Goal: Task Accomplishment & Management: Manage account settings

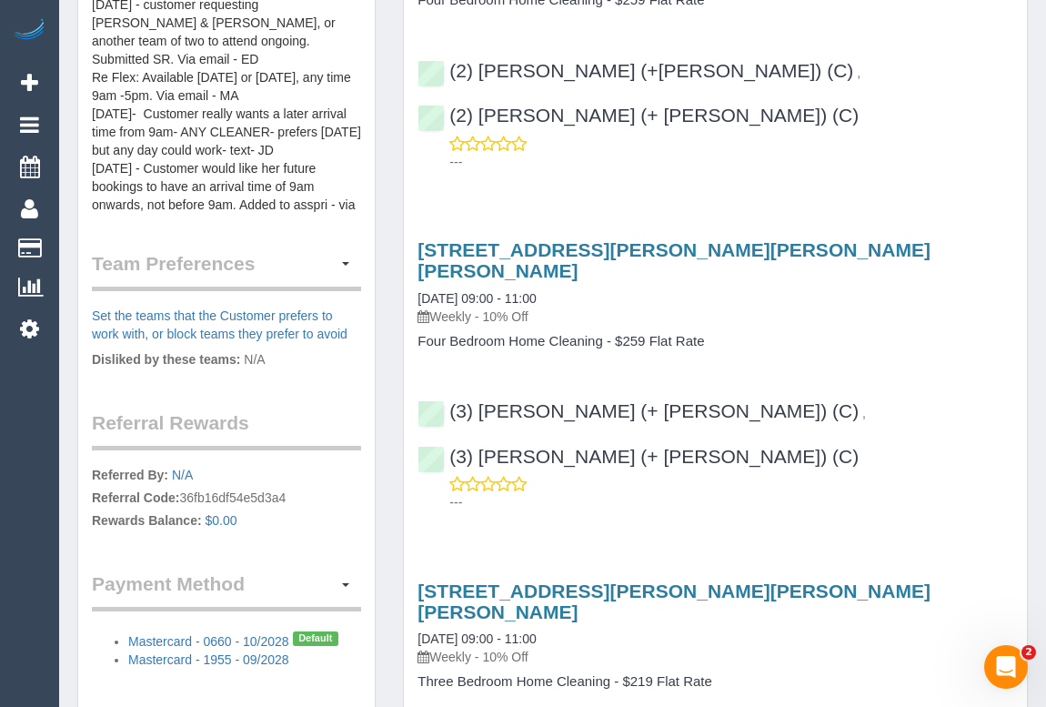
scroll to position [1157, 0]
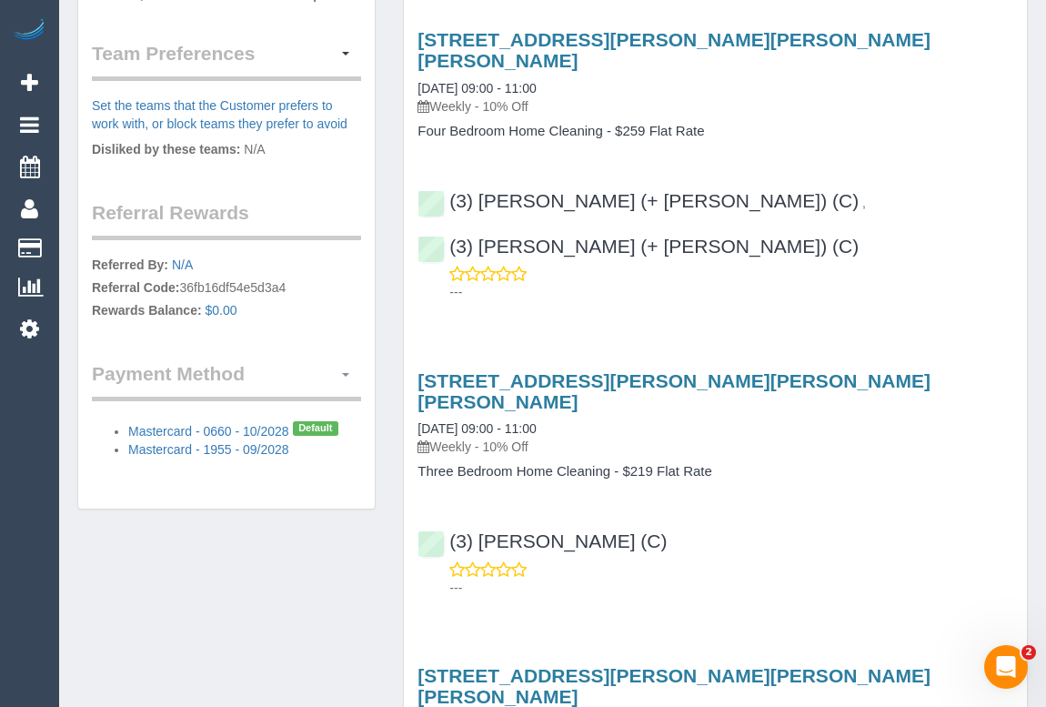
click at [343, 373] on span "button" at bounding box center [345, 375] width 7 height 4
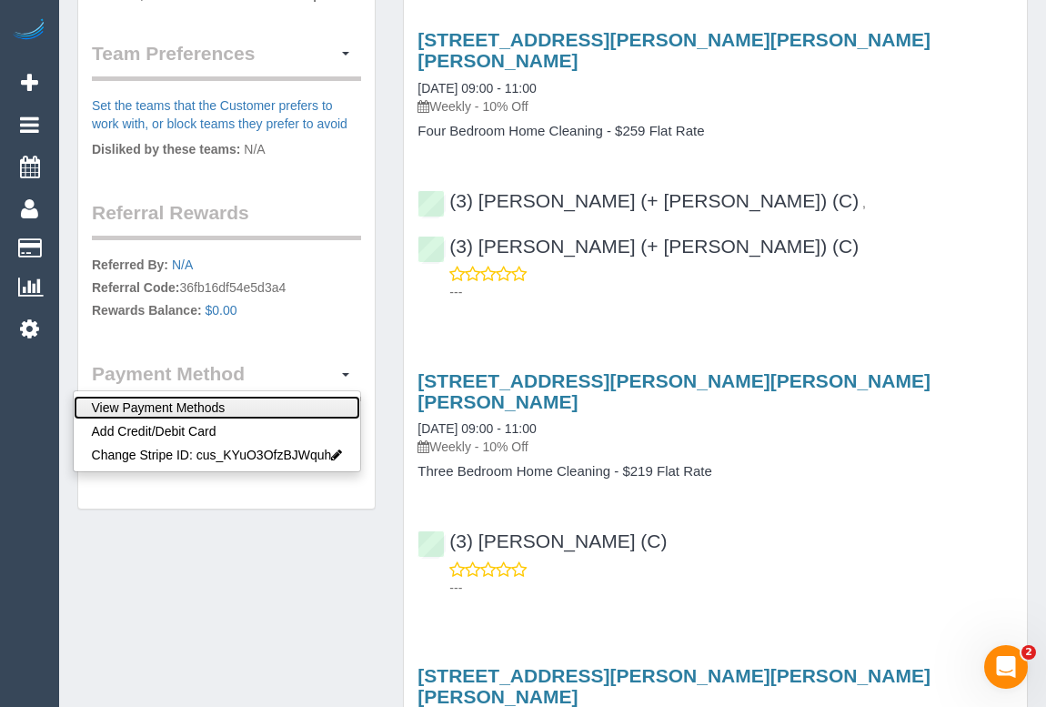
click at [219, 396] on link "View Payment Methods" at bounding box center [217, 408] width 287 height 24
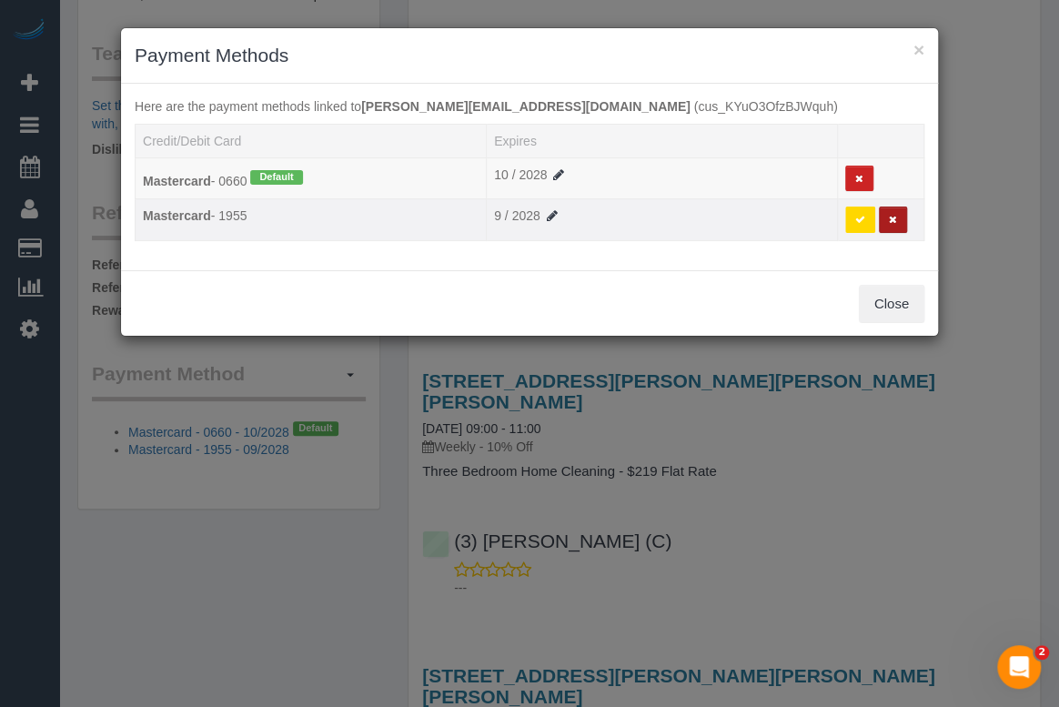
click at [893, 217] on icon at bounding box center [893, 220] width 8 height 10
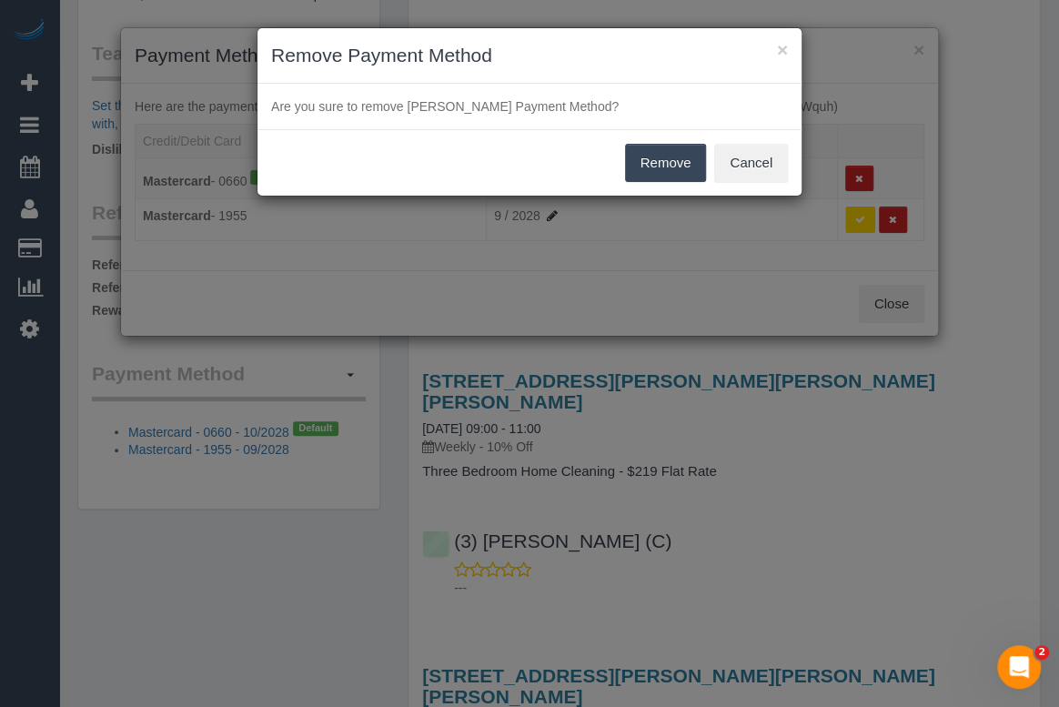
click at [647, 156] on button "Remove" at bounding box center [666, 163] width 82 height 38
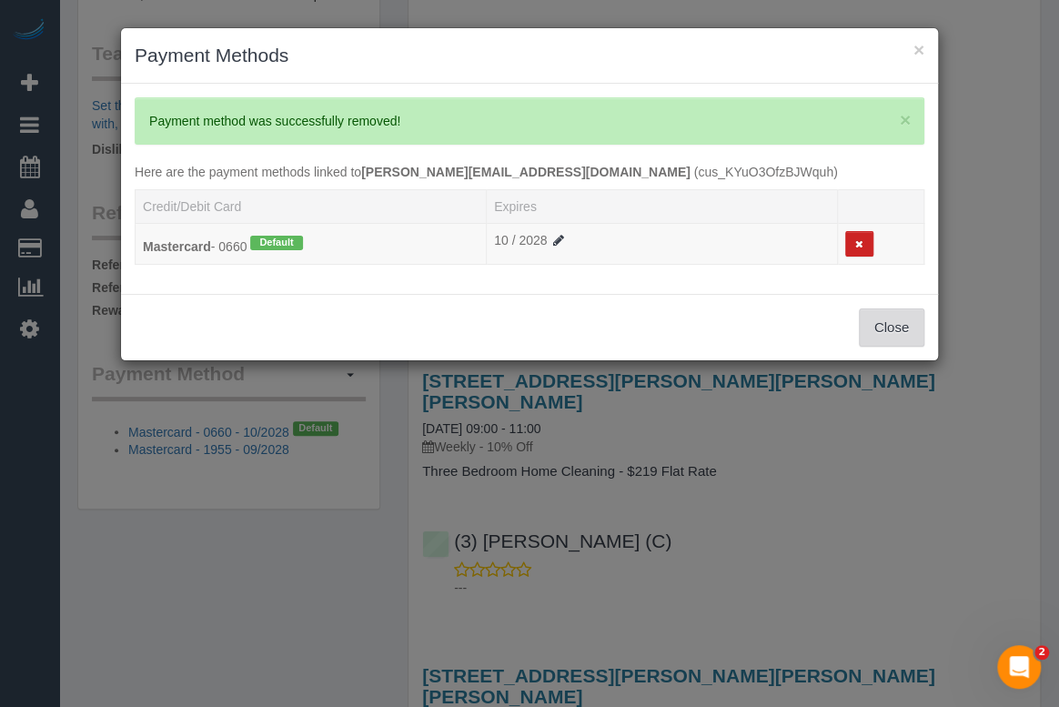
click at [881, 335] on button "Close" at bounding box center [892, 327] width 66 height 38
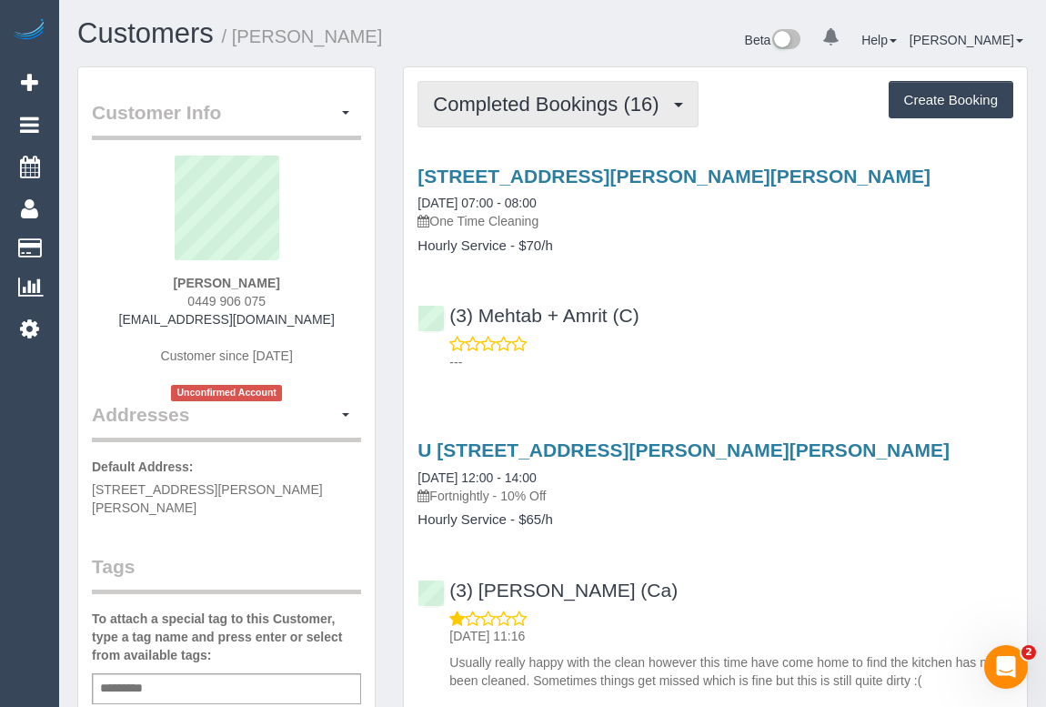
click at [526, 111] on span "Completed Bookings (16)" at bounding box center [550, 104] width 235 height 23
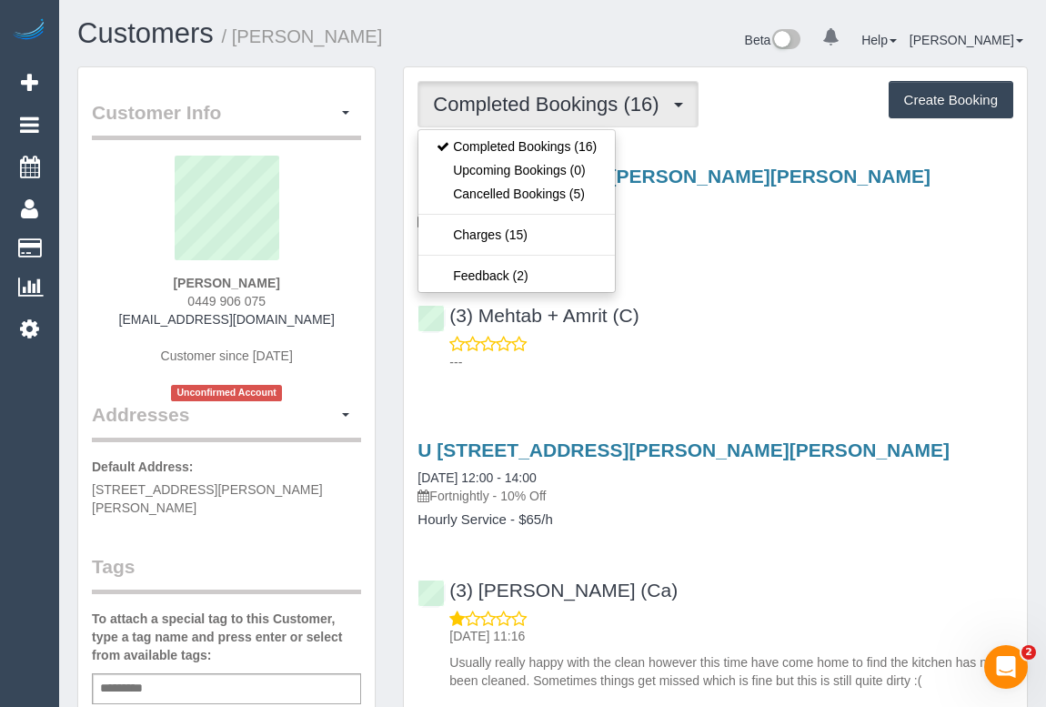
click at [794, 285] on div "30/85c Clyde St, Thornbury, VIC 3071 21/08/2025 07:00 - 08:00 One Time Cleaning…" at bounding box center [715, 264] width 623 height 229
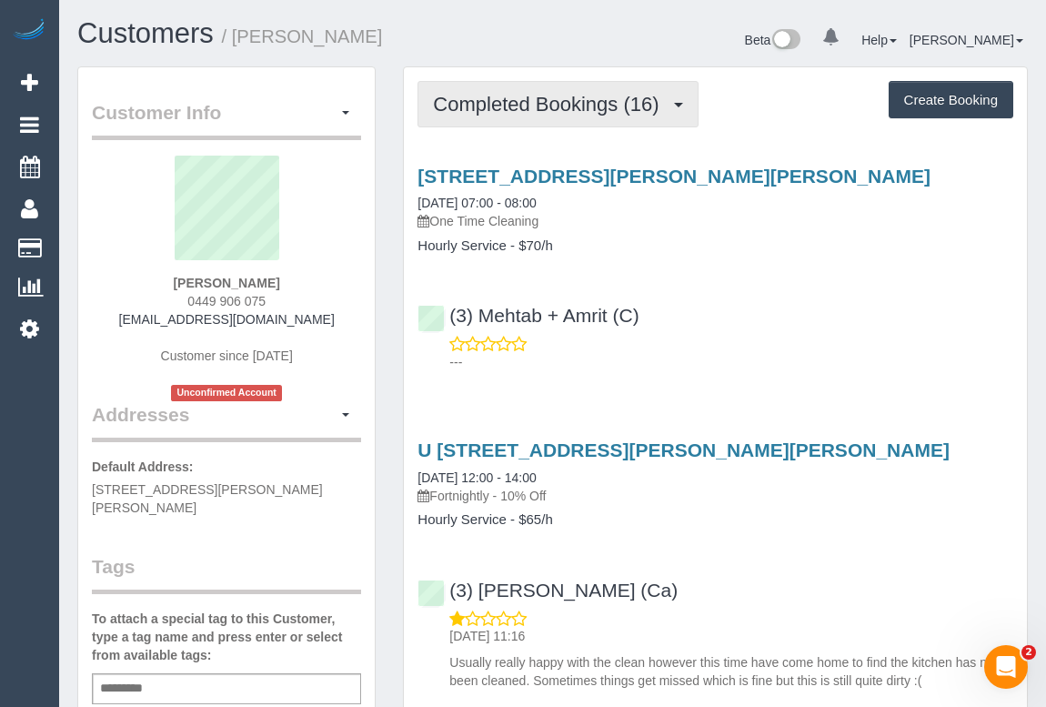
click at [545, 106] on span "Completed Bookings (16)" at bounding box center [550, 104] width 235 height 23
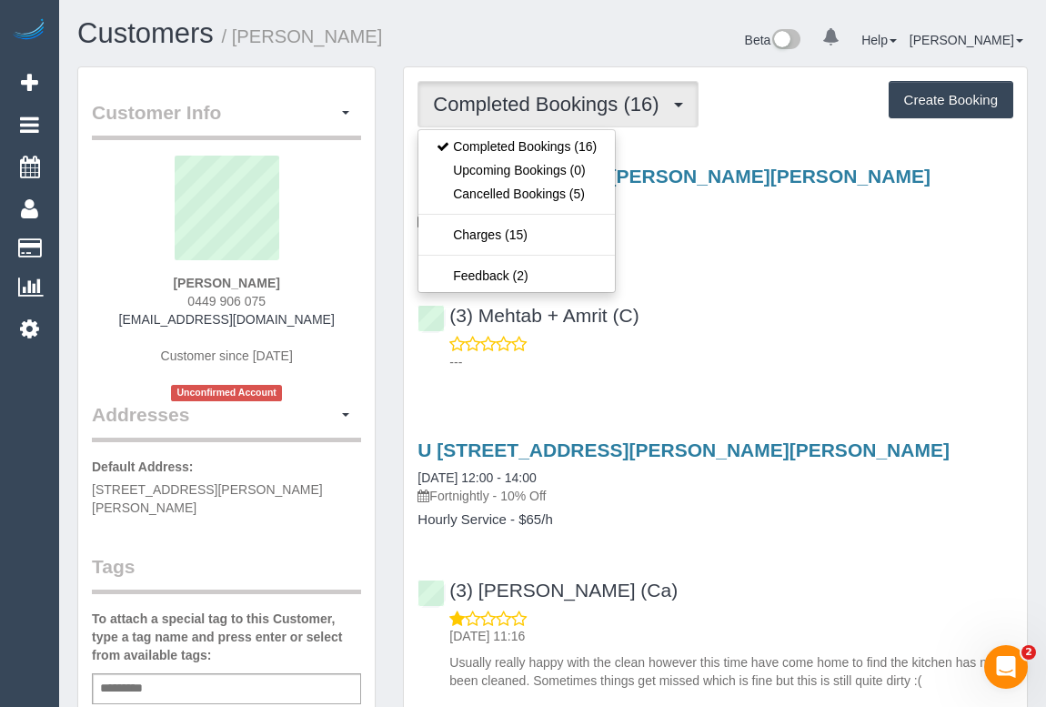
click at [765, 286] on div "30/85c Clyde St, Thornbury, VIC 3071 21/08/2025 07:00 - 08:00 One Time Cleaning…" at bounding box center [715, 264] width 623 height 229
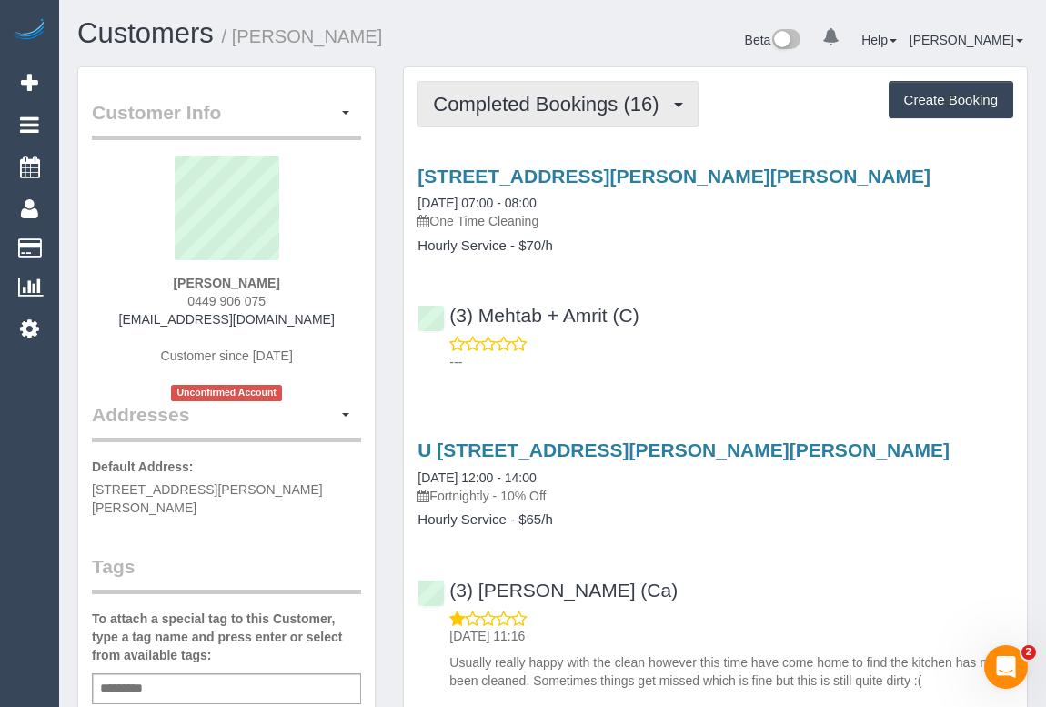
click at [508, 107] on span "Completed Bookings (16)" at bounding box center [550, 104] width 235 height 23
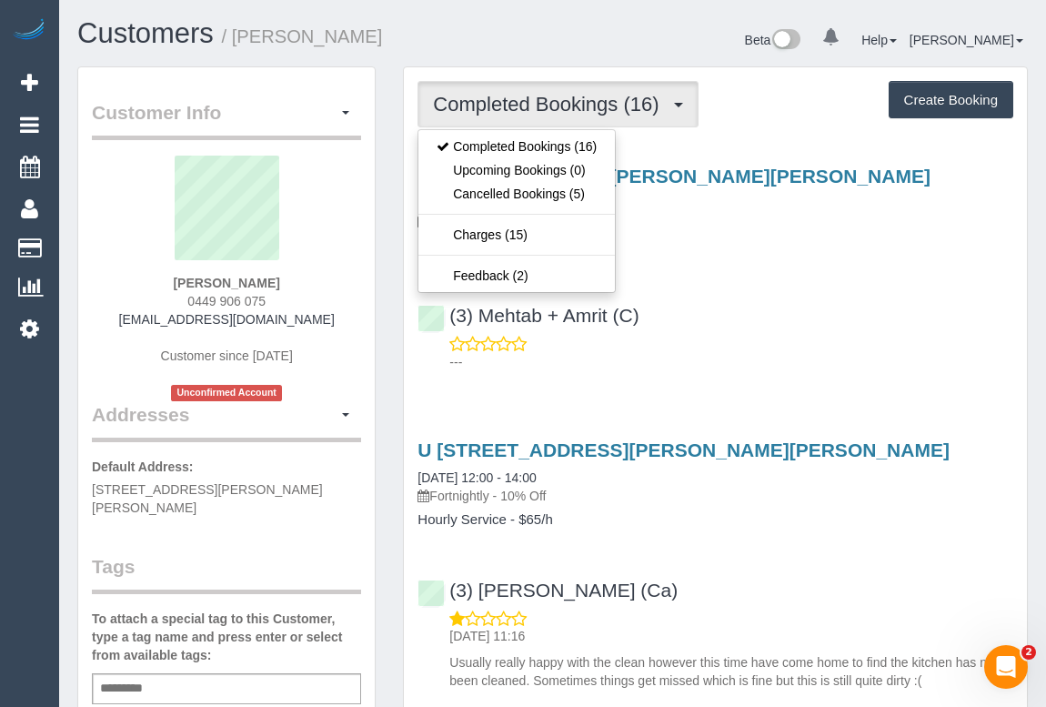
click at [746, 287] on div "30/85c Clyde St, Thornbury, VIC 3071 21/08/2025 07:00 - 08:00 One Time Cleaning…" at bounding box center [715, 264] width 623 height 229
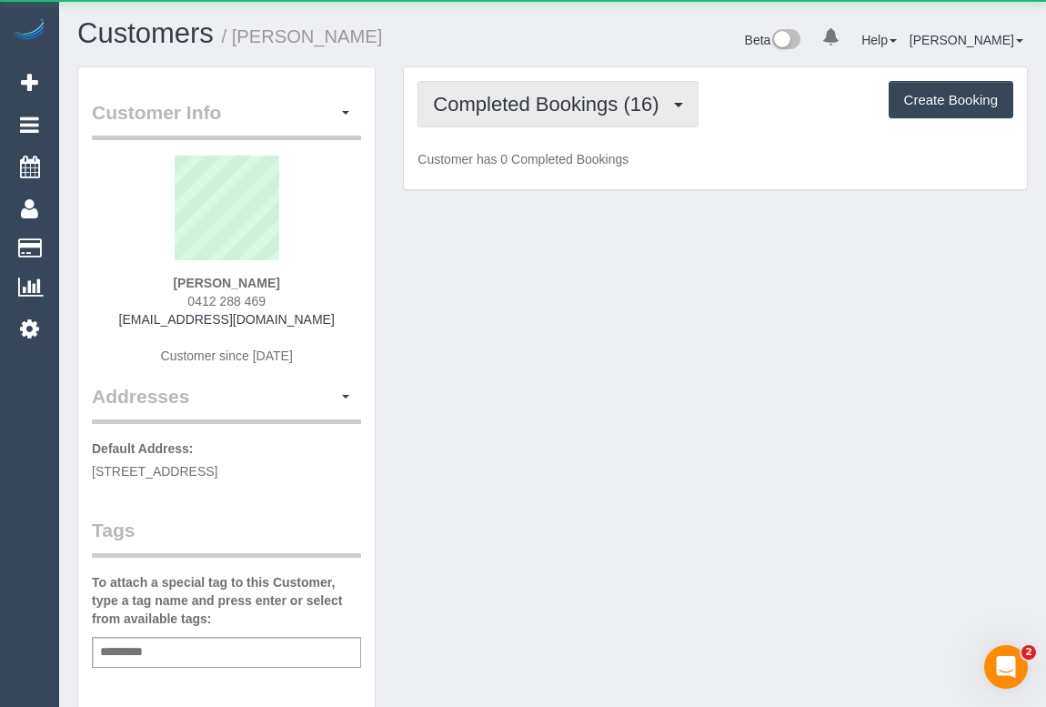
click at [584, 115] on button "Completed Bookings (16)" at bounding box center [558, 104] width 280 height 46
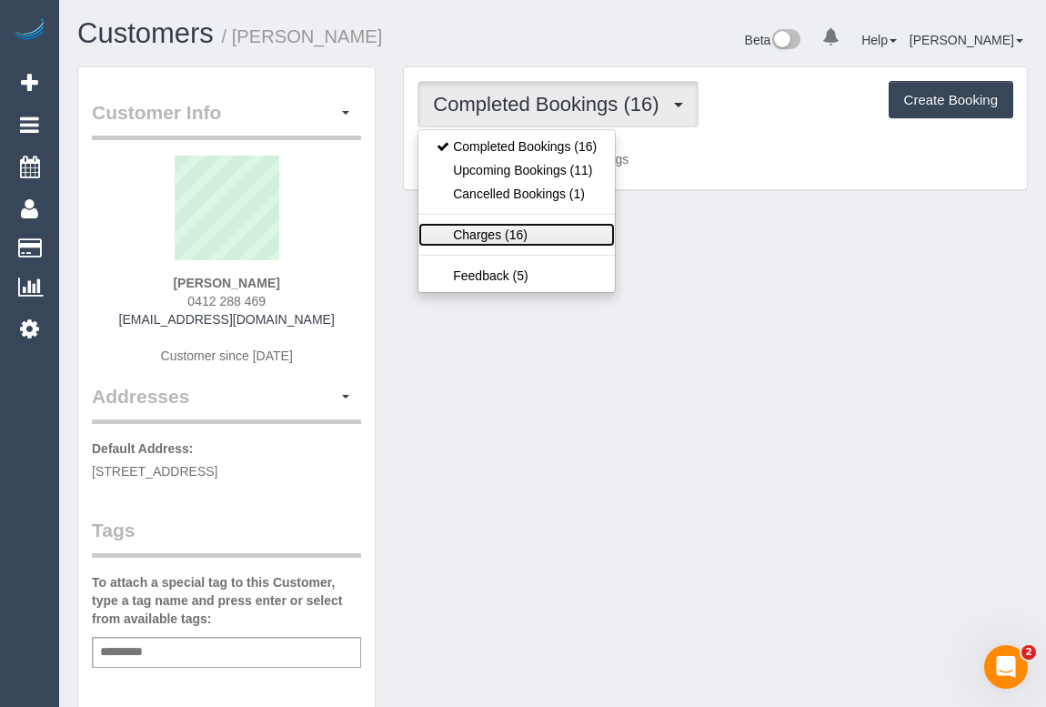
click at [473, 227] on link "Charges (16)" at bounding box center [517, 235] width 197 height 24
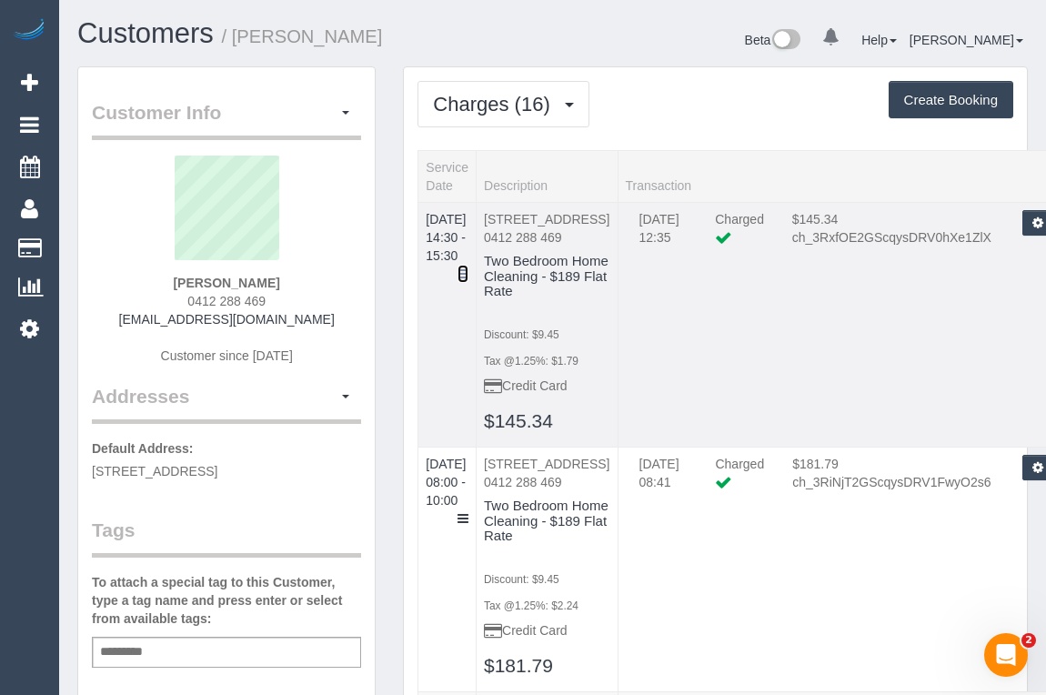
click at [469, 267] on icon at bounding box center [463, 273] width 11 height 13
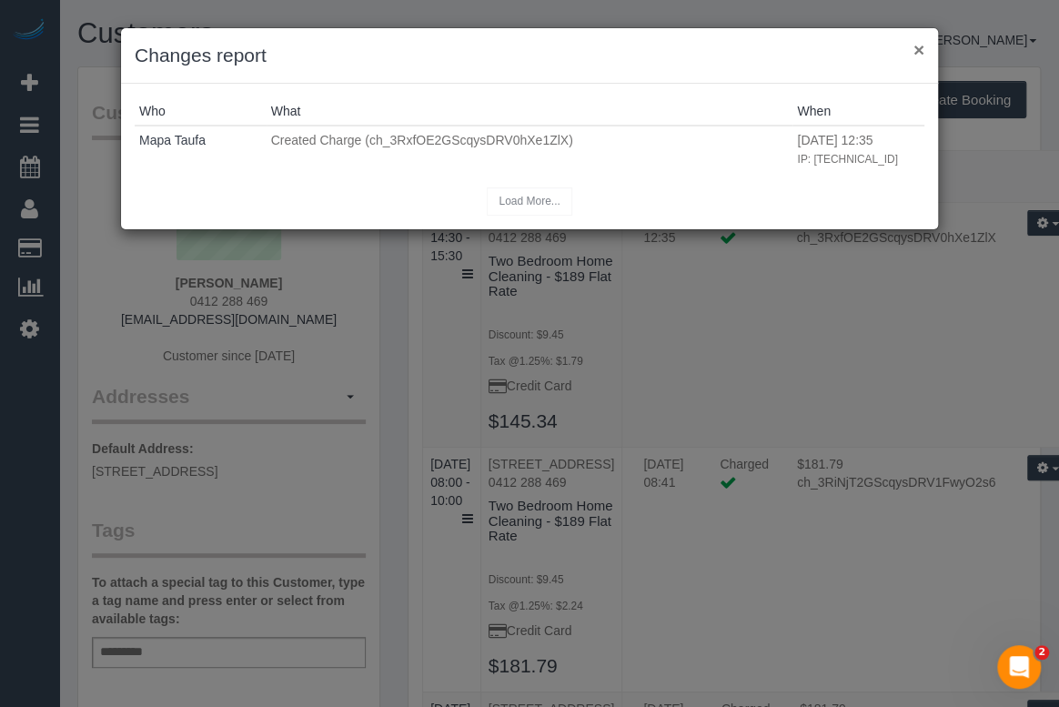
click at [919, 50] on button "×" at bounding box center [918, 49] width 11 height 19
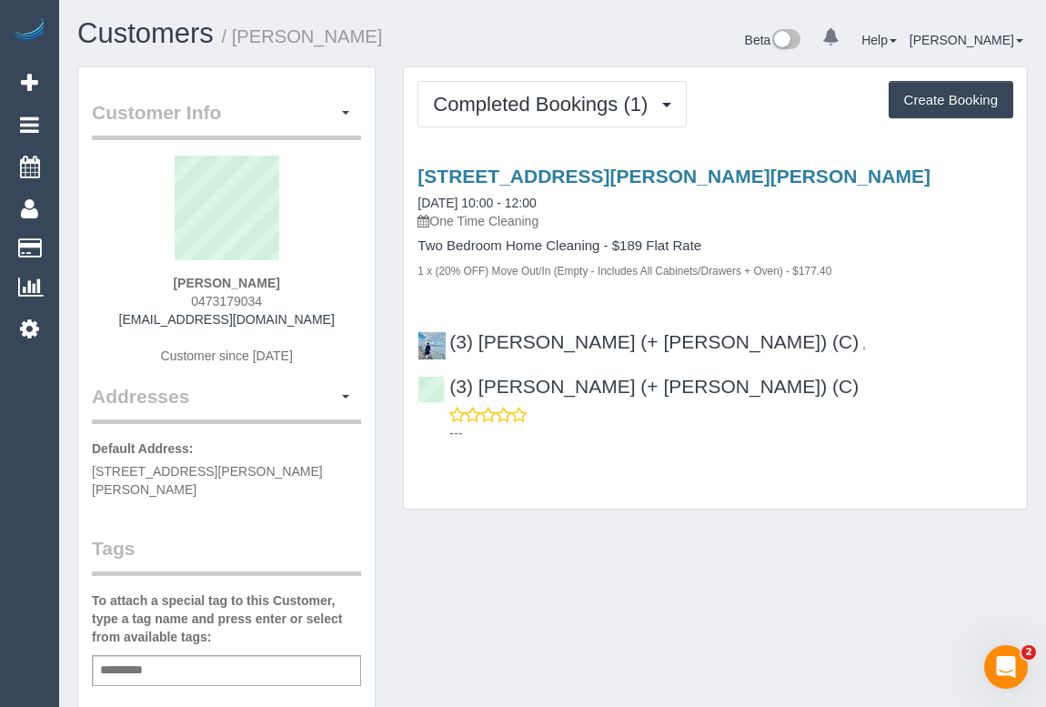
drag, startPoint x: 145, startPoint y: 318, endPoint x: 351, endPoint y: 318, distance: 206.5
click at [351, 318] on div "[PERSON_NAME] 0473179034 [EMAIL_ADDRESS][DOMAIN_NAME] Customer since [DATE]" at bounding box center [226, 269] width 269 height 227
copy link "[EMAIL_ADDRESS][DOMAIN_NAME]"
drag, startPoint x: 195, startPoint y: 298, endPoint x: 329, endPoint y: 298, distance: 134.7
click at [319, 299] on div "[PERSON_NAME] 0473179034 [EMAIL_ADDRESS][DOMAIN_NAME] Customer since [DATE]" at bounding box center [226, 269] width 269 height 227
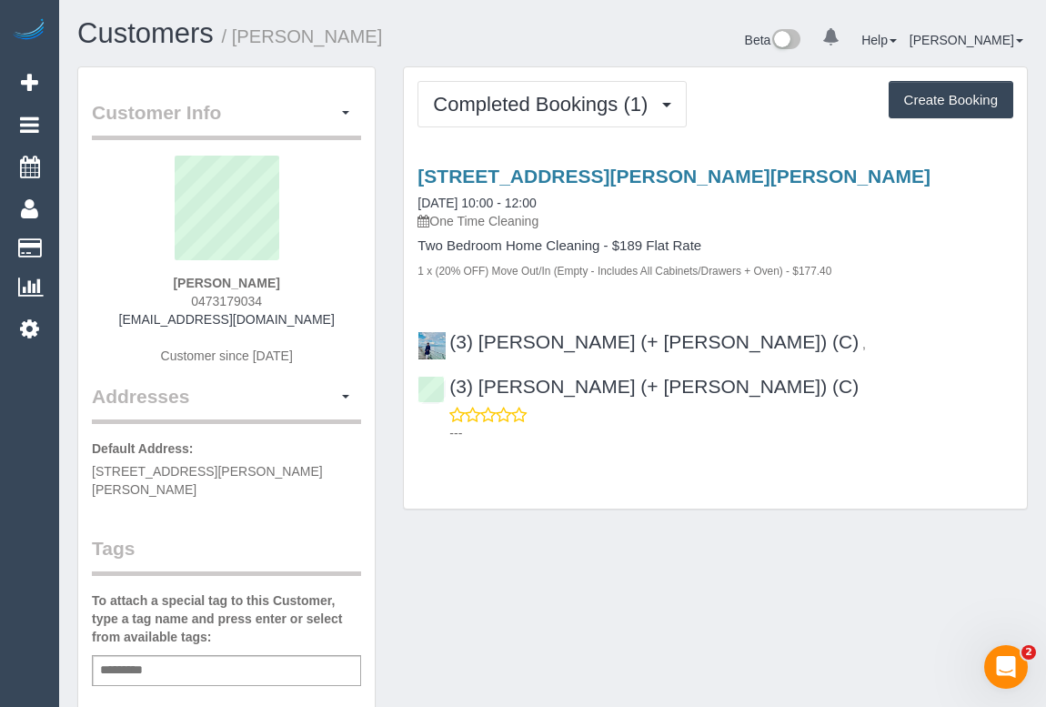
copy span "0473179034"
drag, startPoint x: 187, startPoint y: 277, endPoint x: 316, endPoint y: 272, distance: 128.4
click at [316, 272] on div "[PERSON_NAME] 0473179034 [EMAIL_ADDRESS][DOMAIN_NAME] Customer since [DATE]" at bounding box center [226, 269] width 269 height 227
drag, startPoint x: 270, startPoint y: 284, endPoint x: 189, endPoint y: 285, distance: 81.0
click at [188, 285] on div "[PERSON_NAME] 0473179034 [EMAIL_ADDRESS][DOMAIN_NAME] Customer since [DATE]" at bounding box center [226, 269] width 269 height 227
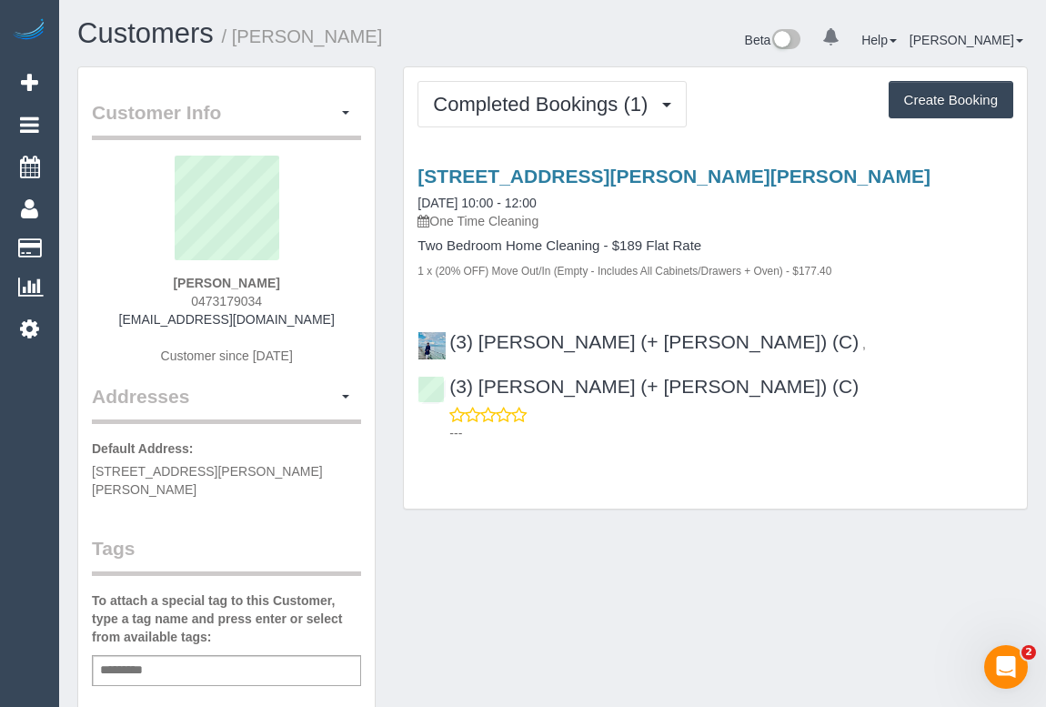
copy strong "[PERSON_NAME]"
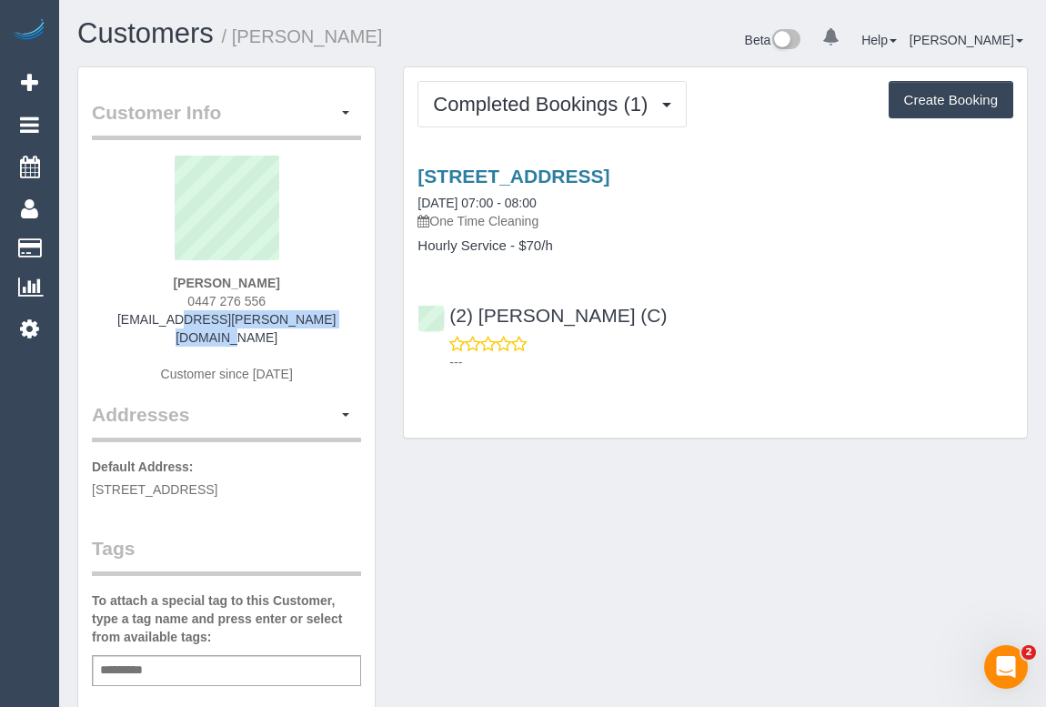
drag, startPoint x: 134, startPoint y: 327, endPoint x: 319, endPoint y: 324, distance: 185.6
click at [319, 324] on div "[PERSON_NAME] 0447 276 556 [EMAIL_ADDRESS][PERSON_NAME][DOMAIN_NAME] Customer s…" at bounding box center [226, 279] width 269 height 246
copy link "[EMAIL_ADDRESS][PERSON_NAME][DOMAIN_NAME]"
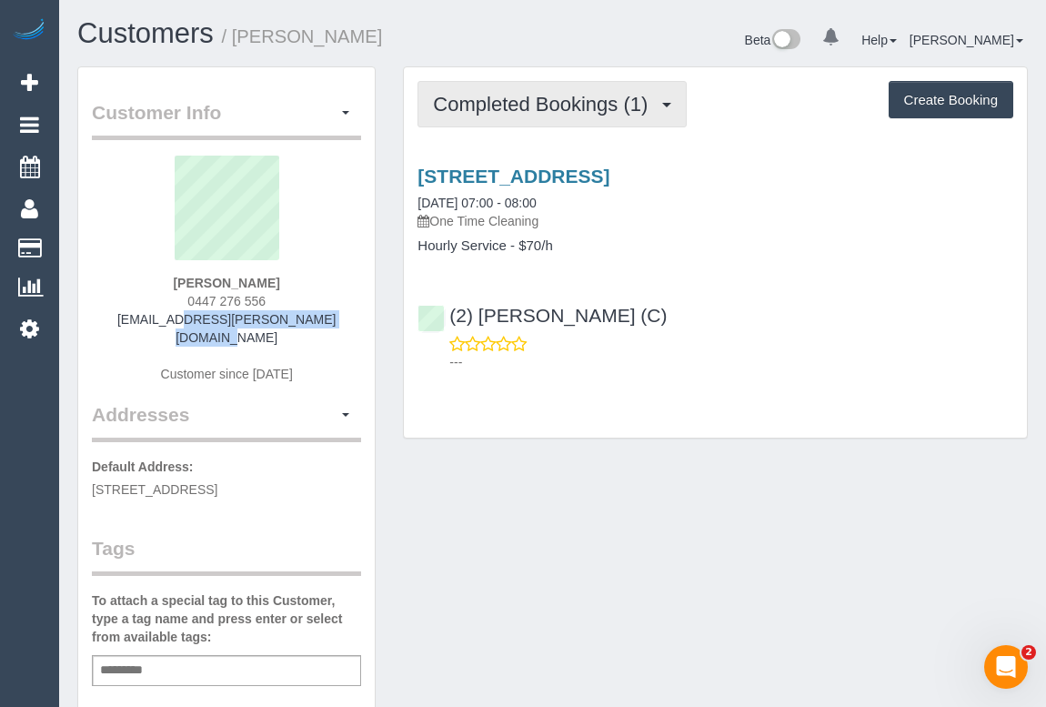
click at [537, 113] on span "Completed Bookings (1)" at bounding box center [545, 104] width 224 height 23
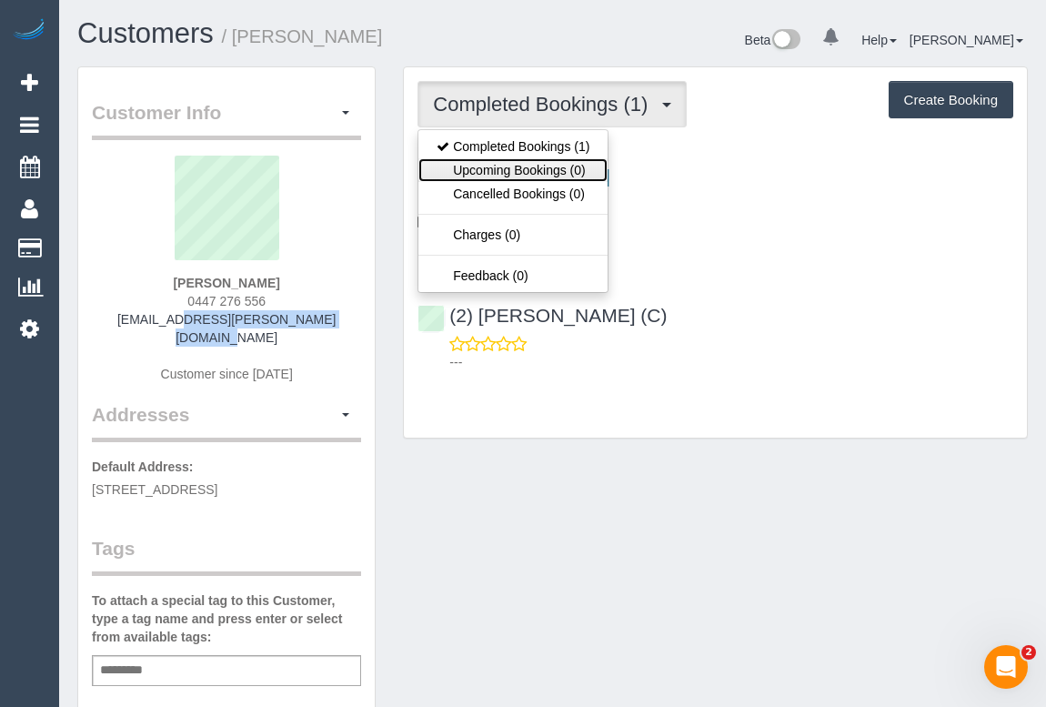
click at [533, 173] on link "Upcoming Bookings (0)" at bounding box center [513, 170] width 189 height 24
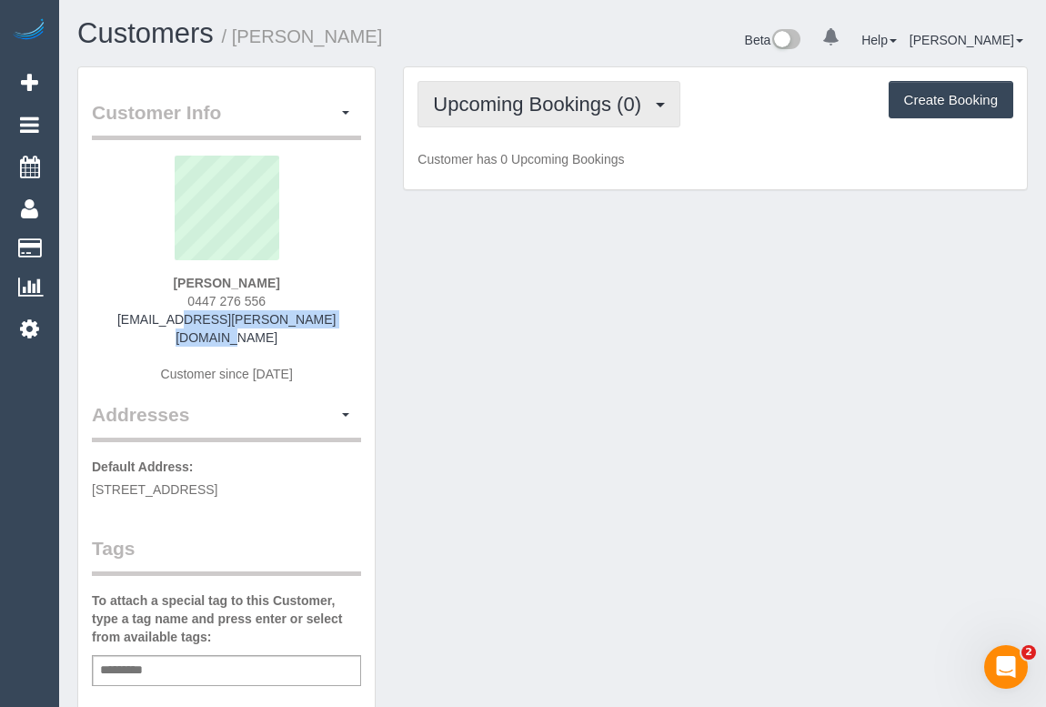
click at [523, 95] on span "Upcoming Bookings (0)" at bounding box center [541, 104] width 217 height 23
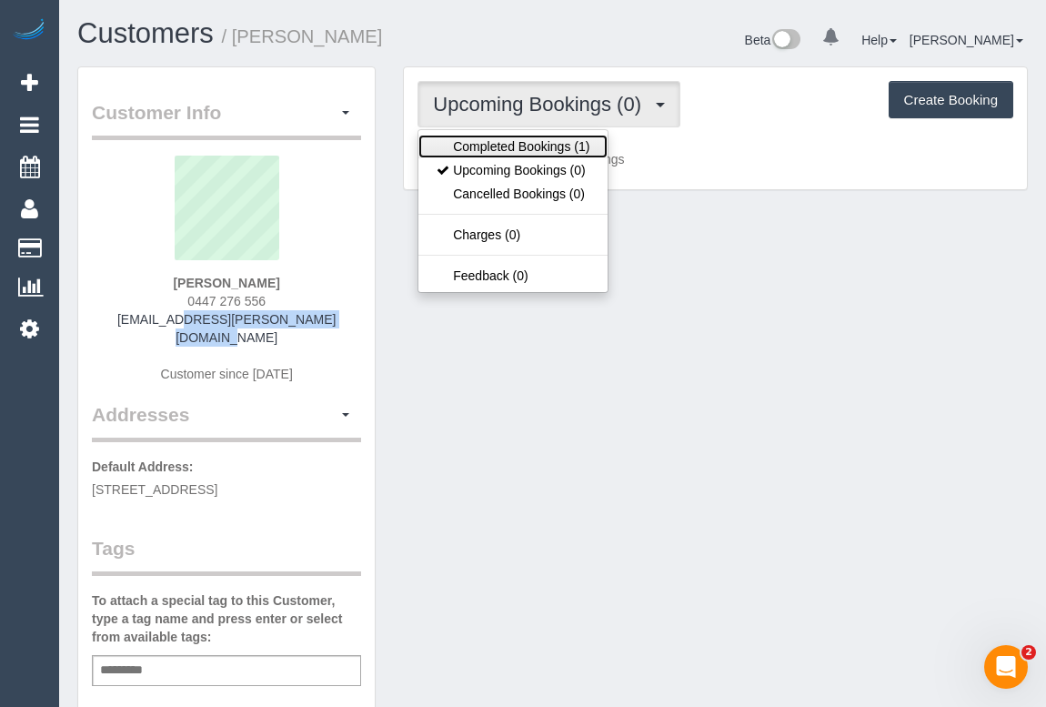
click at [581, 136] on link "Completed Bookings (1)" at bounding box center [513, 147] width 189 height 24
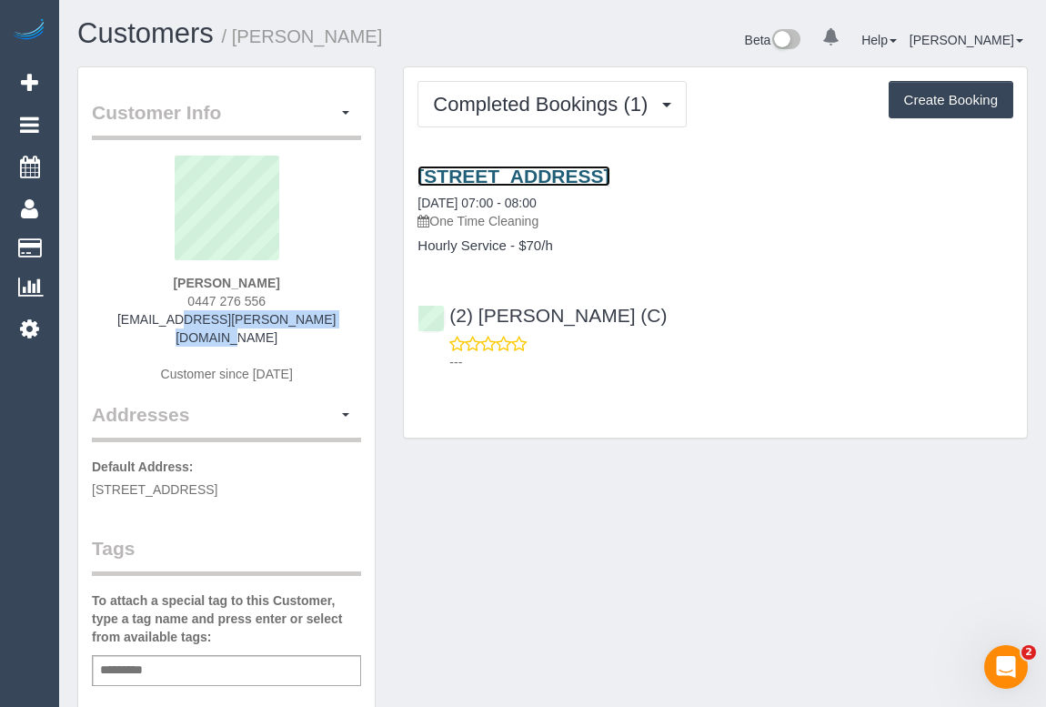
click at [610, 166] on link "807/300 Plumber Street, Port Melbourne, VIC 3207" at bounding box center [514, 176] width 192 height 21
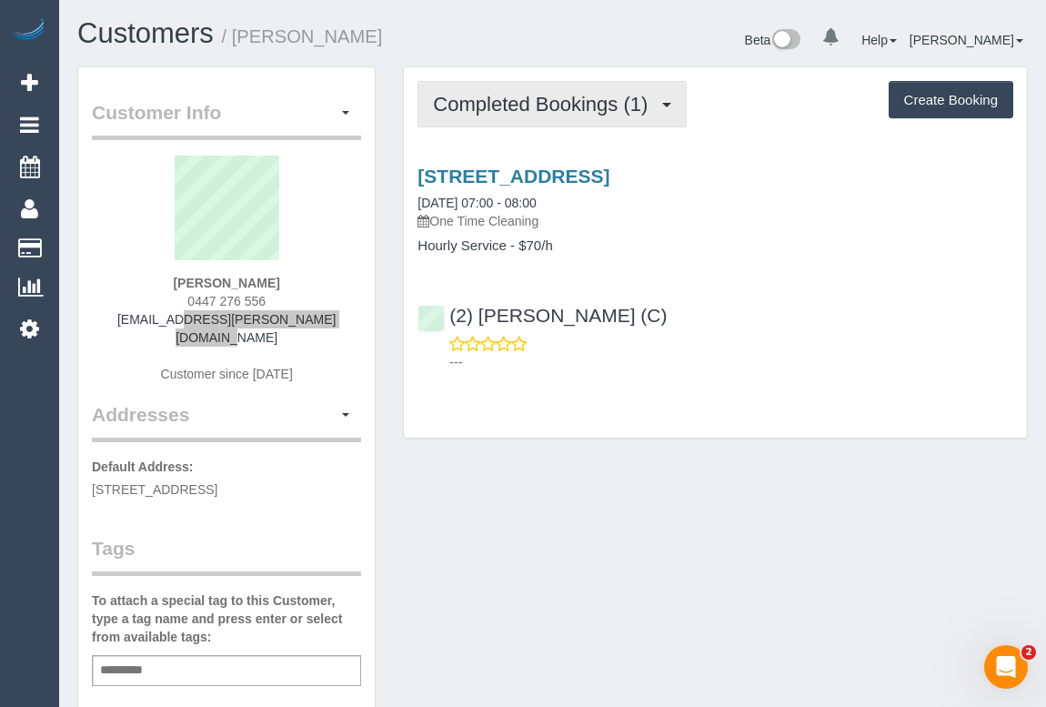
click at [503, 110] on span "Completed Bookings (1)" at bounding box center [545, 104] width 224 height 23
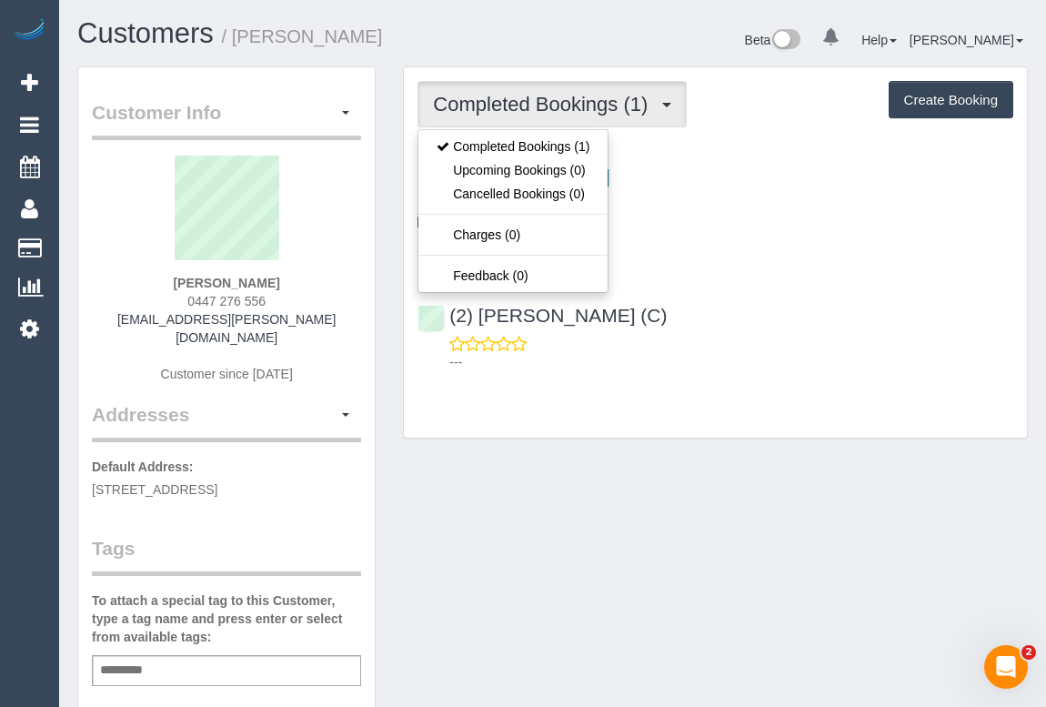
click at [836, 541] on div "Customer Info Edit Contact Info Send Message Email Preferences Special Sales Ta…" at bounding box center [553, 684] width 978 height 1237
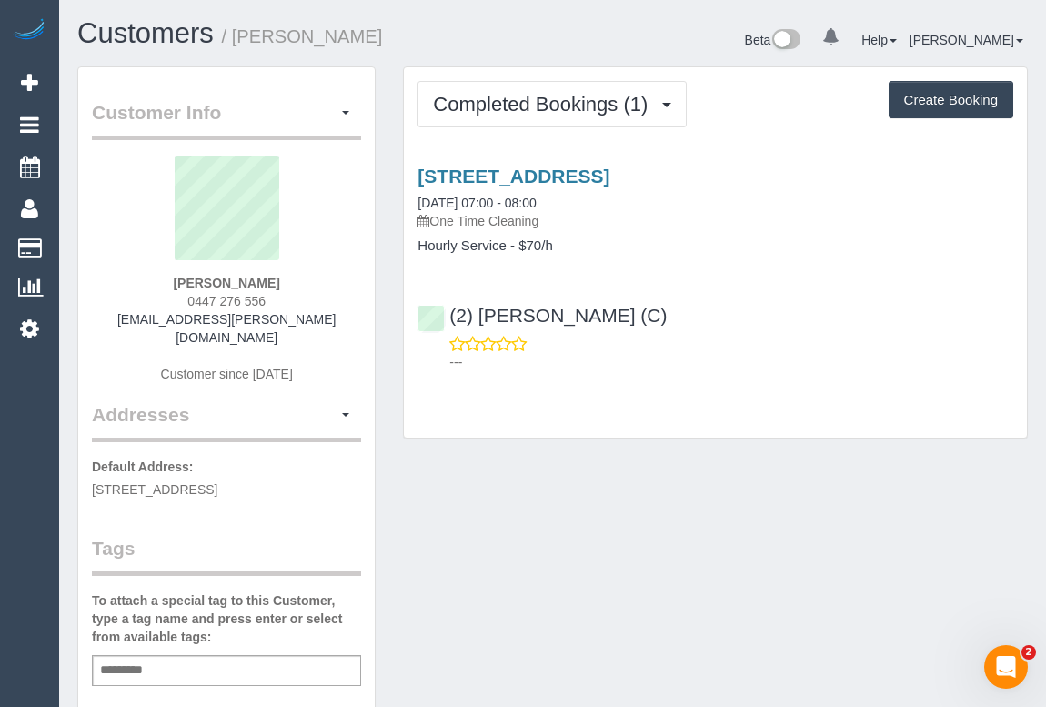
drag, startPoint x: 158, startPoint y: 281, endPoint x: 346, endPoint y: 282, distance: 187.4
click at [346, 282] on div "Limendra Fernando 0447 276 556 limendra.fernando@gmail.com Customer since 2025" at bounding box center [226, 279] width 269 height 246
copy strong "Limendra Fernando"
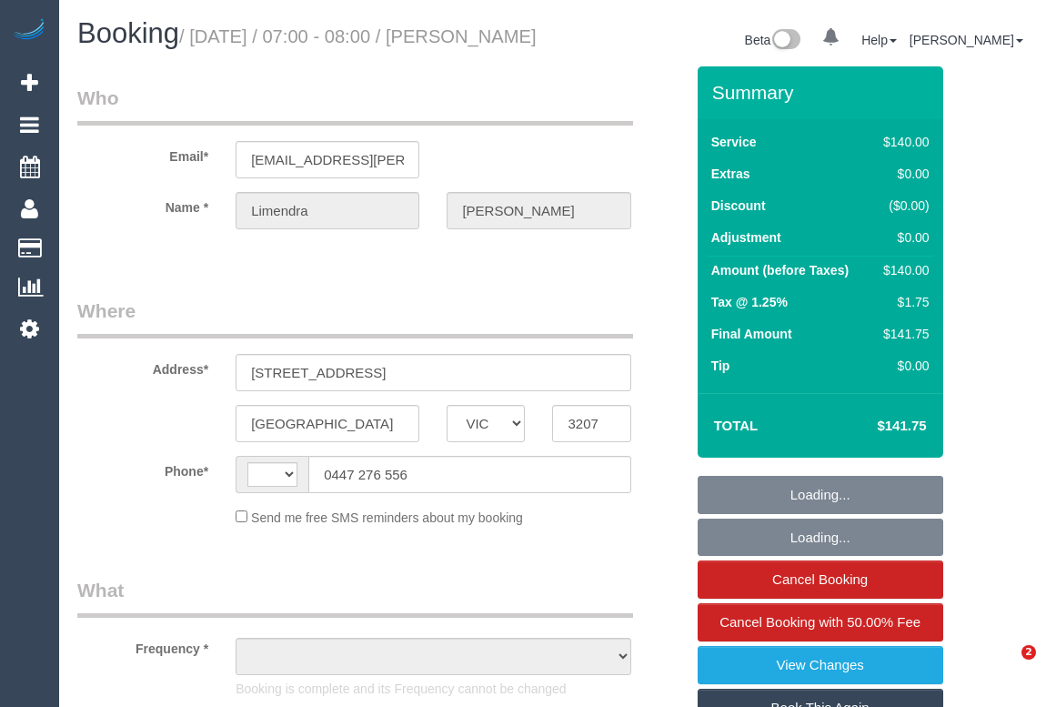
select select "VIC"
select select "object:313"
select select "string:stripe-pm_1RvWz12GScqysDRVN6nqcYIW"
select select "number:28"
select select "number:14"
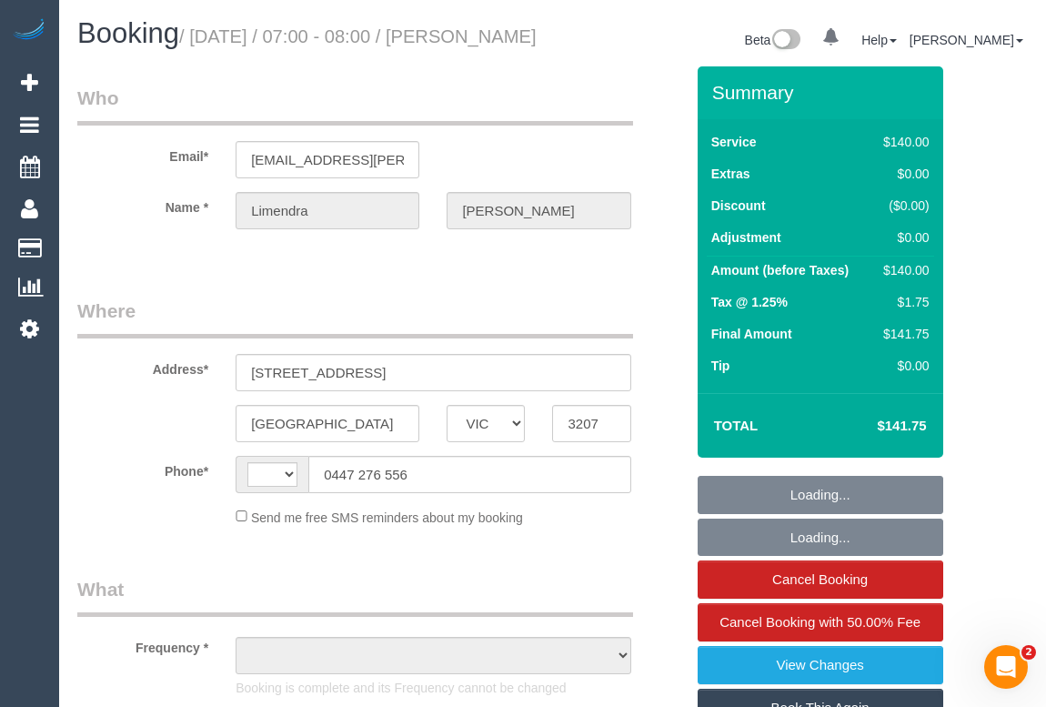
select select "number:19"
select select "number:22"
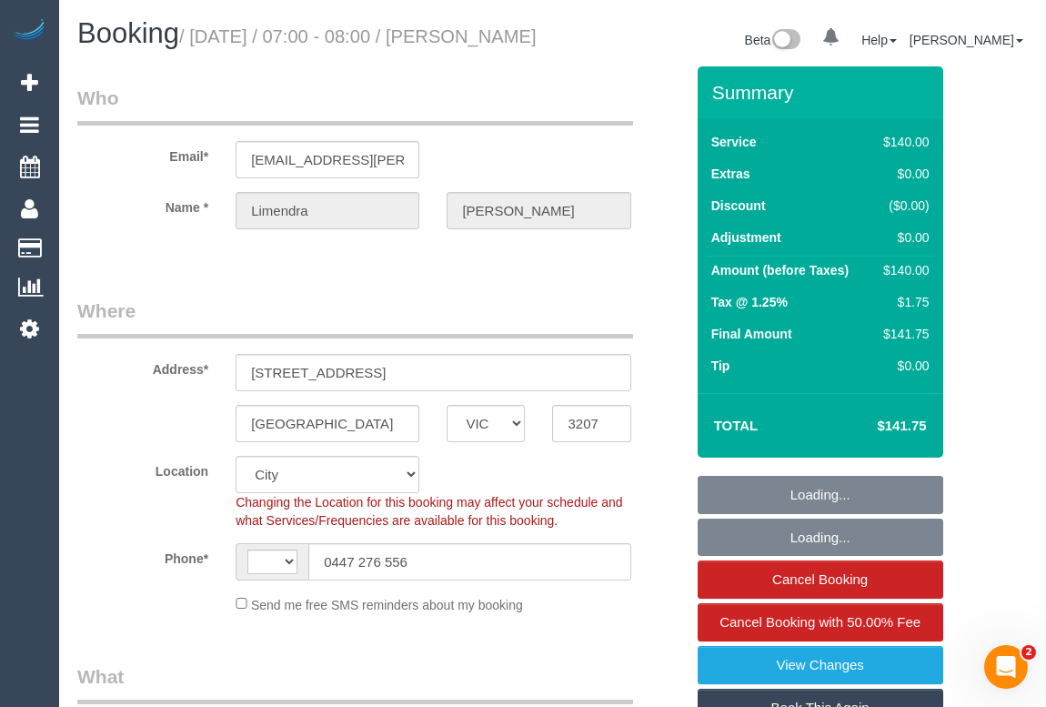
select select "object:875"
select select "string:AU"
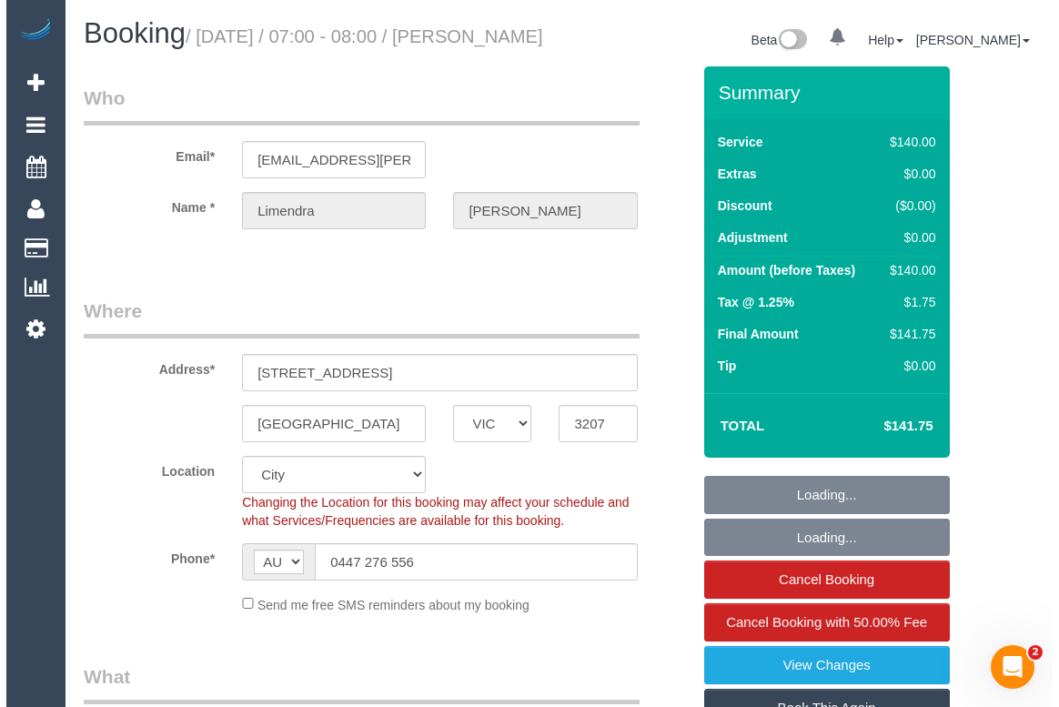
scroll to position [330, 0]
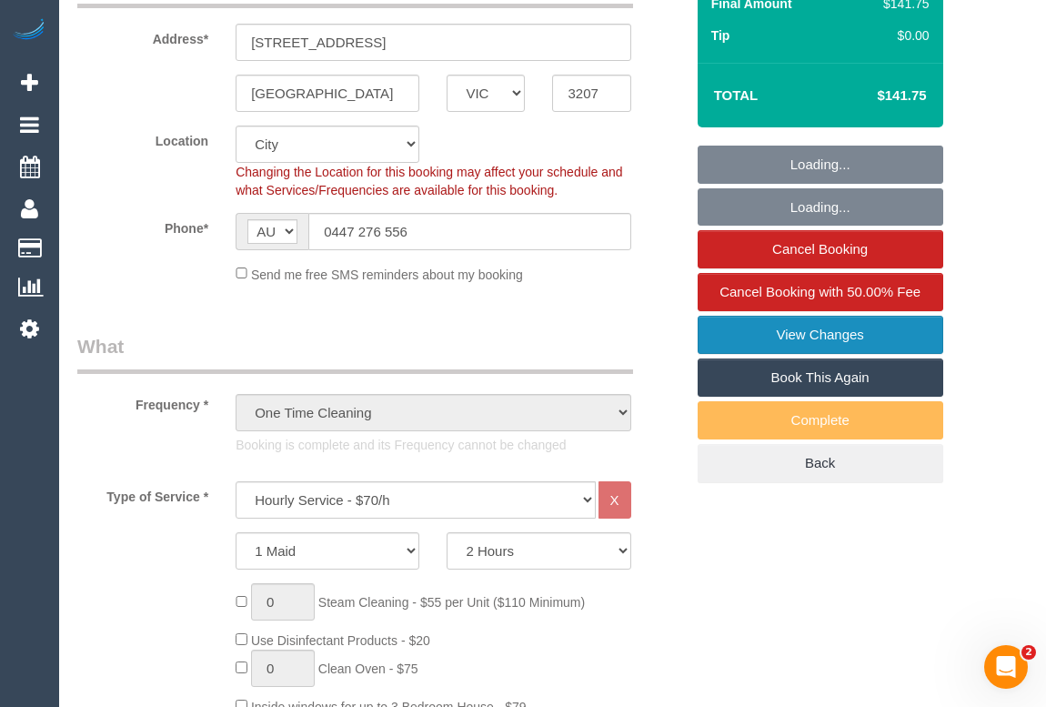
click at [801, 354] on link "View Changes" at bounding box center [821, 335] width 246 height 38
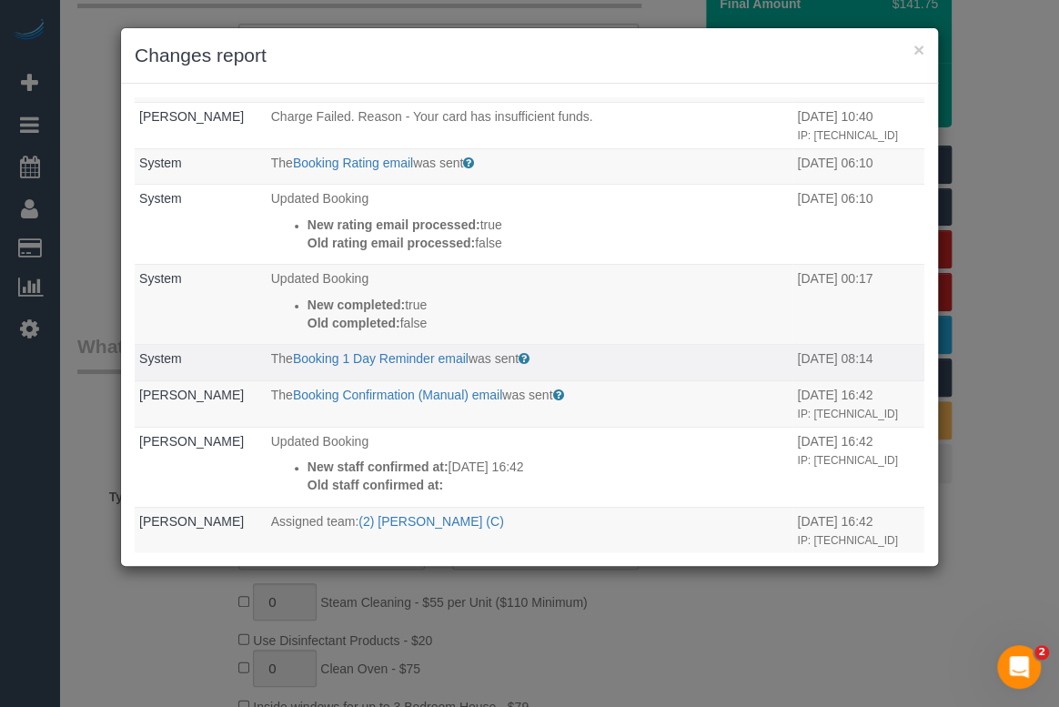
scroll to position [247, 0]
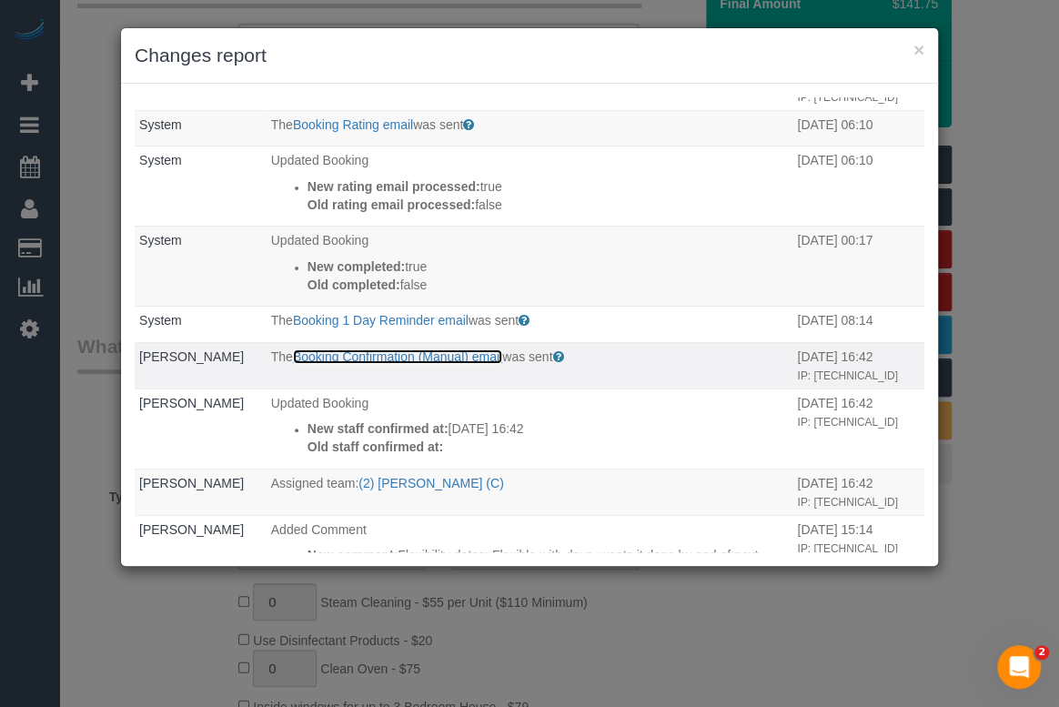
click at [389, 359] on link "Booking Confirmation (Manual) email" at bounding box center [397, 356] width 209 height 15
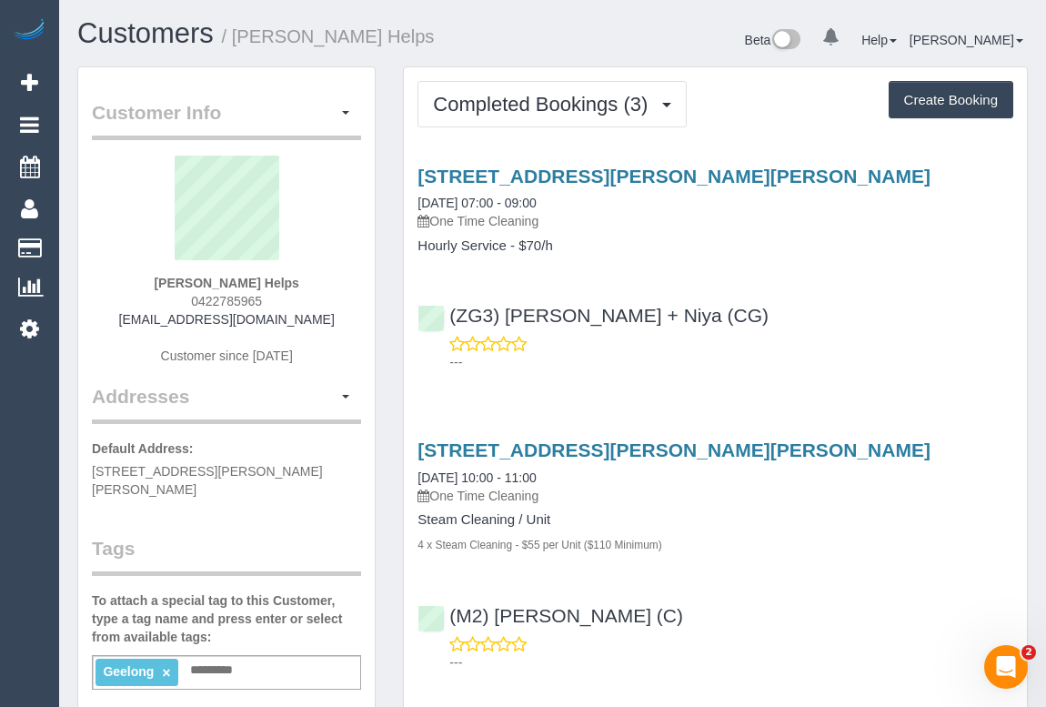
drag, startPoint x: 136, startPoint y: 314, endPoint x: 314, endPoint y: 317, distance: 178.3
click at [314, 317] on div "Laura Helps 0422785965 laurarose3189@gmail.com Customer since 2025" at bounding box center [226, 269] width 269 height 227
copy link "laurarose3189@gmail.com"
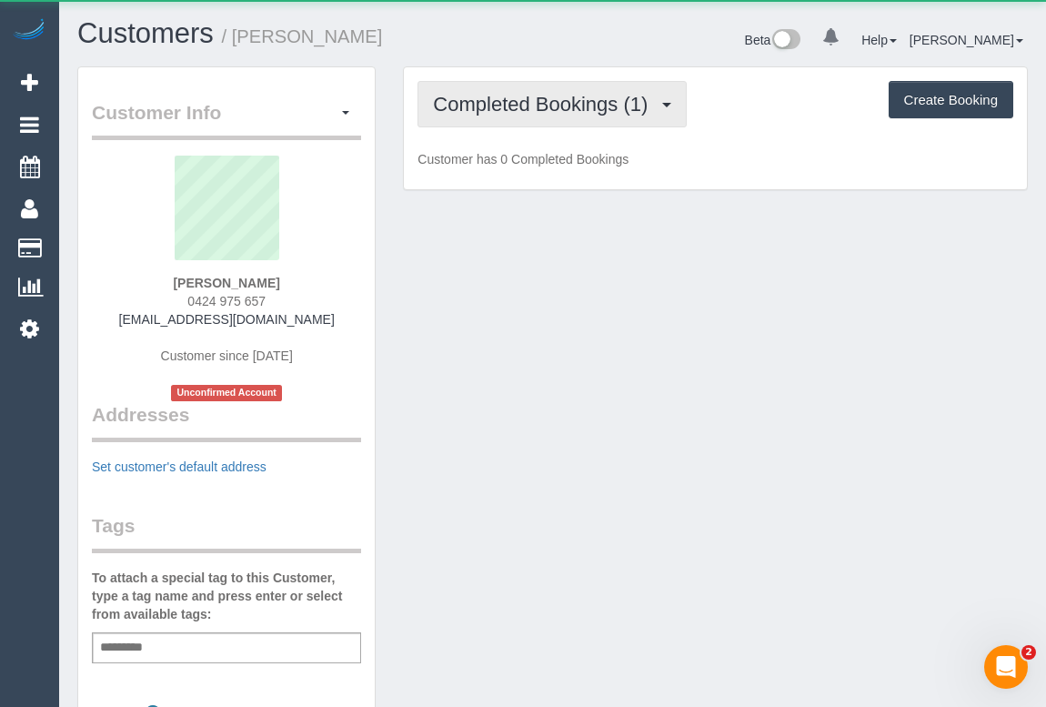
click at [556, 107] on span "Completed Bookings (1)" at bounding box center [545, 104] width 224 height 23
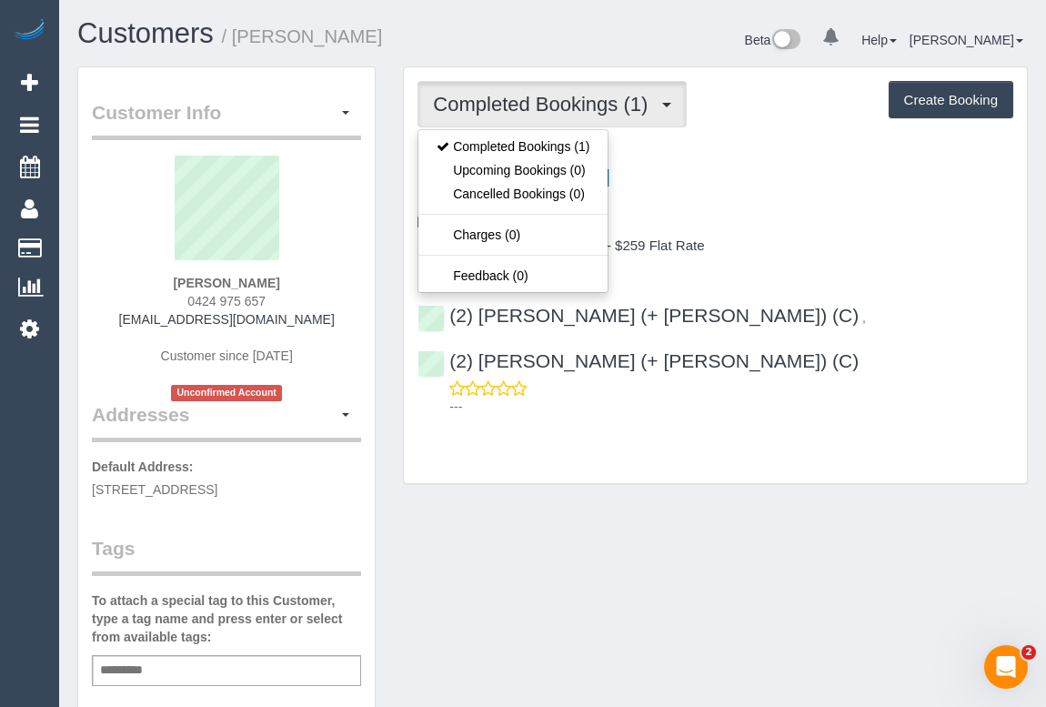
click at [727, 459] on div "Customer Info Edit Contact Info Send Message Email Preferences Special Sales Ta…" at bounding box center [553, 694] width 978 height 1256
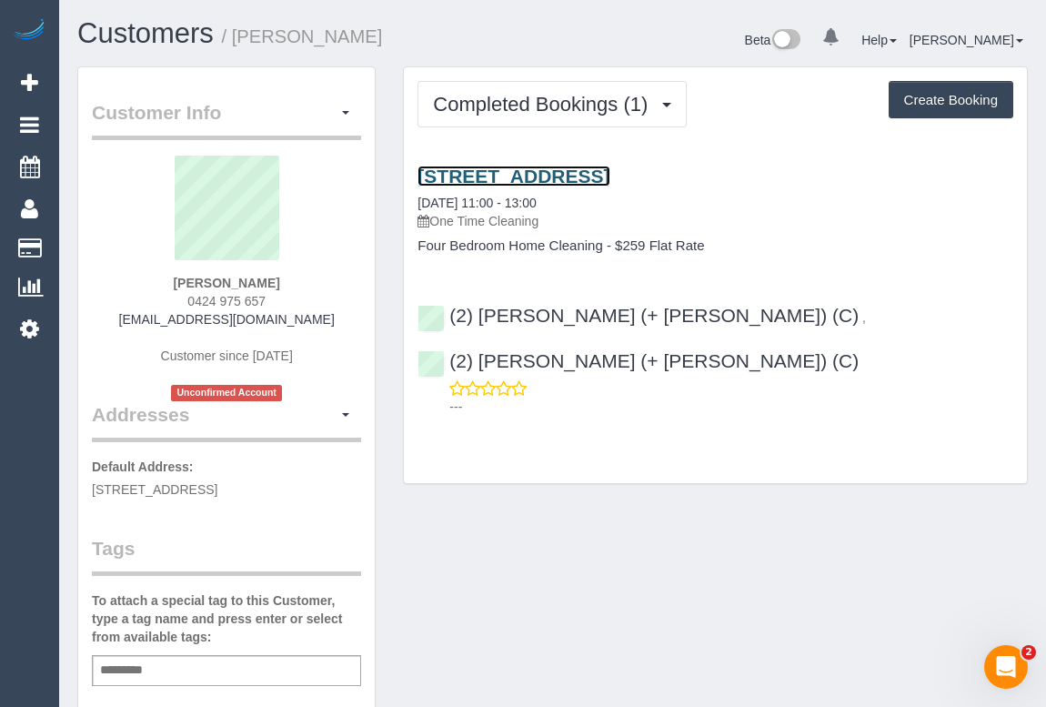
click at [545, 168] on link "26 Davies St, Altona, VIC 3018" at bounding box center [514, 176] width 192 height 21
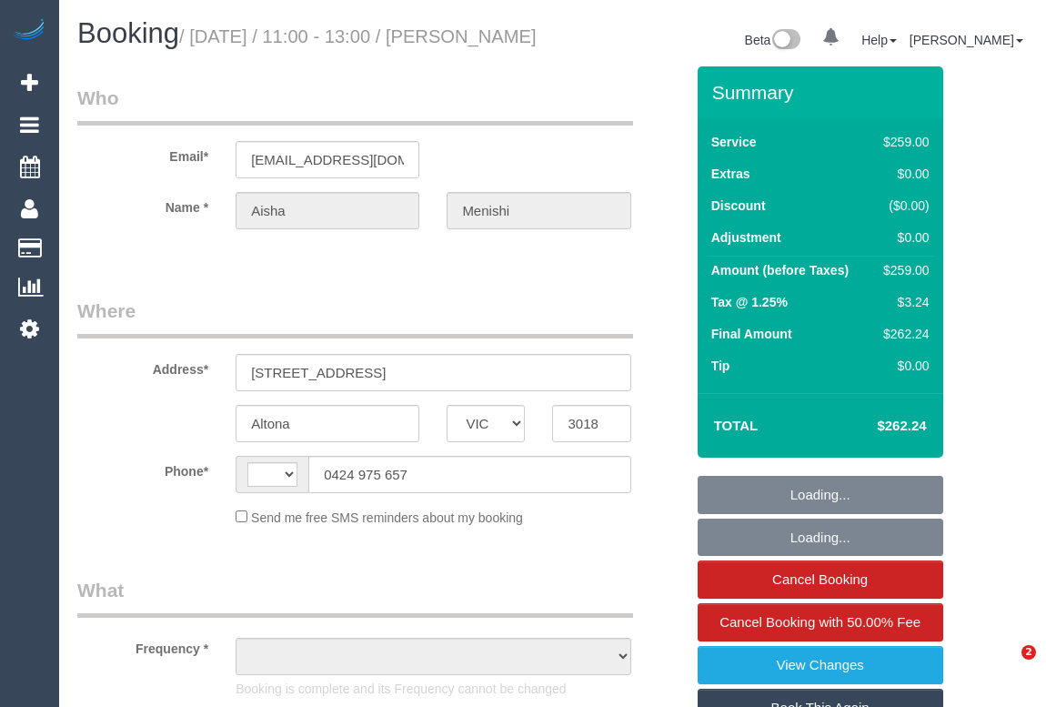
select select "VIC"
select select "string:AU"
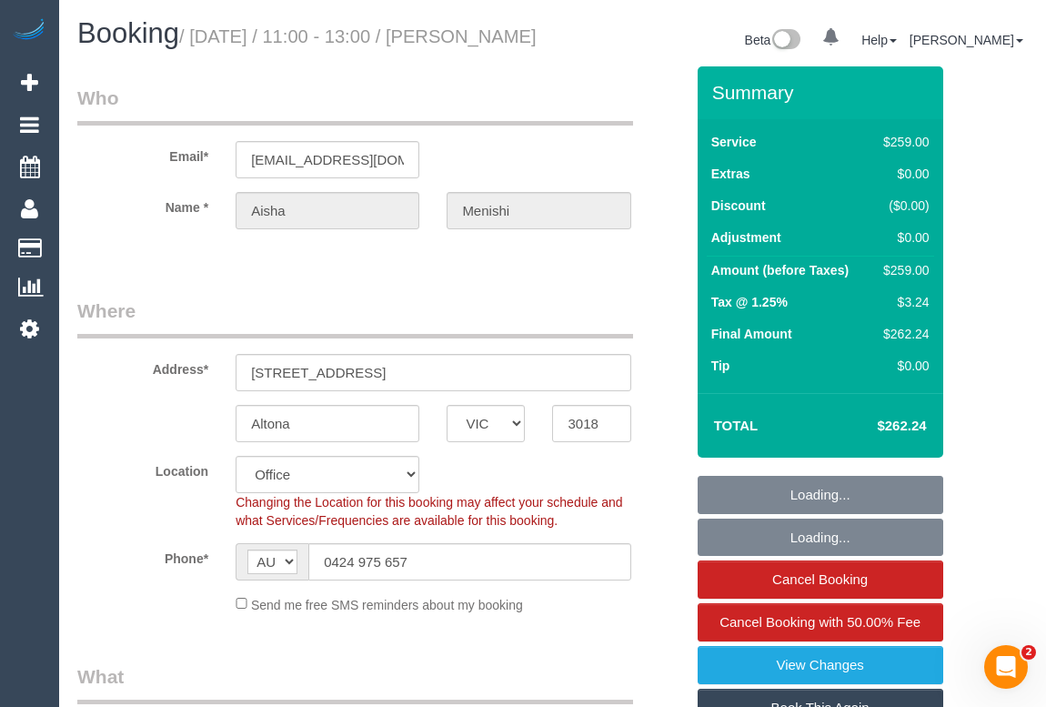
scroll to position [496, 0]
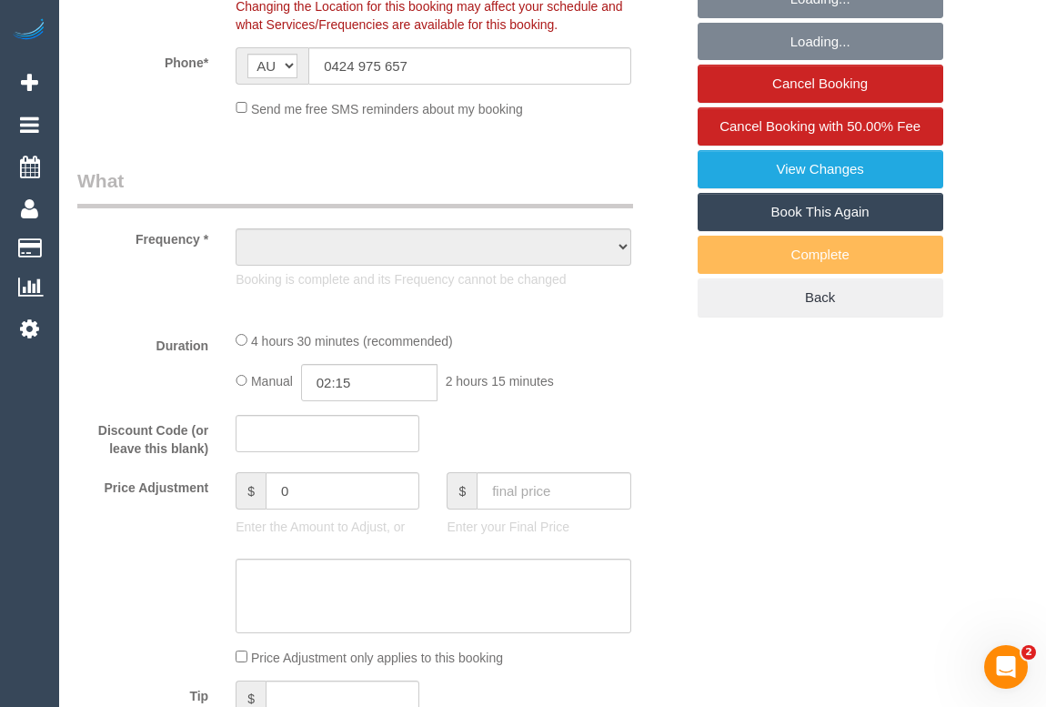
select select "object:702"
select select "string:stripe-pm_1RvSTY2GScqysDRV3NpqRSia"
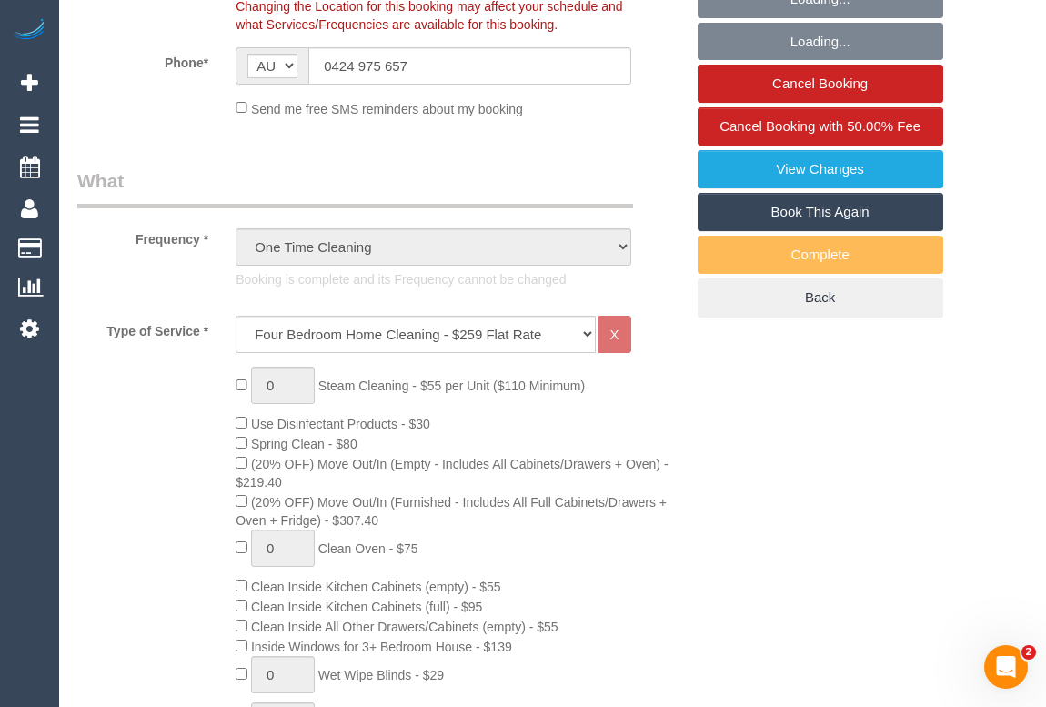
select select "object:723"
select select "number:27"
select select "number:14"
select select "number:18"
select select "number:24"
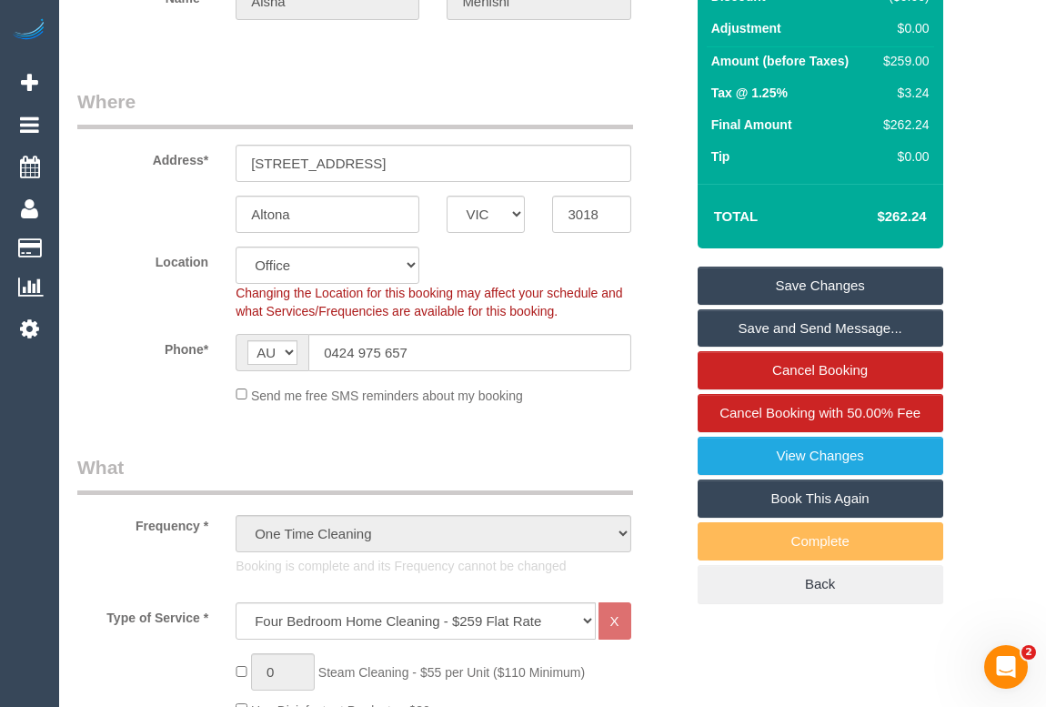
scroll to position [165, 0]
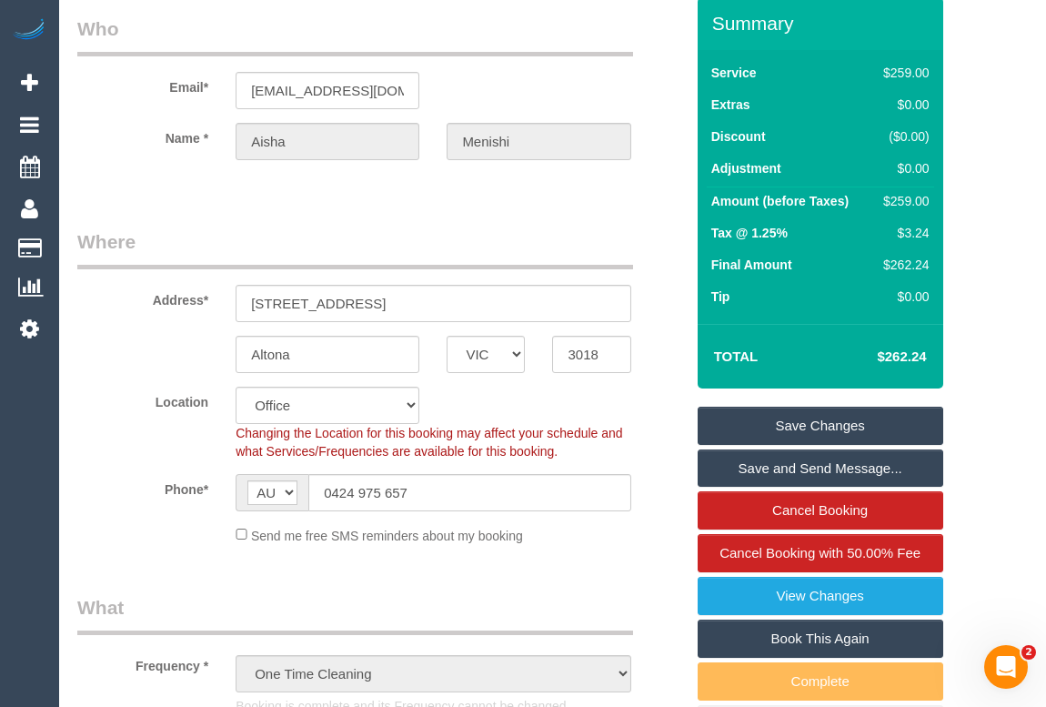
scroll to position [0, 0]
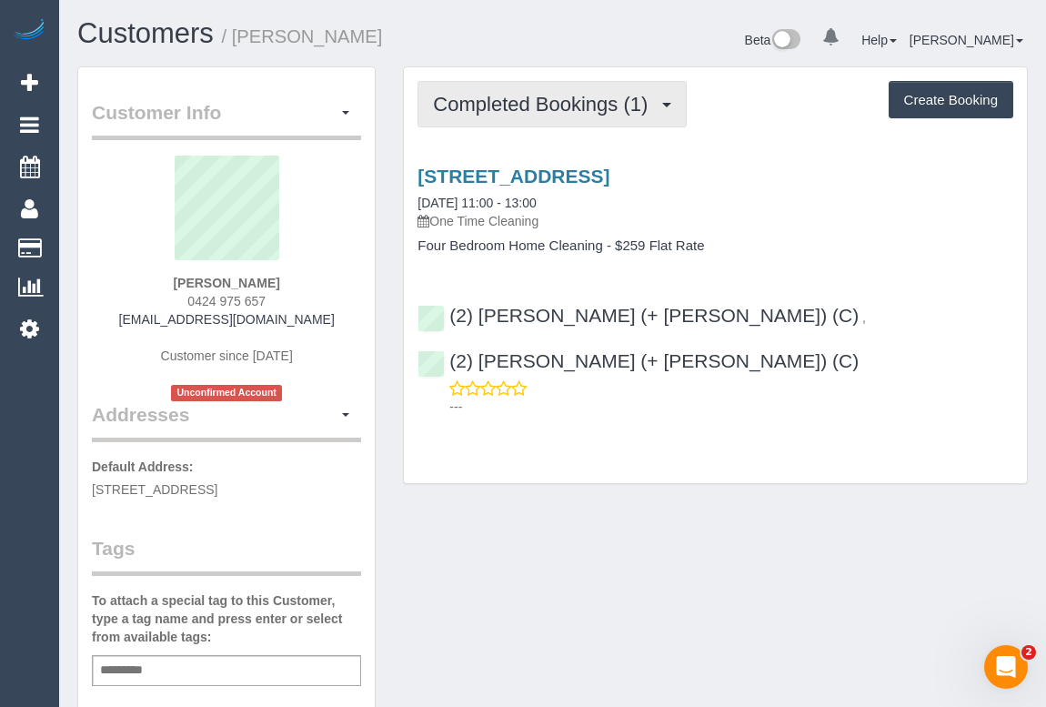
click at [564, 115] on button "Completed Bookings (1)" at bounding box center [552, 104] width 269 height 46
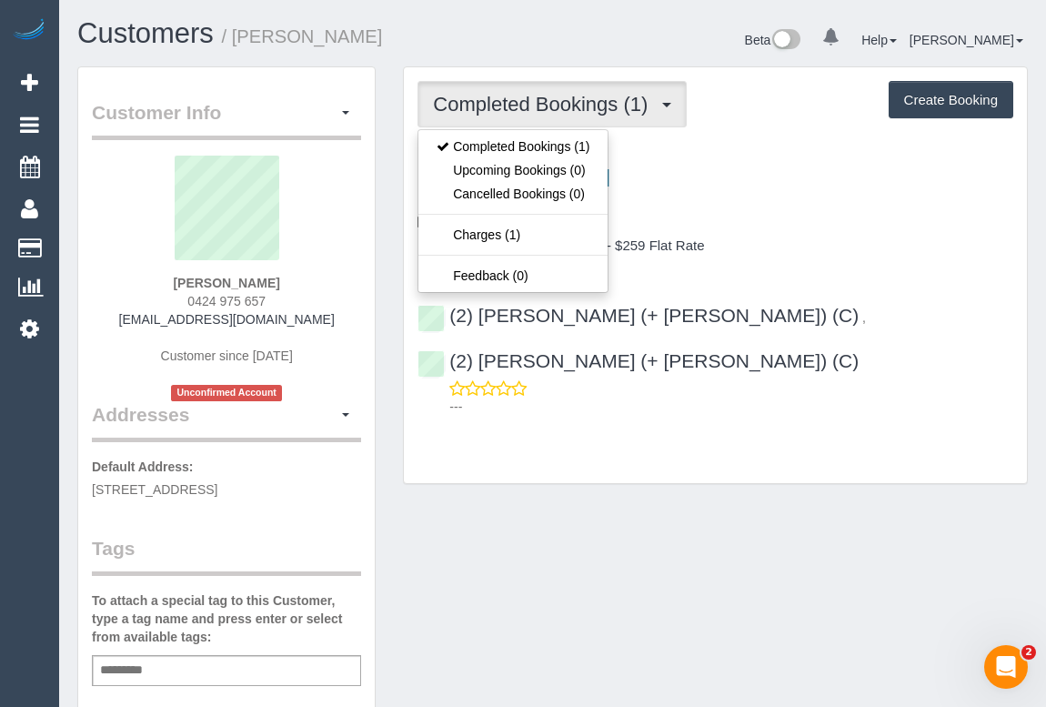
click at [619, 493] on div "Customer Info Edit Contact Info Send Message Email Preferences Special Sales Ta…" at bounding box center [553, 694] width 978 height 1256
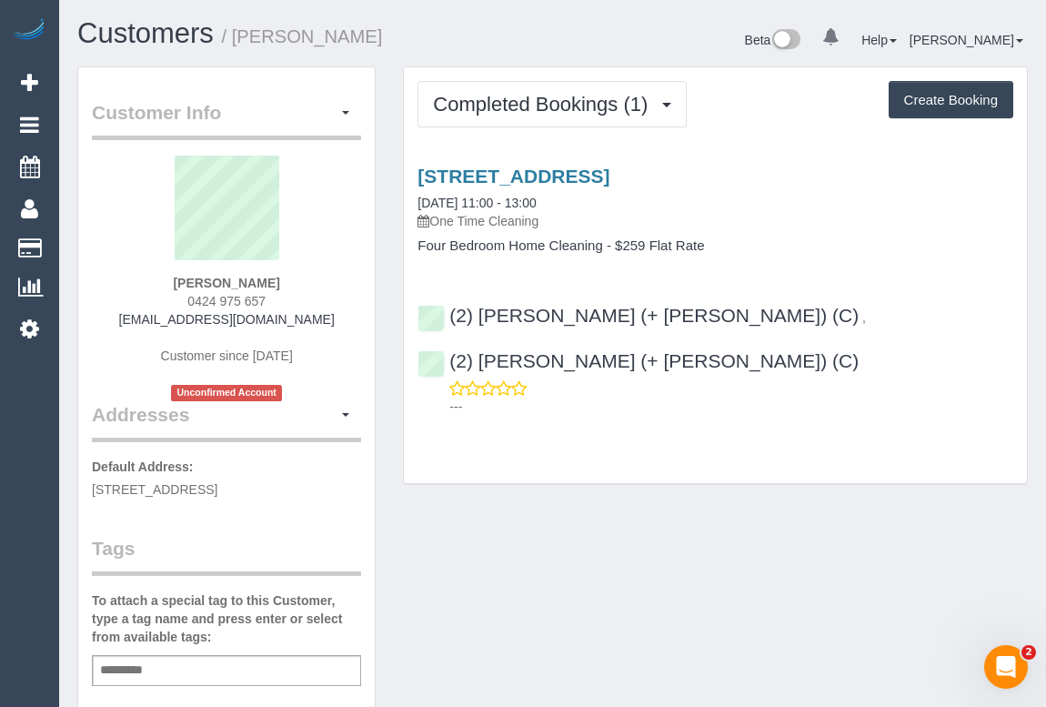
click at [786, 187] on div "26 Davies St, Altona, VIC 3018 20/08/2025 11:00 - 13:00 One Time Cleaning" at bounding box center [716, 199] width 596 height 66
drag, startPoint x: 597, startPoint y: 499, endPoint x: 586, endPoint y: 493, distance: 12.2
click at [591, 494] on div "Customer Info Edit Contact Info Send Message Email Preferences Special Sales Ta…" at bounding box center [553, 694] width 978 height 1256
drag, startPoint x: 146, startPoint y: 318, endPoint x: 306, endPoint y: 318, distance: 160.1
click at [306, 318] on div "Aisha Menishi 0424 975 657 aishazoe_@hotmail.com Customer since 2025 Unconfirme…" at bounding box center [226, 279] width 269 height 246
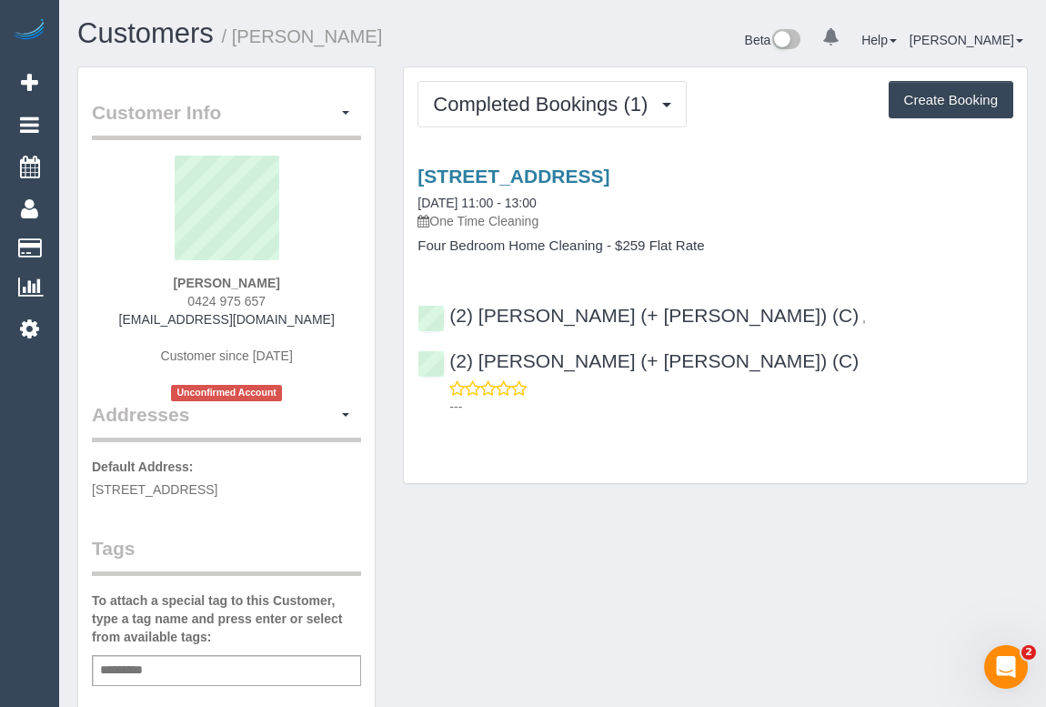
copy link "[EMAIL_ADDRESS][DOMAIN_NAME]"
drag, startPoint x: 174, startPoint y: 282, endPoint x: 286, endPoint y: 277, distance: 112.0
click at [286, 277] on div "Aisha Menishi 0424 975 657 aishazoe_@hotmail.com Customer since 2025 Unconfirme…" at bounding box center [226, 279] width 269 height 246
copy strong "Aisha Menishi"
drag, startPoint x: 182, startPoint y: 300, endPoint x: 278, endPoint y: 301, distance: 96.4
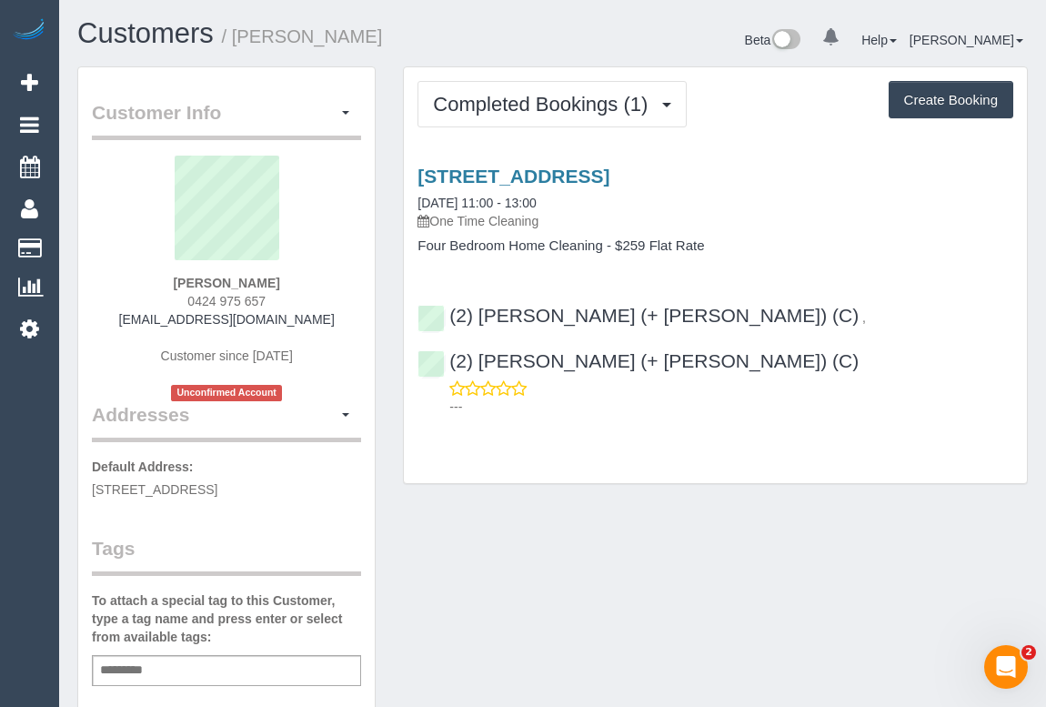
click at [278, 301] on div "Aisha Menishi 0424 975 657 aishazoe_@hotmail.com Customer since 2025 Unconfirme…" at bounding box center [226, 279] width 269 height 246
copy span "0424 975 657"
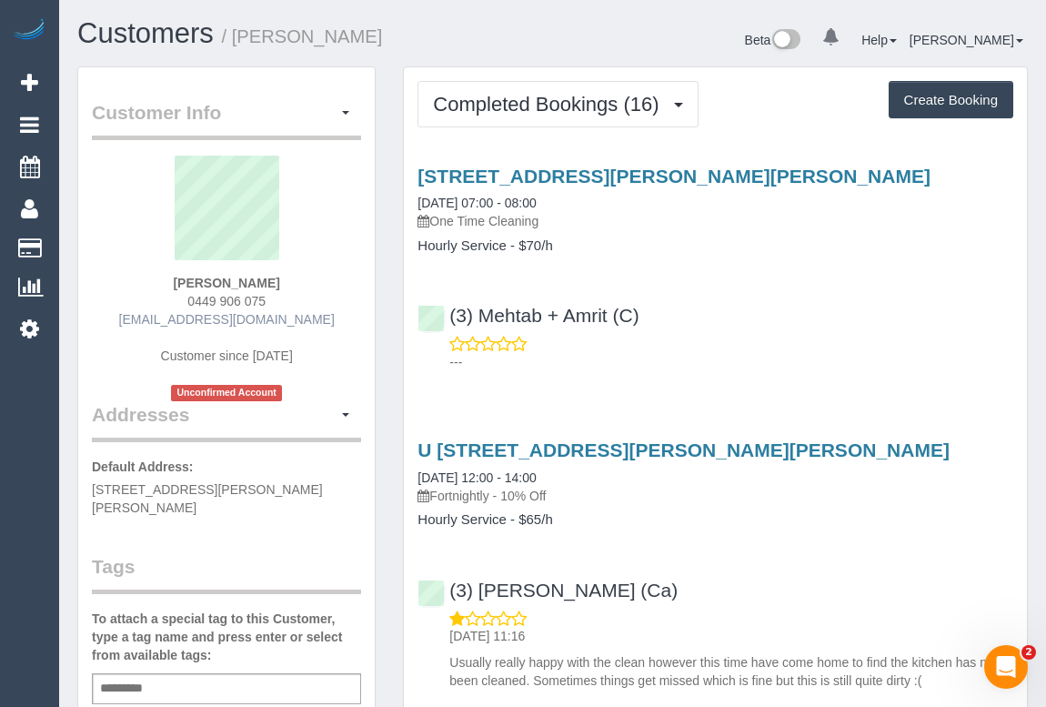
drag, startPoint x: 146, startPoint y: 318, endPoint x: 290, endPoint y: 319, distance: 143.8
click at [290, 319] on div "[PERSON_NAME] 0449 906 075 [EMAIL_ADDRESS][DOMAIN_NAME] Customer since [DATE] U…" at bounding box center [226, 279] width 269 height 246
copy link "[EMAIL_ADDRESS][DOMAIN_NAME]"
drag, startPoint x: 162, startPoint y: 278, endPoint x: 323, endPoint y: 279, distance: 161.0
click at [323, 279] on div "[PERSON_NAME] 0449 906 075 [EMAIL_ADDRESS][DOMAIN_NAME] Customer since [DATE] U…" at bounding box center [226, 279] width 269 height 246
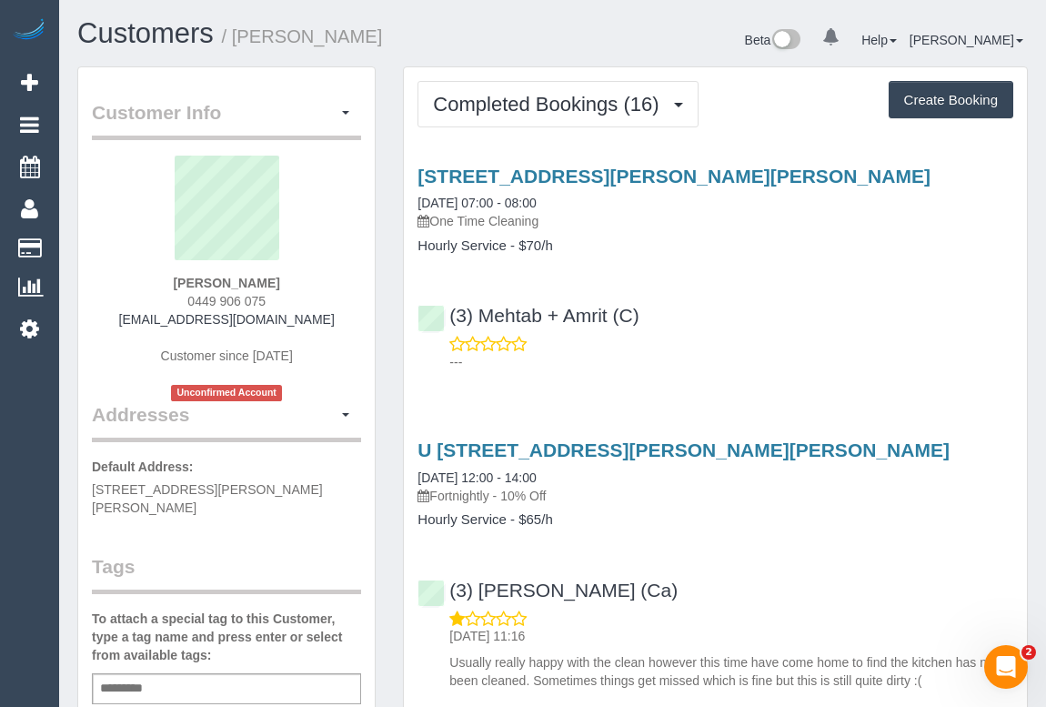
copy strong "[PERSON_NAME]"
drag, startPoint x: 184, startPoint y: 300, endPoint x: 271, endPoint y: 306, distance: 87.5
click at [271, 306] on div "Rebecca de Hennin 0449 906 075 jamesaviaz@gmail.com Customer since 2022 Unconfi…" at bounding box center [226, 279] width 269 height 246
copy span "0449 906 075"
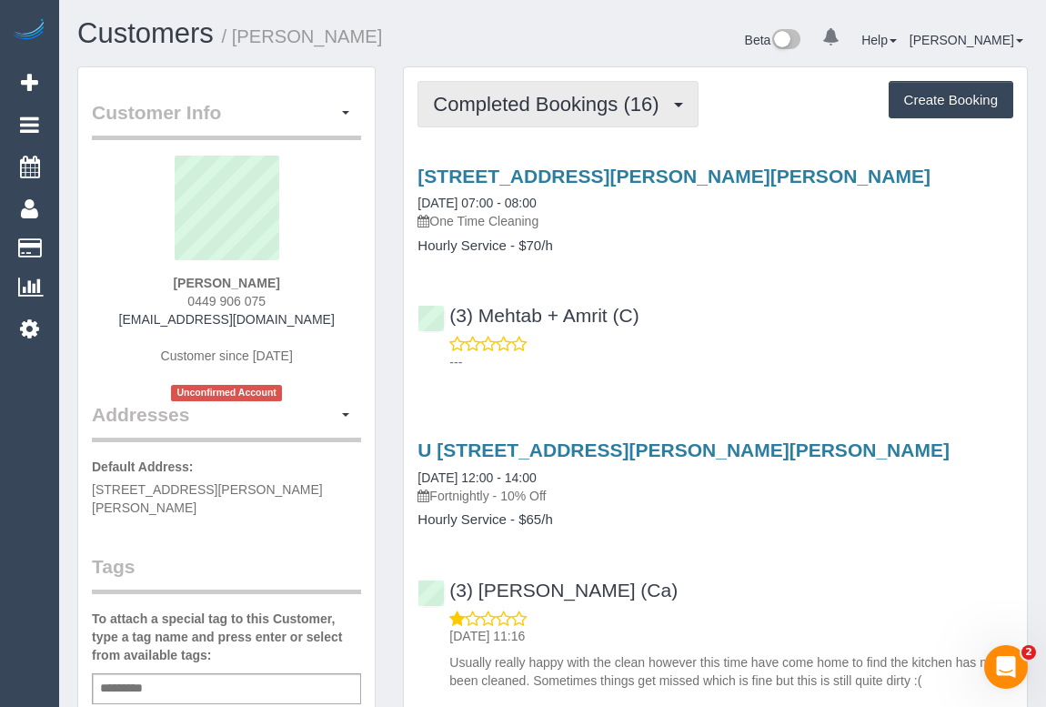
click at [590, 109] on span "Completed Bookings (16)" at bounding box center [550, 104] width 235 height 23
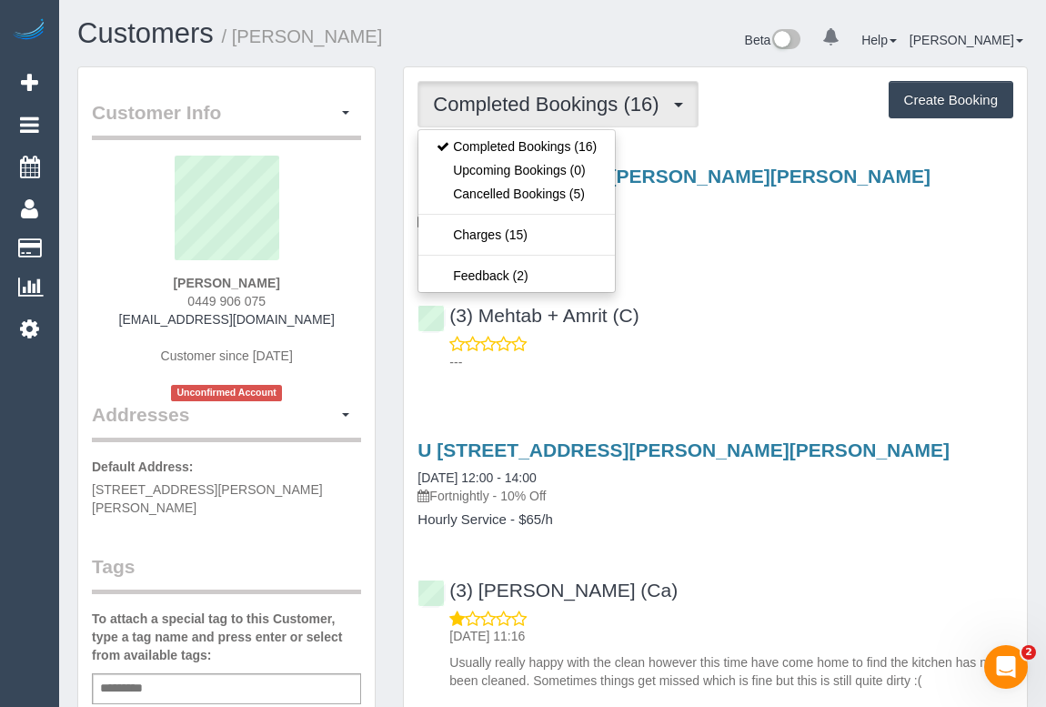
click at [863, 332] on div "(3) Mehtab + Amrit (C) ---" at bounding box center [715, 330] width 623 height 82
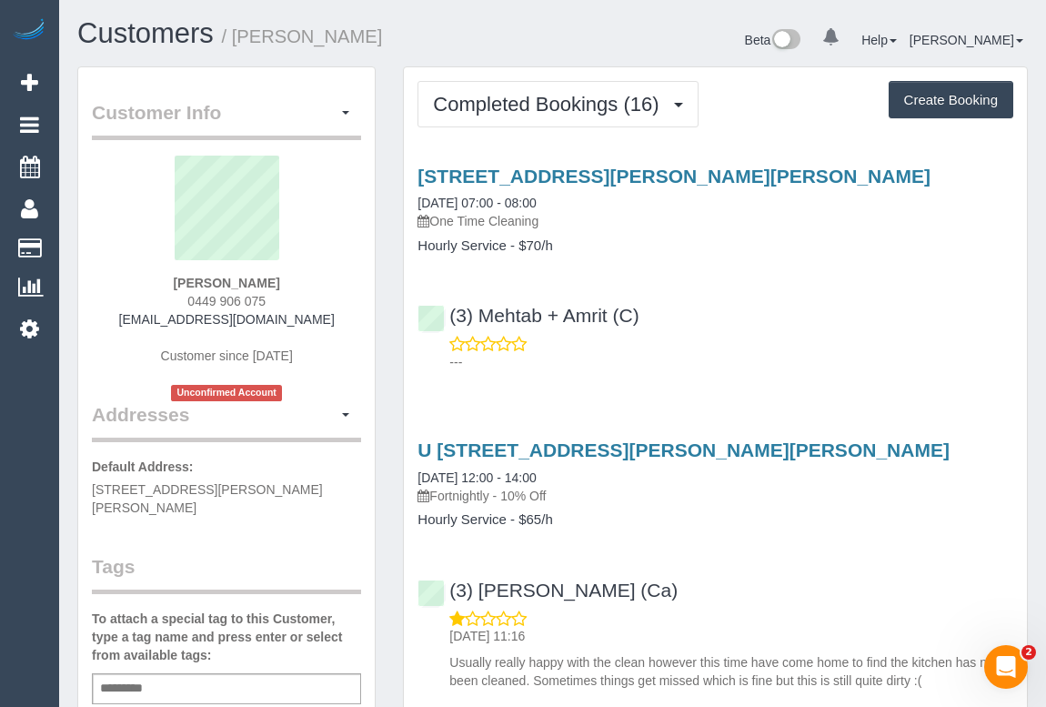
click at [680, 326] on div "(3) Mehtab + Amrit (C) ---" at bounding box center [715, 330] width 623 height 82
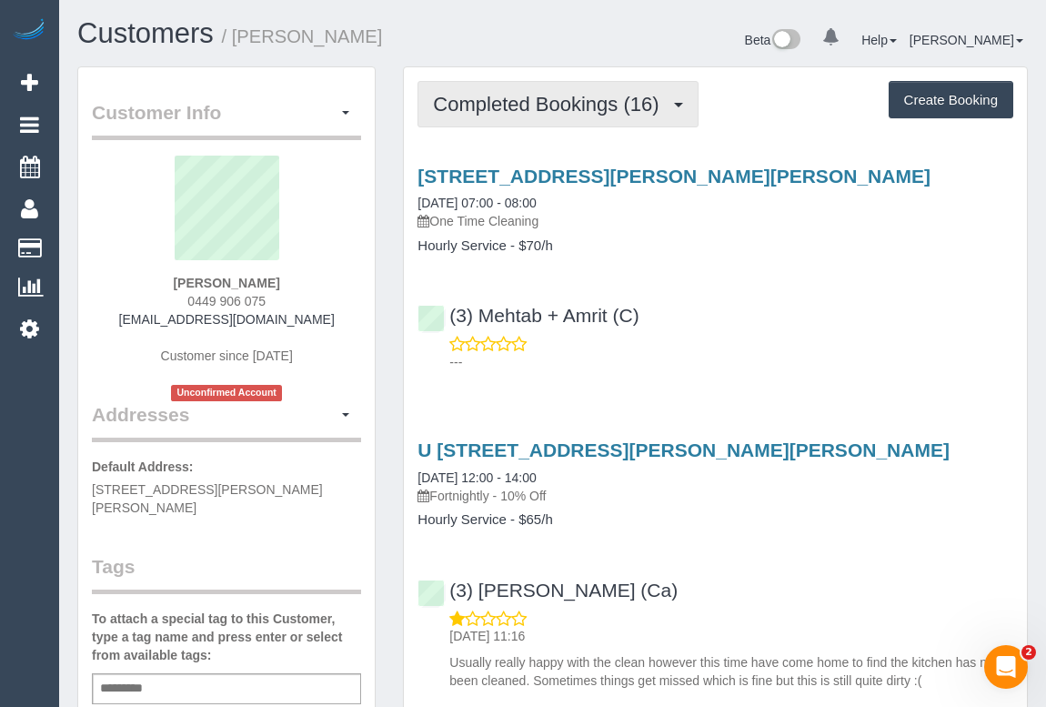
click at [514, 102] on span "Completed Bookings (16)" at bounding box center [550, 104] width 235 height 23
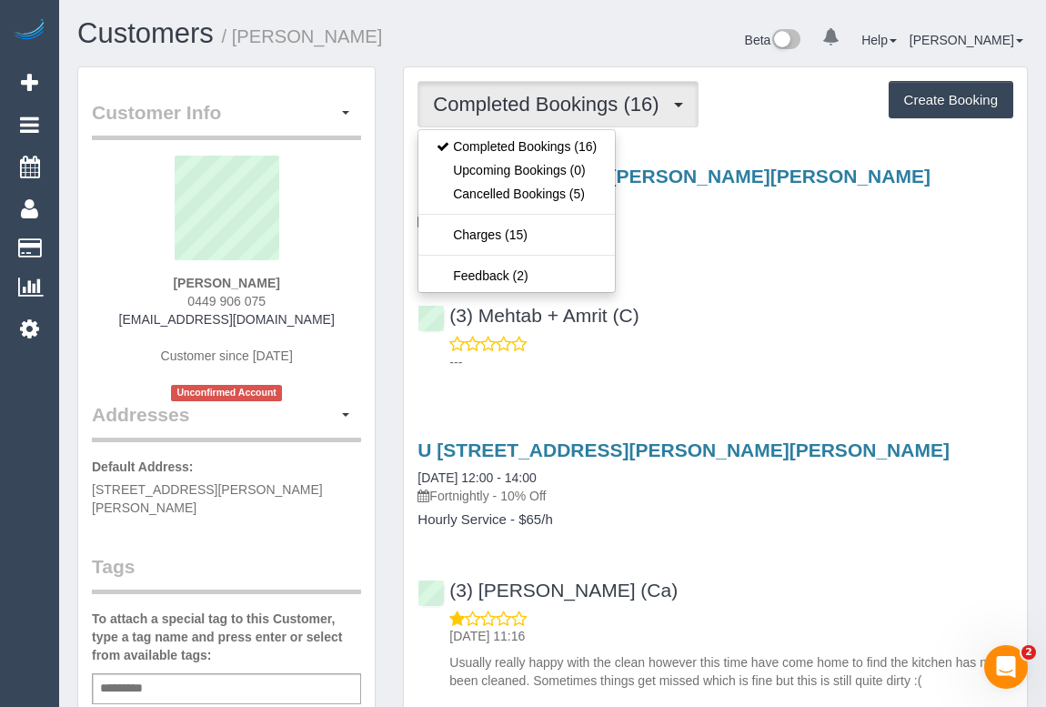
click at [816, 348] on div "---" at bounding box center [716, 353] width 596 height 36
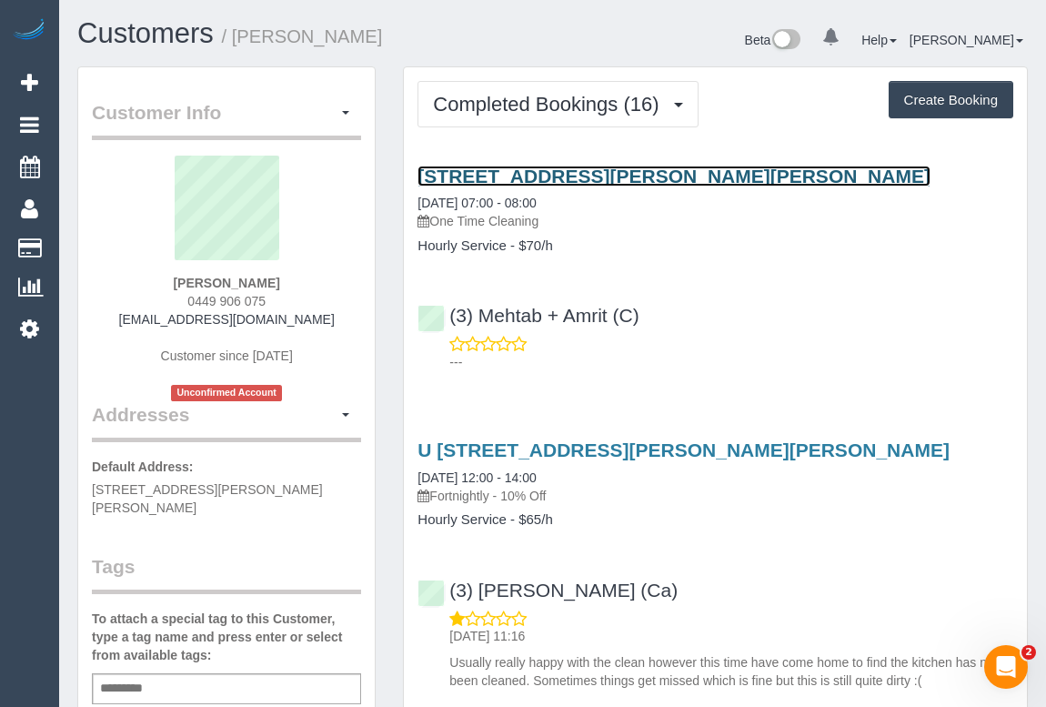
click at [554, 171] on link "30/85c Clyde St, Thornbury, VIC 3071" at bounding box center [674, 176] width 513 height 21
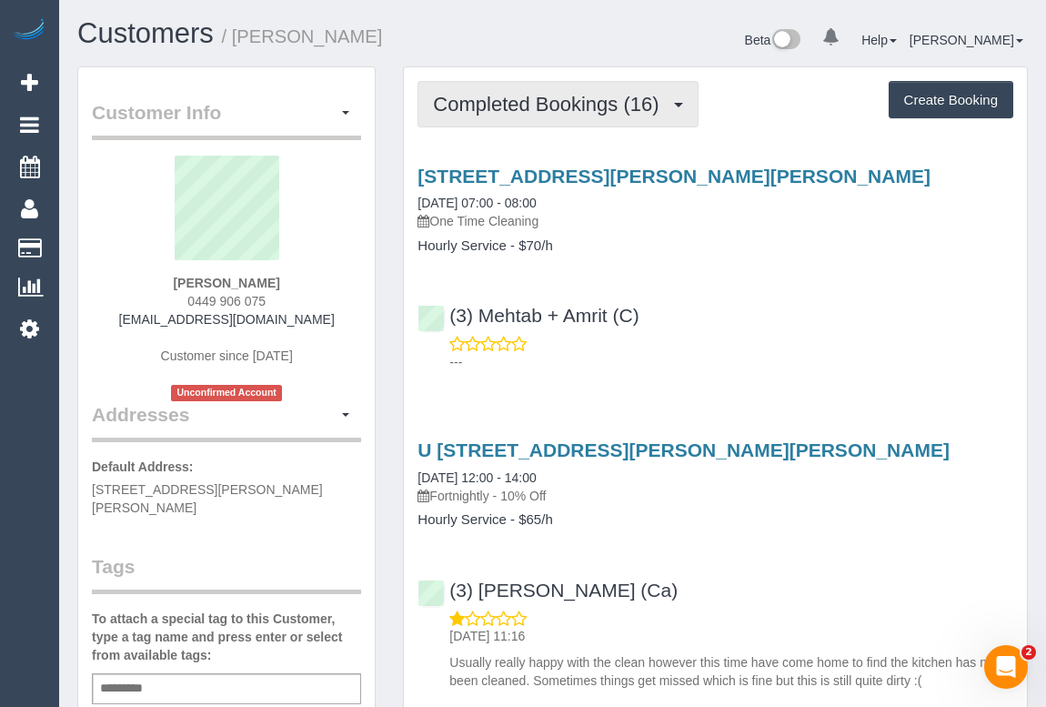
click at [546, 98] on span "Completed Bookings (16)" at bounding box center [550, 104] width 235 height 23
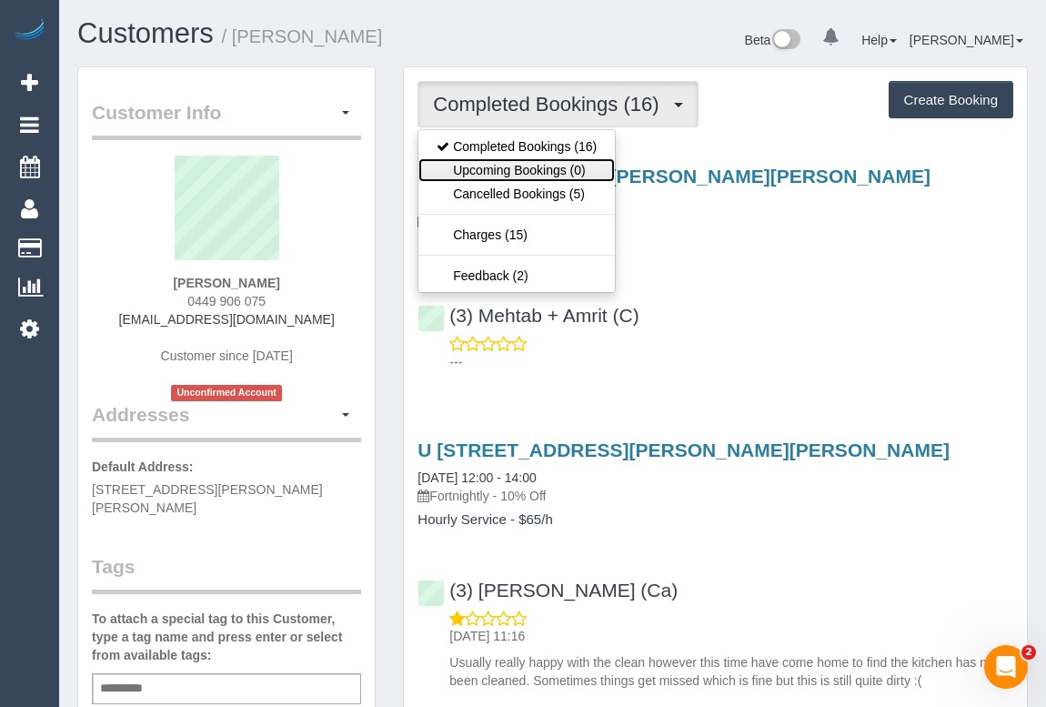
click at [530, 175] on link "Upcoming Bookings (0)" at bounding box center [517, 170] width 197 height 24
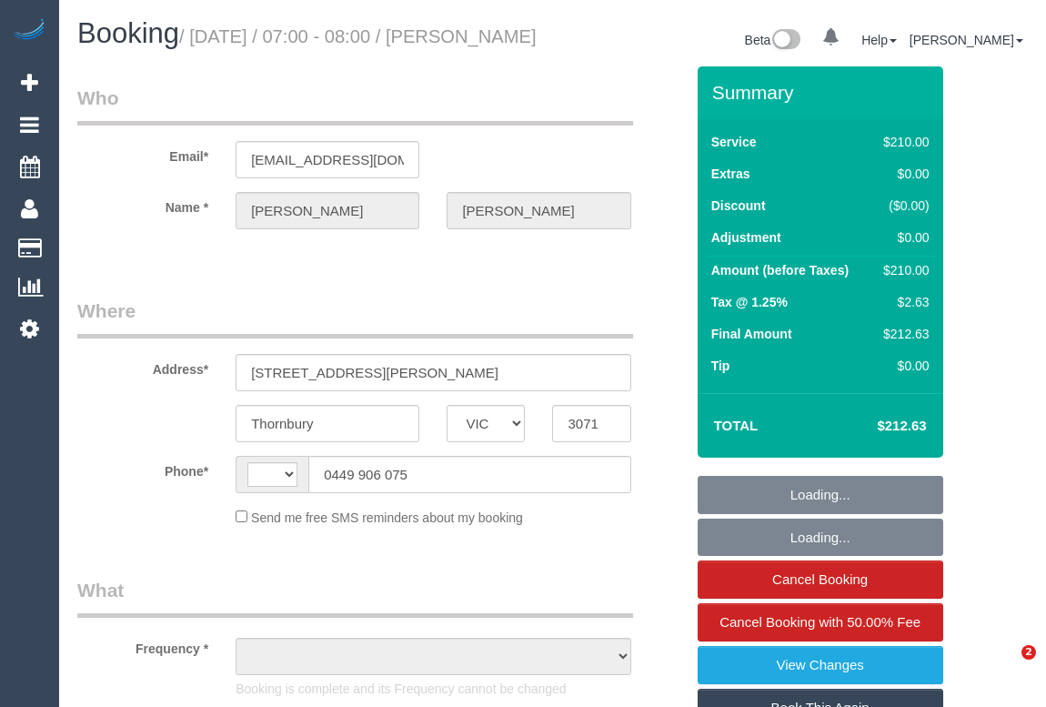
select select "VIC"
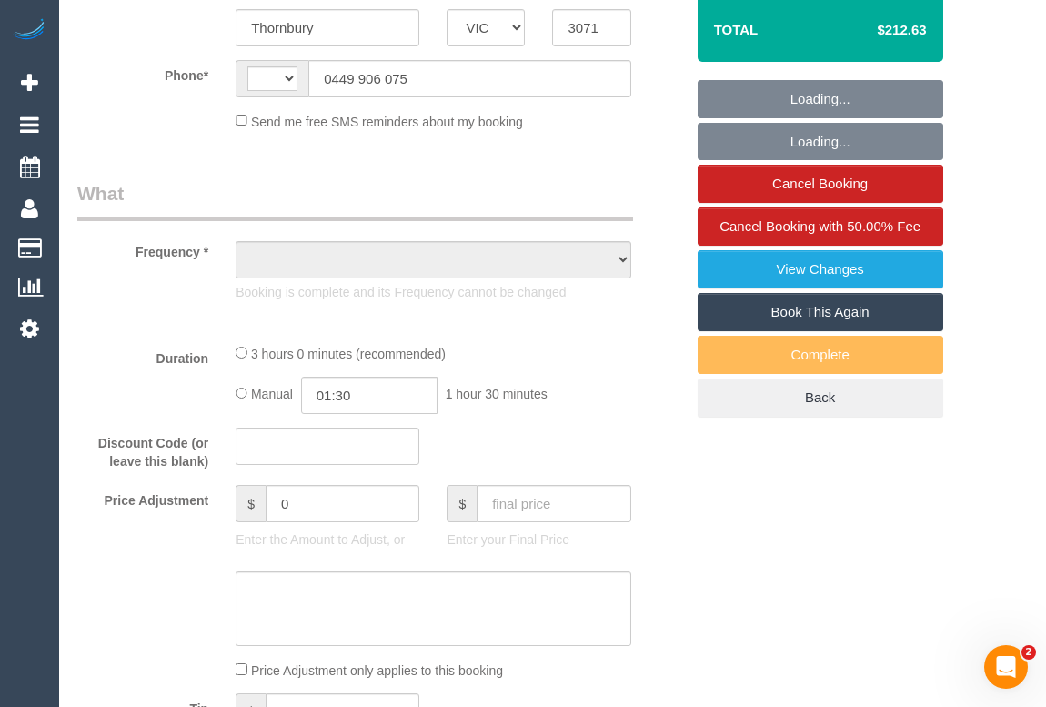
select select "string:AU"
select select "number:28"
select select "number:16"
select select "number:18"
select select "number:36"
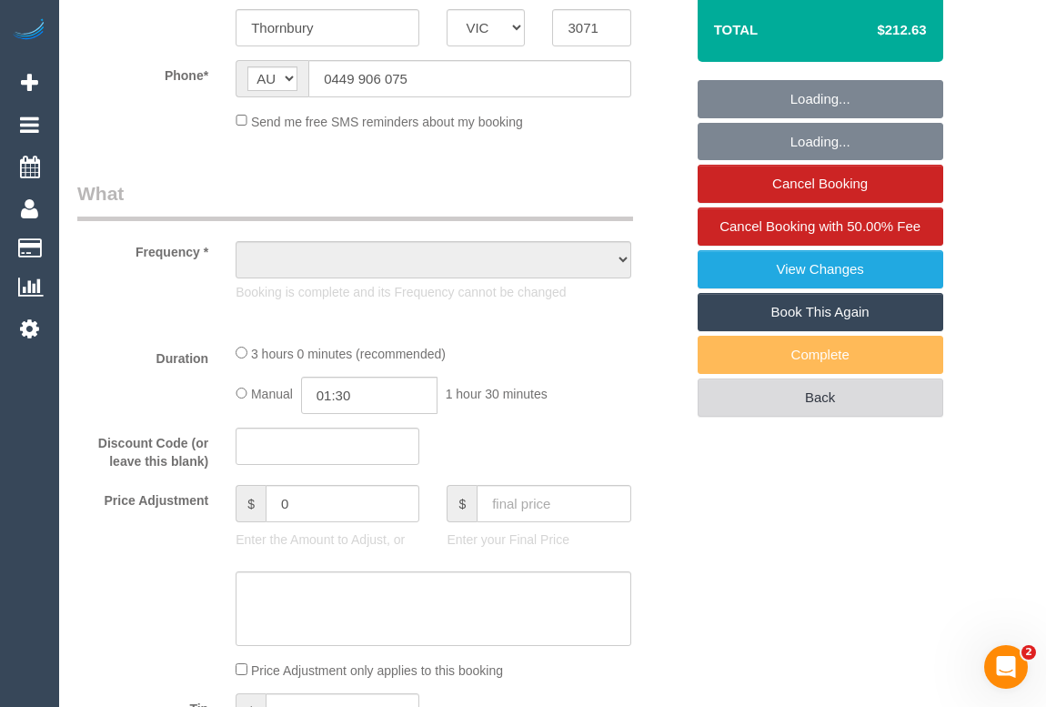
scroll to position [413, 0]
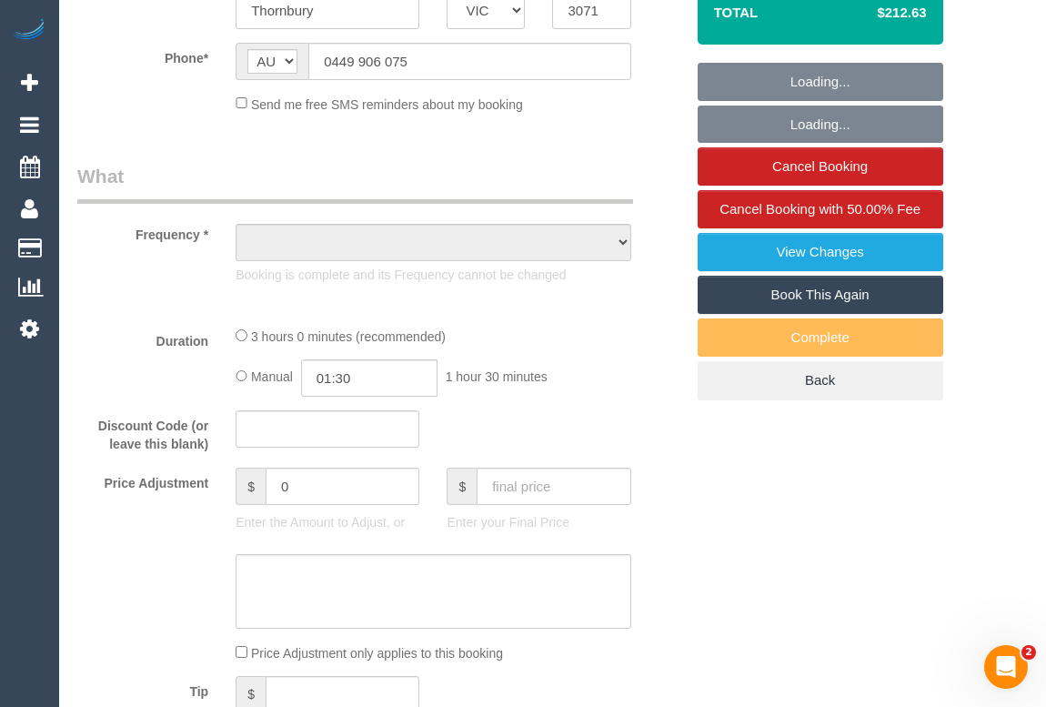
select select "object:704"
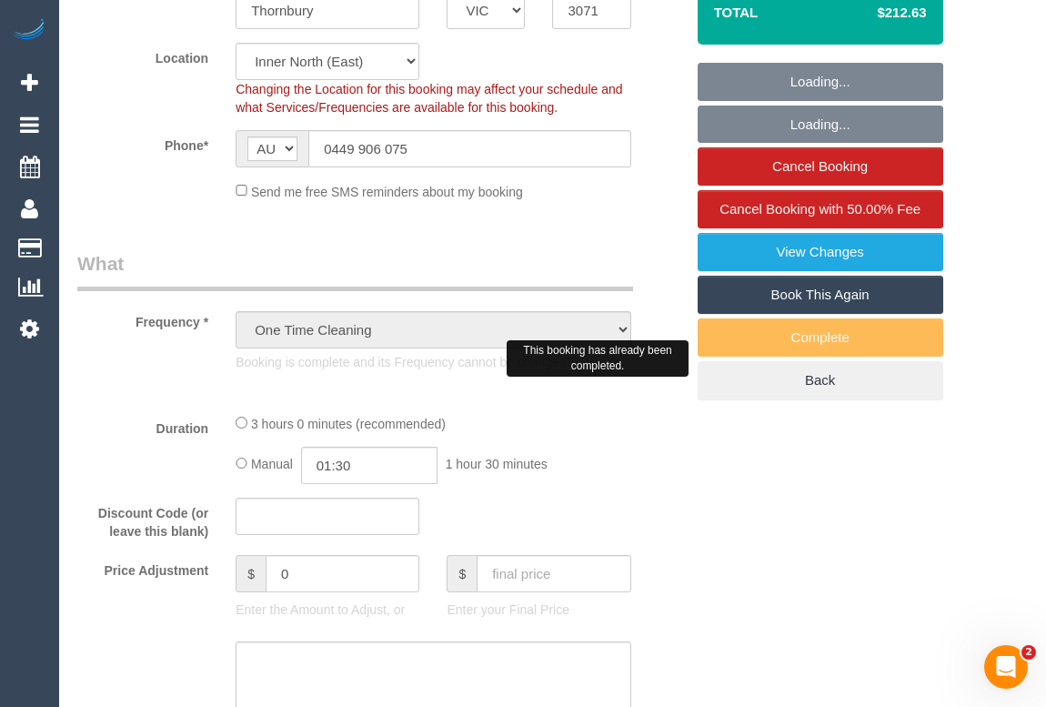
select select "180"
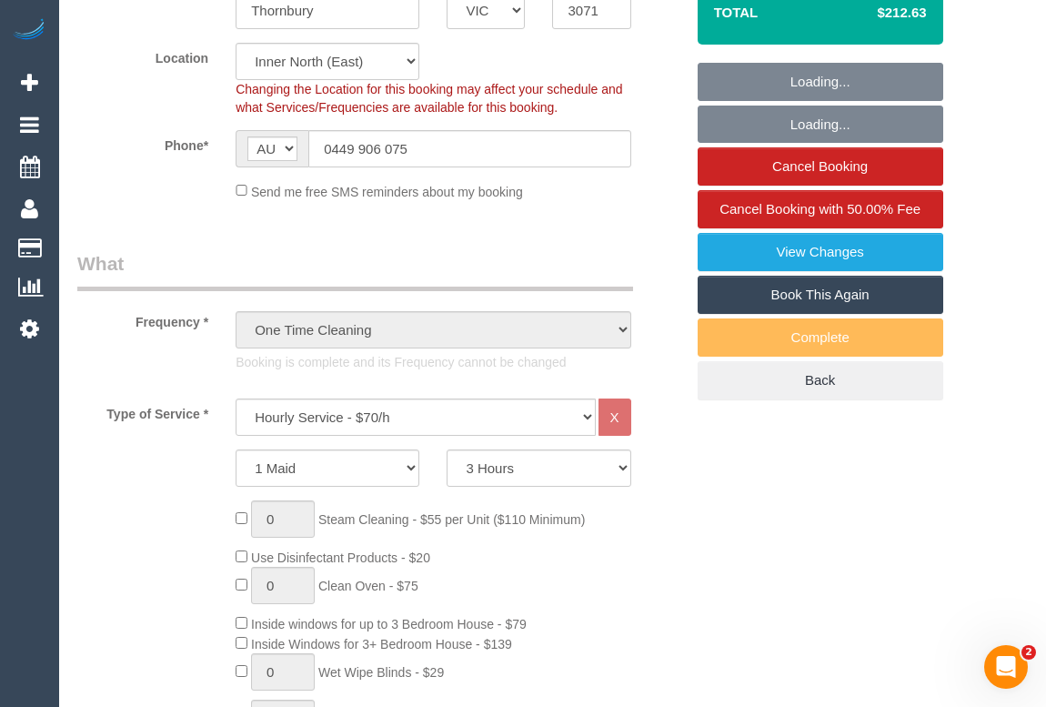
select select "object:1687"
select select "string:stripe-pm_1L3t7j2GScqysDRViqxYH6Xm"
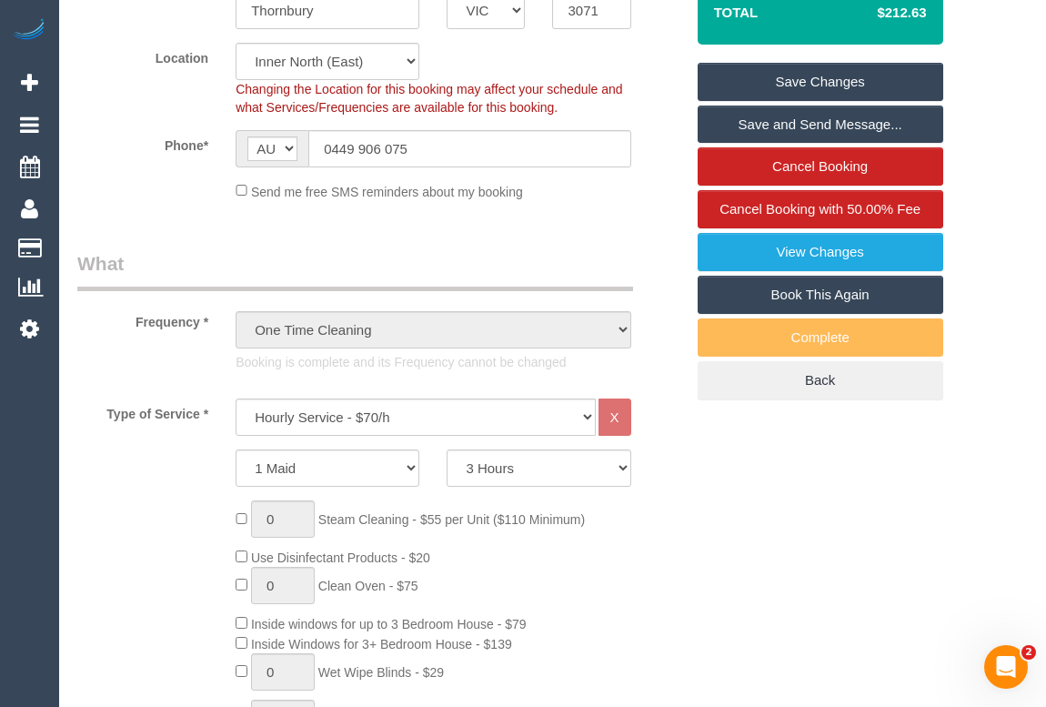
click at [790, 314] on link "Book This Again" at bounding box center [821, 295] width 246 height 38
select select "VIC"
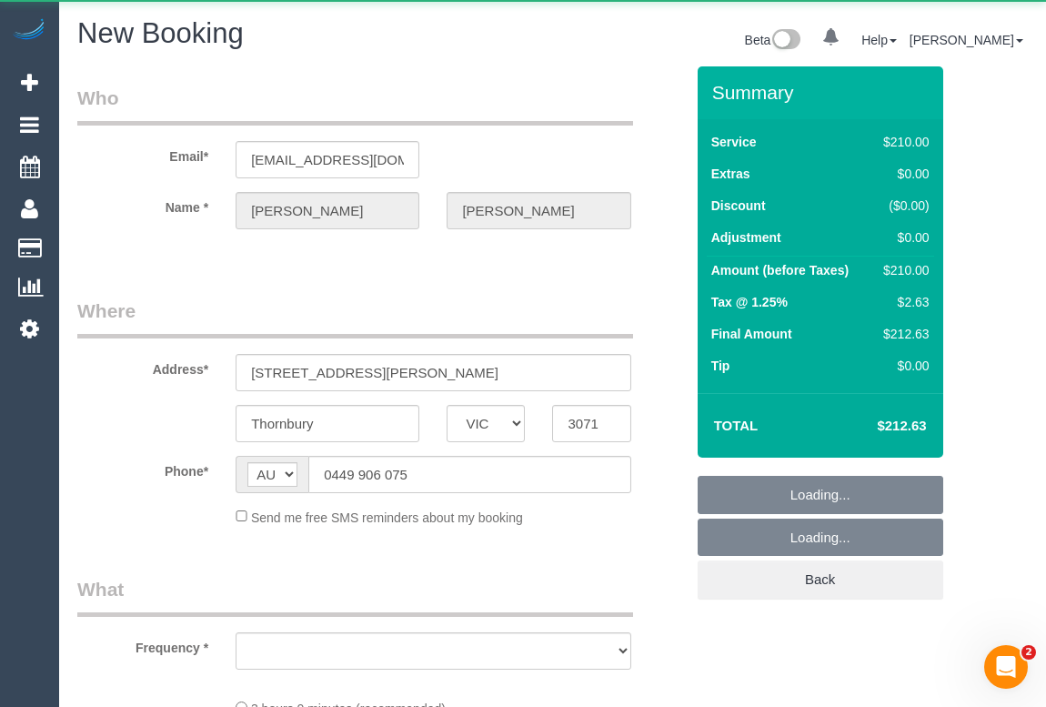
select select "object:2666"
select select "string:stripe-pm_1L3t7j2GScqysDRViqxYH6Xm"
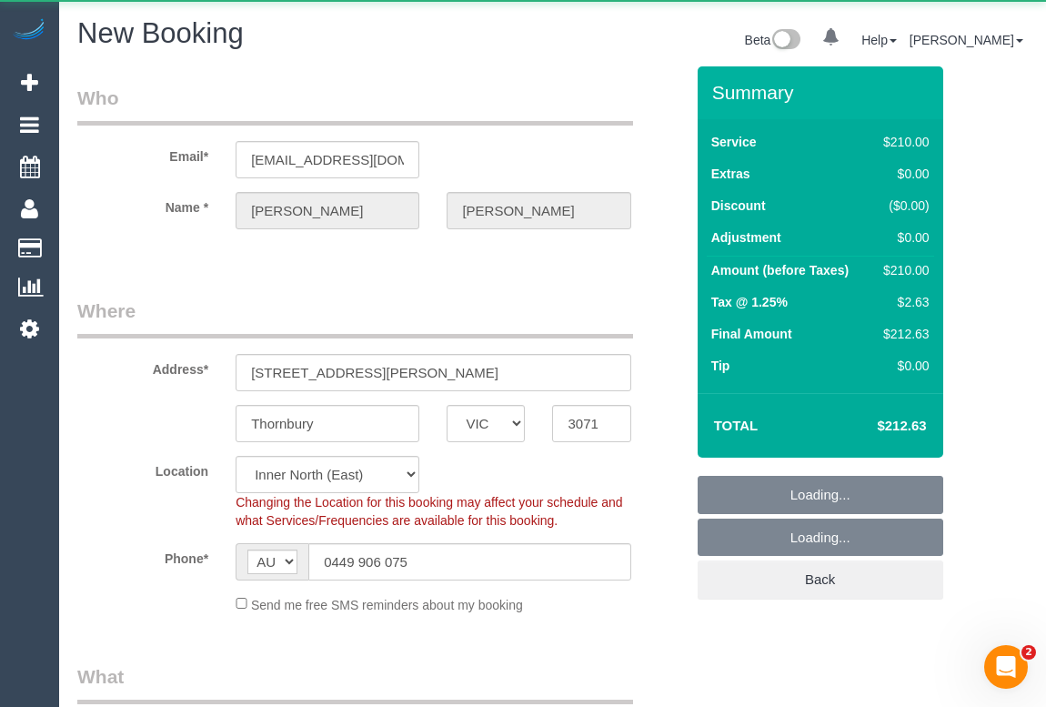
select select "object:2673"
select select "number:28"
select select "number:16"
select select "number:18"
select select "number:36"
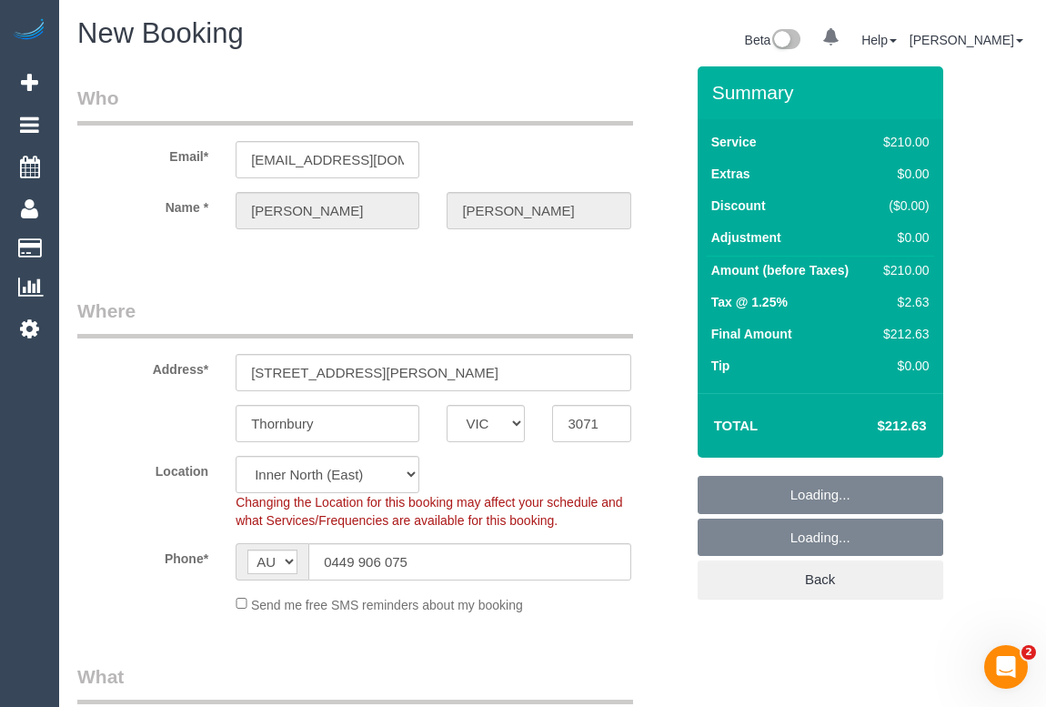
select select "180"
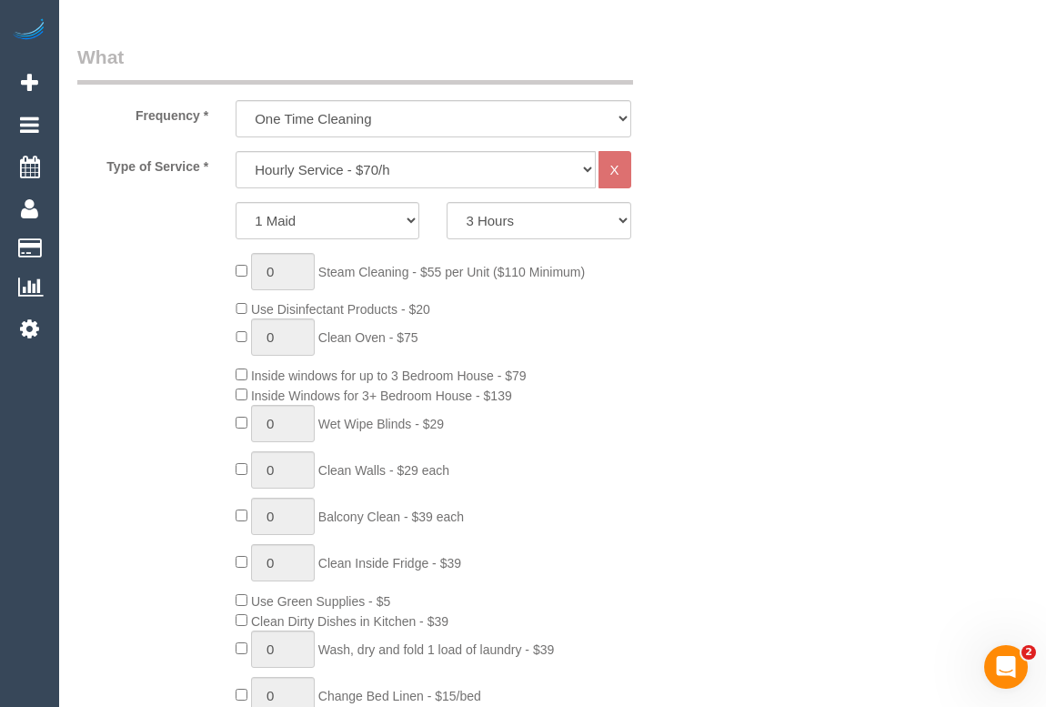
scroll to position [661, 0]
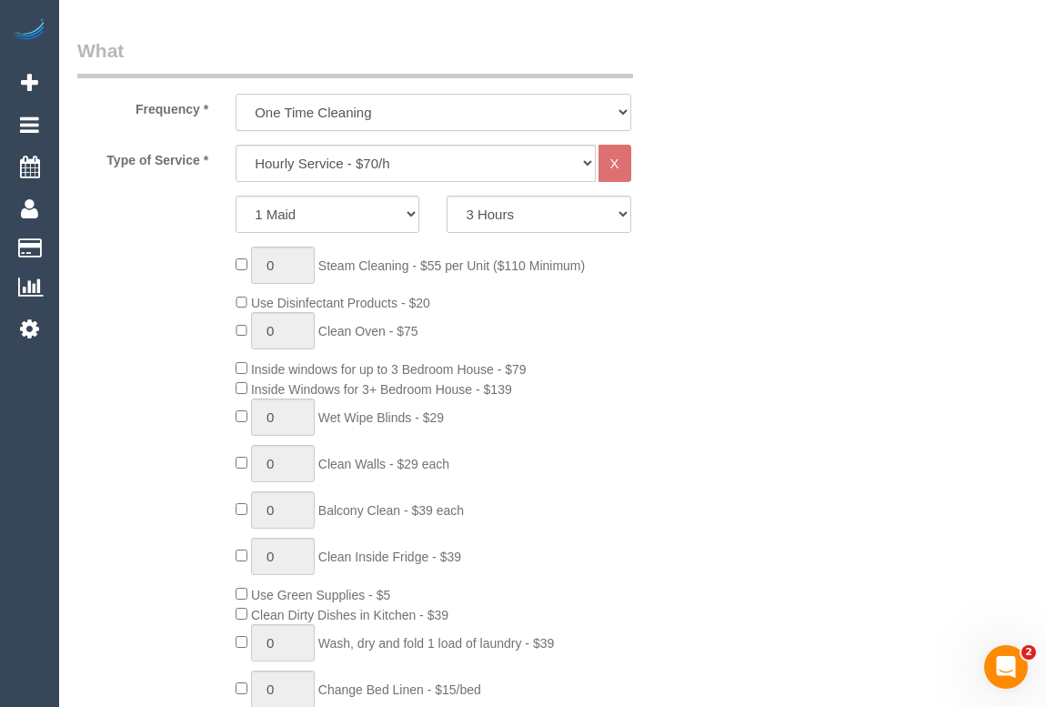
click at [628, 103] on select "One Time Cleaning Weekly - 10% Off - 10.00% (0% for the First Booking) Fortnigh…" at bounding box center [433, 112] width 395 height 37
select select "object:3781"
click at [236, 94] on select "One Time Cleaning Weekly - 10% Off - 10.00% (0% for the First Booking) Fortnigh…" at bounding box center [433, 112] width 395 height 37
click at [669, 467] on div "0 Steam Cleaning - $55 per Unit ($110 Minimum) Use Disinfectant Products - $20 …" at bounding box center [459, 515] width 475 height 537
click at [621, 217] on select "2 Hours 2.5 Hours 3 Hours 3.5 Hours 4 Hours 4.5 Hours 5 Hours 5.5 Hours 6 Hours…" at bounding box center [539, 214] width 184 height 37
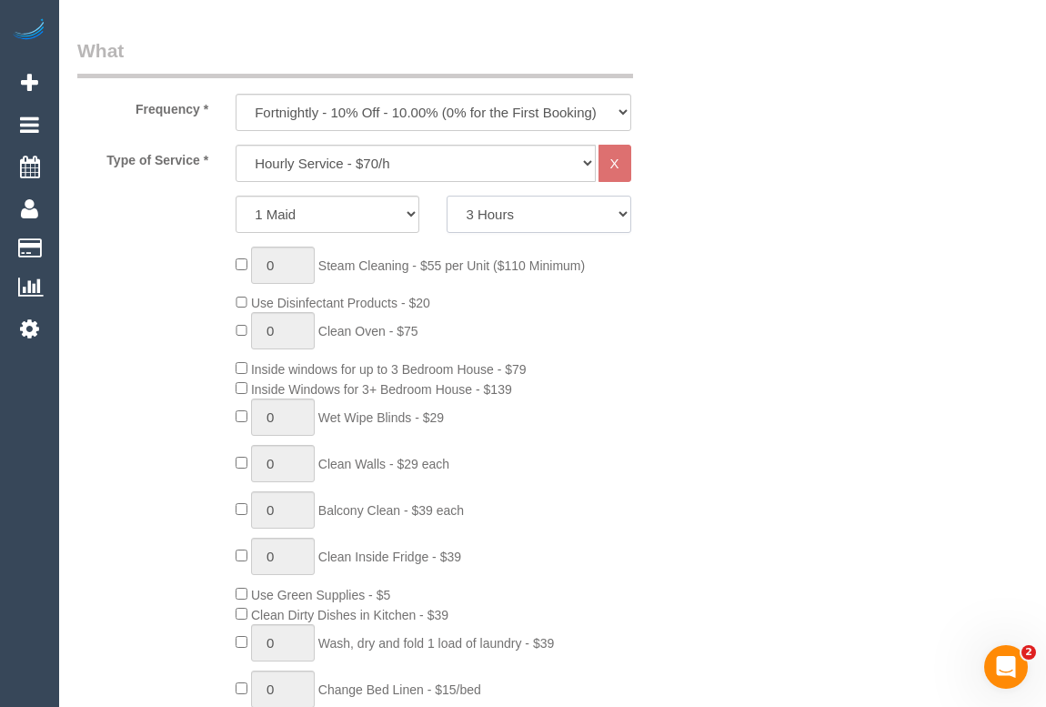
select select "120"
click at [447, 196] on select "2 Hours 2.5 Hours 3 Hours 3.5 Hours 4 Hours 4.5 Hours 5 Hours 5.5 Hours 6 Hours…" at bounding box center [539, 214] width 184 height 37
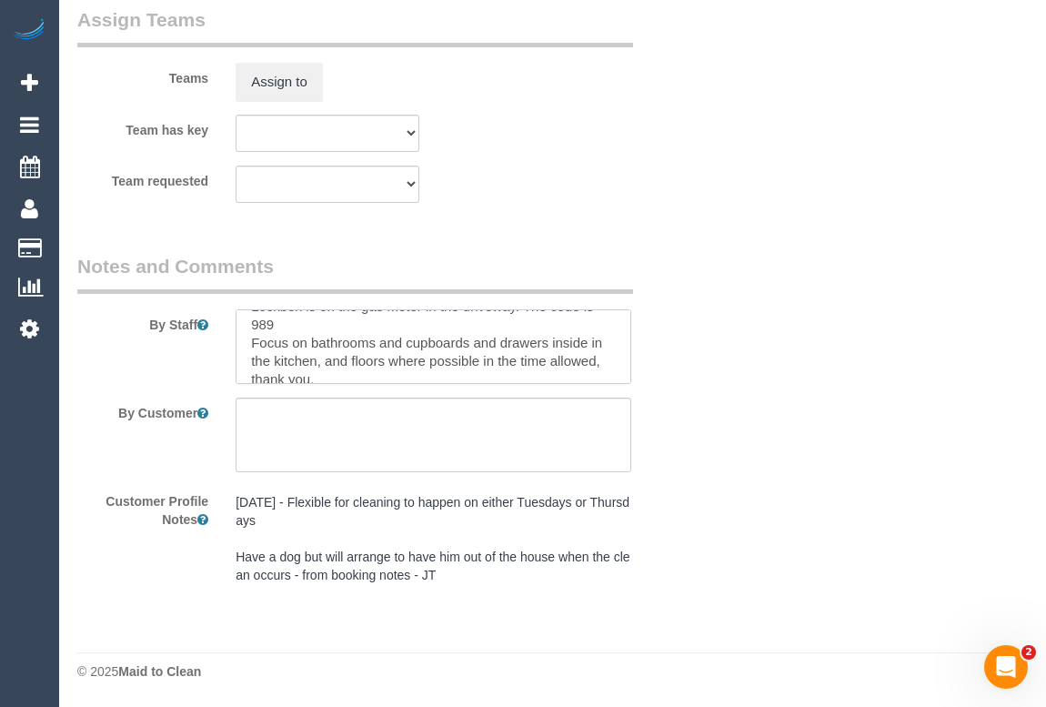
scroll to position [33, 0]
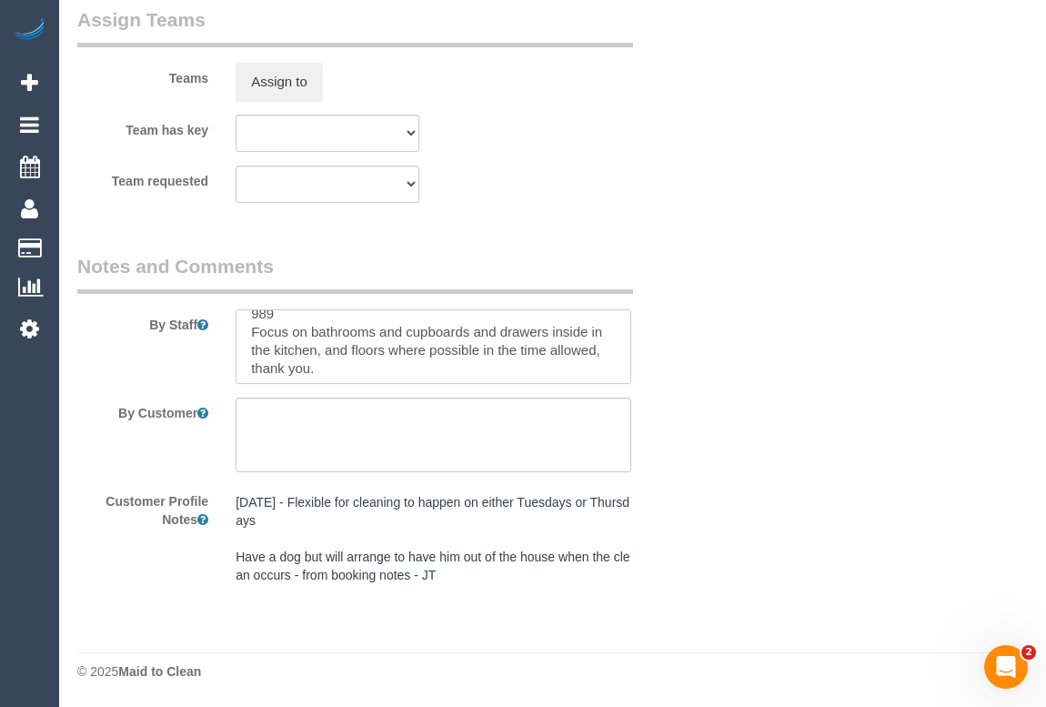
click at [379, 332] on textarea at bounding box center [433, 346] width 395 height 75
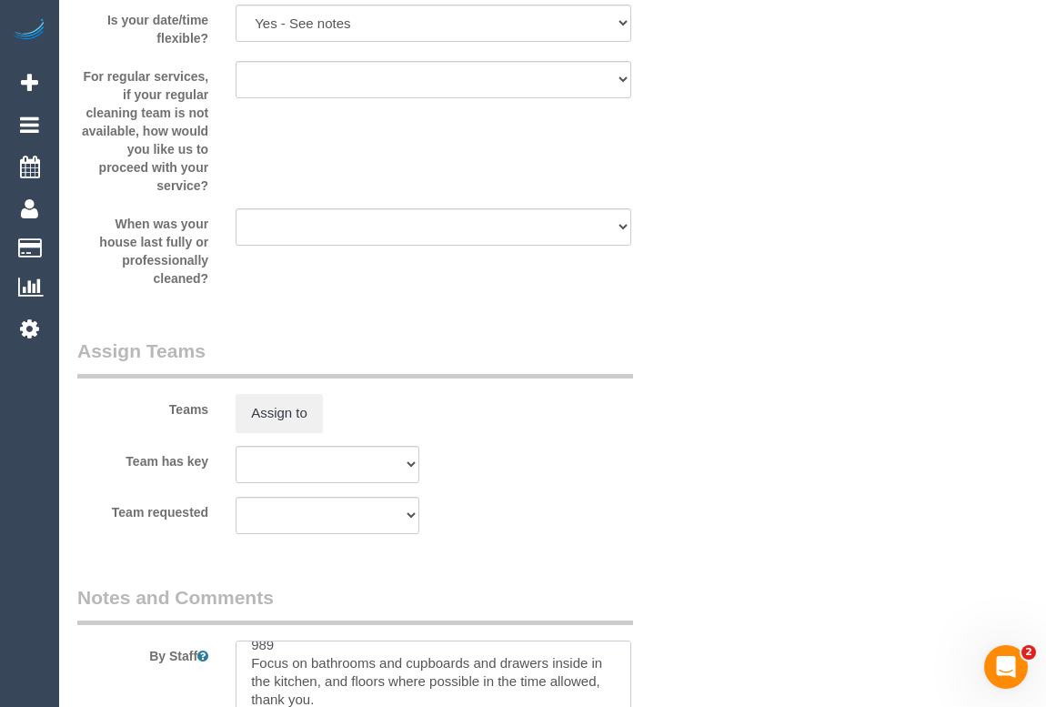
scroll to position [1881, 0]
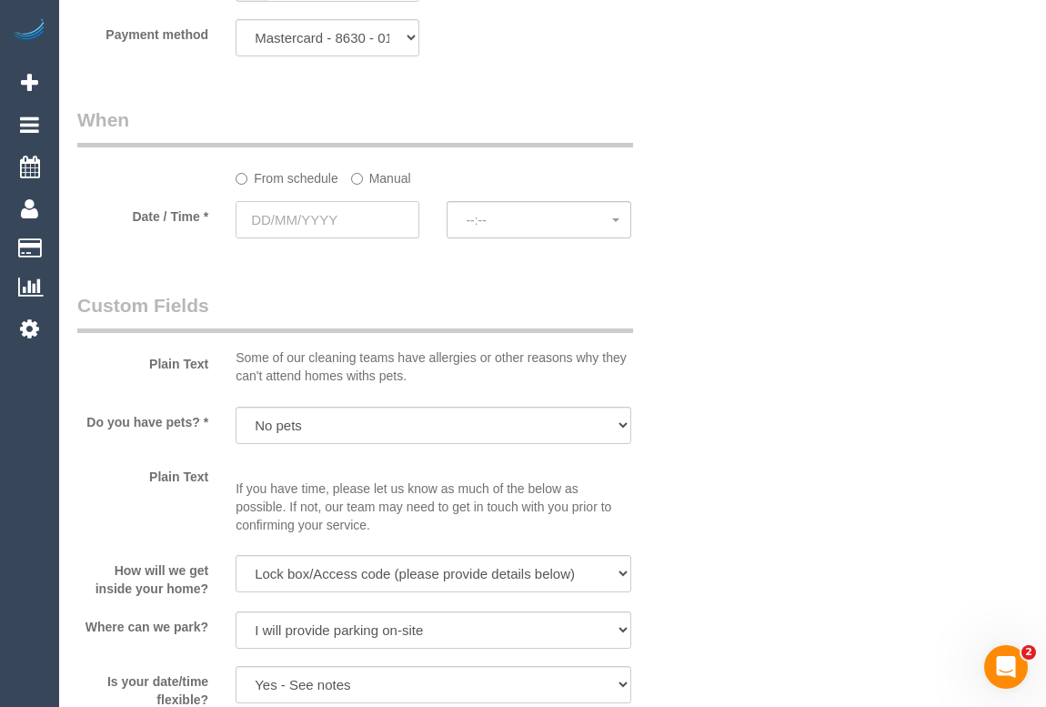
click at [312, 221] on input "text" at bounding box center [328, 219] width 184 height 37
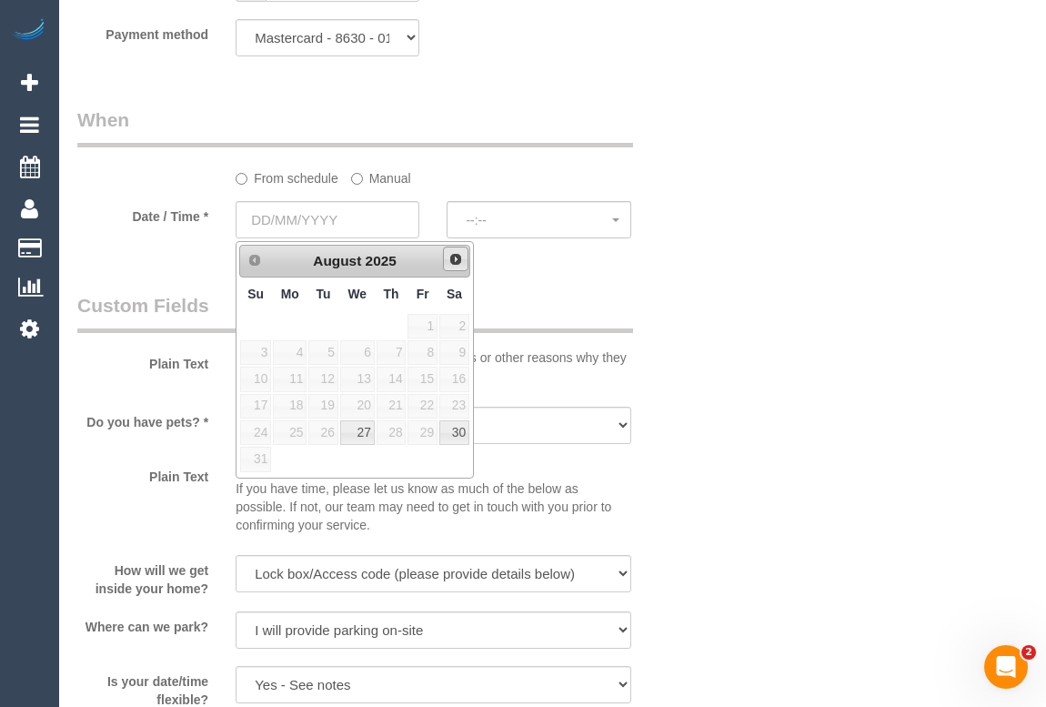
click at [460, 266] on link "Next" at bounding box center [455, 259] width 25 height 25
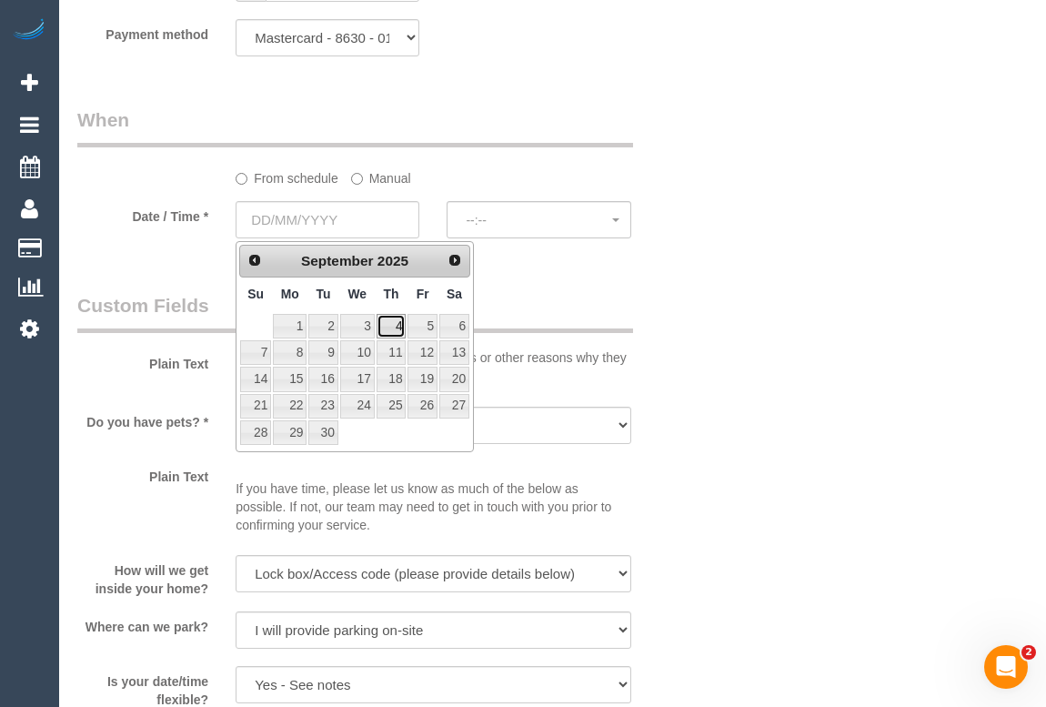
click at [395, 328] on link "4" at bounding box center [392, 326] width 30 height 25
type input "[DATE]"
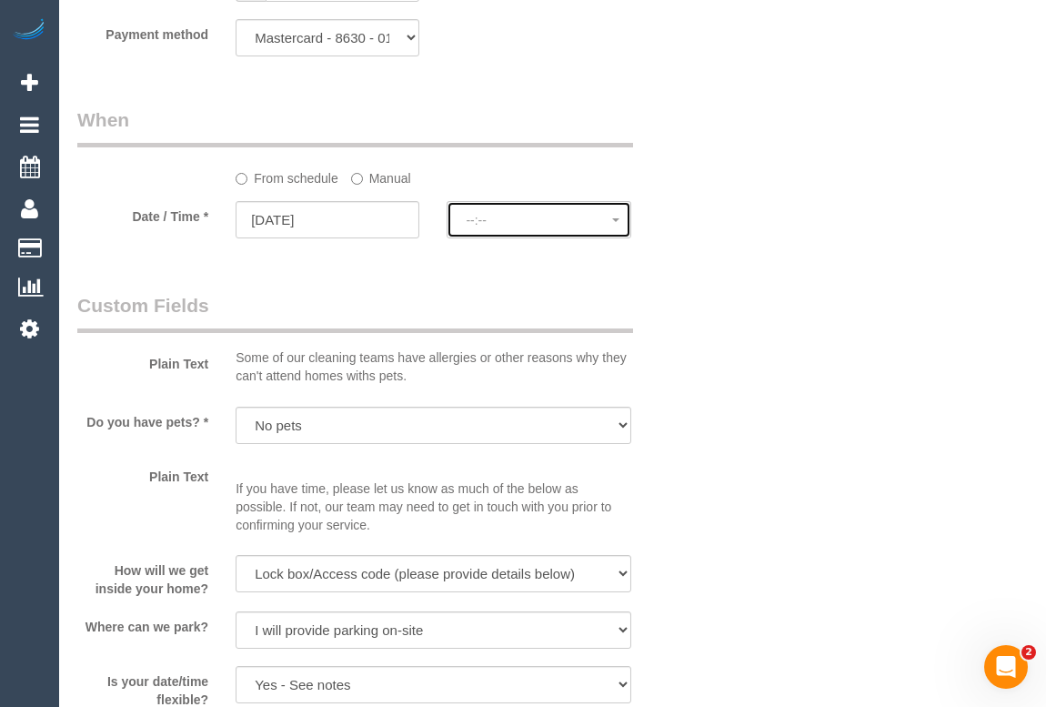
click at [519, 219] on span "--:--" at bounding box center [539, 220] width 146 height 15
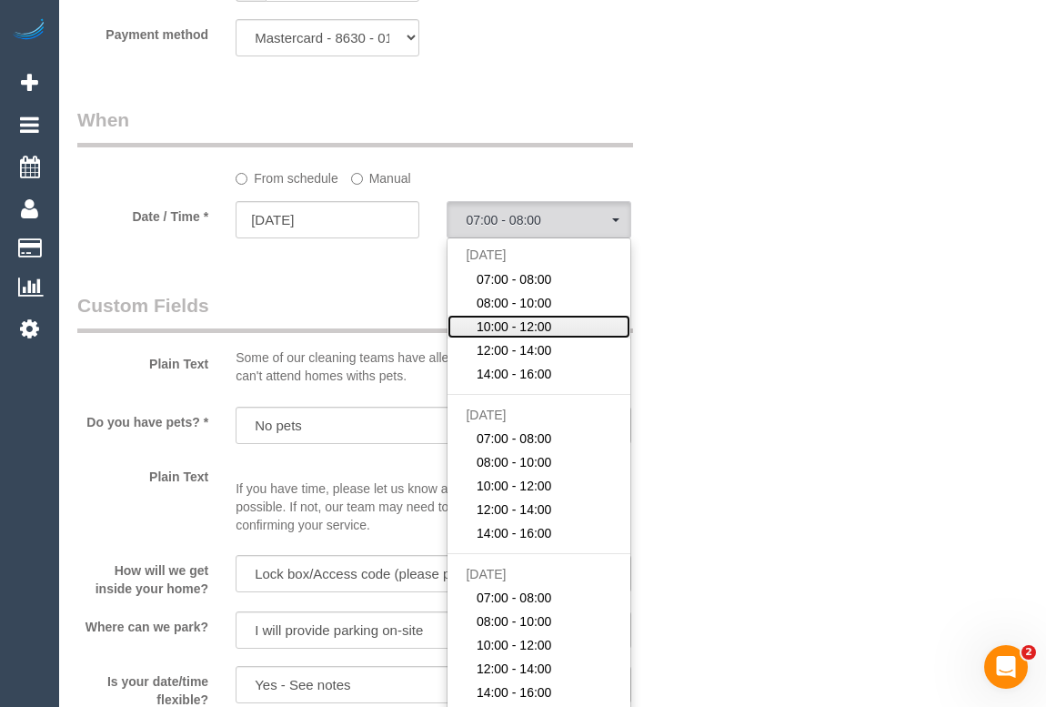
click at [546, 324] on span "10:00 - 12:00" at bounding box center [515, 327] width 76 height 18
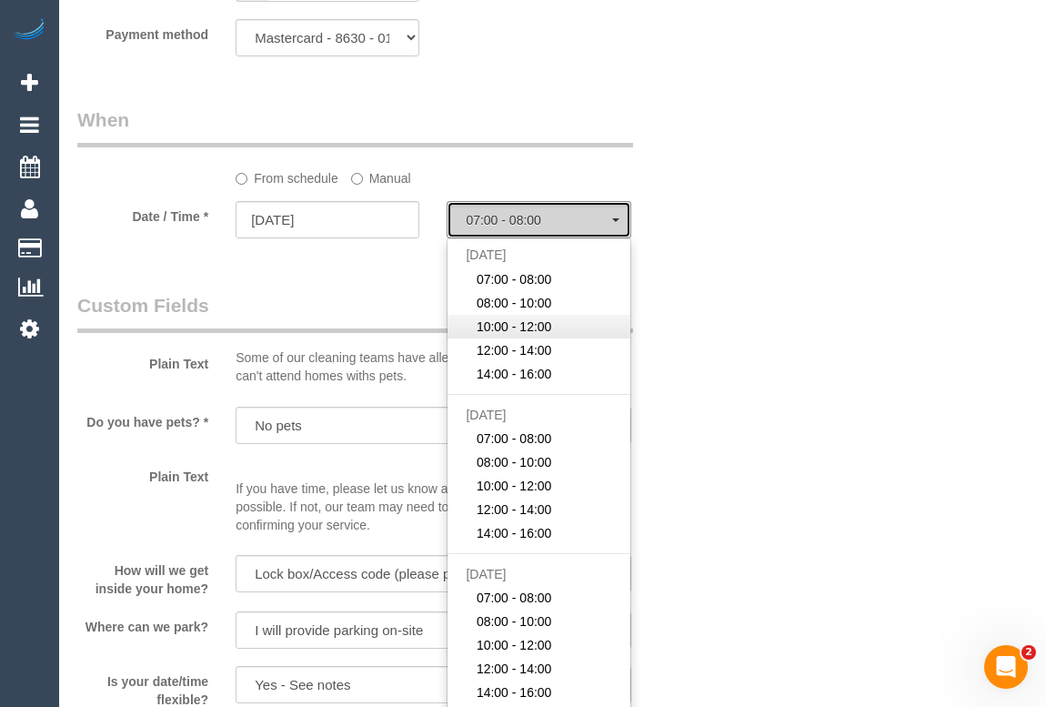
select select "spot8"
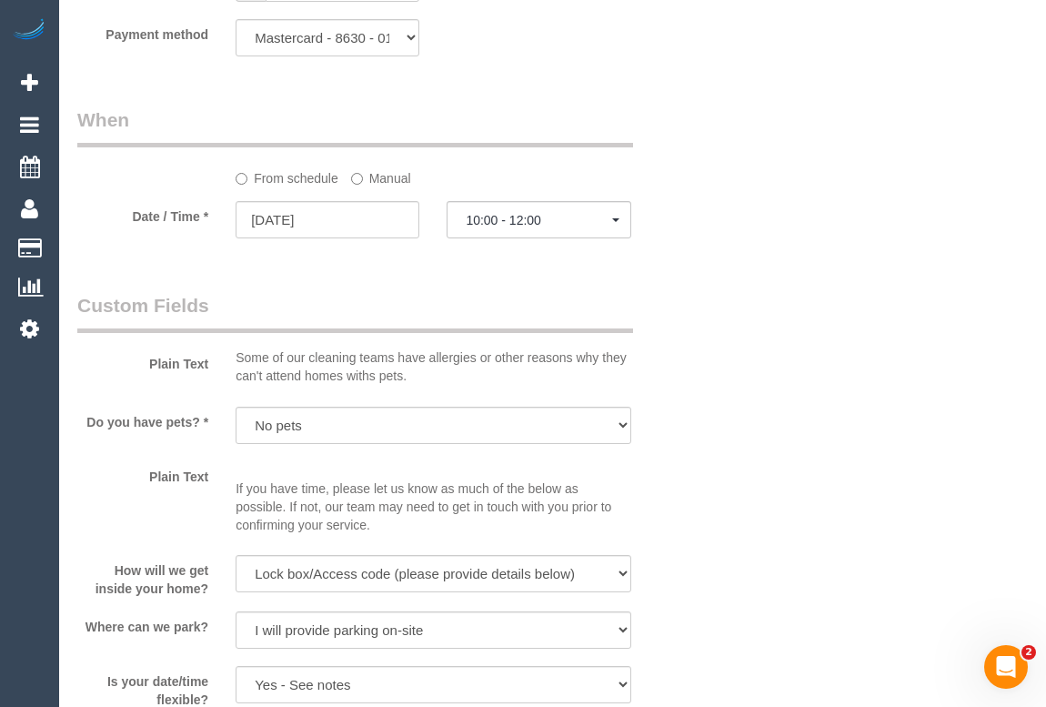
click at [697, 313] on div "Plain Text Some of our cleaning teams have allergies or other reasons why they …" at bounding box center [381, 342] width 634 height 101
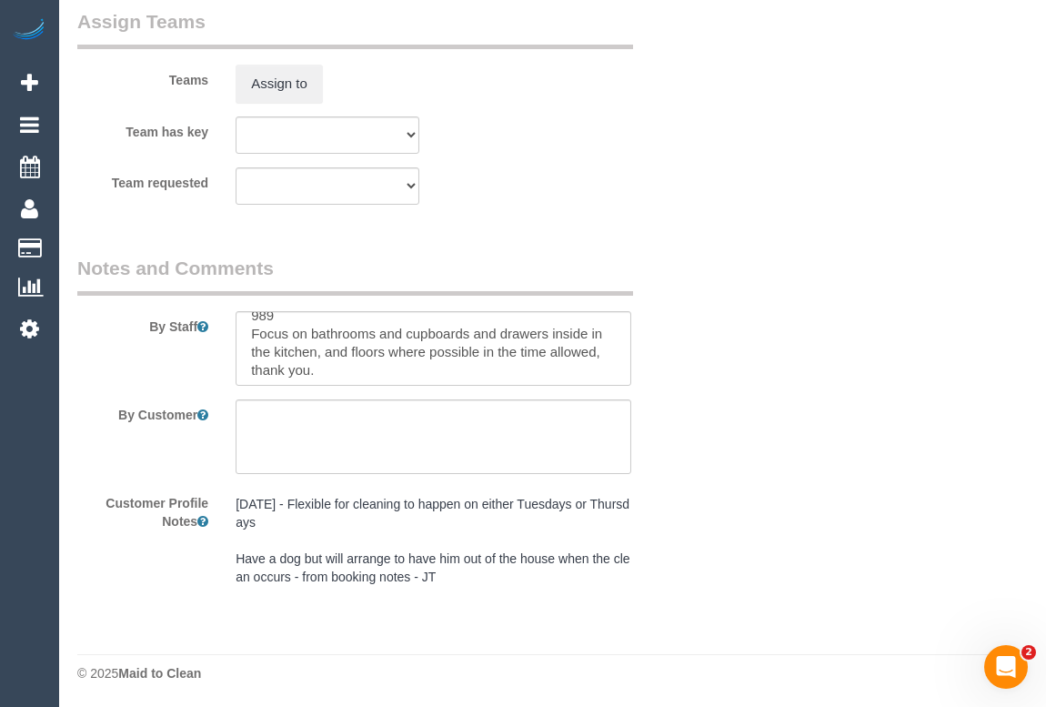
scroll to position [2873, 0]
drag, startPoint x: 378, startPoint y: 332, endPoint x: 459, endPoint y: 361, distance: 86.0
click at [459, 361] on textarea at bounding box center [433, 346] width 395 height 75
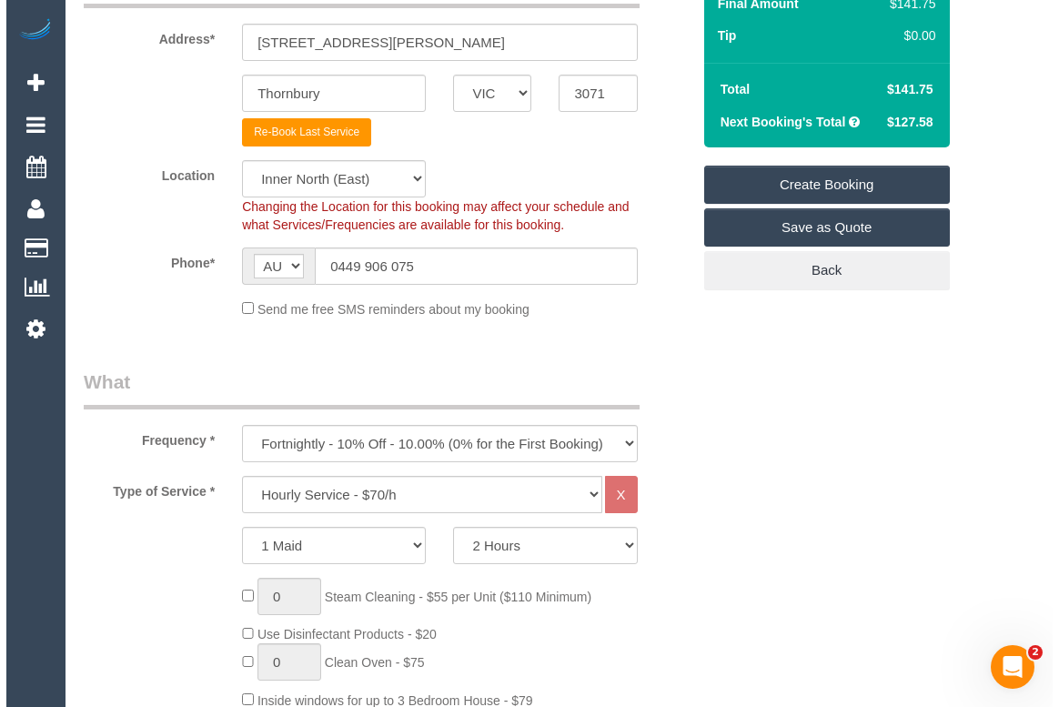
scroll to position [0, 0]
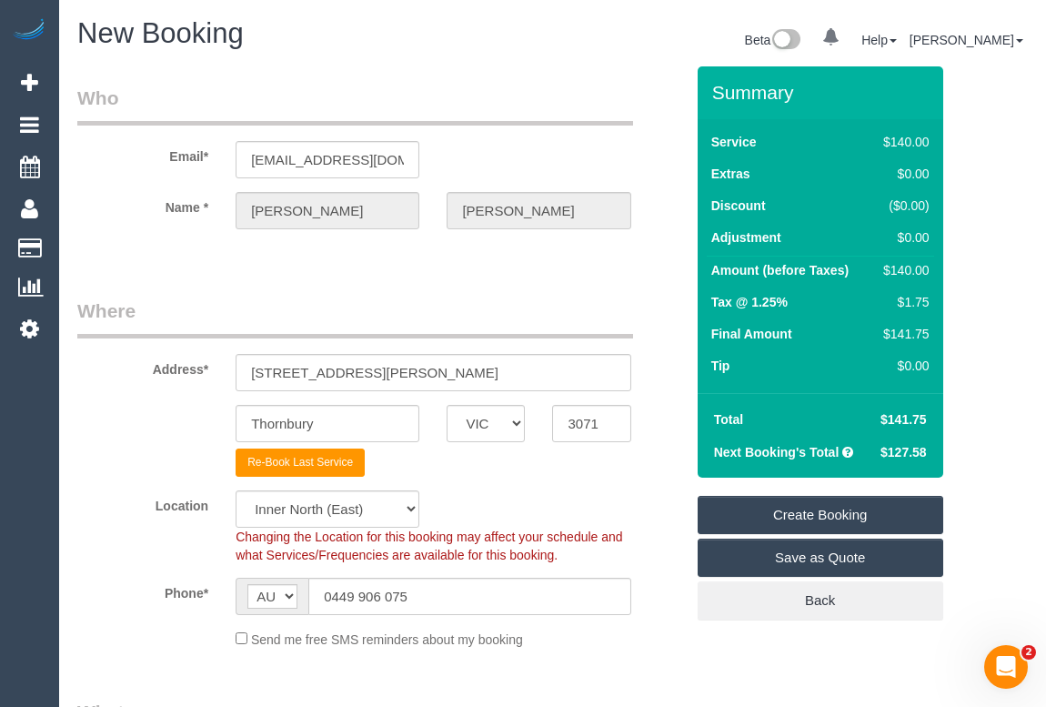
type textarea "Lockbox is on the gas meter in the driveway. The code is 989 Focus on bathrooms…"
click at [814, 512] on link "Create Booking" at bounding box center [821, 515] width 246 height 38
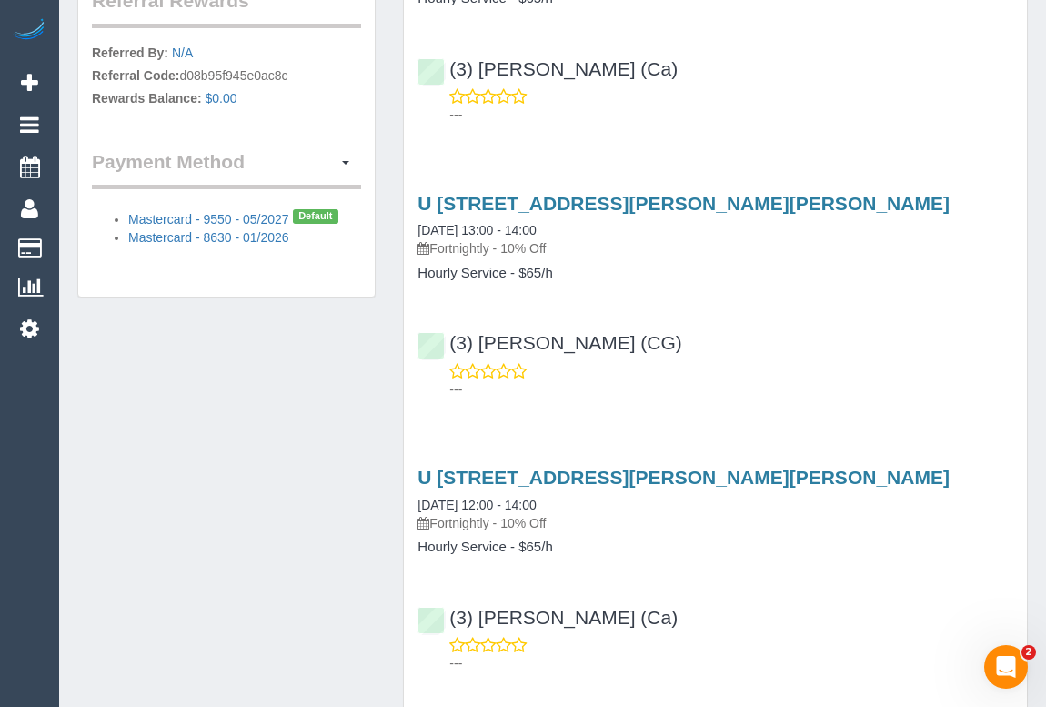
scroll to position [992, 0]
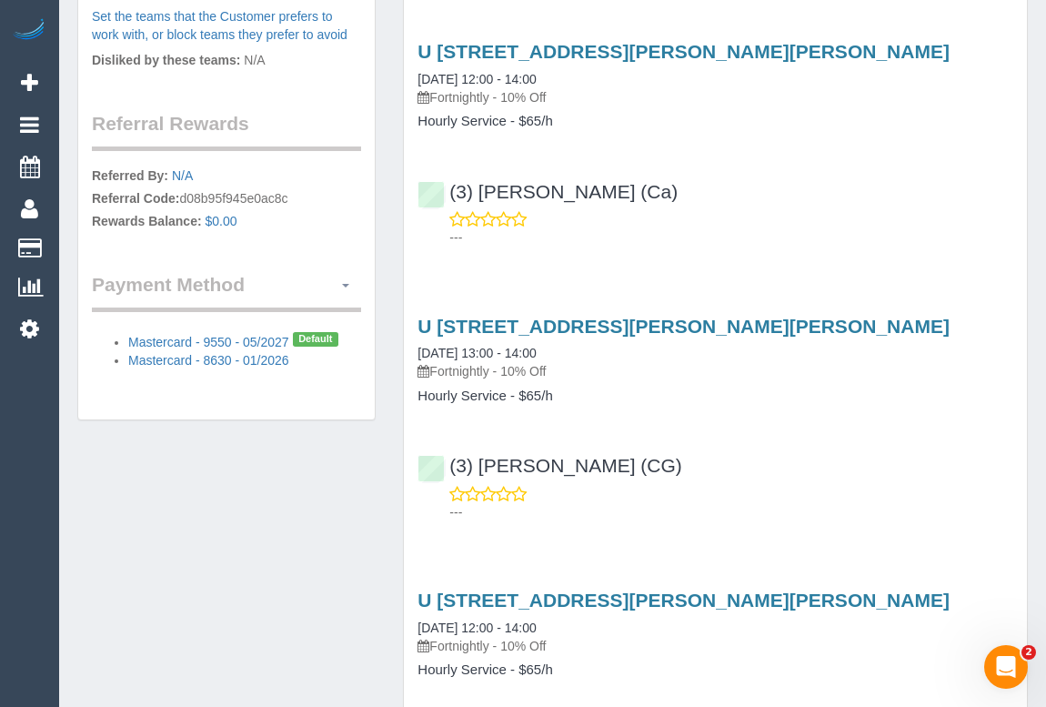
click at [346, 271] on button "button" at bounding box center [345, 285] width 31 height 28
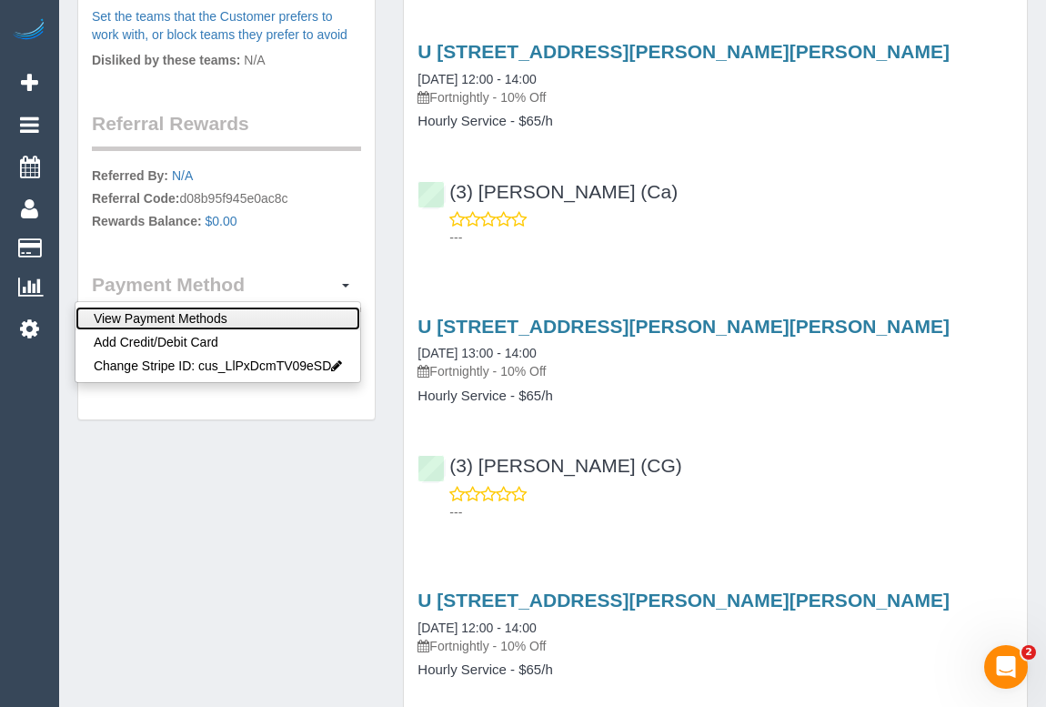
click at [239, 307] on link "View Payment Methods" at bounding box center [218, 319] width 285 height 24
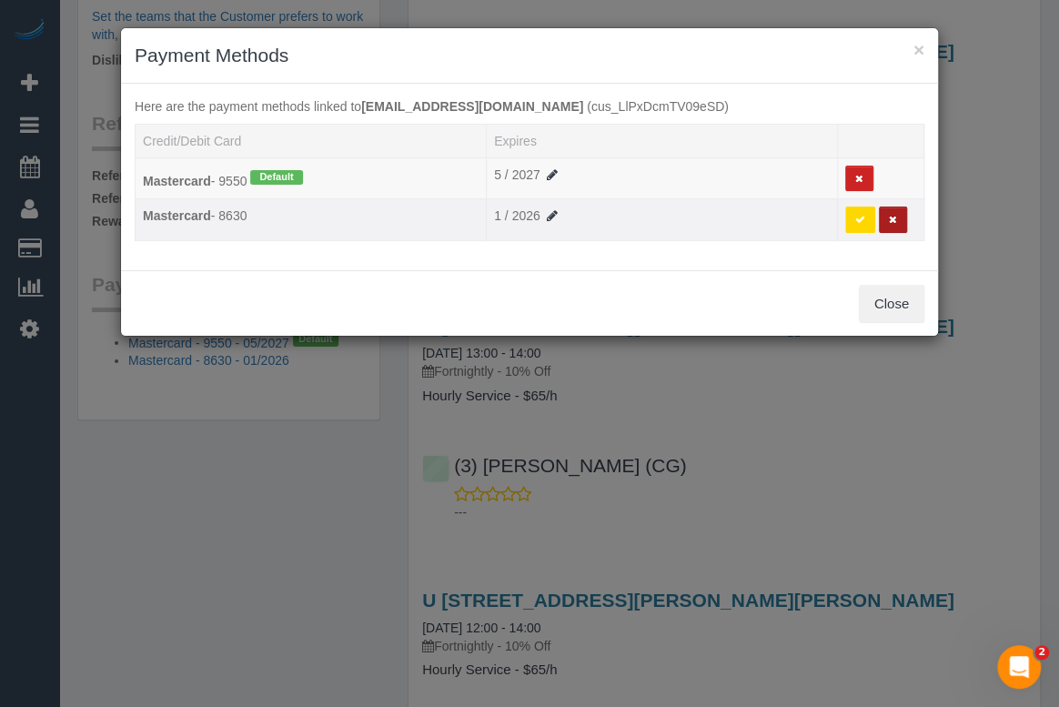
click at [887, 215] on button at bounding box center [893, 220] width 28 height 26
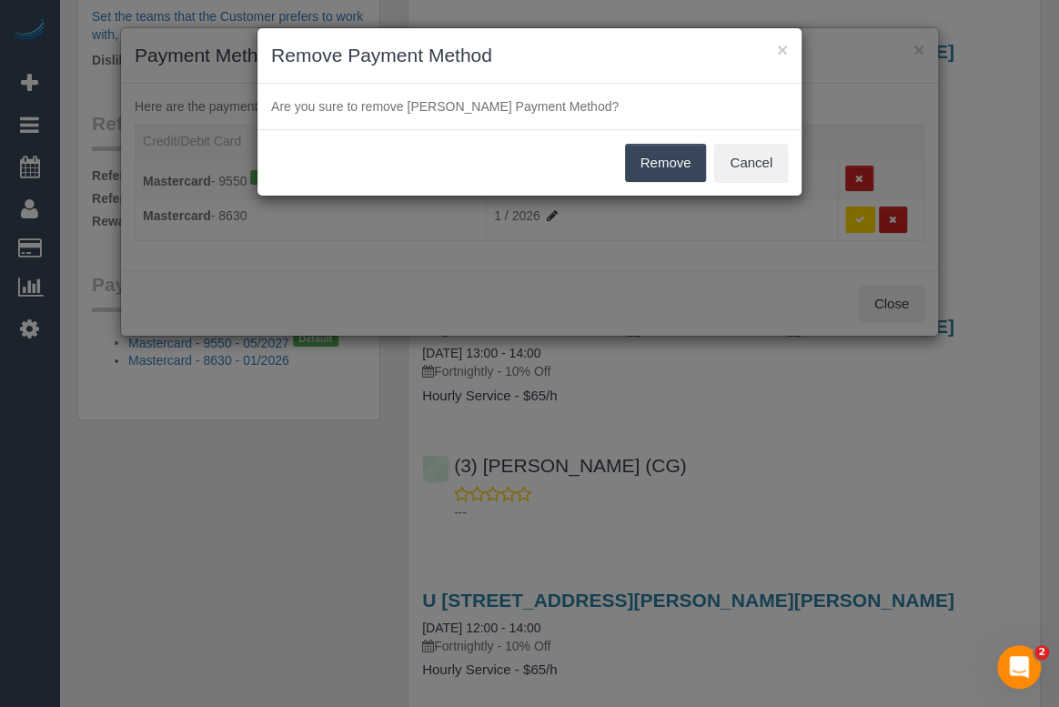
click at [665, 175] on button "Remove" at bounding box center [666, 163] width 82 height 38
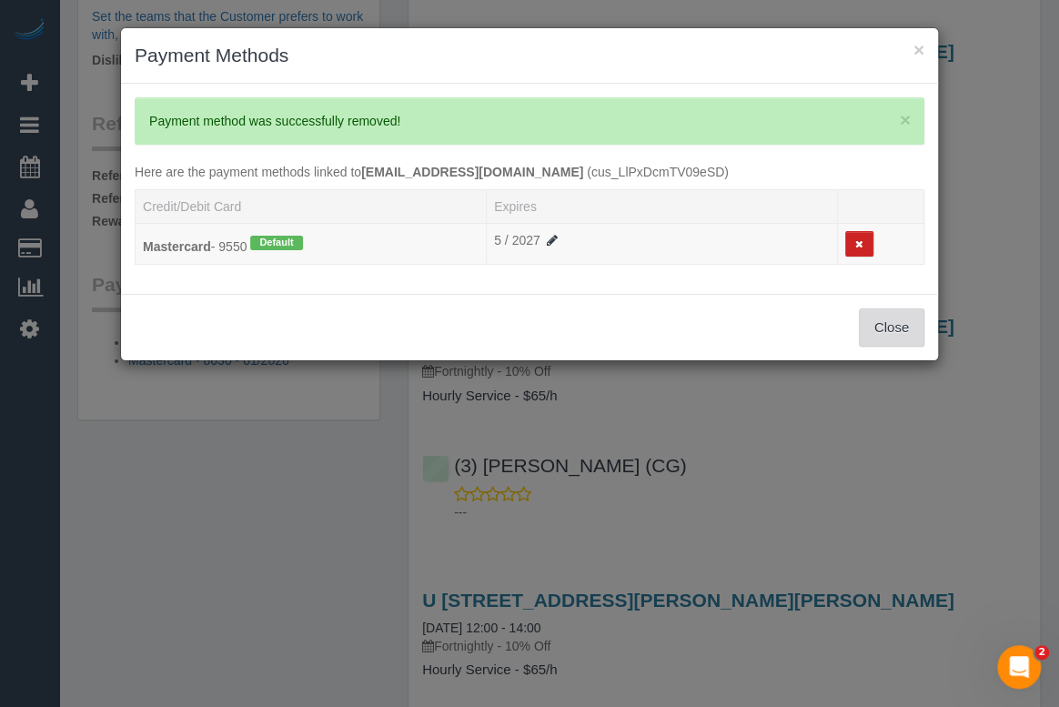
click at [878, 318] on button "Close" at bounding box center [892, 327] width 66 height 38
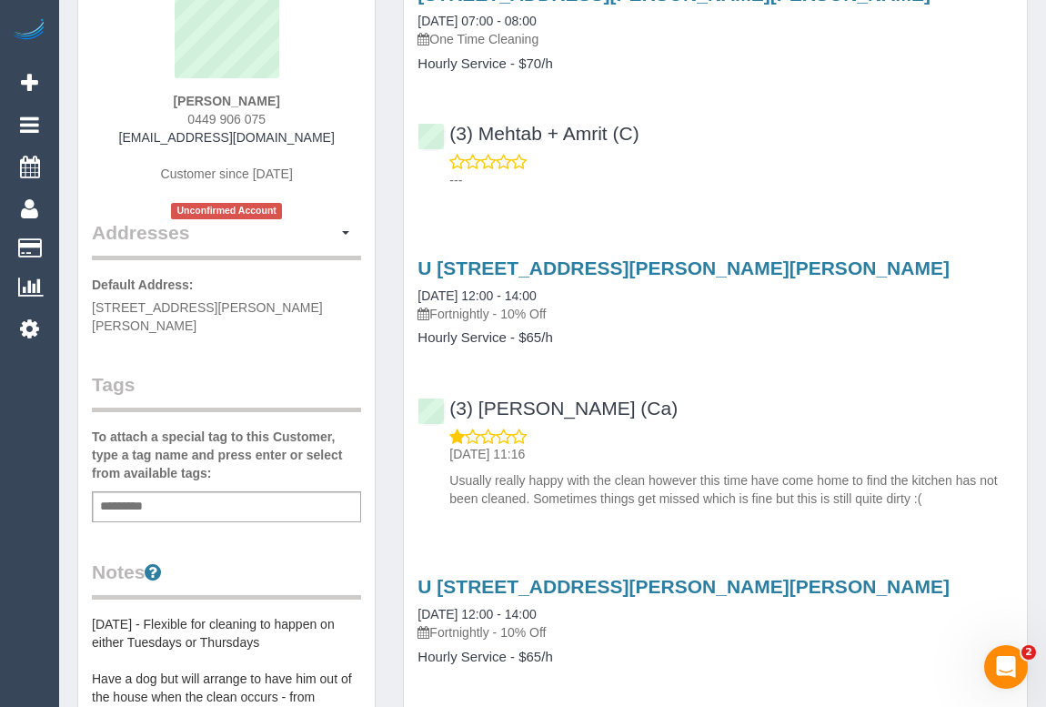
scroll to position [0, 0]
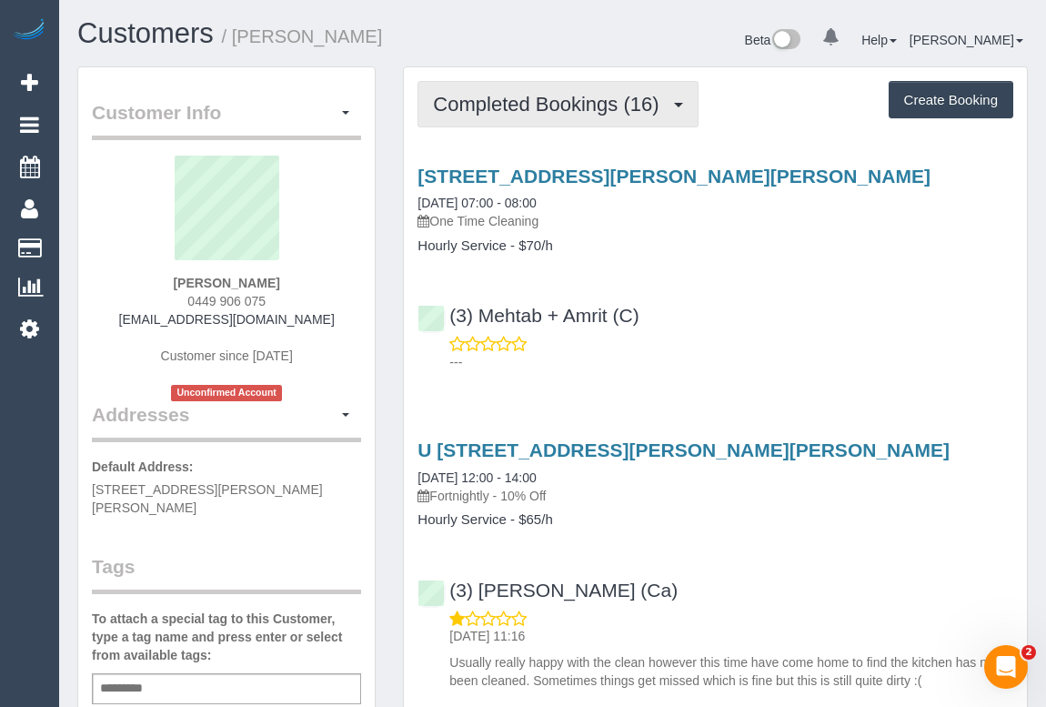
click at [557, 107] on span "Completed Bookings (16)" at bounding box center [550, 104] width 235 height 23
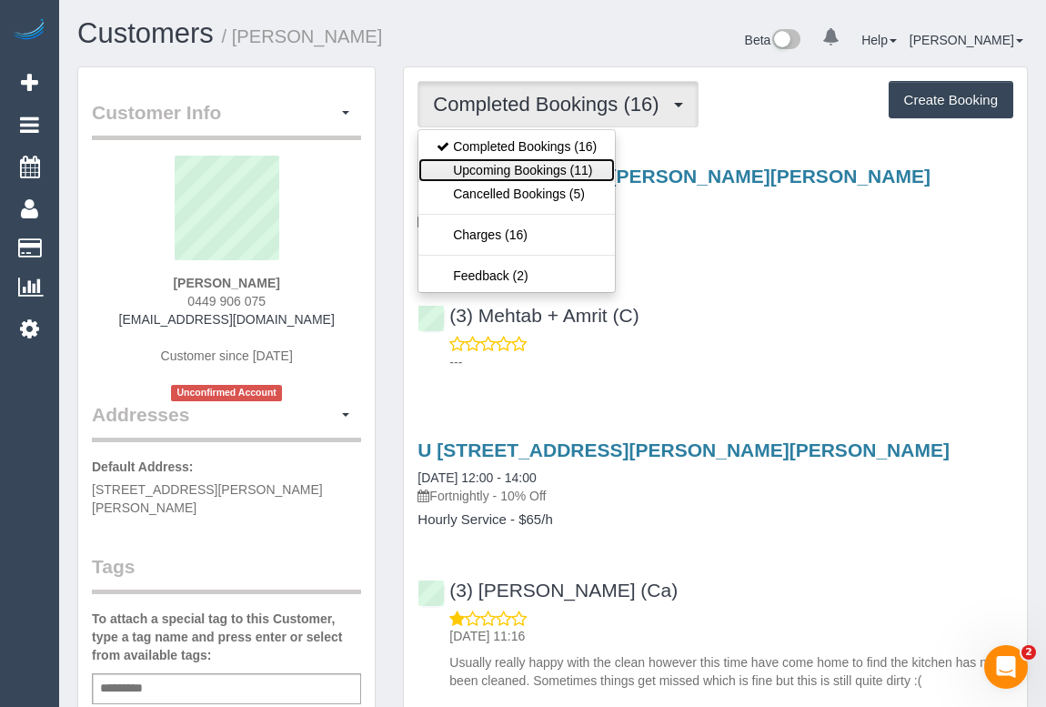
click at [535, 167] on link "Upcoming Bookings (11)" at bounding box center [517, 170] width 197 height 24
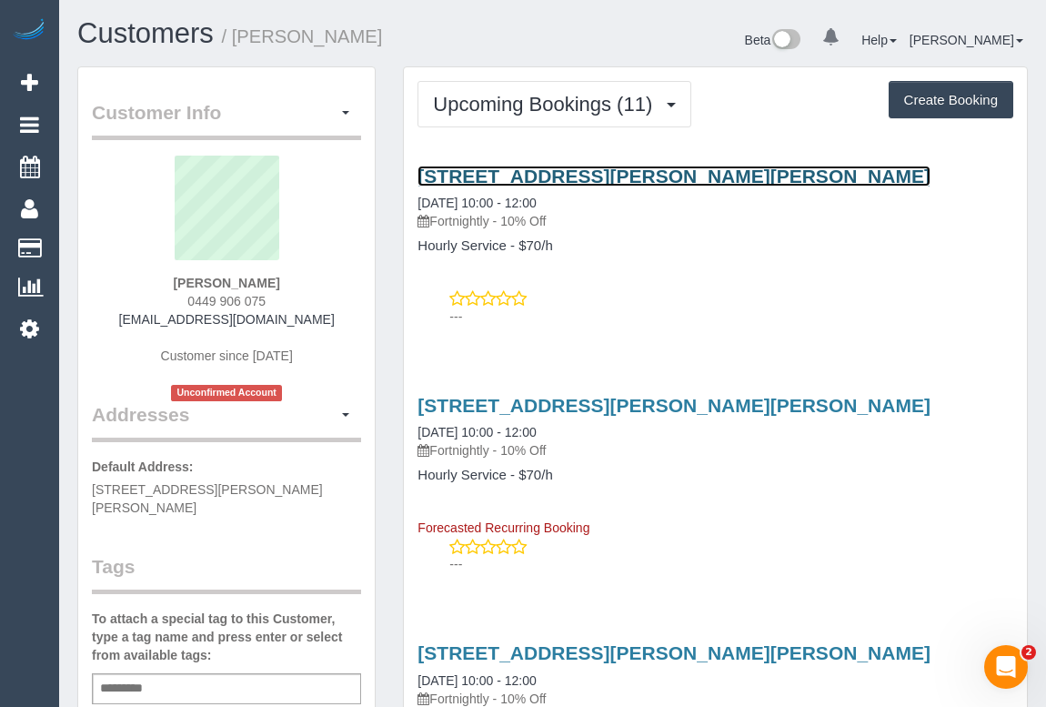
click at [582, 173] on link "30/85c Clyde St, Thornbury, VIC 3071" at bounding box center [674, 176] width 513 height 21
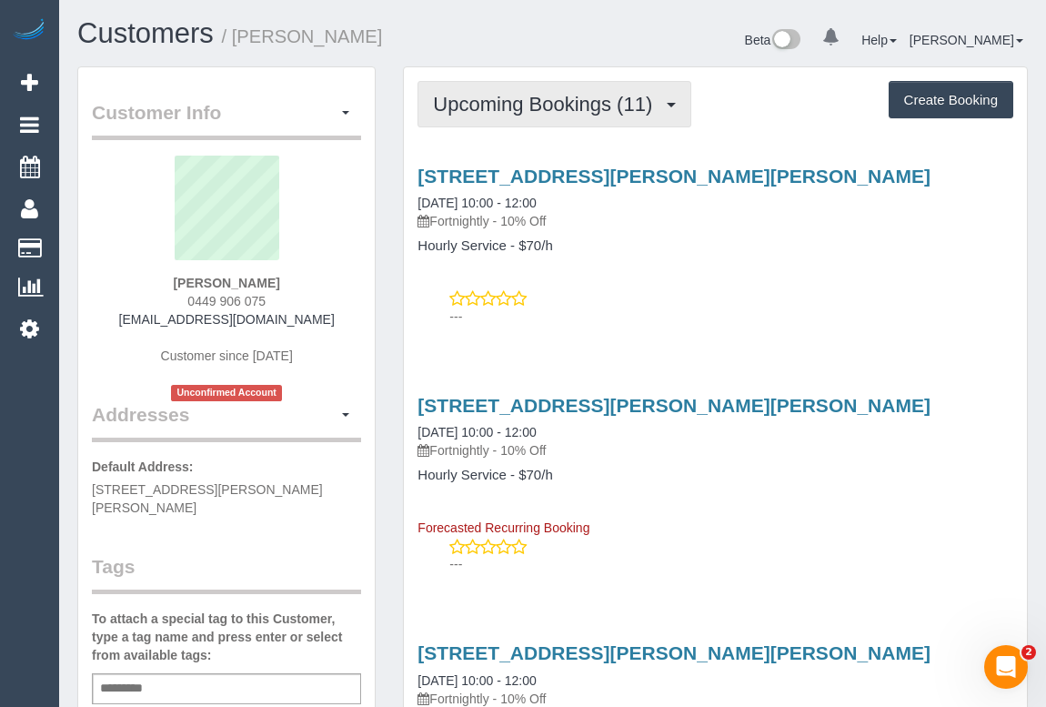
click at [528, 99] on span "Upcoming Bookings (11)" at bounding box center [547, 104] width 228 height 23
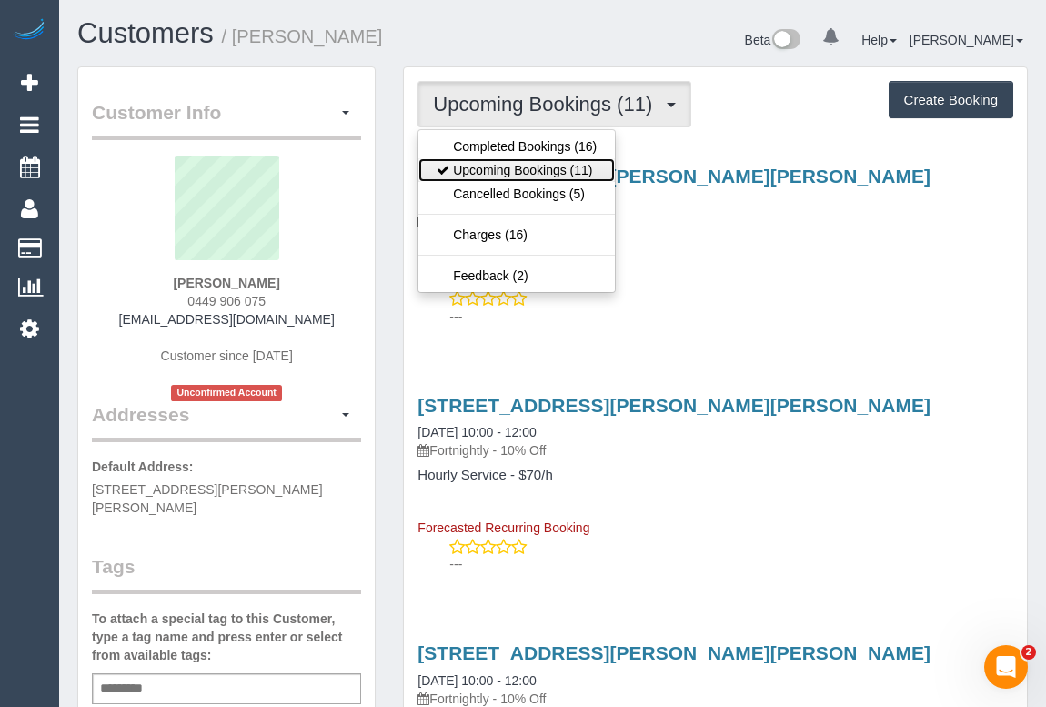
click at [519, 162] on link "Upcoming Bookings (11)" at bounding box center [517, 170] width 197 height 24
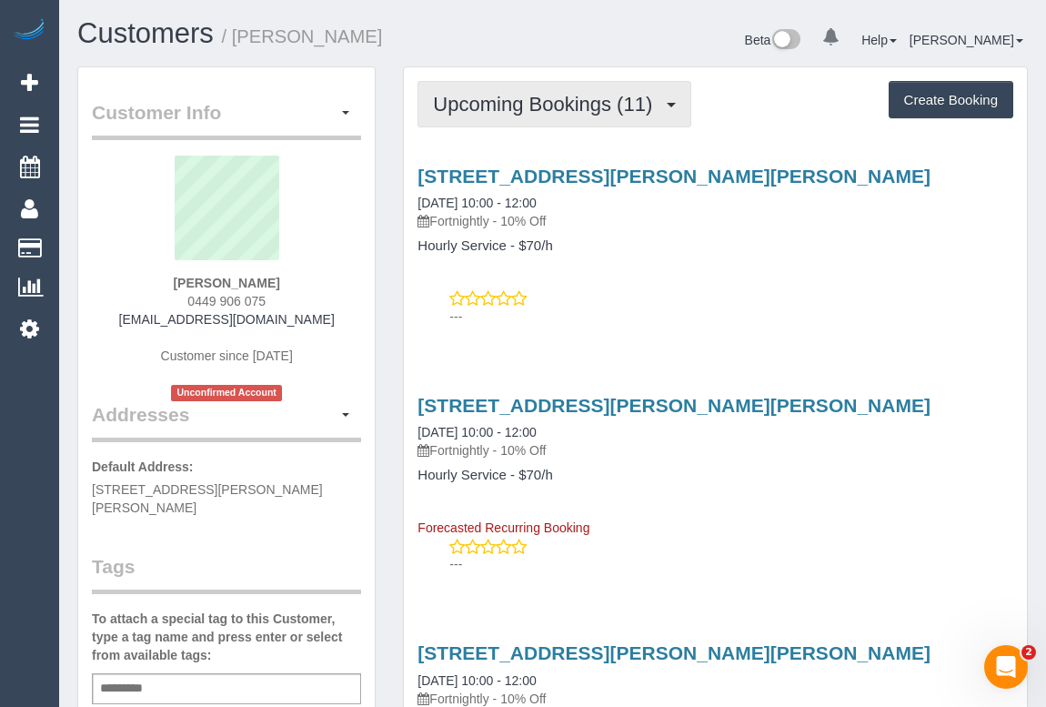
click at [488, 101] on span "Upcoming Bookings (11)" at bounding box center [547, 104] width 228 height 23
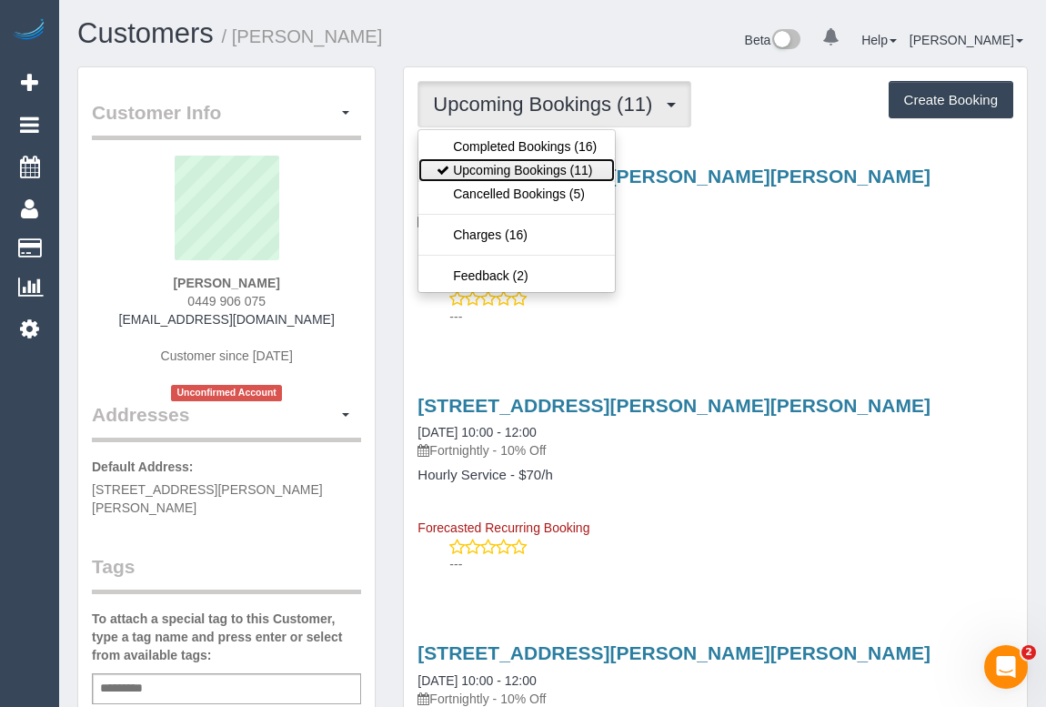
click at [537, 170] on link "Upcoming Bookings (11)" at bounding box center [517, 170] width 197 height 24
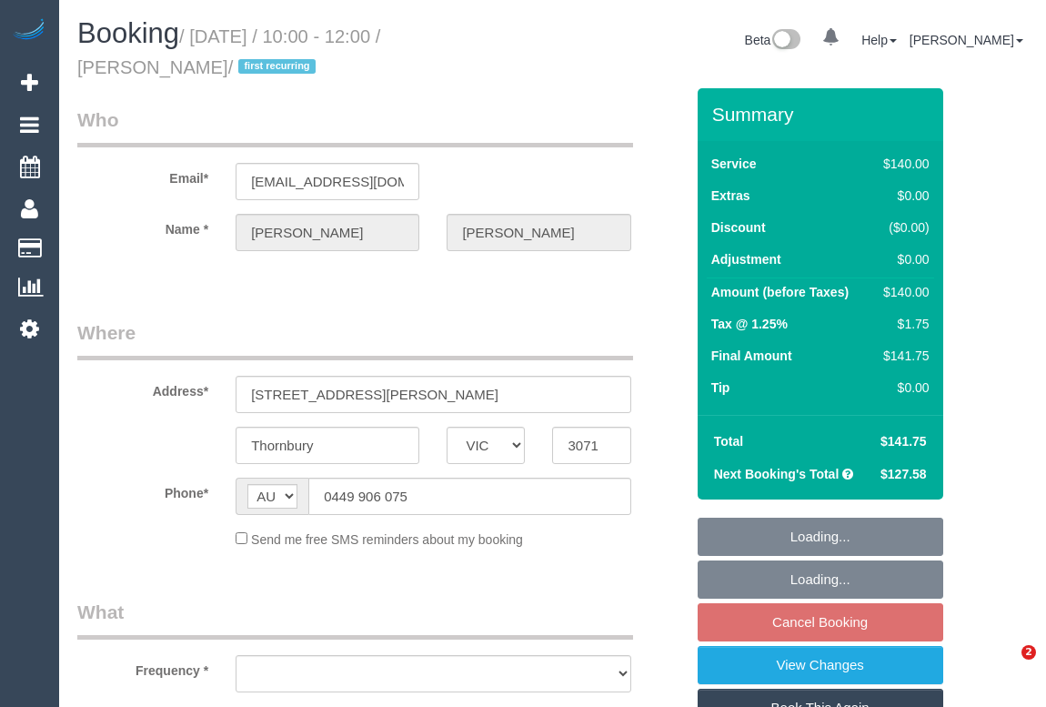
select select "VIC"
select select "number:28"
select select "number:16"
select select "number:18"
select select "number:36"
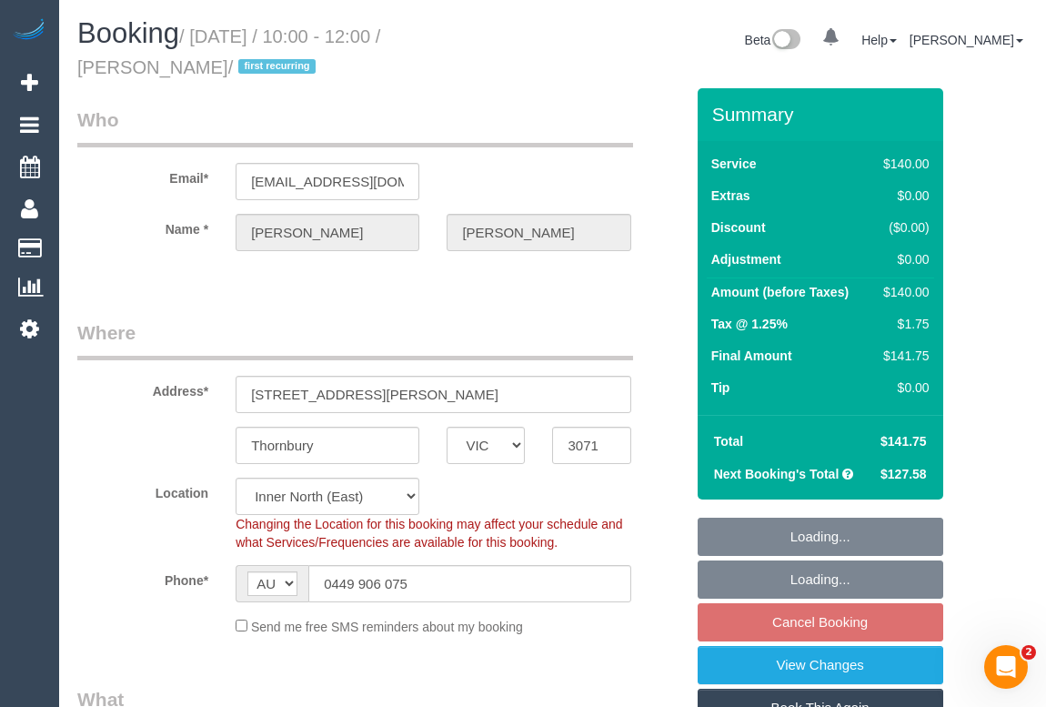
select select "object:847"
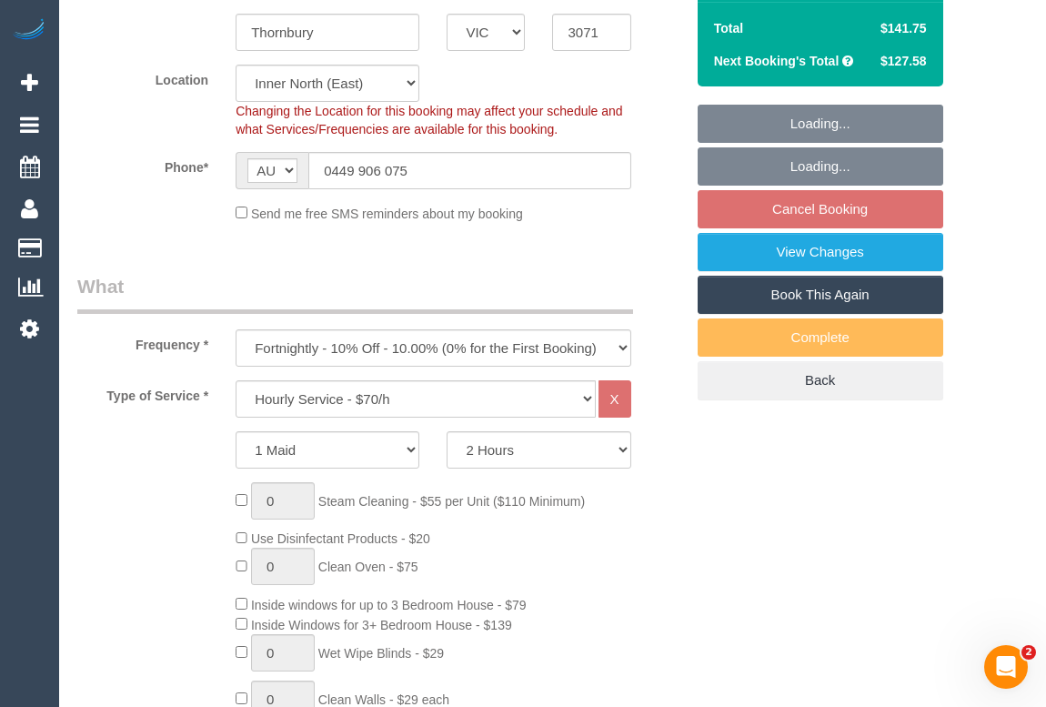
select select "spot3"
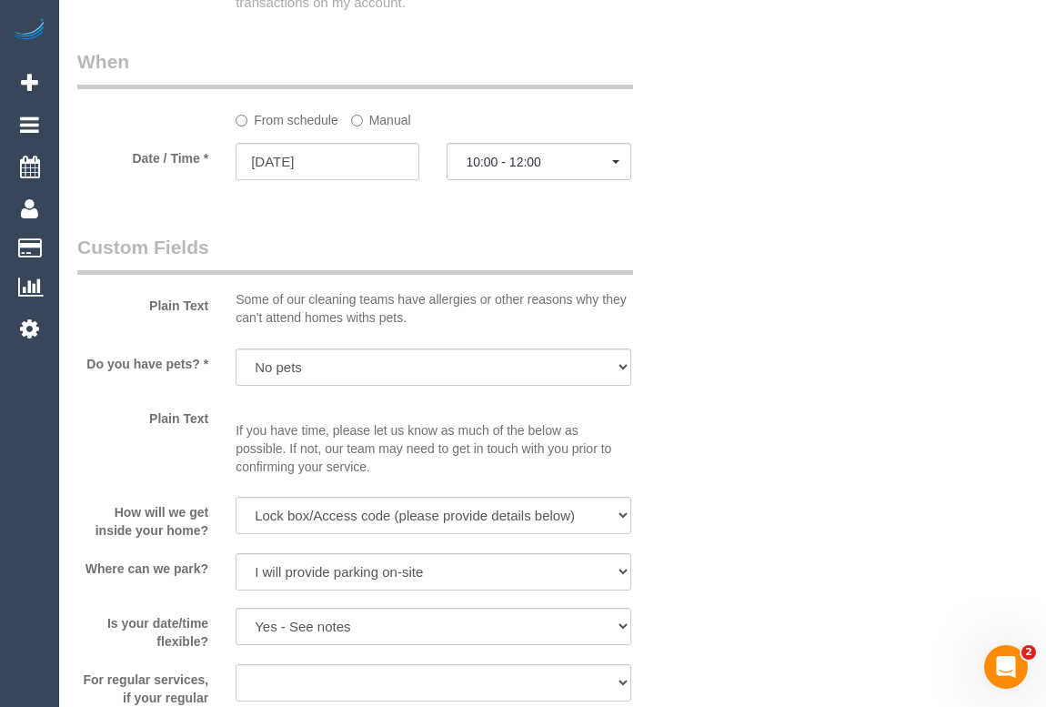
scroll to position [1984, 0]
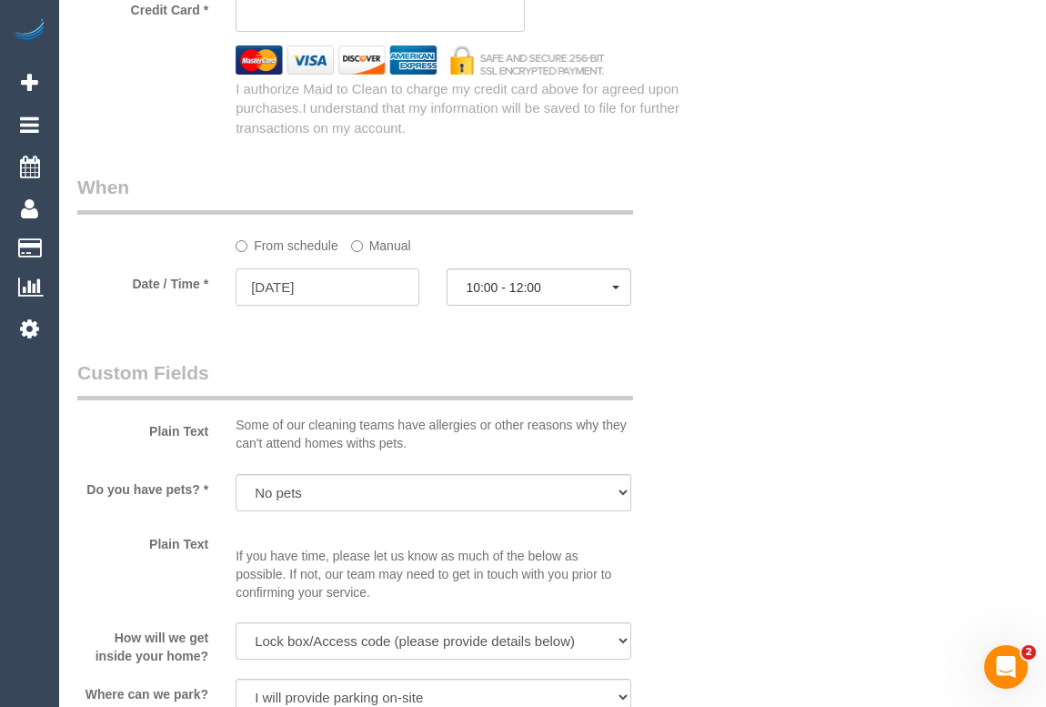
click at [302, 291] on input "[DATE]" at bounding box center [328, 286] width 184 height 37
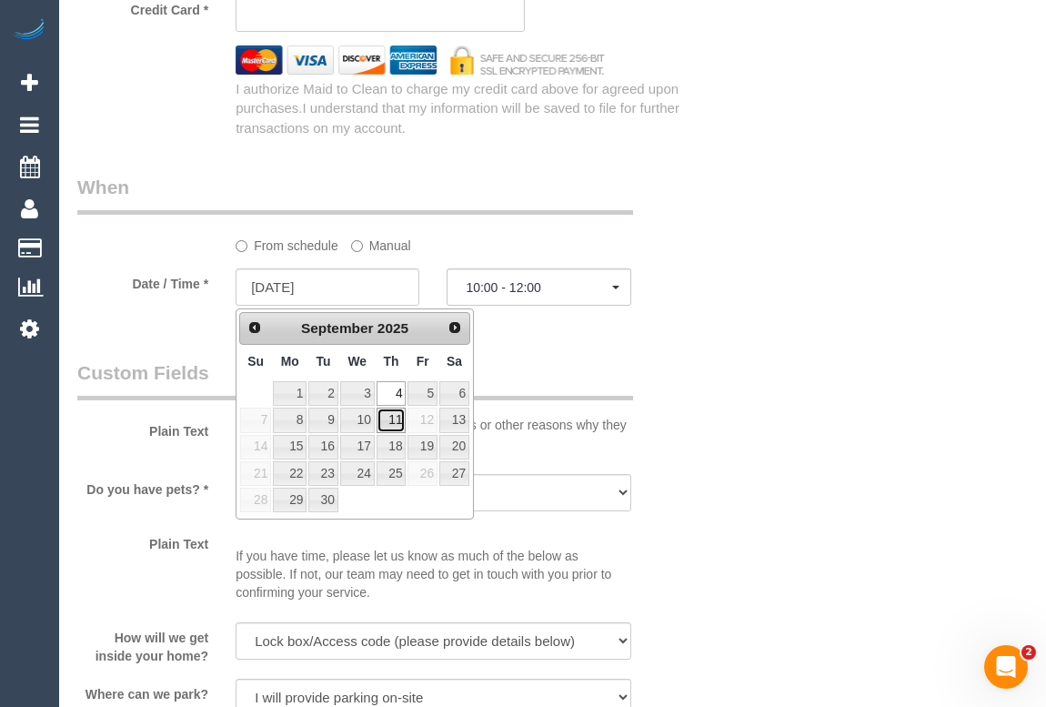
click at [393, 421] on link "11" at bounding box center [392, 420] width 30 height 25
type input "[DATE]"
click at [393, 421] on link "11" at bounding box center [392, 420] width 30 height 25
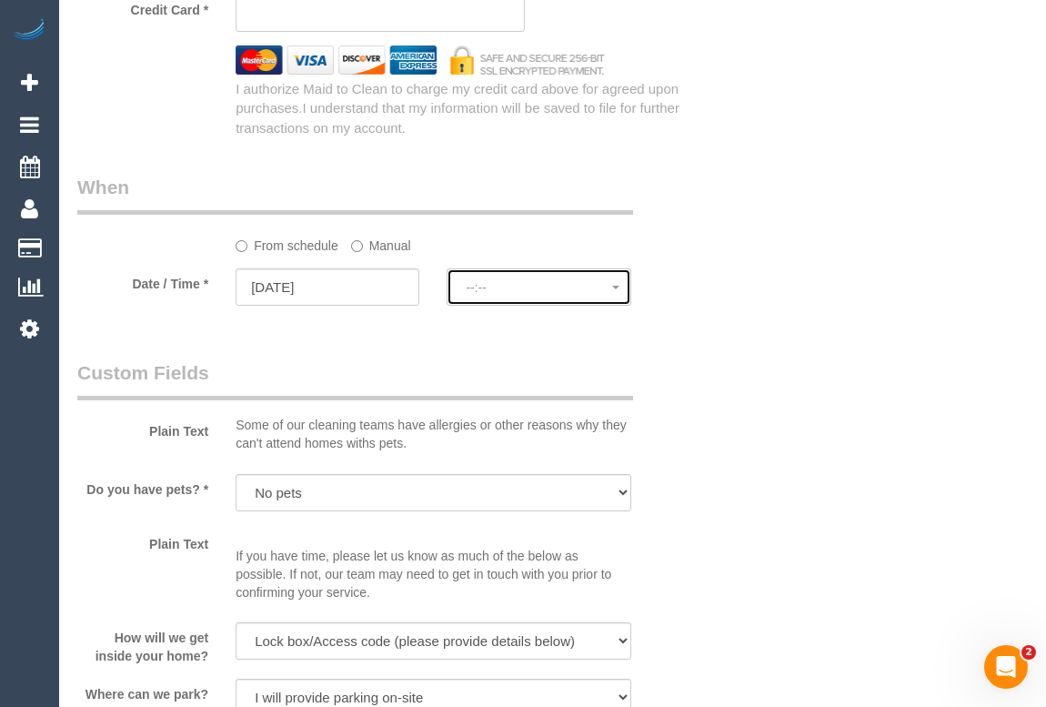
click at [501, 302] on button "--:--" at bounding box center [539, 286] width 184 height 37
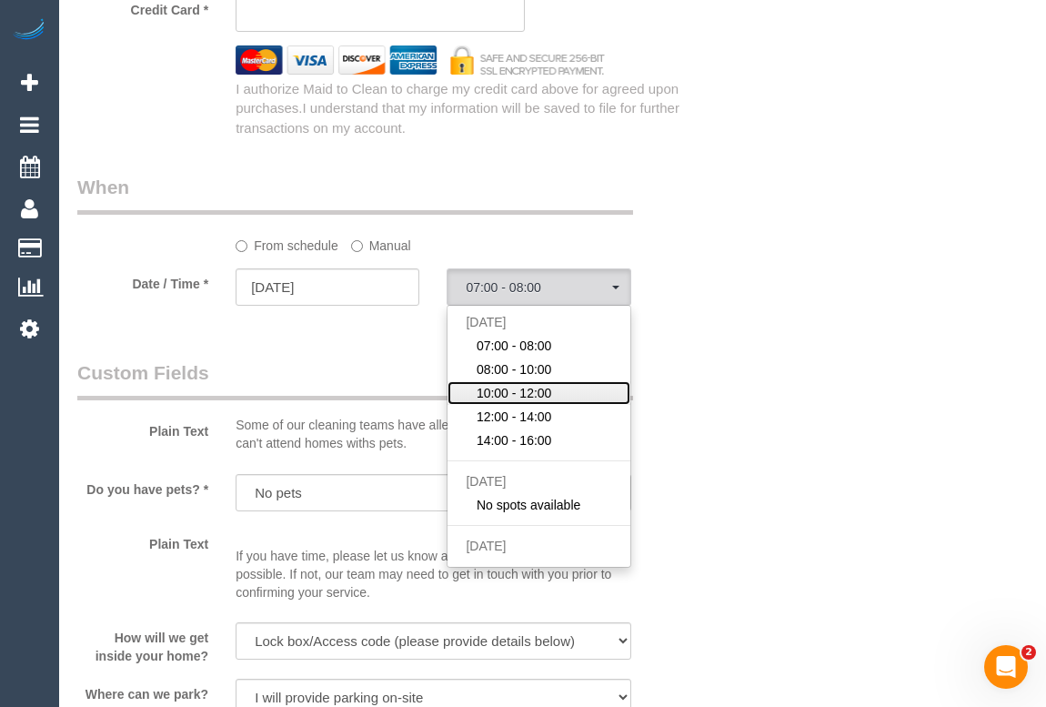
click at [502, 393] on span "10:00 - 12:00" at bounding box center [515, 393] width 76 height 18
select select "spot24"
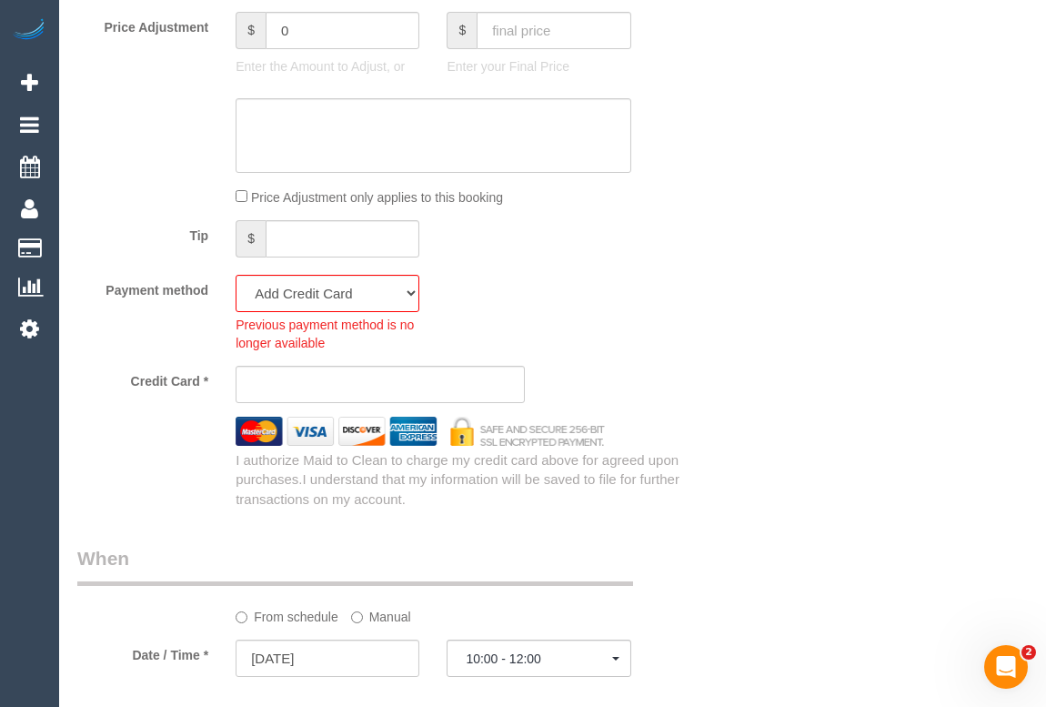
scroll to position [1654, 0]
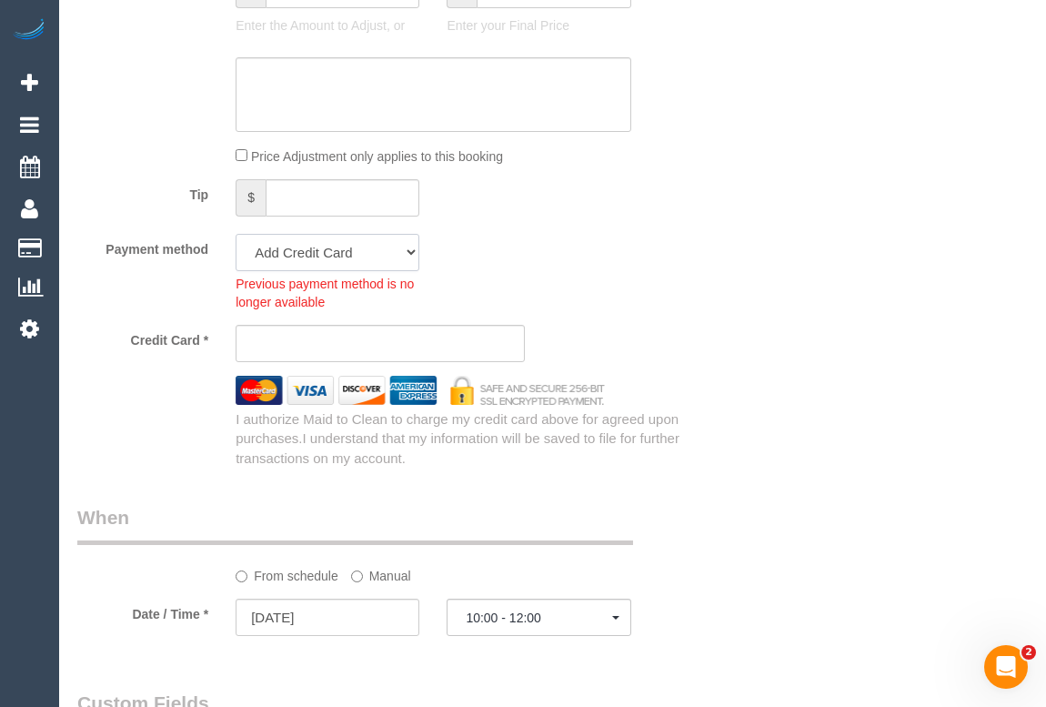
click at [409, 251] on select "Mastercard - 9550 - 05/2027 (Default) Add Credit Card ─────────────── Cash Chec…" at bounding box center [328, 252] width 184 height 37
select select "string:stripe-pm_1RzoTQ2GScqysDRVP2KB029n"
click at [236, 236] on select "Mastercard - 9550 - 05/2027 (Default) Add Credit Card ─────────────── Cash Chec…" at bounding box center [328, 252] width 184 height 37
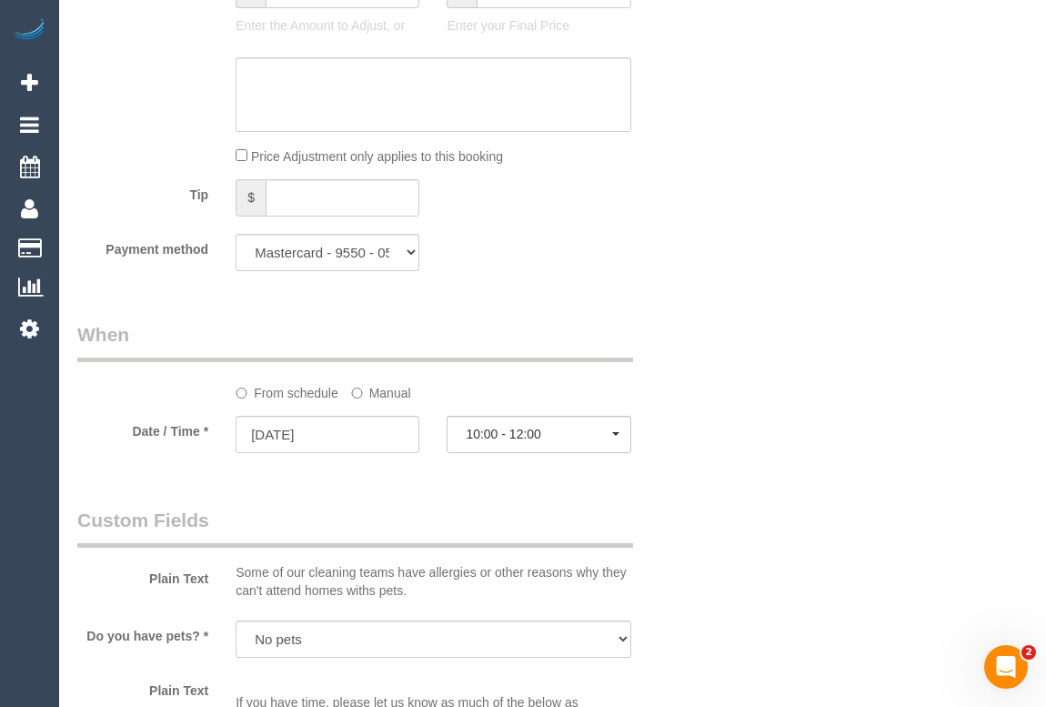
click at [847, 377] on div "Who Email* jamesaviaz@gmail.com Name * Rebecca de Hennin Where Address* 30/85c …" at bounding box center [552, 200] width 951 height 3533
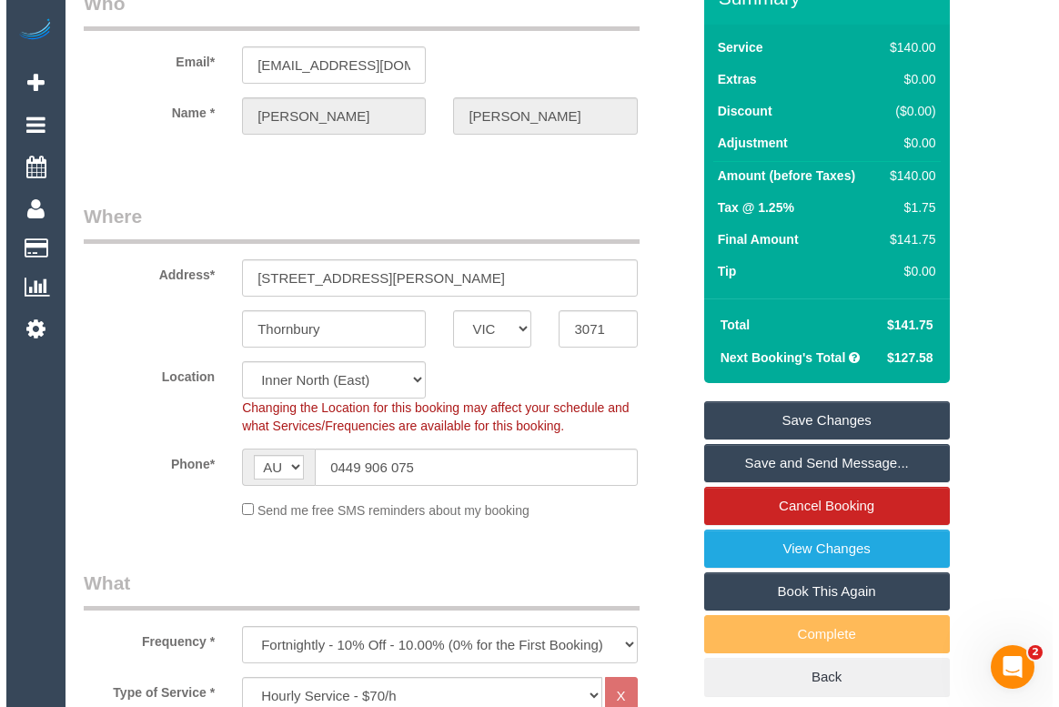
scroll to position [0, 0]
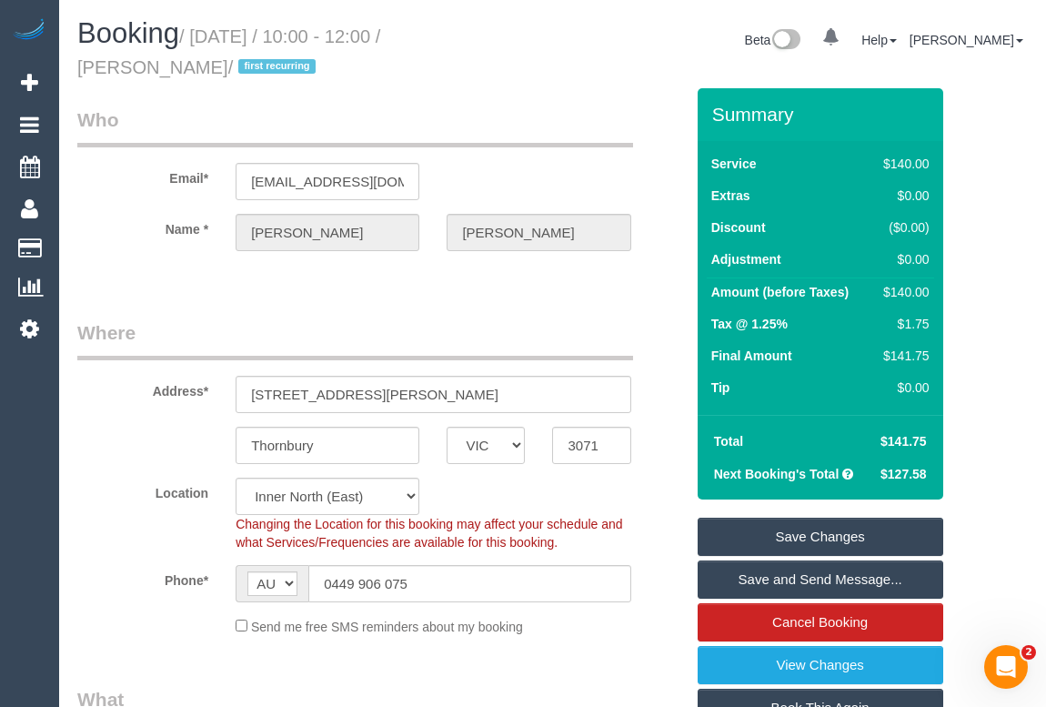
click at [806, 535] on link "Save Changes" at bounding box center [821, 537] width 246 height 38
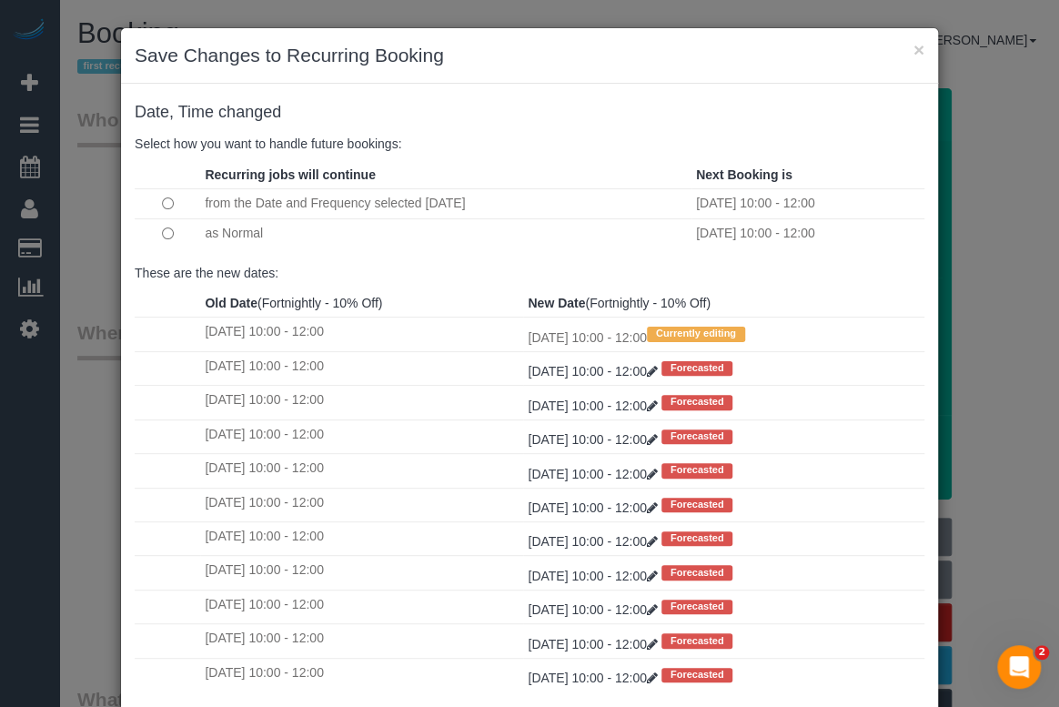
scroll to position [107, 0]
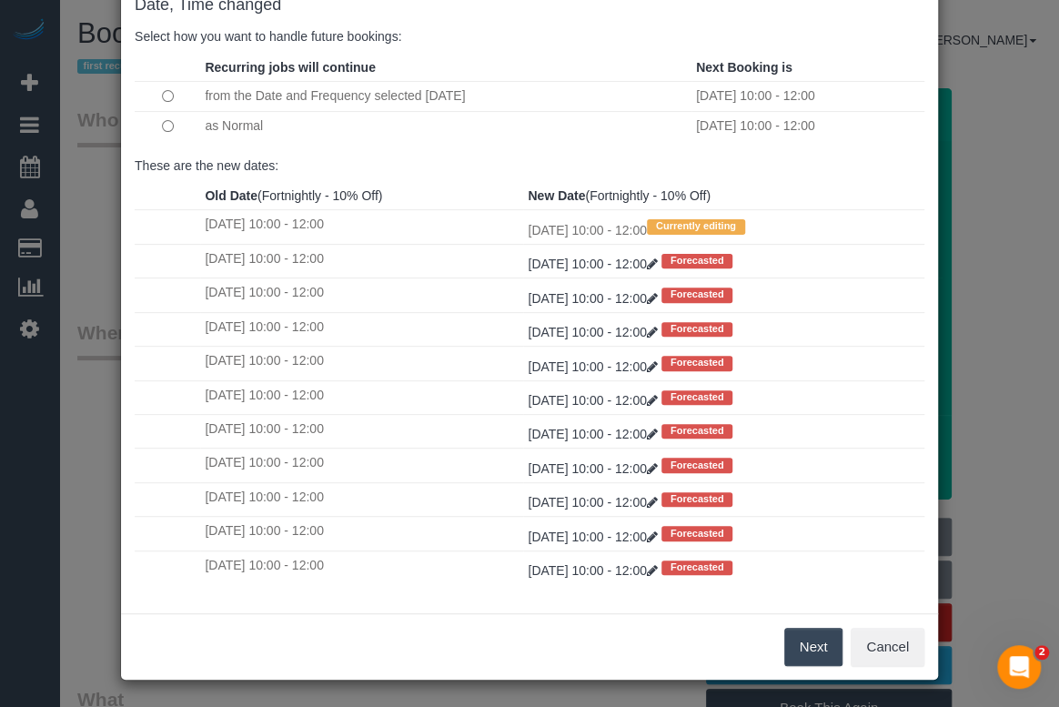
click at [806, 647] on button "Next" at bounding box center [813, 647] width 59 height 38
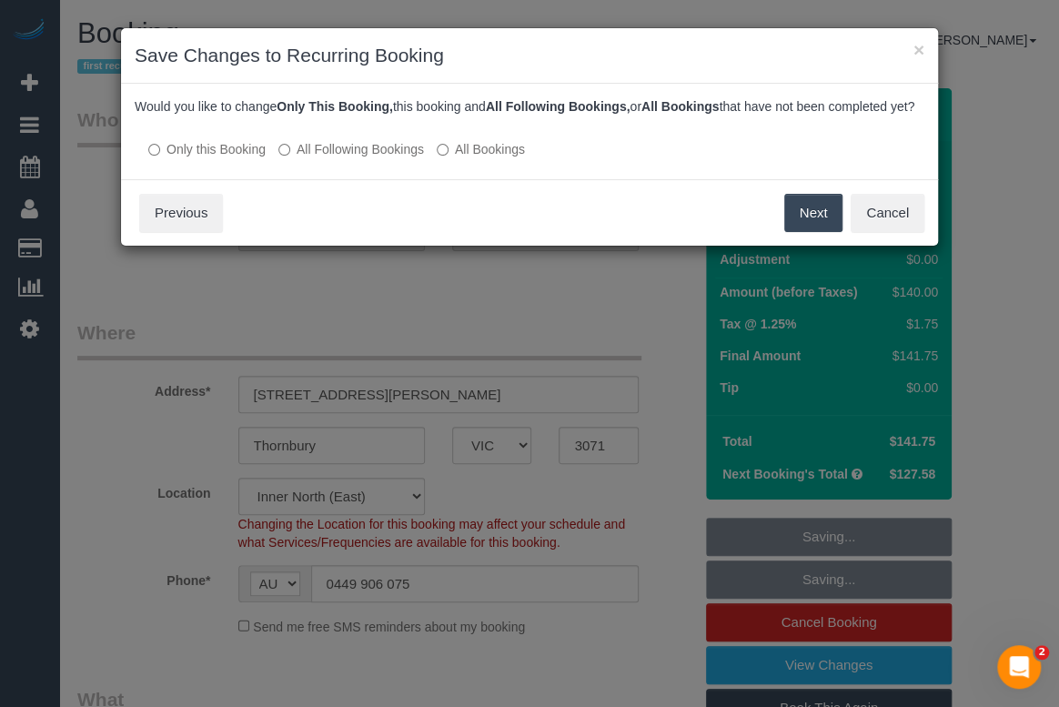
click at [273, 158] on p "Only this Booking All Following Bookings All Bookings" at bounding box center [530, 148] width 790 height 19
click at [824, 220] on button "Save" at bounding box center [812, 213] width 62 height 38
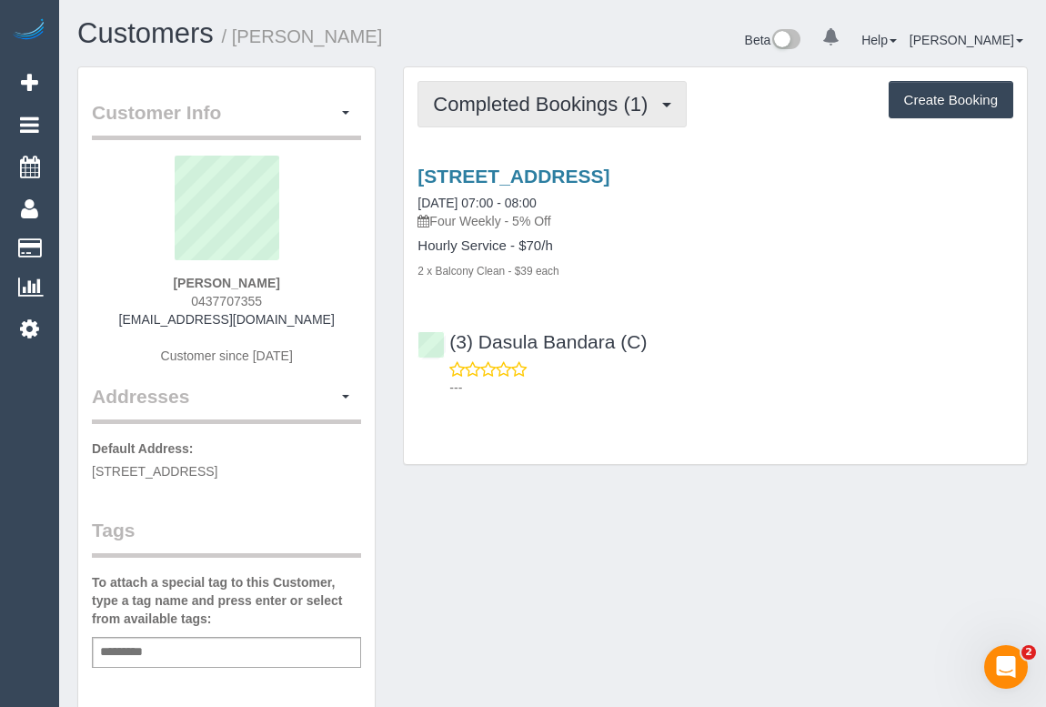
click at [510, 108] on span "Completed Bookings (1)" at bounding box center [545, 104] width 224 height 23
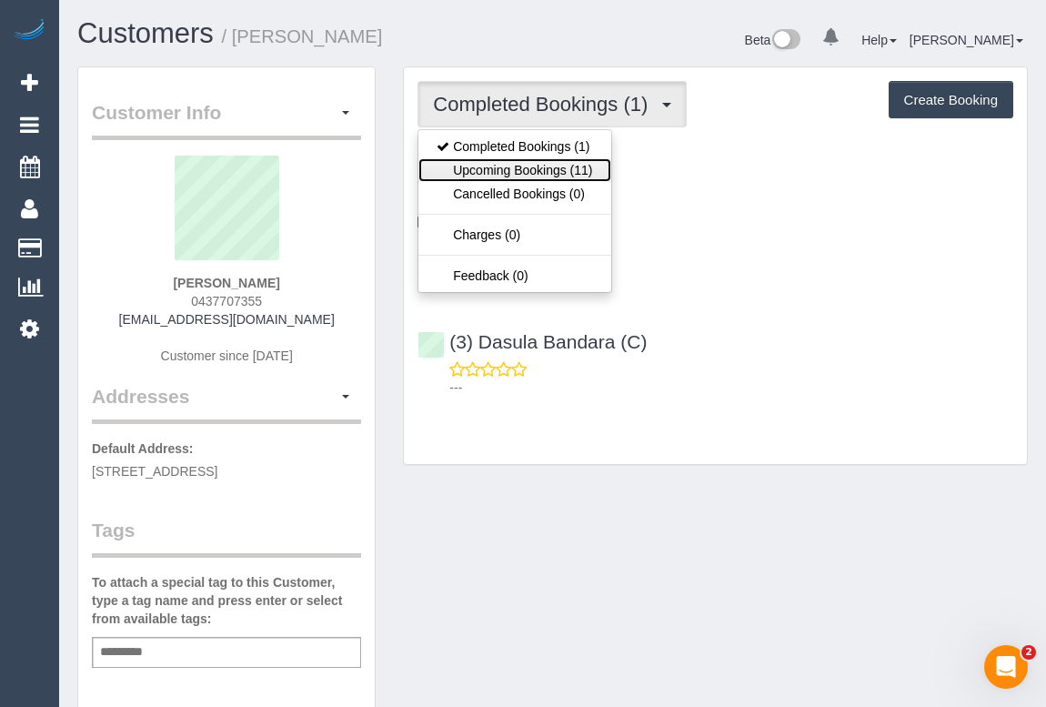
click at [525, 179] on link "Upcoming Bookings (11)" at bounding box center [515, 170] width 192 height 24
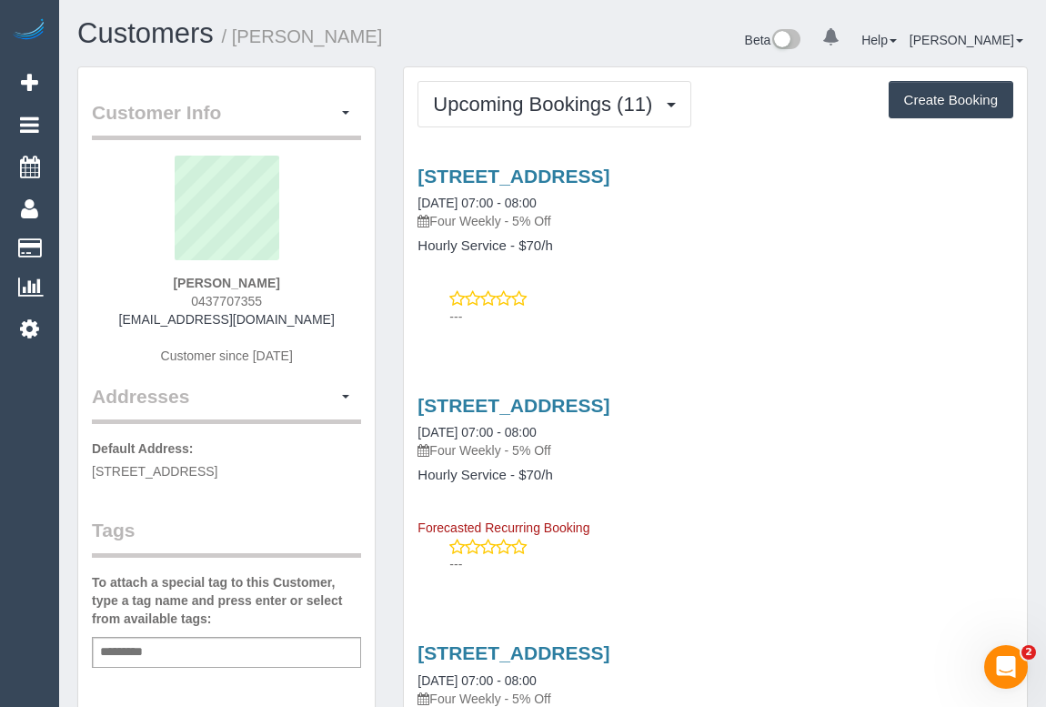
click at [666, 282] on div "[STREET_ADDRESS] [DATE] 07:00 - 08:00 Four Weekly - 5% Off Hourly Service - $70…" at bounding box center [715, 242] width 623 height 184
click at [659, 329] on div "[STREET_ADDRESS] [DATE] 07:00 - 08:00 Four Weekly - 5% Off Hourly Service - $70…" at bounding box center [715, 242] width 623 height 184
click at [708, 275] on div "[STREET_ADDRESS] [DATE] 07:00 - 08:00 Four Weekly - 5% Off Hourly Service - $70…" at bounding box center [715, 242] width 623 height 184
click at [631, 313] on p "---" at bounding box center [731, 317] width 564 height 18
drag, startPoint x: 589, startPoint y: 325, endPoint x: 182, endPoint y: 394, distance: 412.5
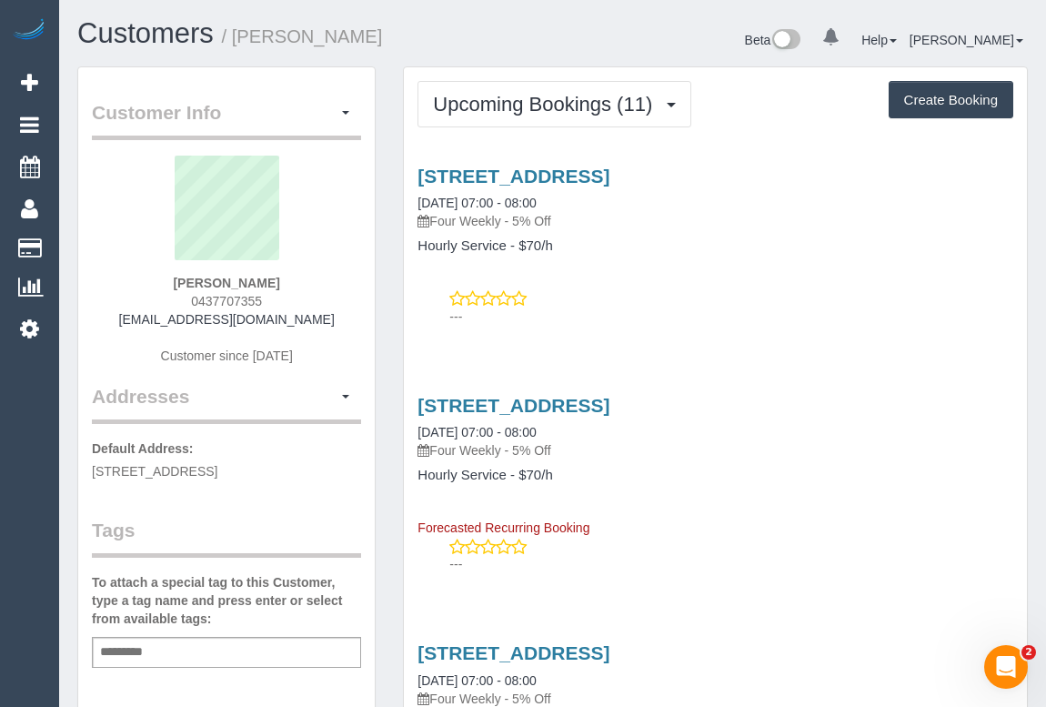
click at [589, 325] on p "---" at bounding box center [731, 317] width 564 height 18
drag, startPoint x: 160, startPoint y: 319, endPoint x: 346, endPoint y: 319, distance: 185.6
click at [346, 319] on div "[PERSON_NAME] 0437707355 [EMAIL_ADDRESS][DOMAIN_NAME] Customer since [DATE]" at bounding box center [226, 269] width 269 height 227
copy link "[EMAIL_ADDRESS][DOMAIN_NAME]"
drag, startPoint x: 124, startPoint y: 287, endPoint x: 167, endPoint y: 312, distance: 50.6
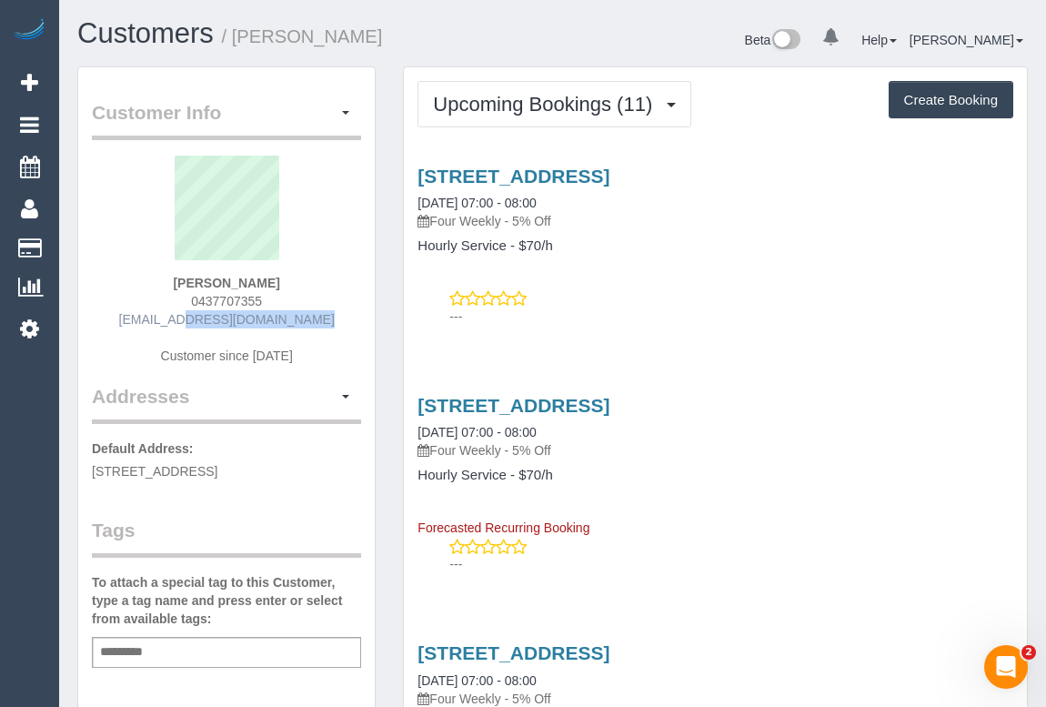
click at [124, 287] on div "[PERSON_NAME] 0437707355 [EMAIL_ADDRESS][DOMAIN_NAME] Customer since [DATE]" at bounding box center [226, 269] width 269 height 227
drag, startPoint x: 149, startPoint y: 322, endPoint x: 318, endPoint y: 322, distance: 169.2
click at [318, 322] on div "[PERSON_NAME] 0437707355 [EMAIL_ADDRESS][DOMAIN_NAME] Customer since [DATE]" at bounding box center [226, 269] width 269 height 227
copy link "[EMAIL_ADDRESS][DOMAIN_NAME]"
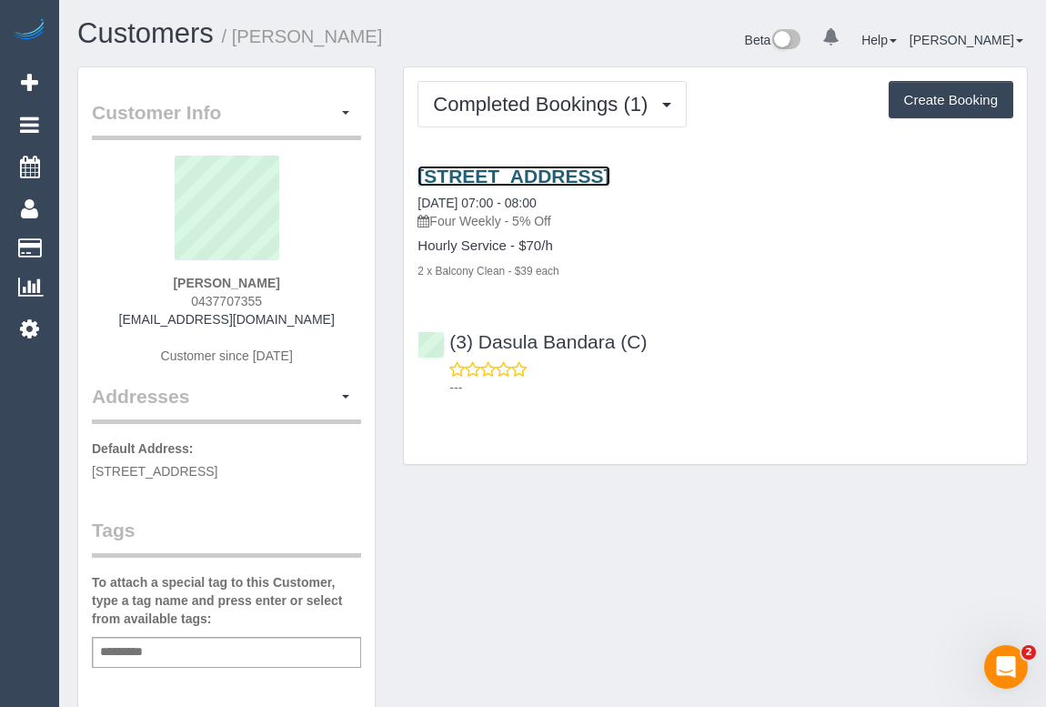
click at [561, 176] on link "3/95 Darebin Street, Heidelberg, VIC 3084" at bounding box center [514, 176] width 192 height 21
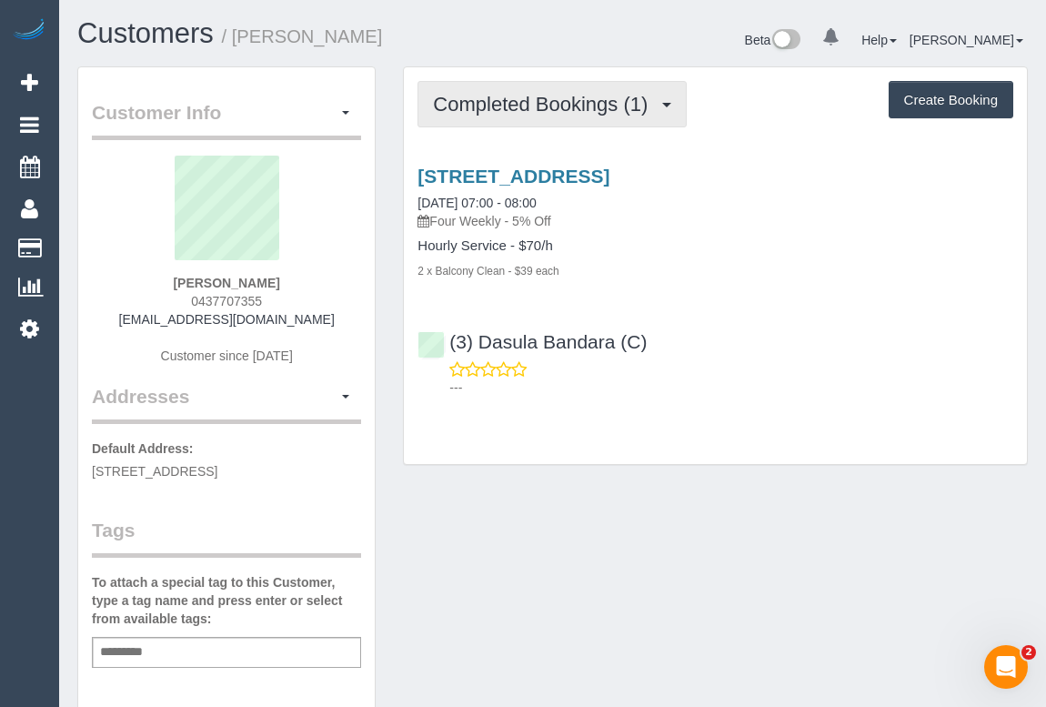
click at [539, 105] on span "Completed Bookings (1)" at bounding box center [545, 104] width 224 height 23
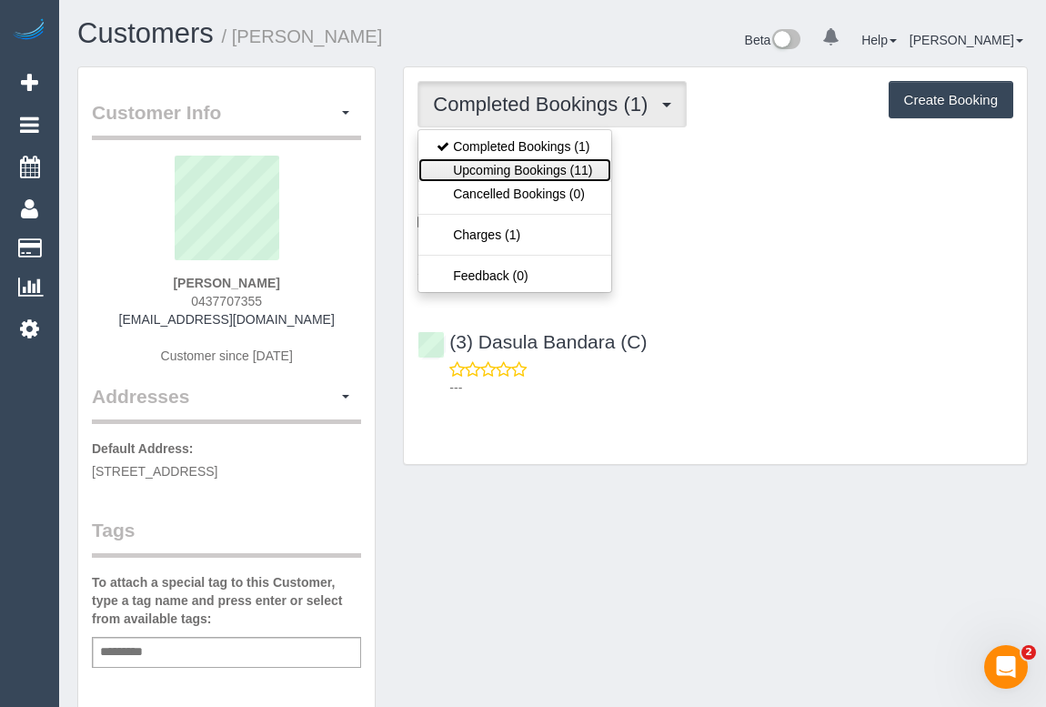
click at [506, 178] on link "Upcoming Bookings (11)" at bounding box center [515, 170] width 192 height 24
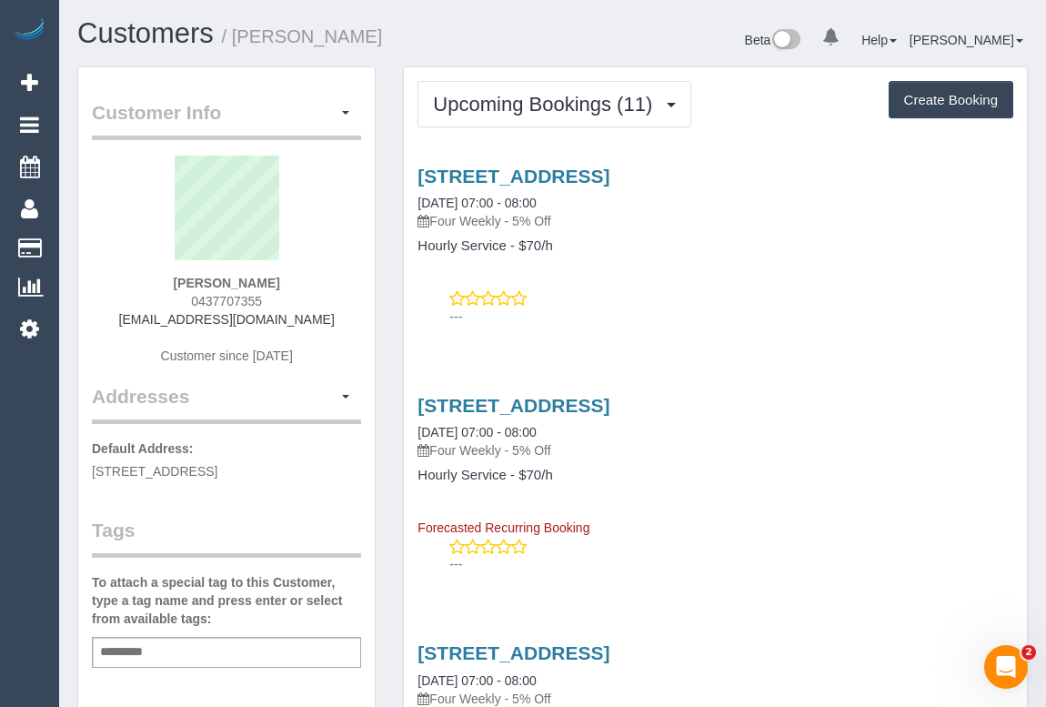
click at [746, 251] on h4 "Hourly Service - $70/h" at bounding box center [716, 245] width 596 height 15
click at [665, 268] on div "3/95 Darebin Street, Heidelberg, VIC 3084 18/09/2025 07:00 - 08:00 Four Weekly …" at bounding box center [715, 242] width 623 height 184
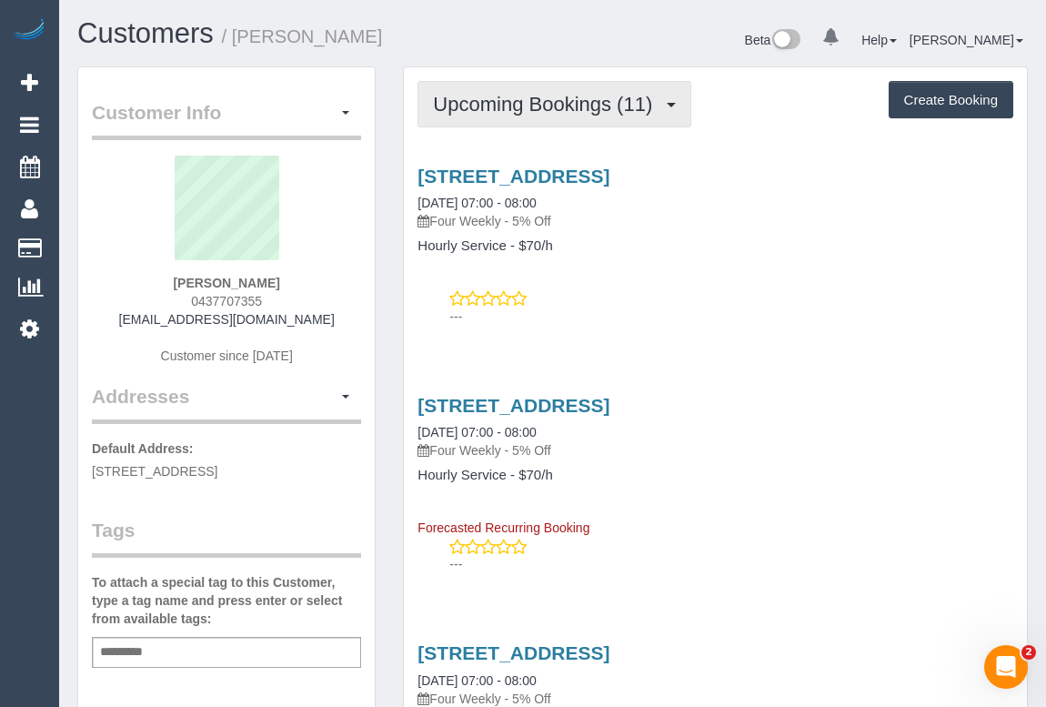
click at [542, 119] on button "Upcoming Bookings (11)" at bounding box center [555, 104] width 274 height 46
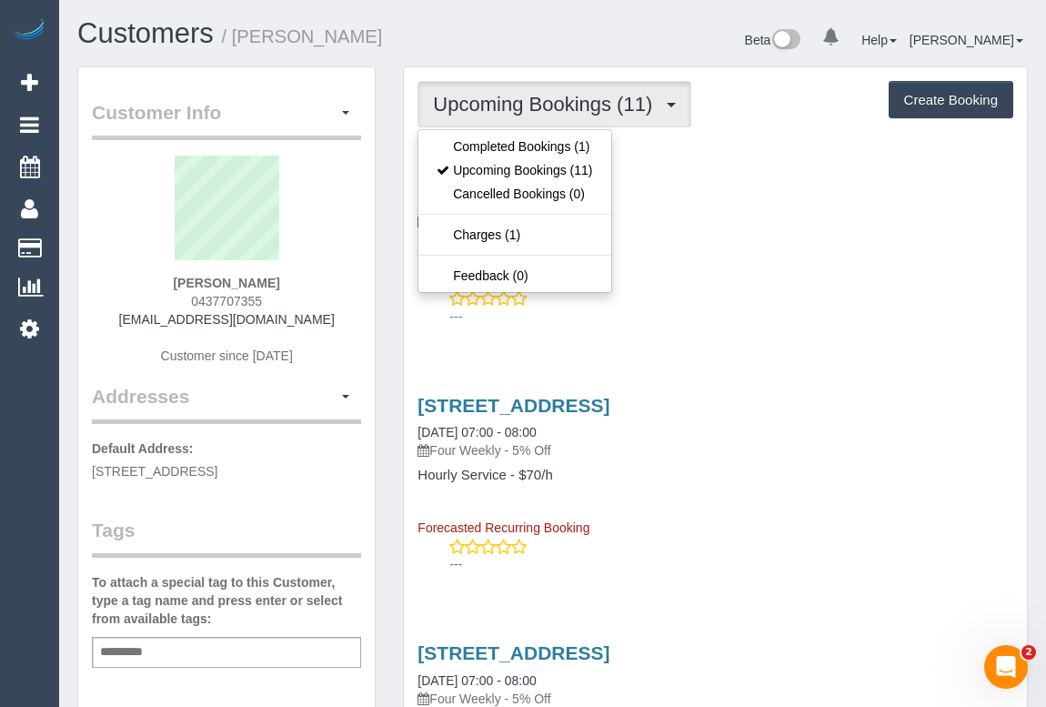
click at [731, 255] on div "3/95 Darebin Street, Heidelberg, VIC 3084 18/09/2025 07:00 - 08:00 Four Weekly …" at bounding box center [715, 242] width 623 height 184
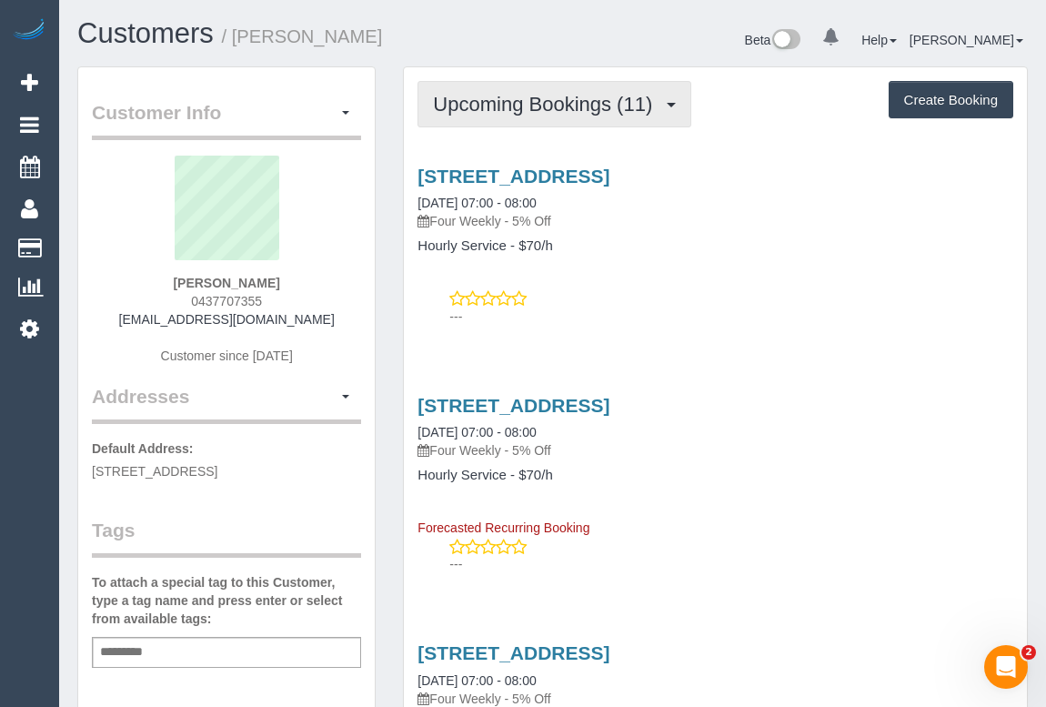
click at [552, 102] on span "Upcoming Bookings (11)" at bounding box center [547, 104] width 228 height 23
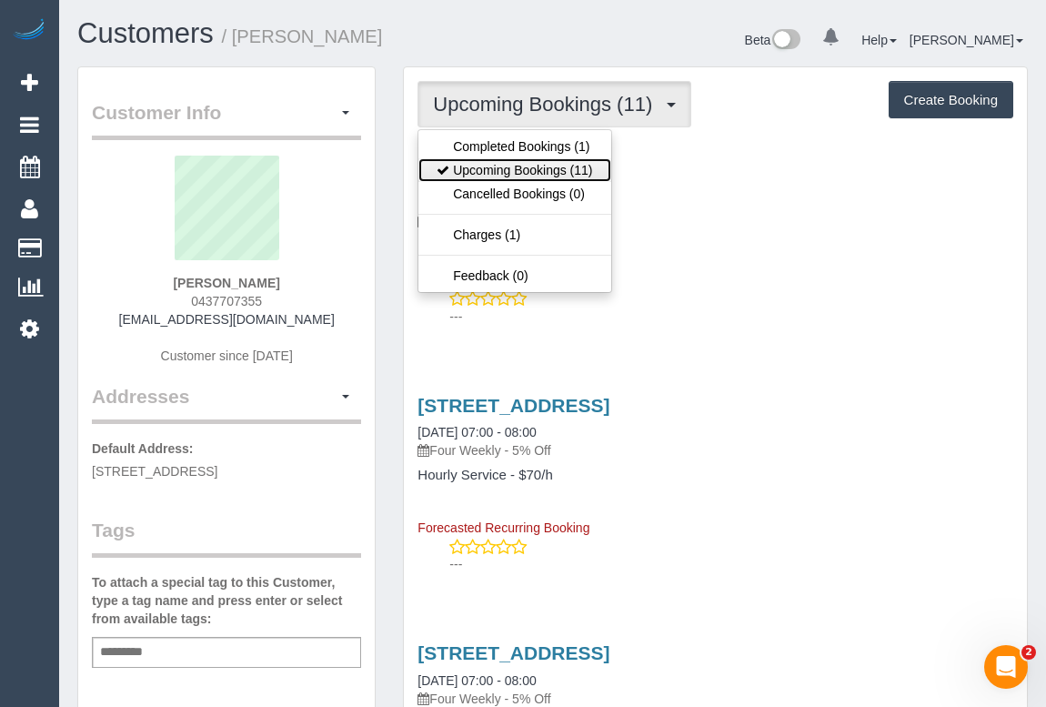
click at [524, 168] on link "Upcoming Bookings (11)" at bounding box center [515, 170] width 192 height 24
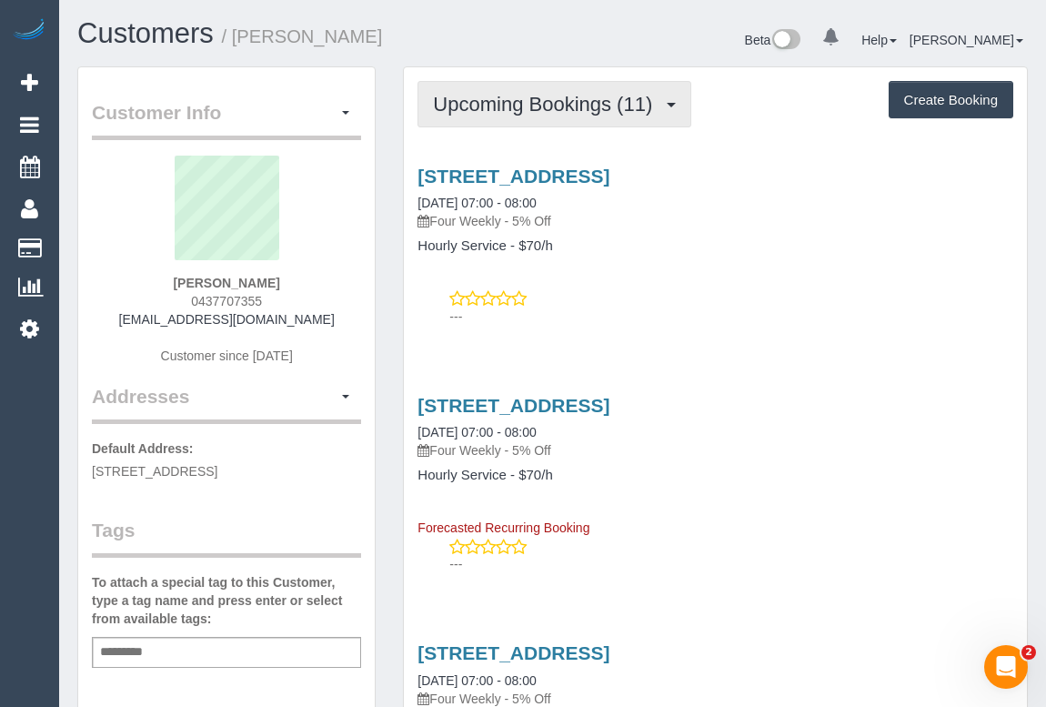
click at [533, 108] on span "Upcoming Bookings (11)" at bounding box center [547, 104] width 228 height 23
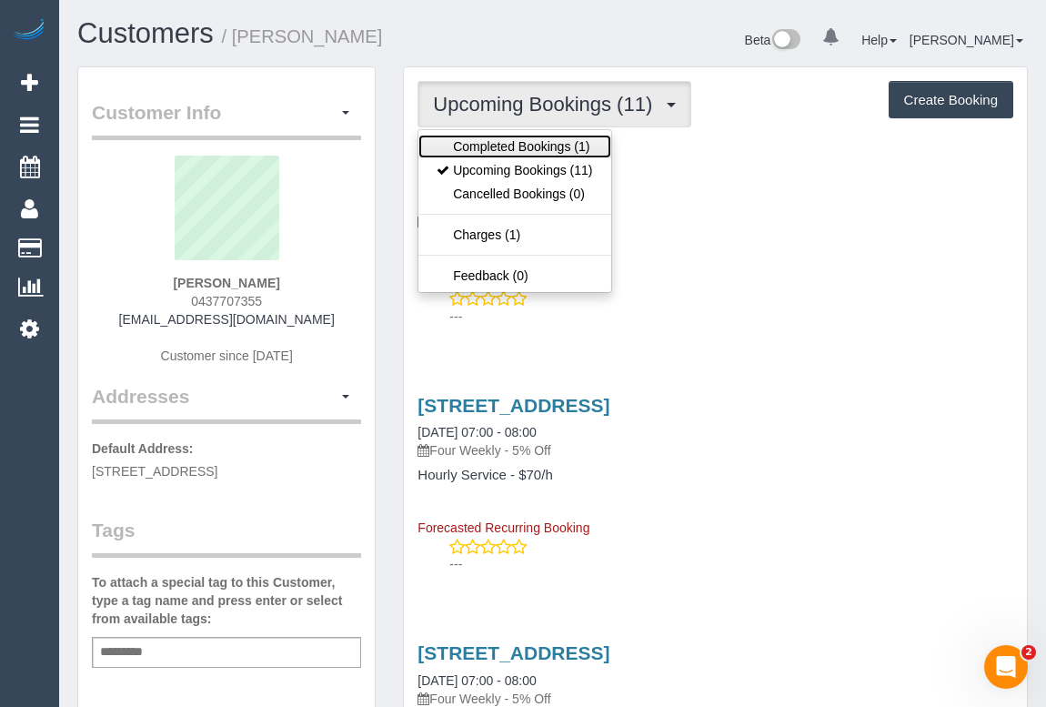
click at [519, 144] on link "Completed Bookings (1)" at bounding box center [515, 147] width 192 height 24
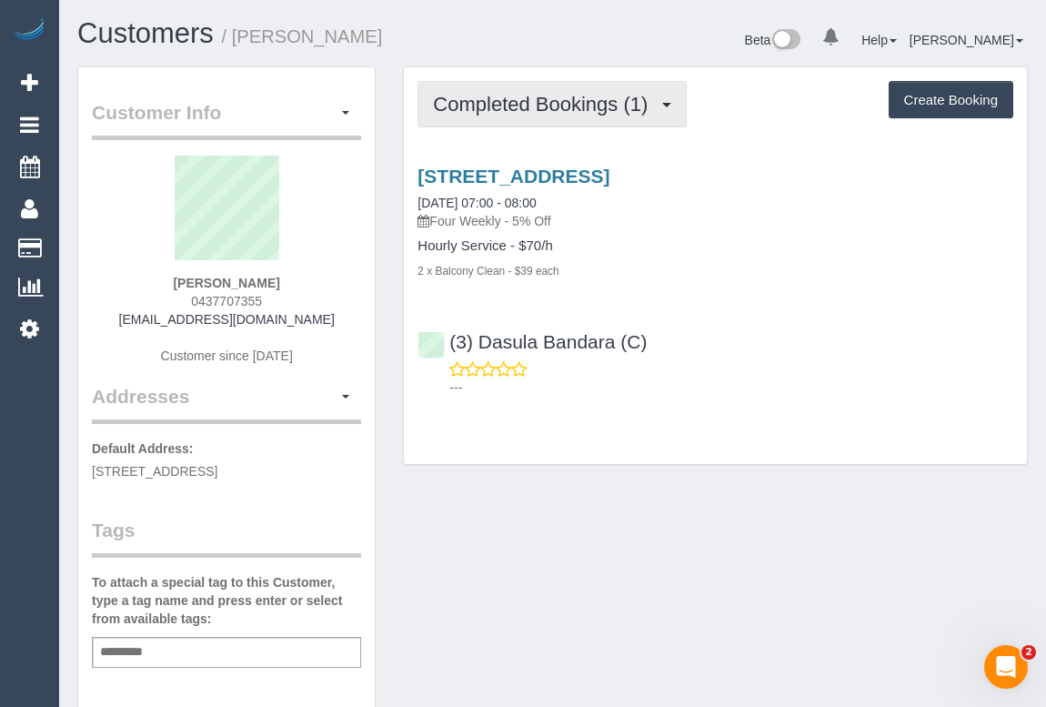
click at [522, 106] on span "Completed Bookings (1)" at bounding box center [545, 104] width 224 height 23
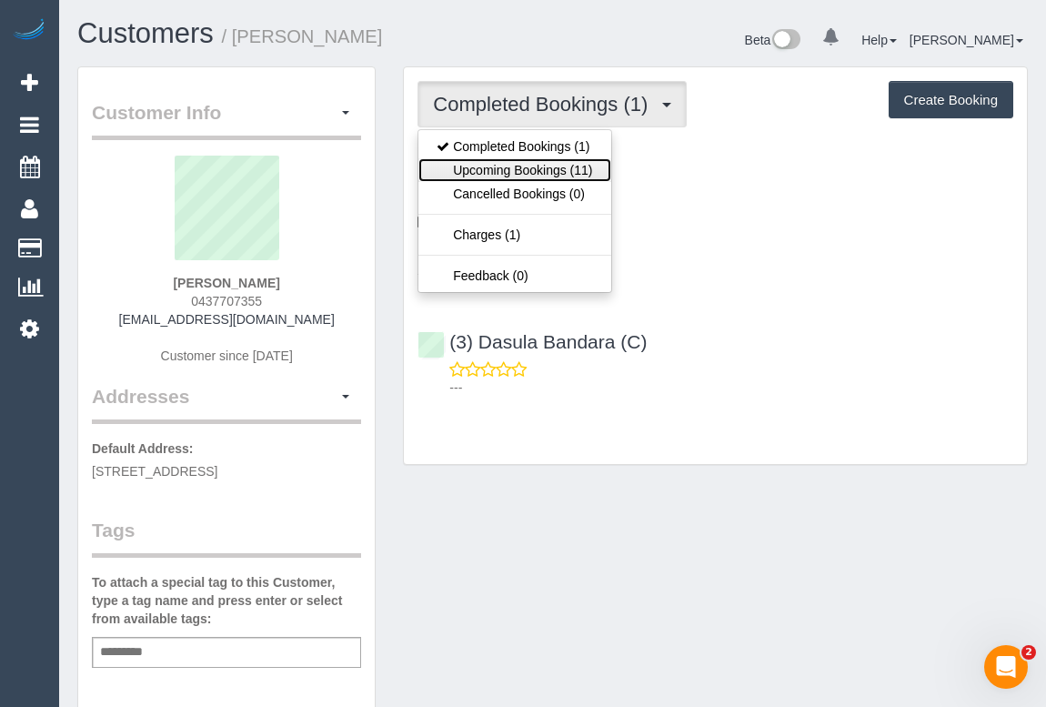
click at [494, 165] on link "Upcoming Bookings (11)" at bounding box center [515, 170] width 192 height 24
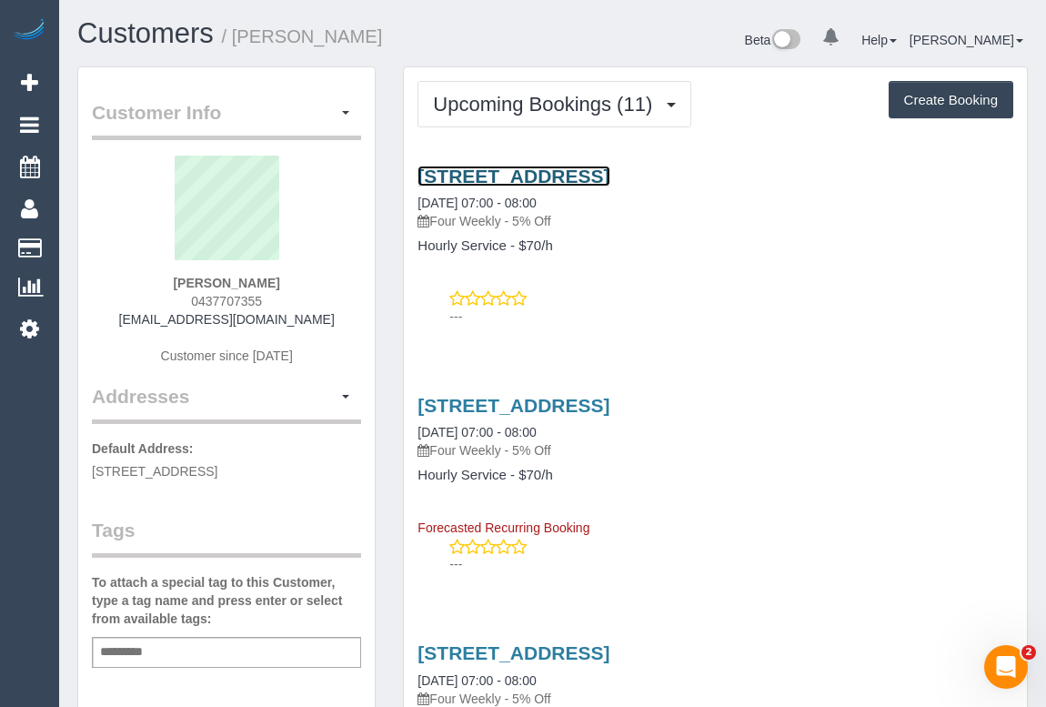
click at [574, 179] on link "3/95 Darebin Street, Heidelberg, VIC 3084" at bounding box center [514, 176] width 192 height 21
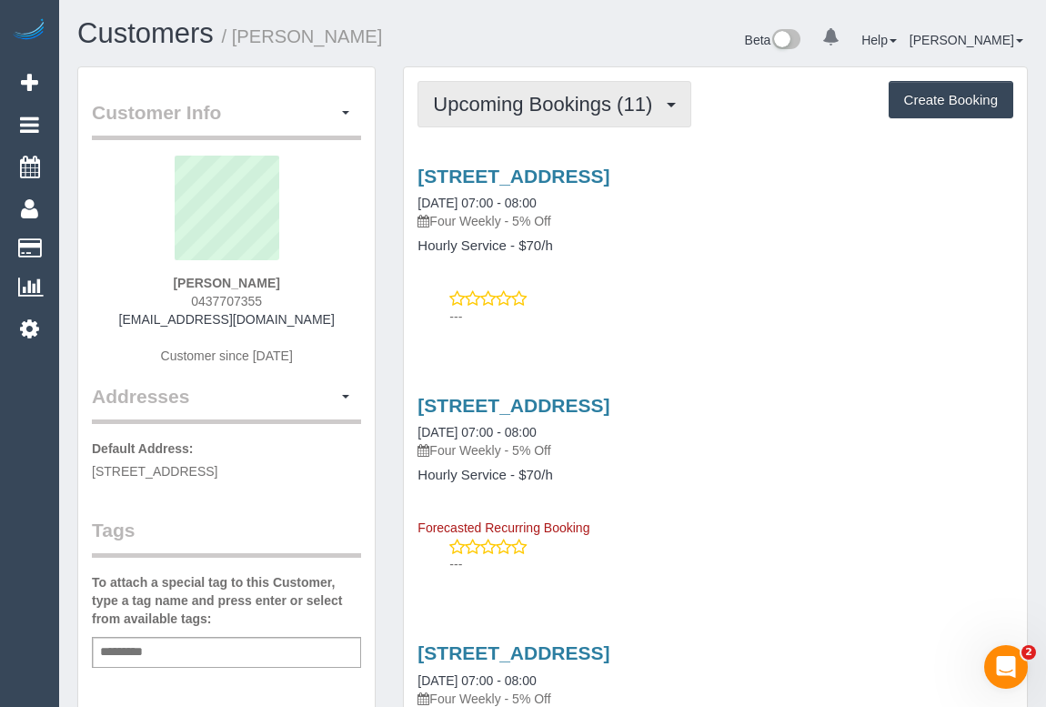
click at [500, 93] on span "Upcoming Bookings (11)" at bounding box center [547, 104] width 228 height 23
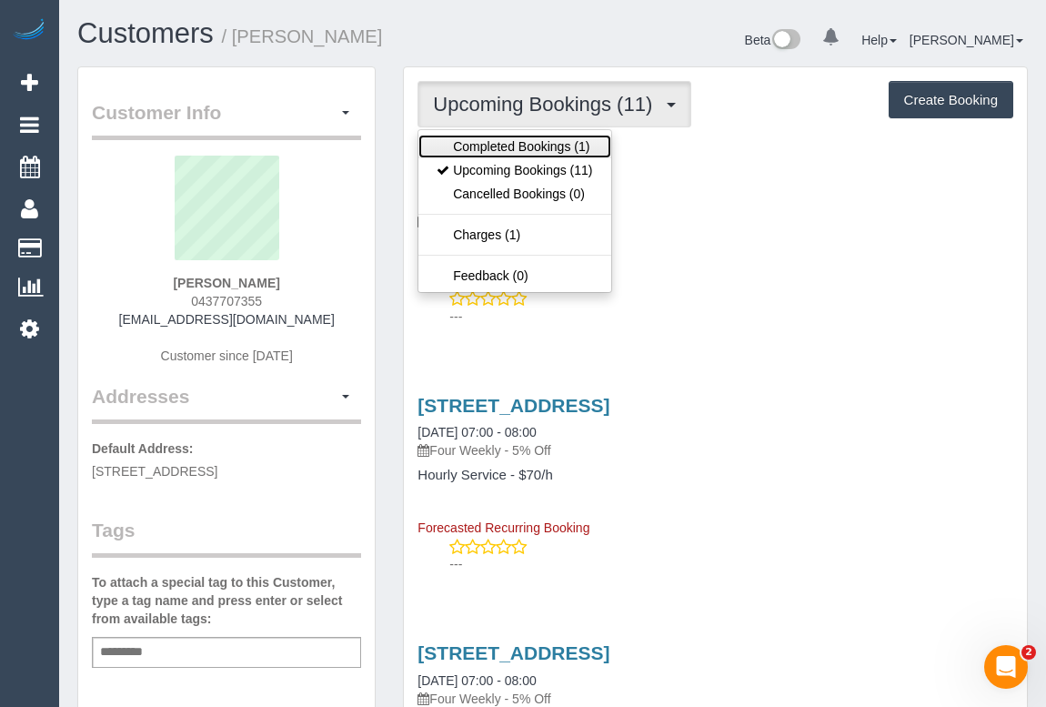
click at [506, 145] on link "Completed Bookings (1)" at bounding box center [515, 147] width 192 height 24
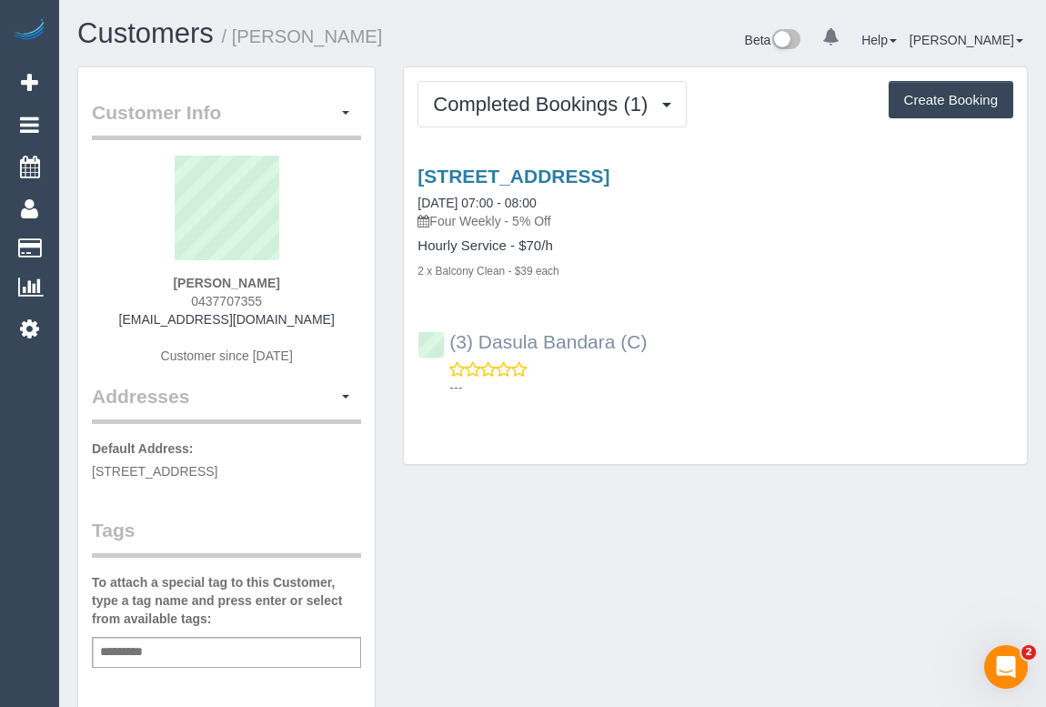
drag, startPoint x: 599, startPoint y: 334, endPoint x: 452, endPoint y: 331, distance: 146.5
click at [452, 331] on div "(3) Dasula Bandara (C) ---" at bounding box center [715, 357] width 623 height 82
copy link "(3) Dasula Bandara (C)"
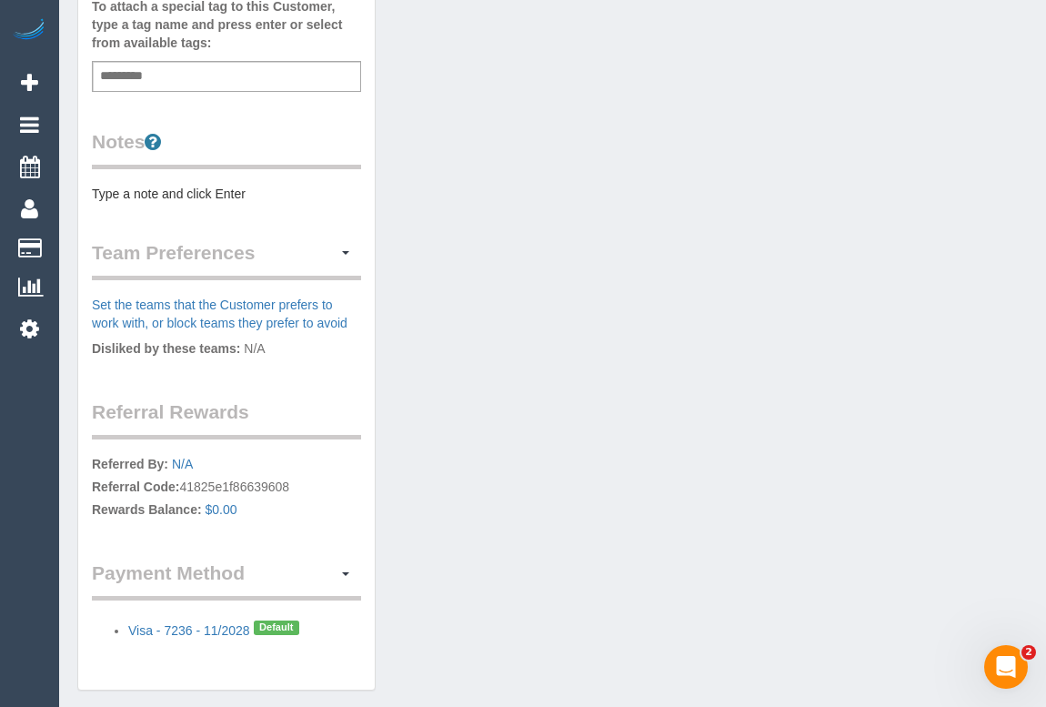
scroll to position [579, 0]
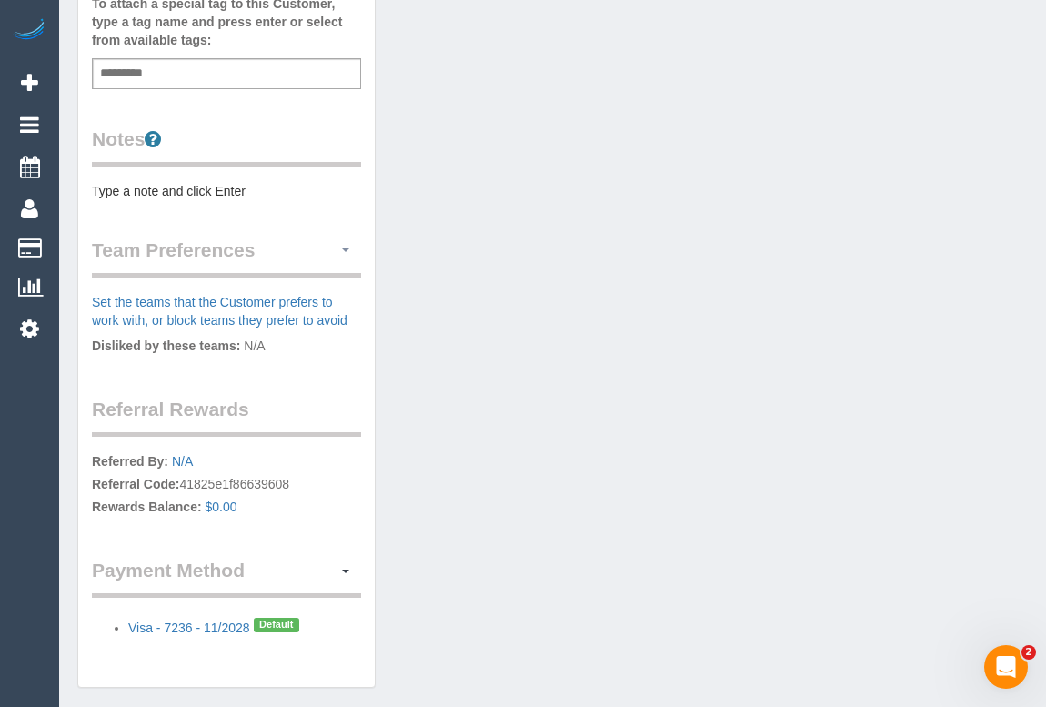
click at [342, 250] on button "button" at bounding box center [345, 251] width 31 height 28
click at [300, 277] on link "Manage Preferences" at bounding box center [283, 284] width 155 height 24
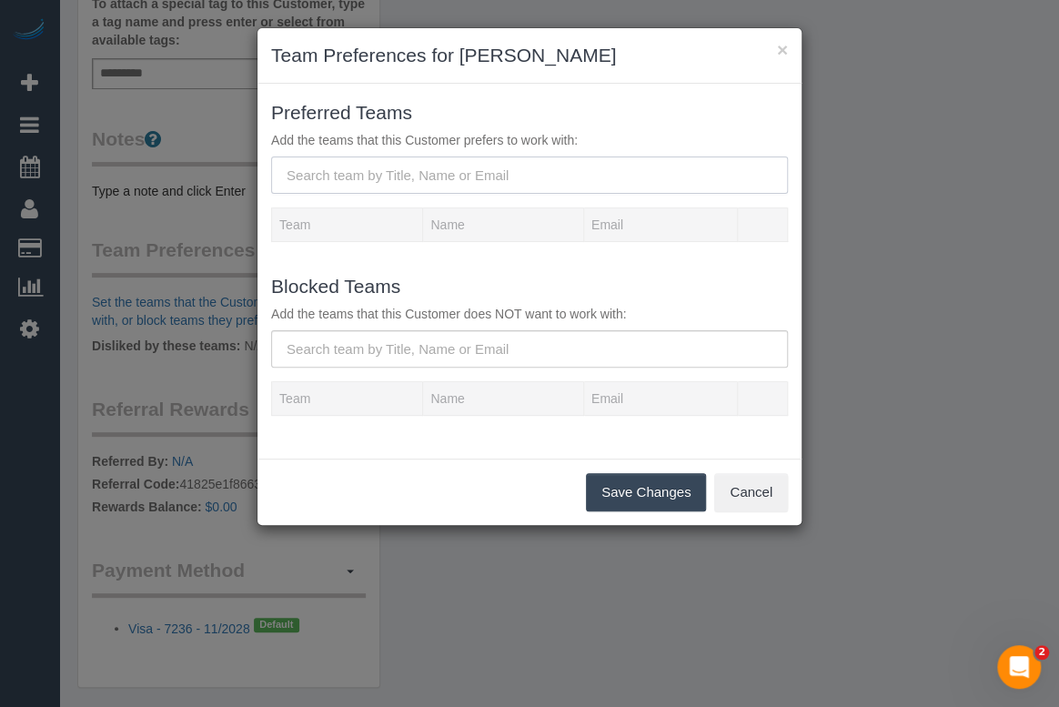
click at [423, 167] on input "text" at bounding box center [529, 174] width 517 height 37
paste input "(3) Dasula Bandara (C)"
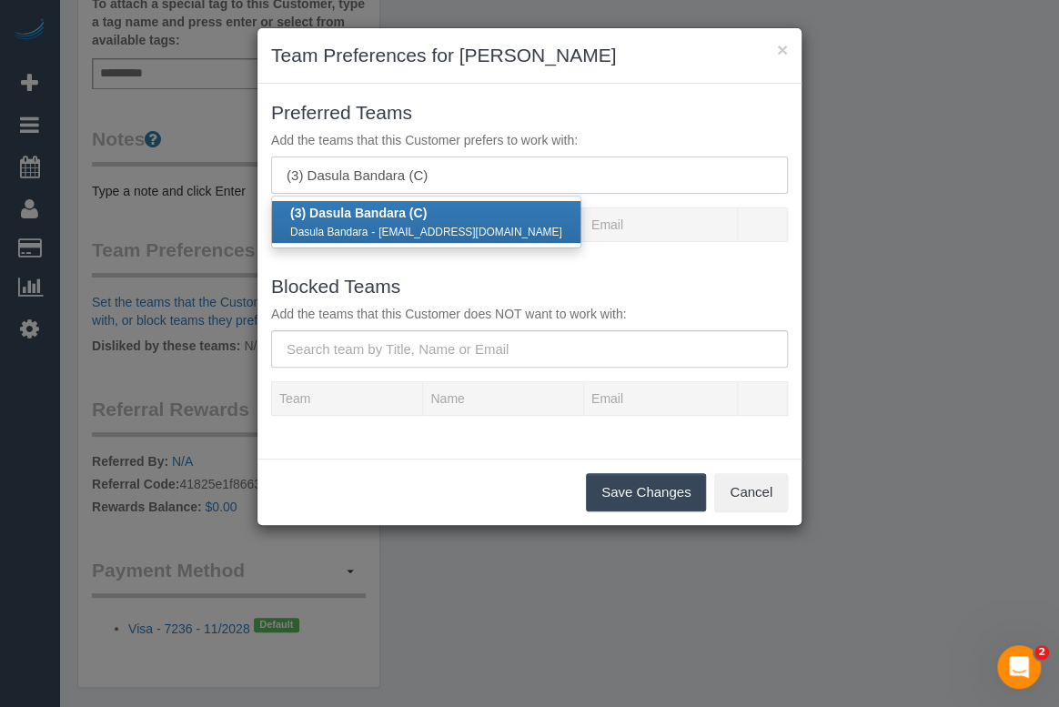
type input "(3) Dasula Bandara (C)"
click at [363, 227] on small "Dasula Bandara" at bounding box center [328, 232] width 77 height 13
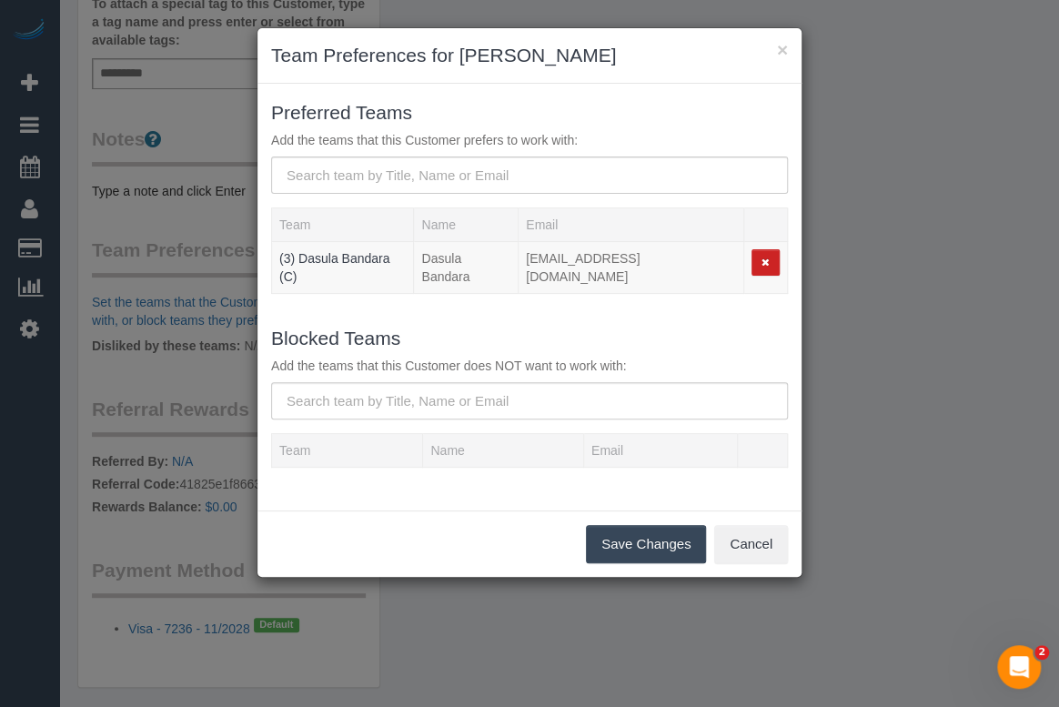
click at [627, 528] on button "Save Changes" at bounding box center [646, 544] width 120 height 38
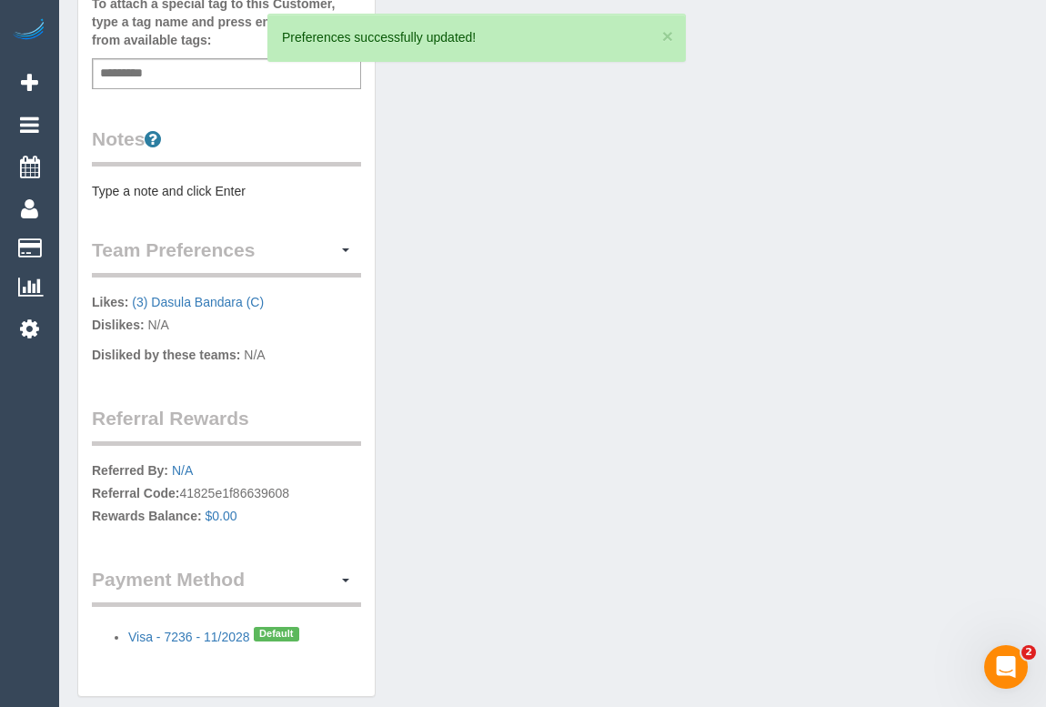
scroll to position [247, 0]
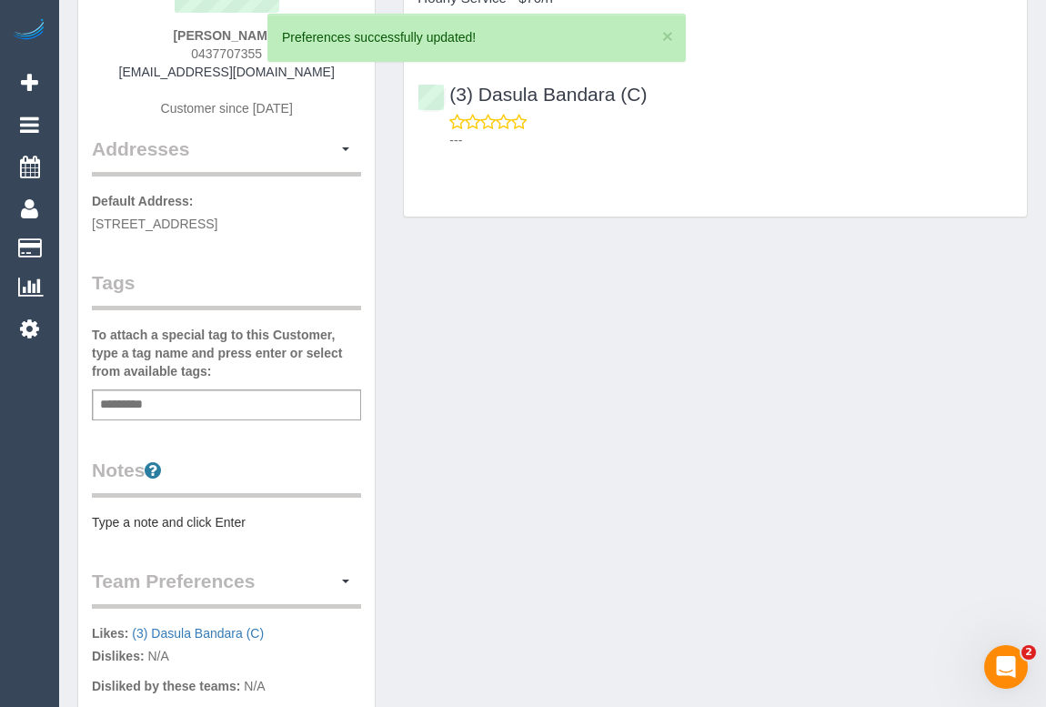
click at [167, 513] on pre "Type a note and click Enter" at bounding box center [226, 522] width 269 height 18
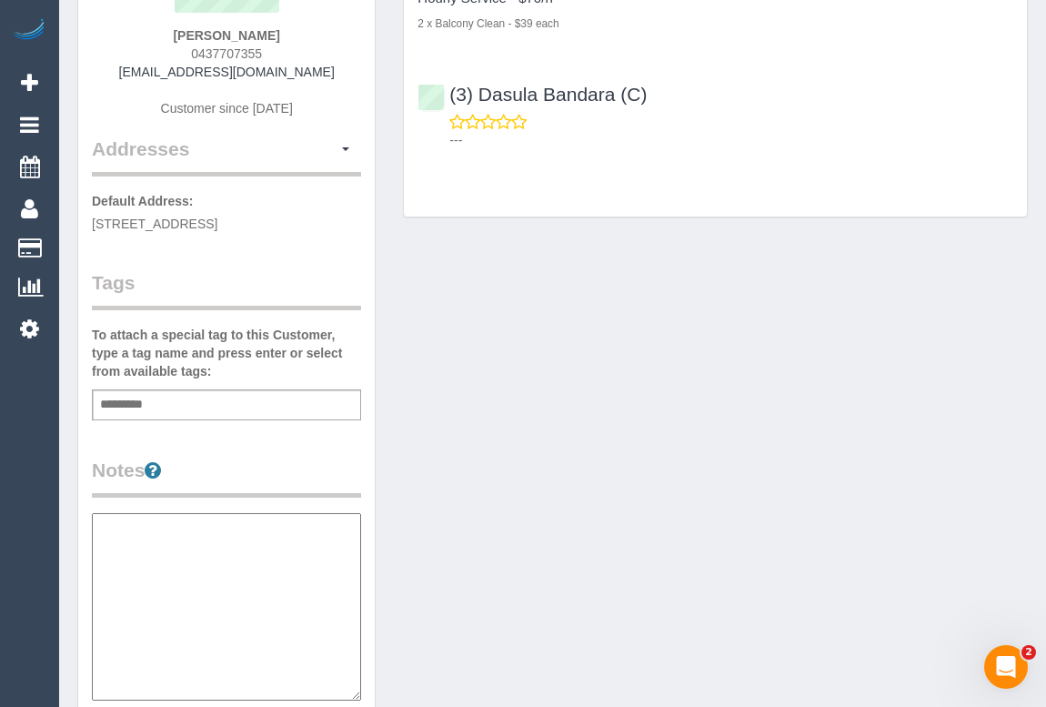
click at [154, 526] on textarea at bounding box center [226, 606] width 269 height 187
paste textarea "**********"
click at [229, 539] on textarea "**********" at bounding box center [226, 606] width 269 height 187
type textarea "**********"
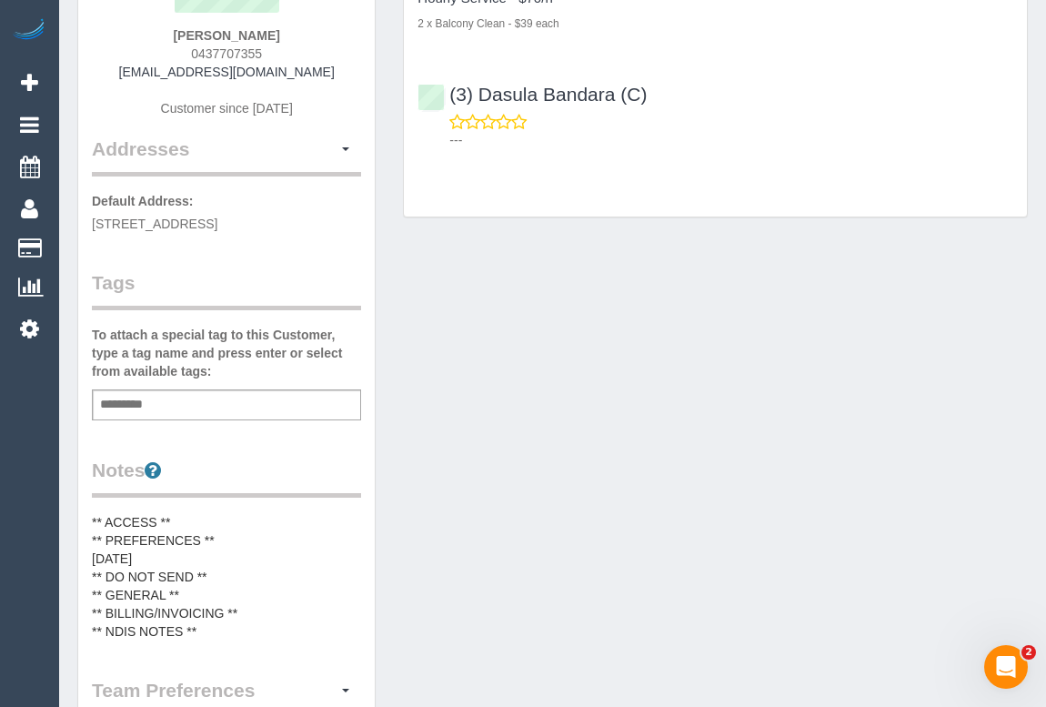
click at [146, 553] on pre "** ACCESS ** ** PREFERENCES ** 25/08/25 ** DO NOT SEND ** ** GENERAL ** ** BILL…" at bounding box center [226, 576] width 269 height 127
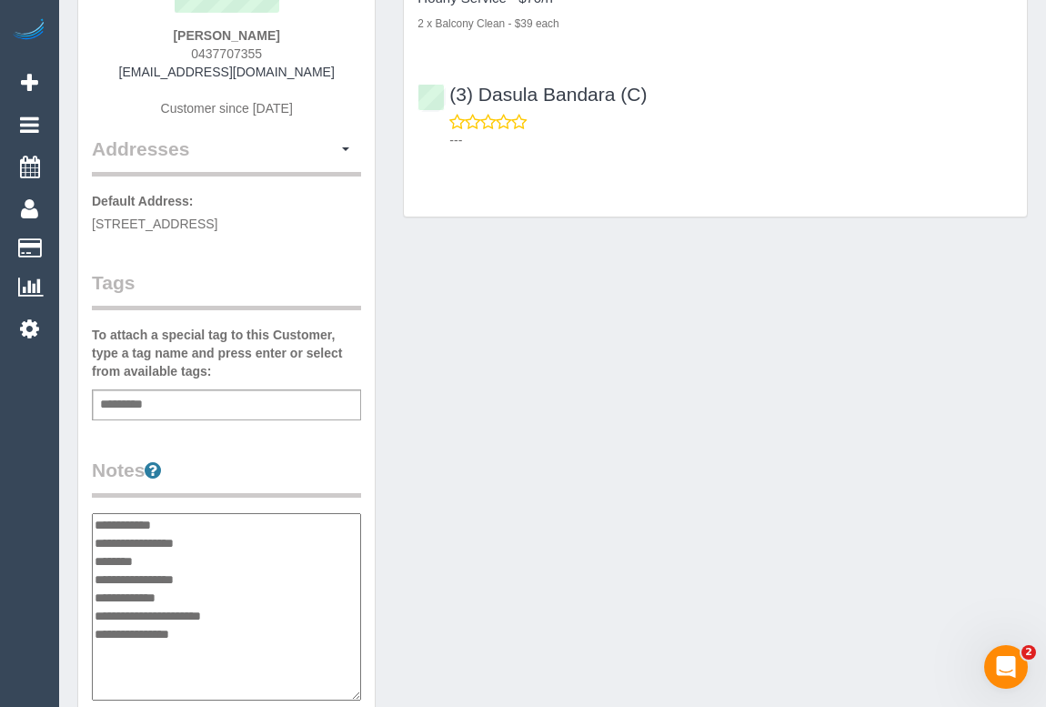
click at [155, 552] on textarea "**********" at bounding box center [226, 606] width 269 height 187
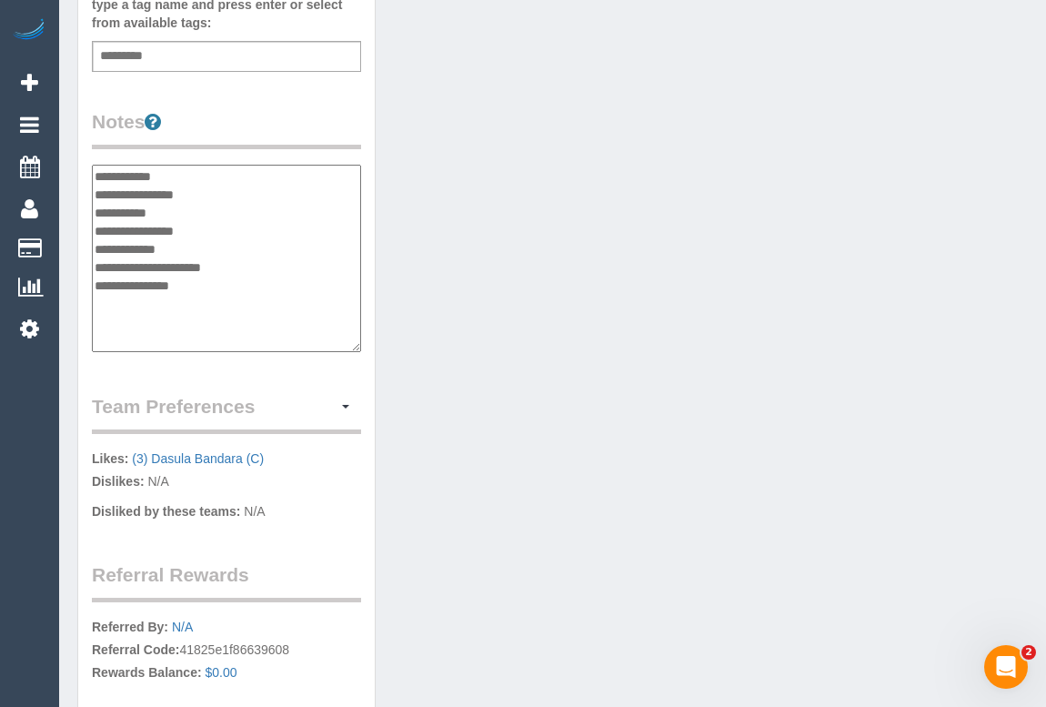
scroll to position [661, 0]
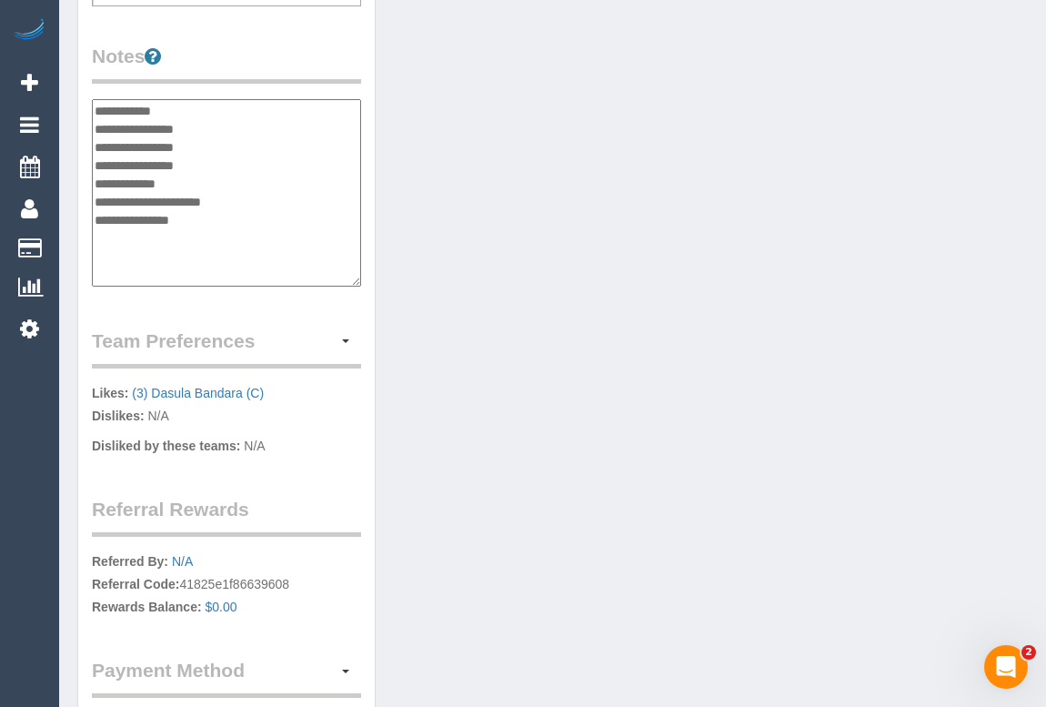
type textarea "**********"
drag, startPoint x: 283, startPoint y: 389, endPoint x: 133, endPoint y: 388, distance: 150.1
click at [133, 388] on p "Likes: (3) Dasula Bandara (C) Dislikes: N/A" at bounding box center [226, 406] width 269 height 45
copy link "(3) Dasula Bandara (C)"
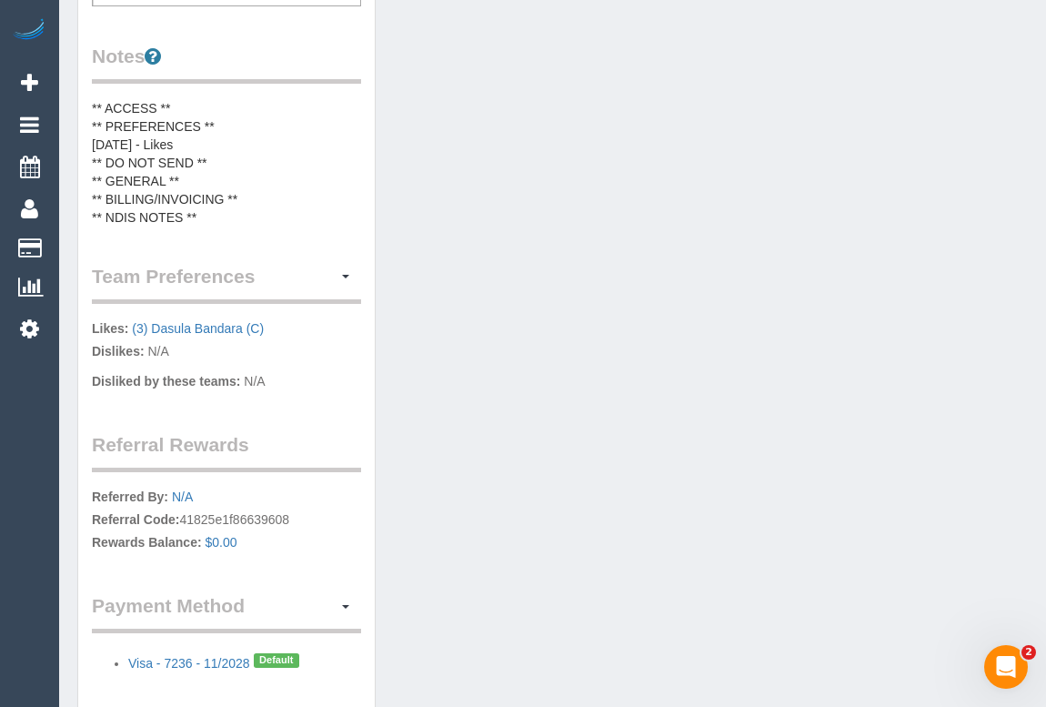
click at [195, 144] on pre "** ACCESS ** ** PREFERENCES ** 25/08/25 - Likes ** DO NOT SEND ** ** GENERAL **…" at bounding box center [226, 162] width 269 height 127
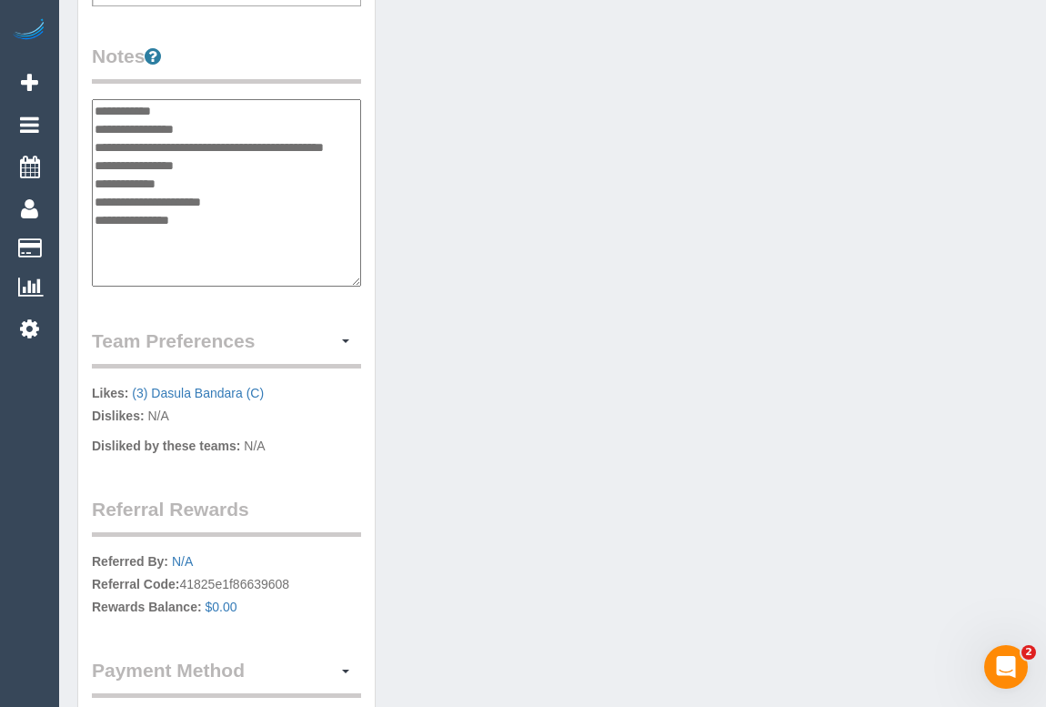
drag, startPoint x: 319, startPoint y: 140, endPoint x: 328, endPoint y: 156, distance: 17.5
click at [328, 156] on textarea "**********" at bounding box center [226, 192] width 269 height 187
type textarea "**********"
click at [427, 322] on div "Customer Info Edit Contact Info Send Message Email Preferences Special Sales Ta…" at bounding box center [553, 106] width 978 height 1402
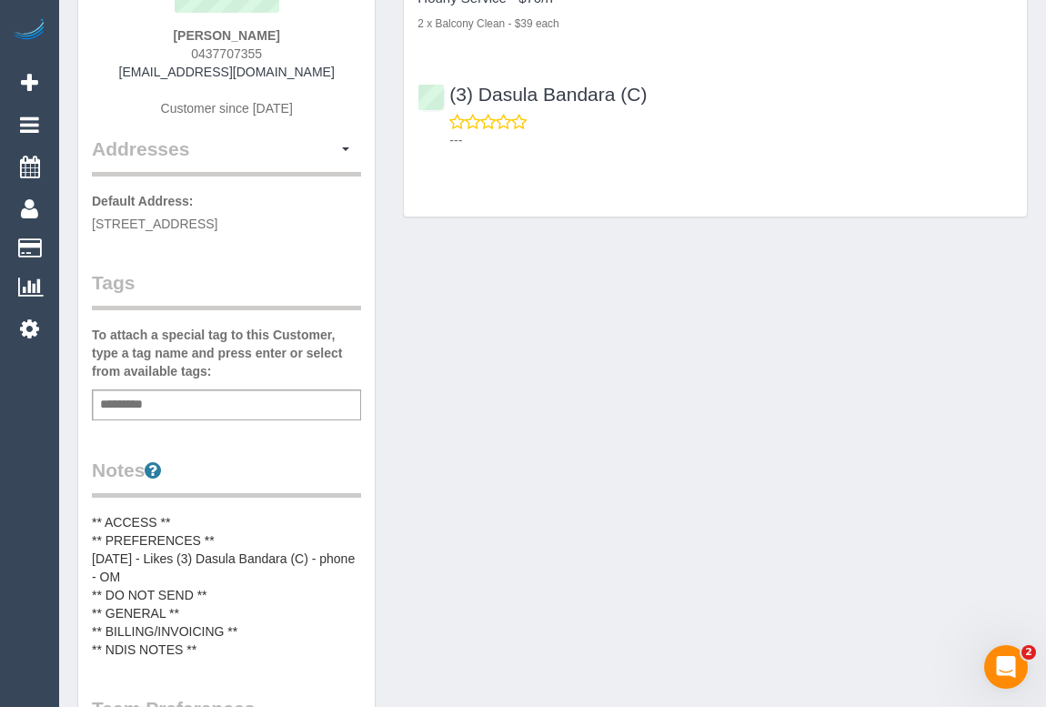
scroll to position [0, 0]
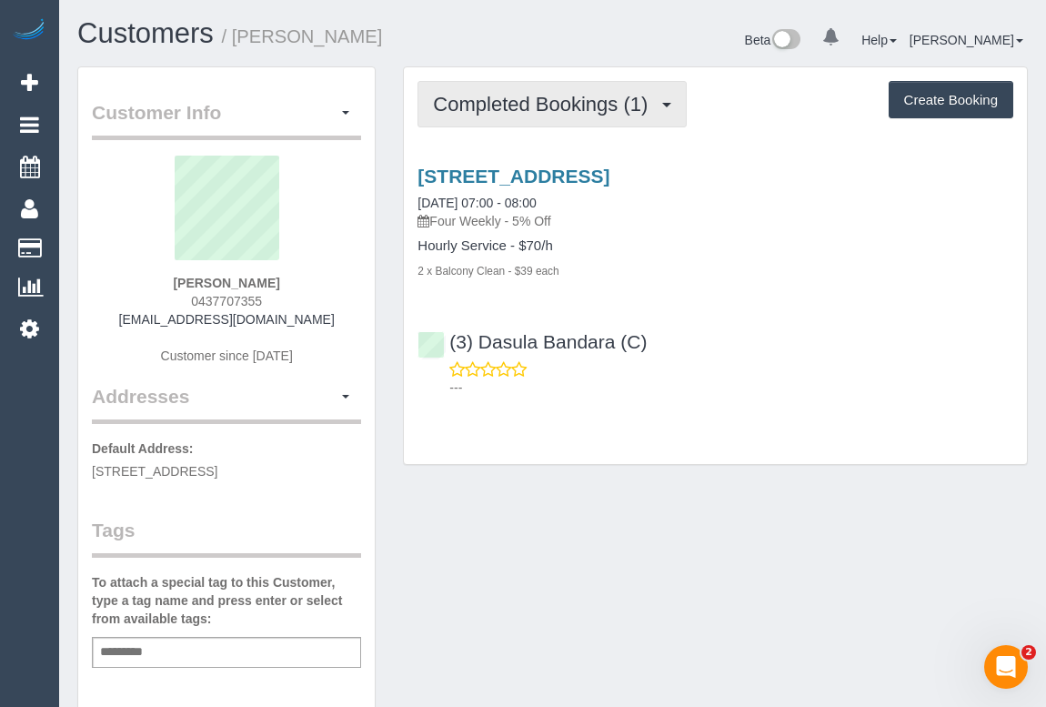
click at [500, 98] on span "Completed Bookings (1)" at bounding box center [545, 104] width 224 height 23
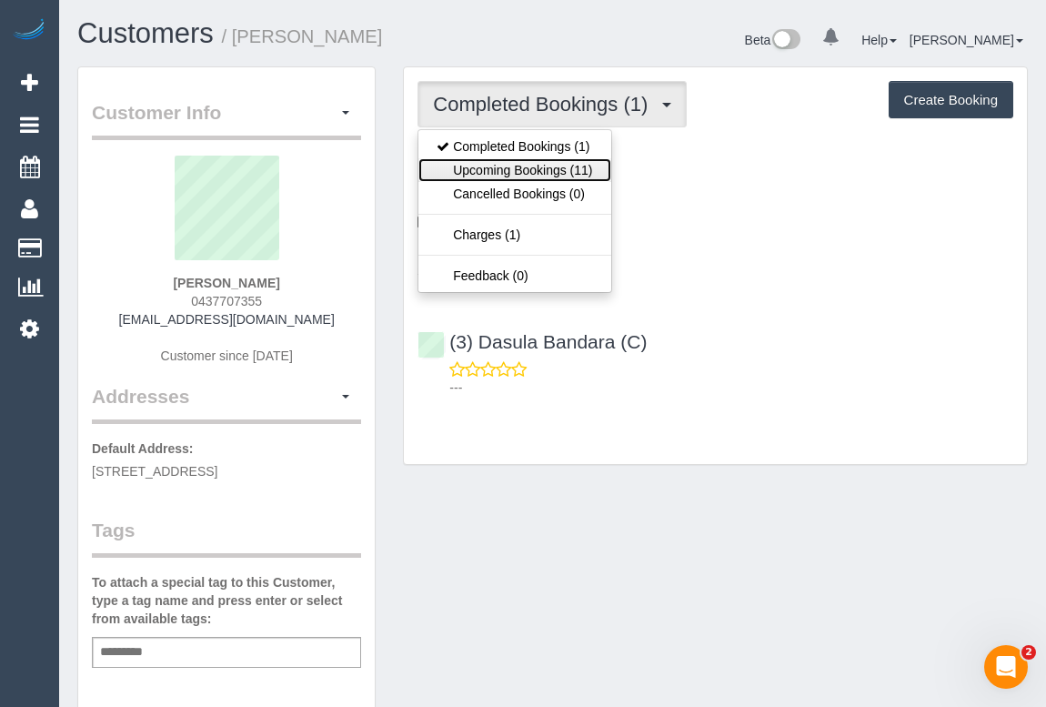
click at [513, 173] on link "Upcoming Bookings (11)" at bounding box center [515, 170] width 192 height 24
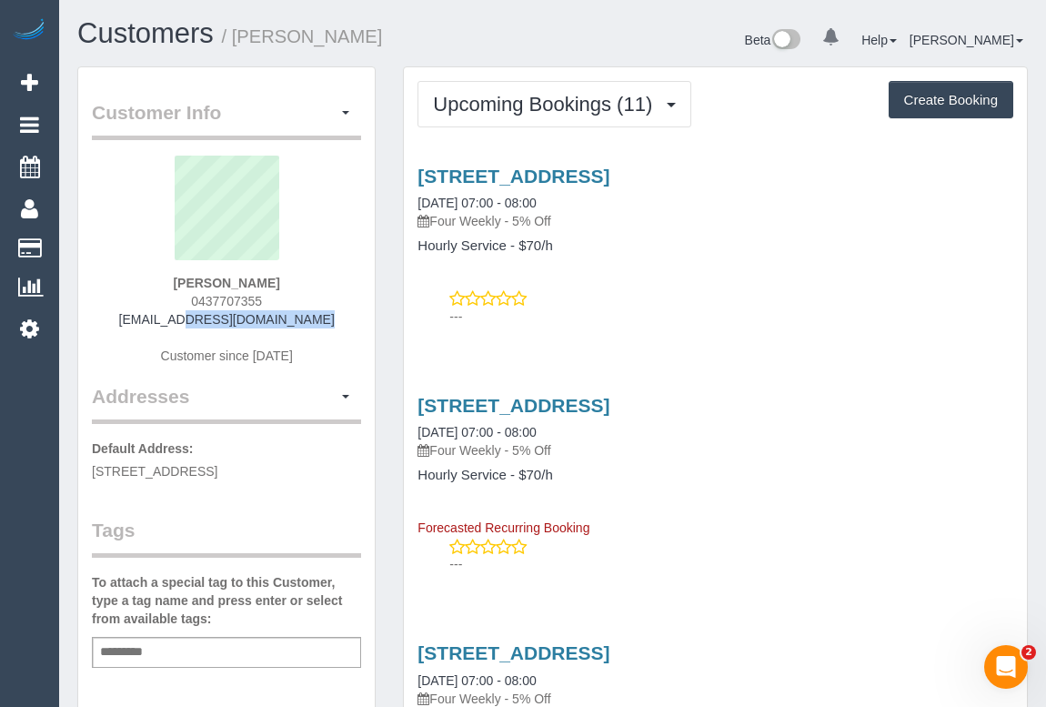
drag, startPoint x: 142, startPoint y: 326, endPoint x: 484, endPoint y: 306, distance: 342.7
click at [328, 321] on div "Cristian Mcheileh 0437707355 cmcheileh@gmail.com Customer since 2025" at bounding box center [226, 269] width 269 height 227
copy link "cmcheileh@gmail.com"
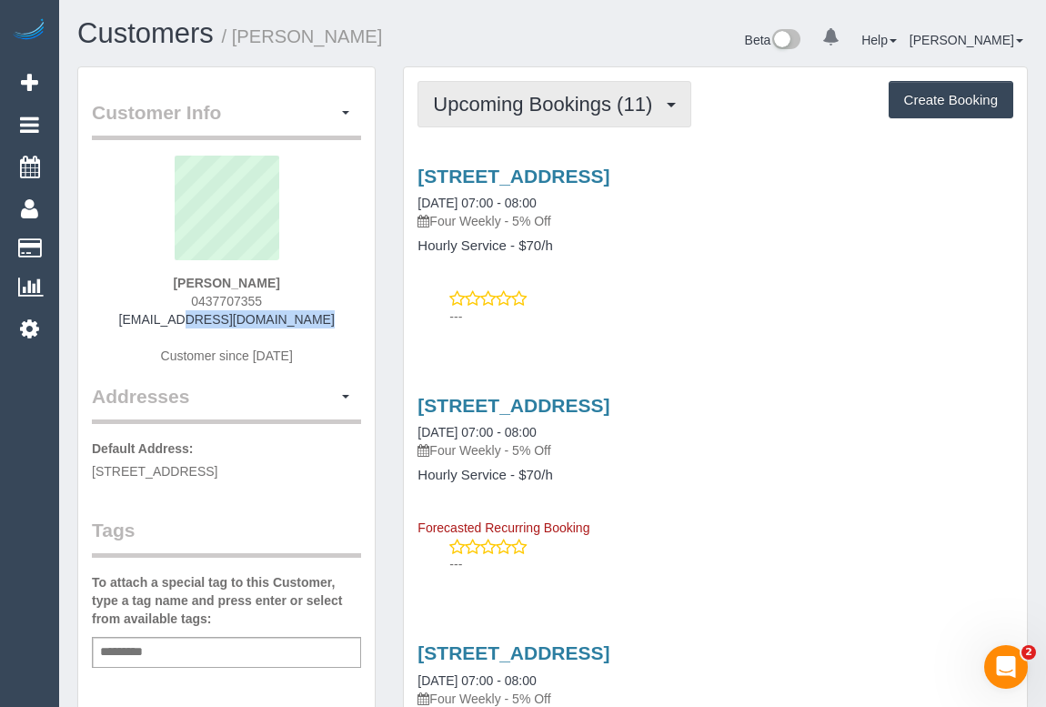
click at [521, 100] on span "Upcoming Bookings (11)" at bounding box center [547, 104] width 228 height 23
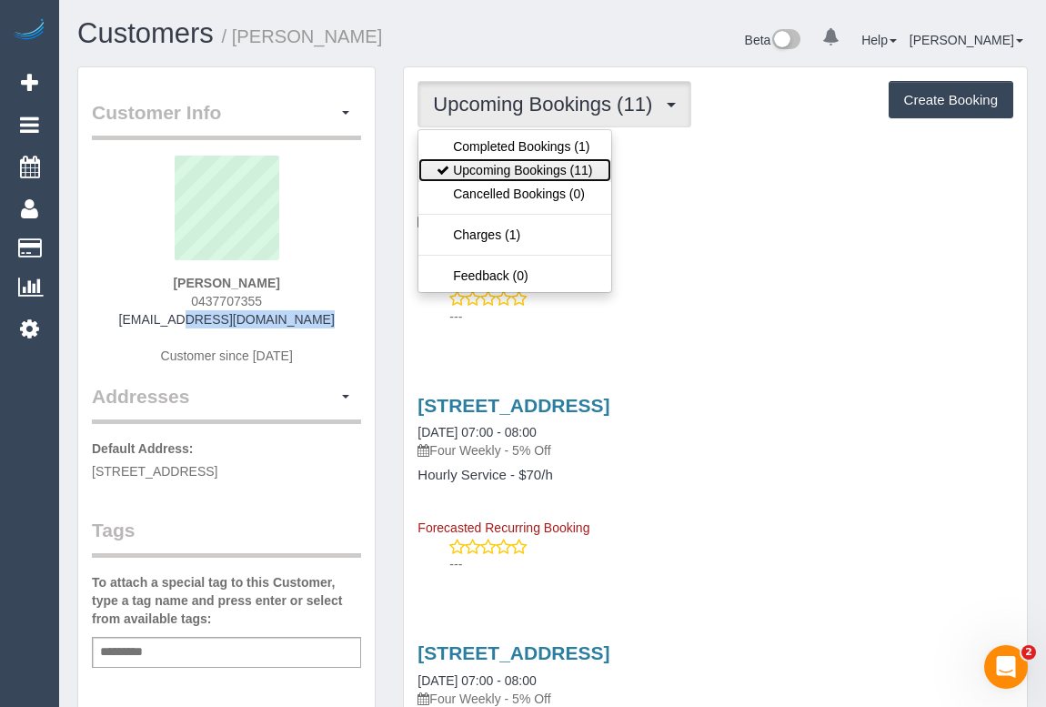
click at [515, 167] on link "Upcoming Bookings (11)" at bounding box center [515, 170] width 192 height 24
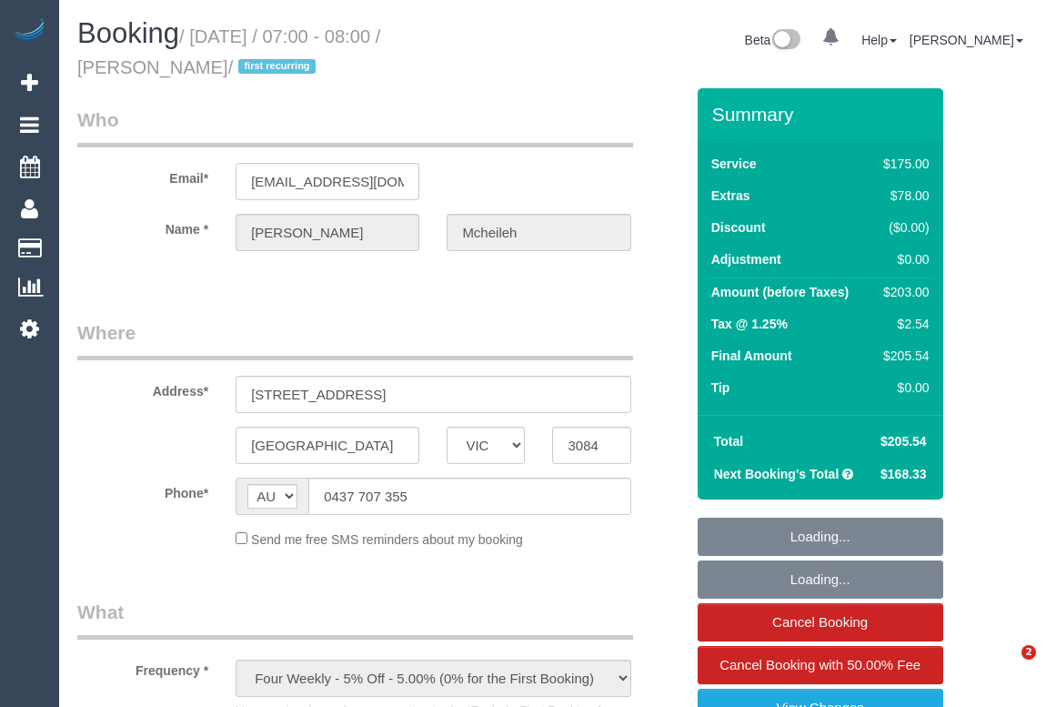
select select "VIC"
select select "string:stripe-pm_1RwOvx2GScqysDRVeUefEy69"
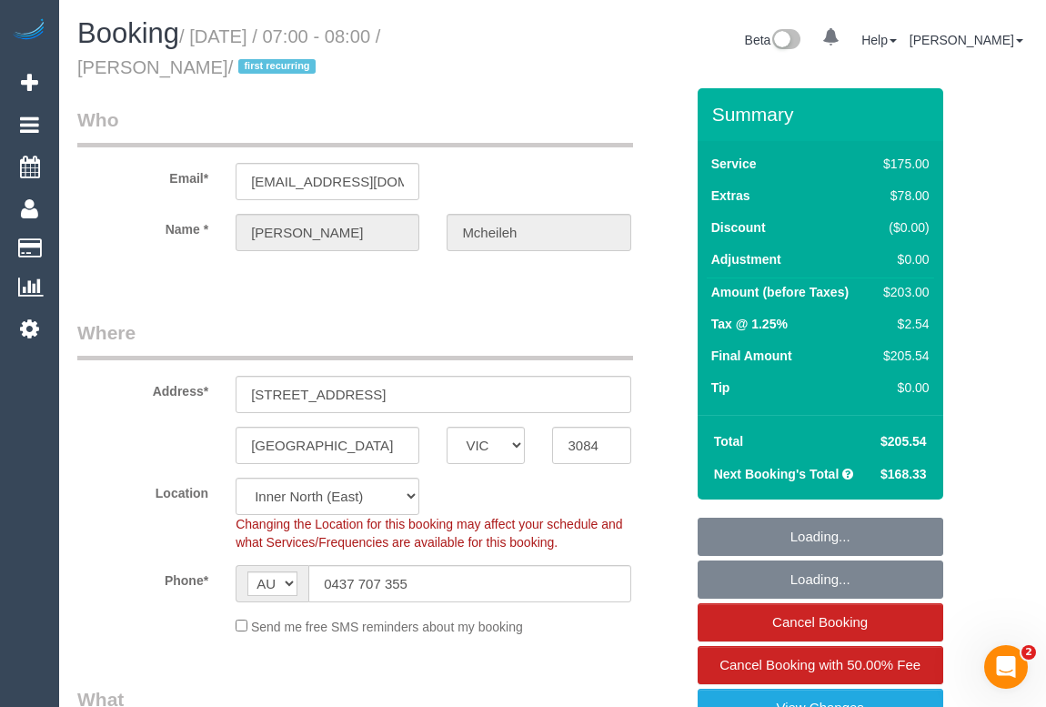
select select "object:553"
select select "150"
select select "number:29"
select select "number:14"
select select "number:19"
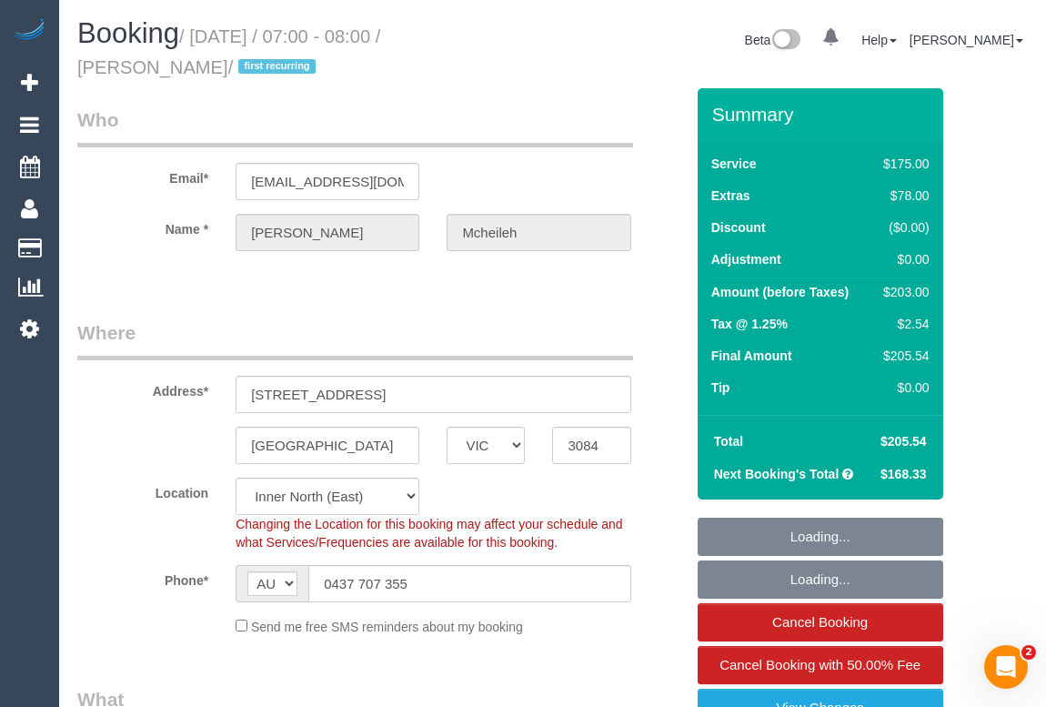
select select "number:25"
select select "number:35"
select select "number:12"
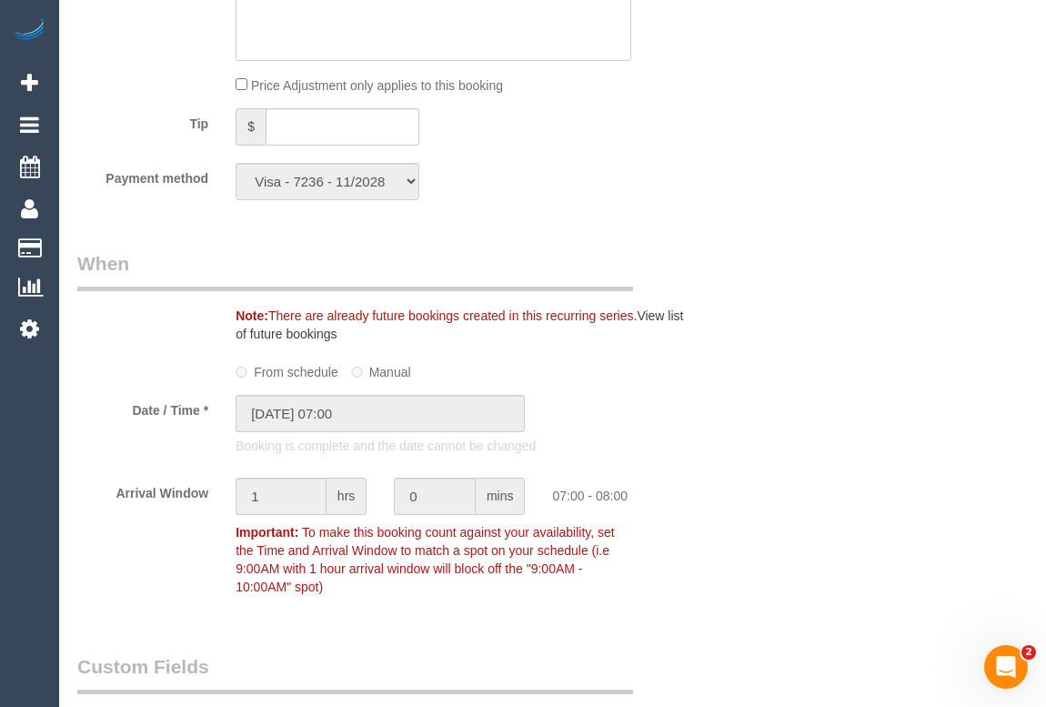
scroll to position [1737, 0]
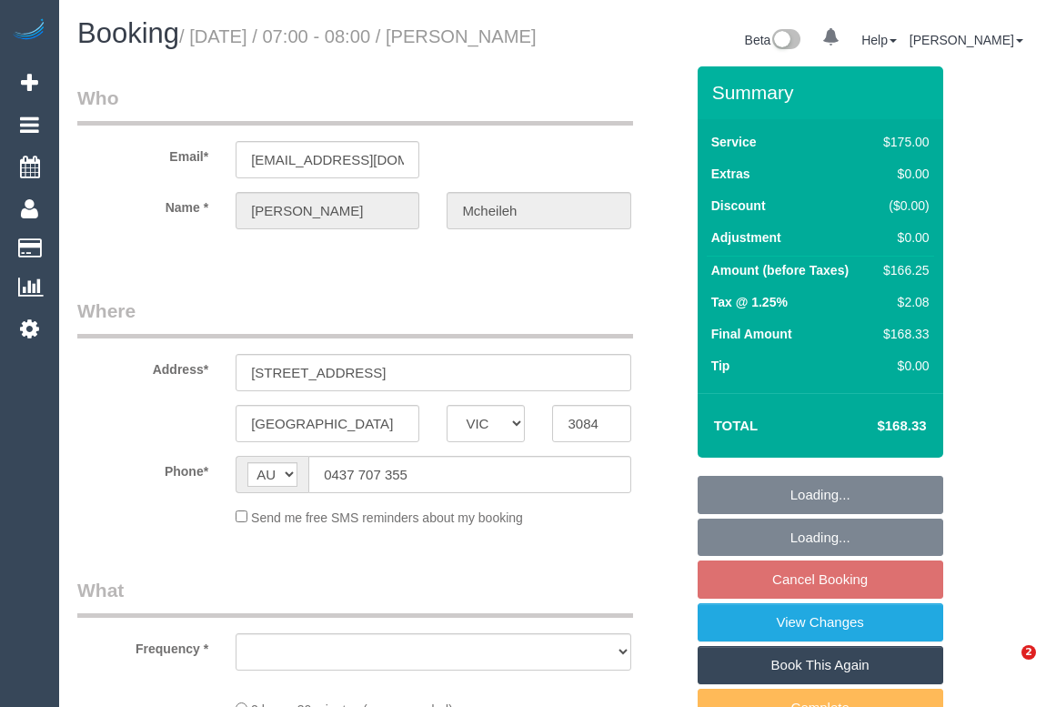
select select "VIC"
select select "string:stripe-pm_1RwOvx2GScqysDRVeUefEy69"
select select "object:668"
select select "number:29"
select select "number:14"
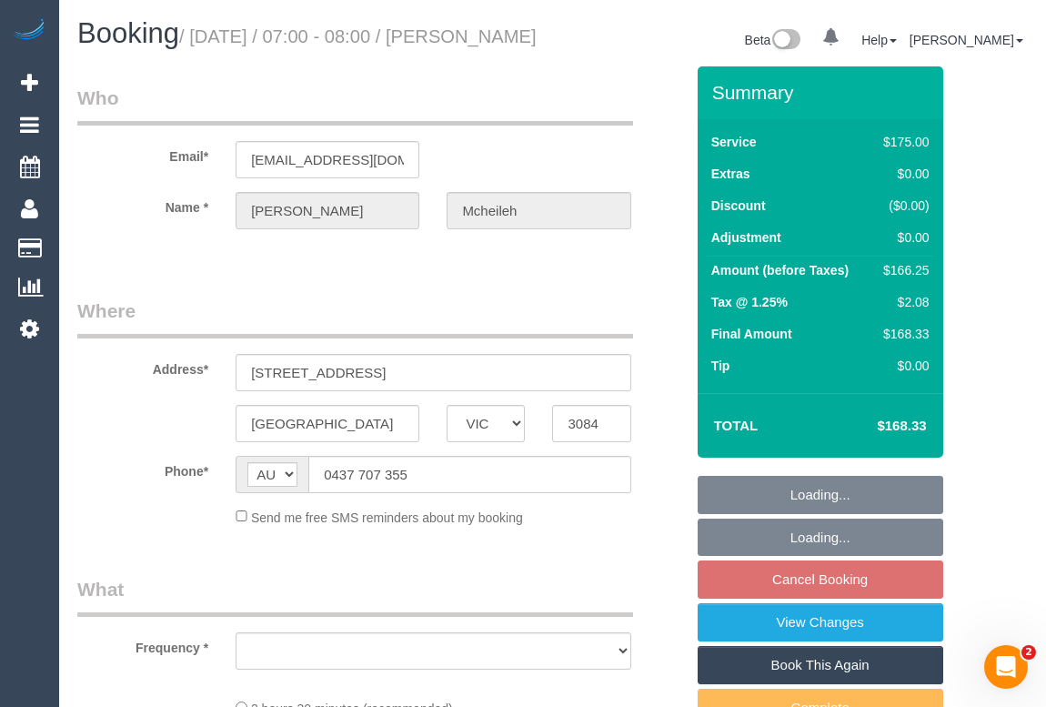
select select "number:19"
select select "number:25"
select select "number:35"
select select "number:12"
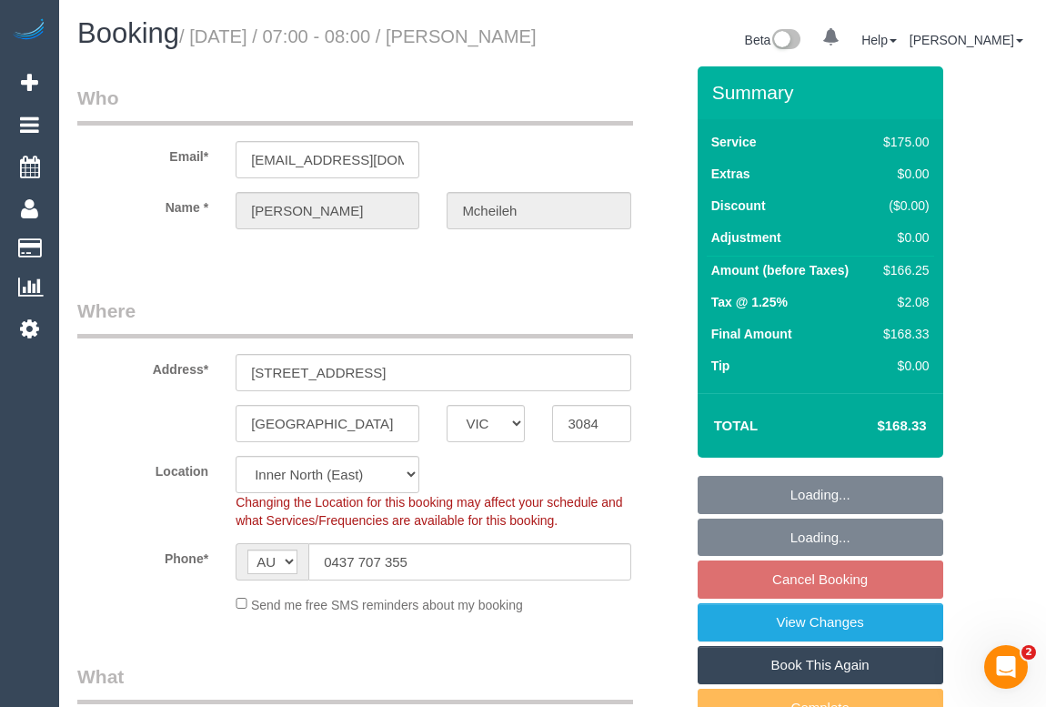
select select "150"
select select "object:839"
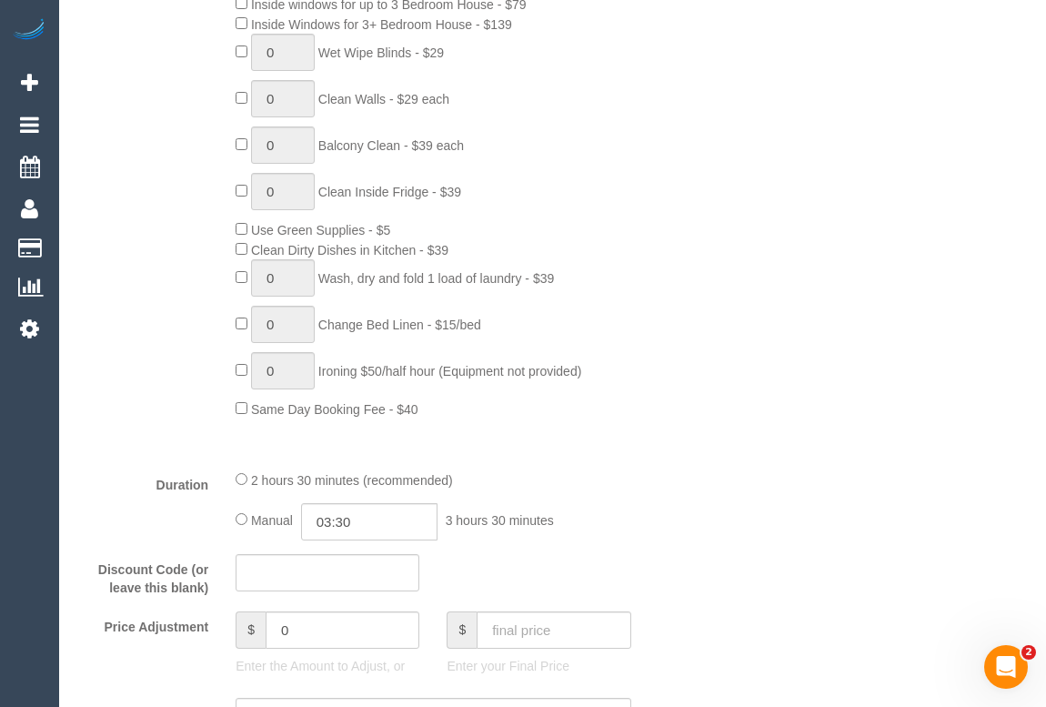
select select "spot1"
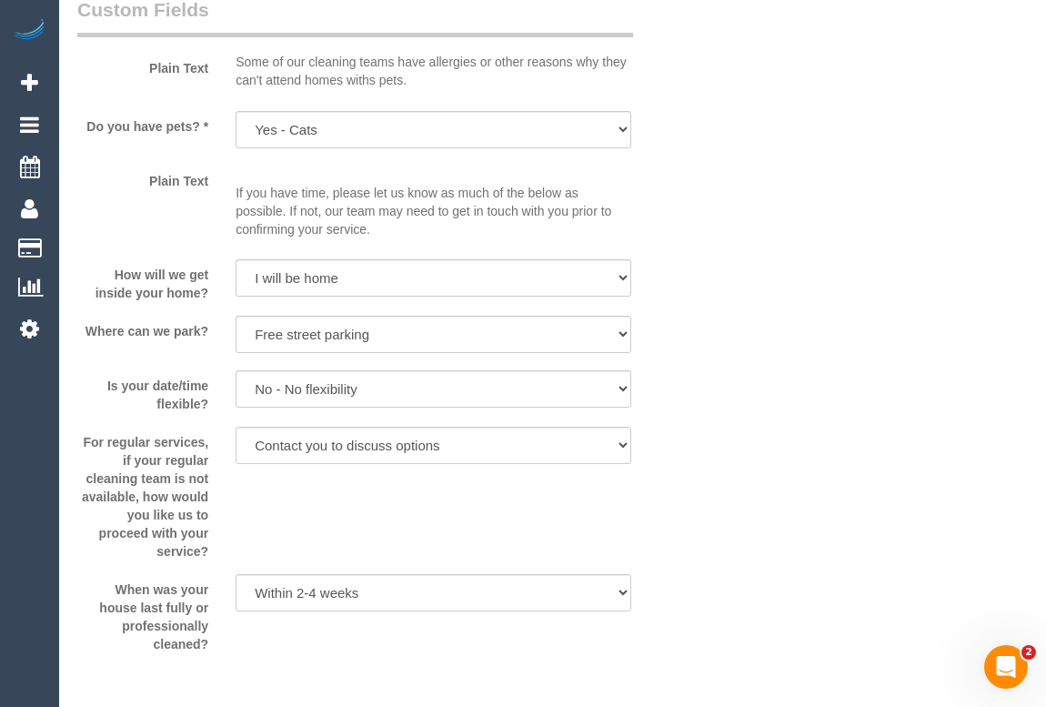
scroll to position [1920, 0]
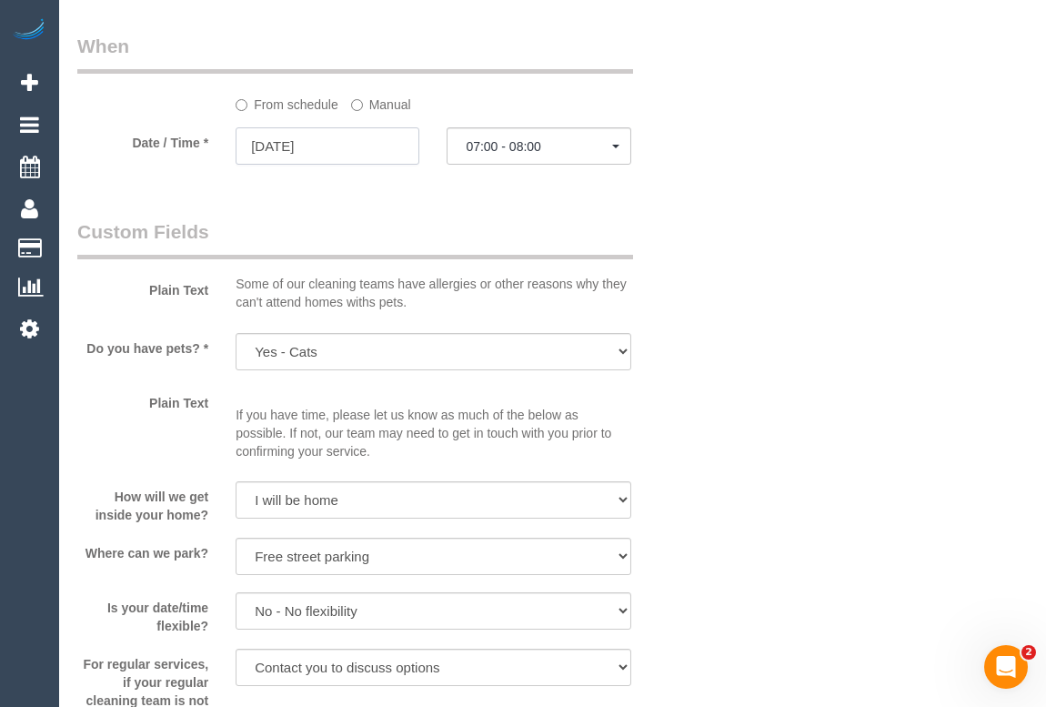
click at [276, 165] on input "18/09/2025" at bounding box center [328, 145] width 184 height 37
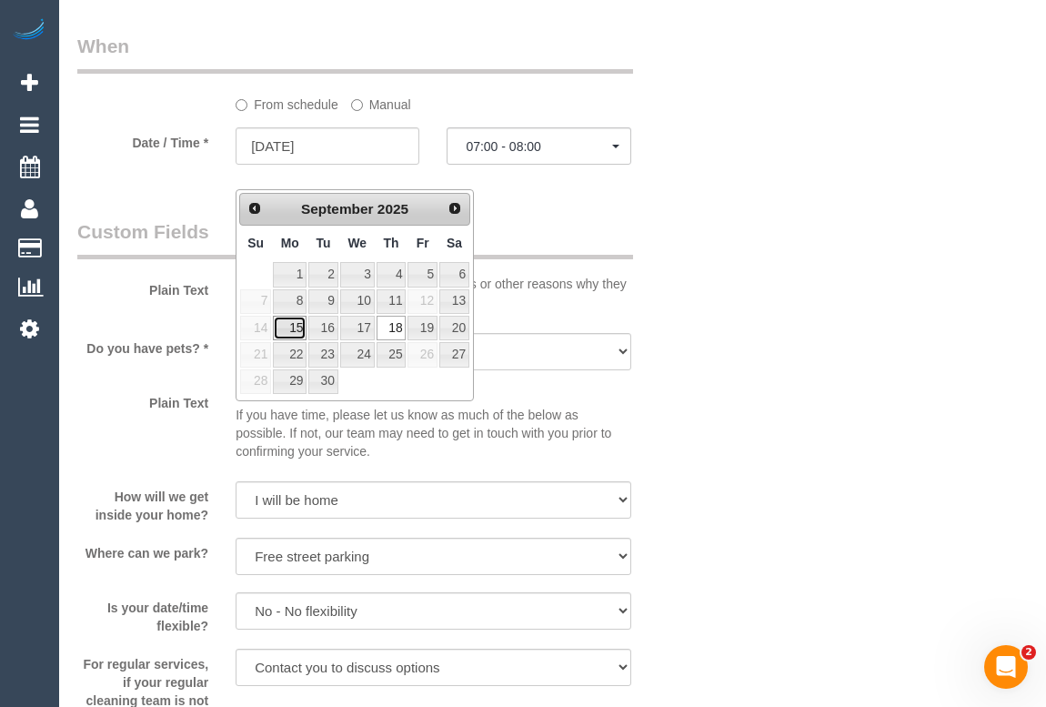
click at [295, 329] on link "15" at bounding box center [290, 328] width 34 height 25
type input "15/09/2025"
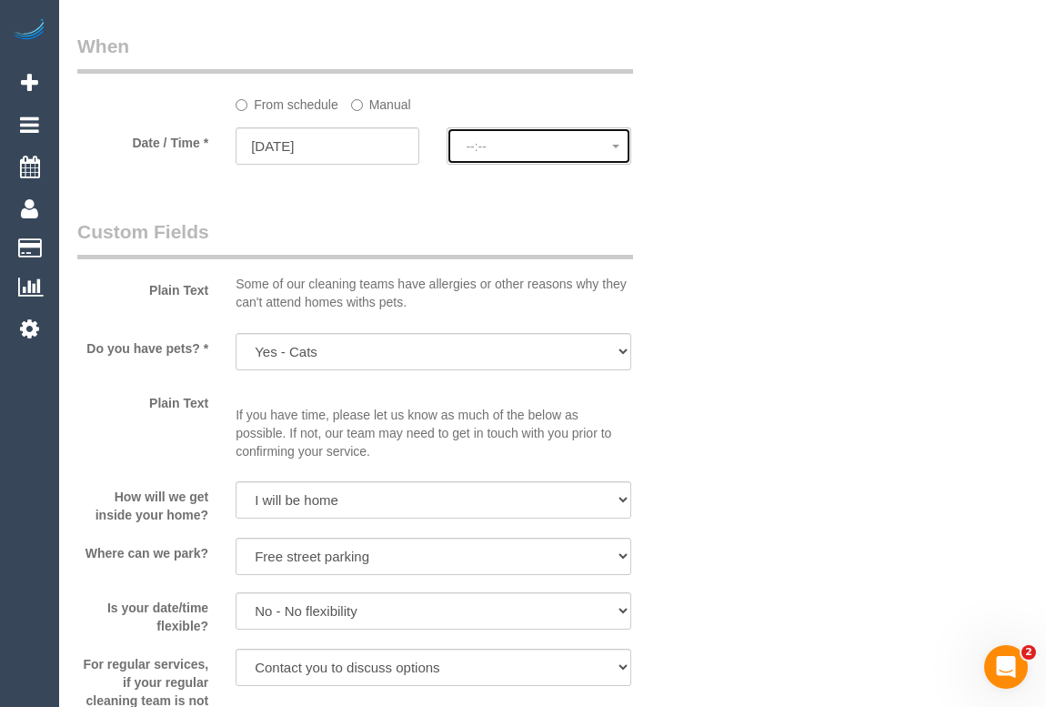
click at [498, 154] on span "--:--" at bounding box center [539, 146] width 146 height 15
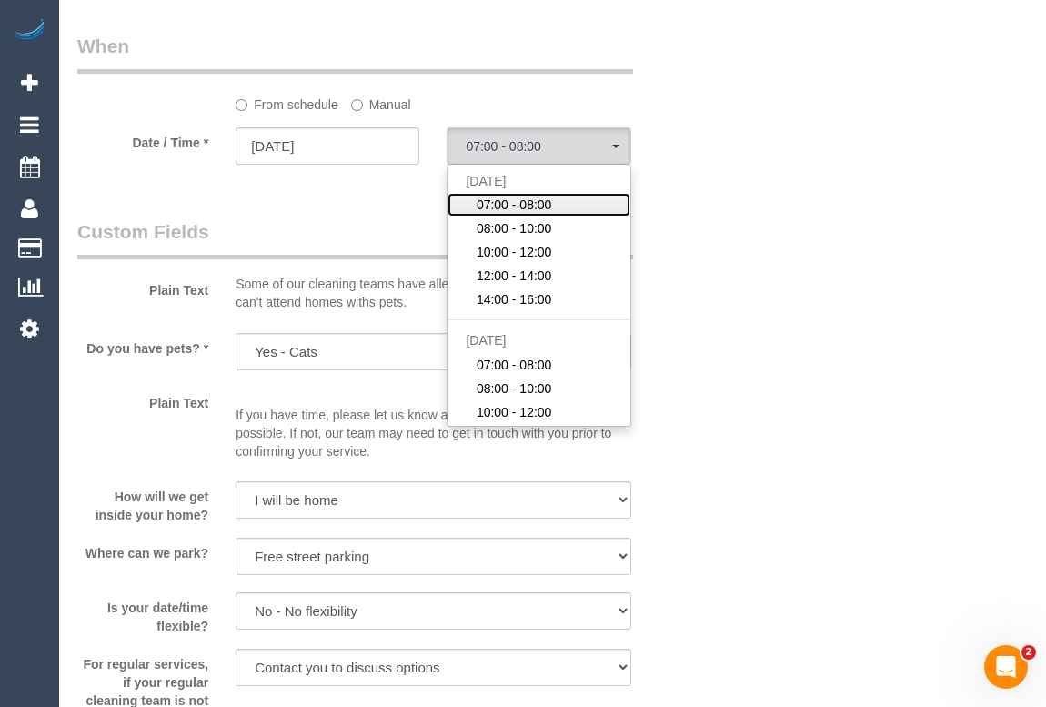
click at [573, 217] on link "07:00 - 08:00" at bounding box center [539, 205] width 182 height 24
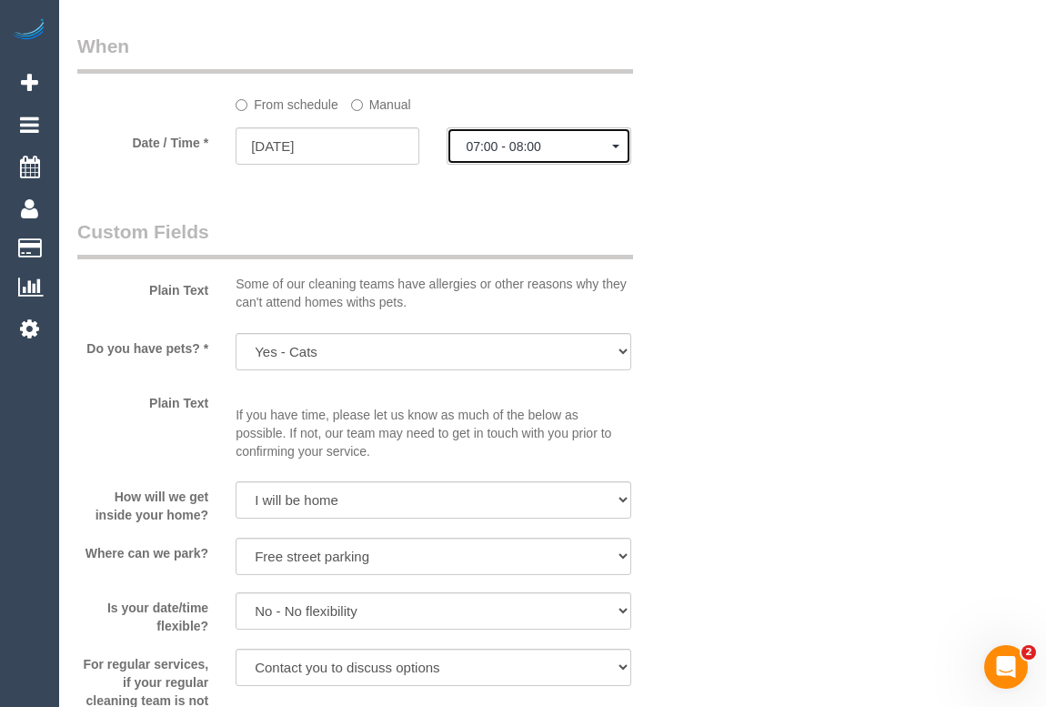
select select "spot22"
drag, startPoint x: 772, startPoint y: 291, endPoint x: 782, endPoint y: 300, distance: 13.5
click at [681, 277] on div "Plain Text Some of our cleaning teams have allergies or other reasons why they …" at bounding box center [381, 268] width 634 height 101
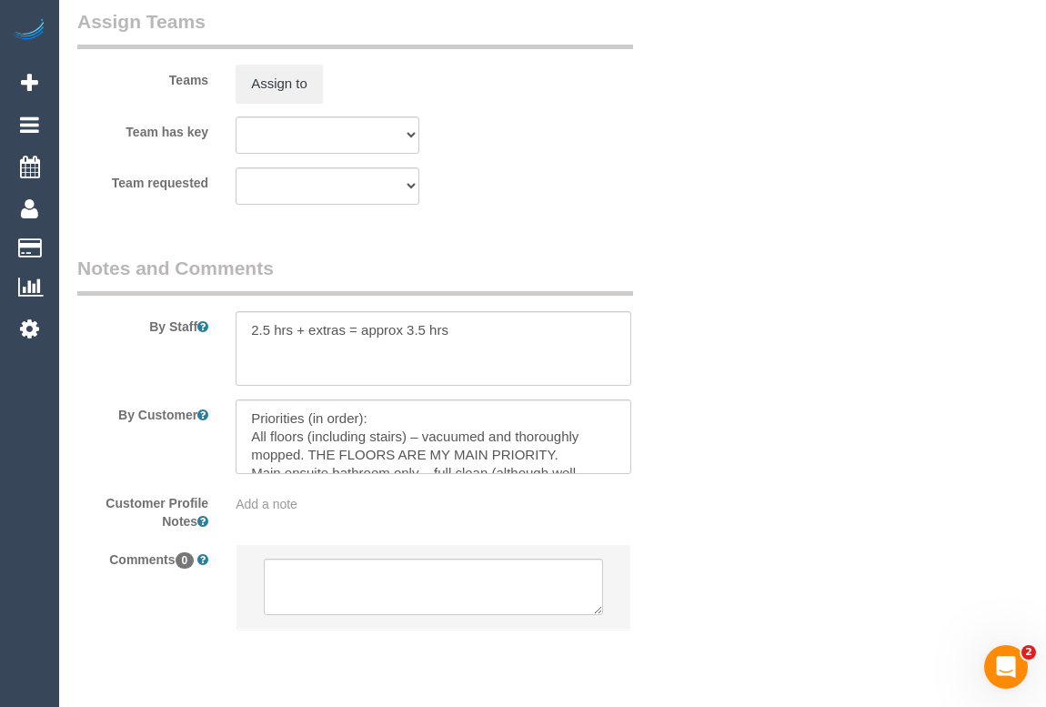
scroll to position [2912, 0]
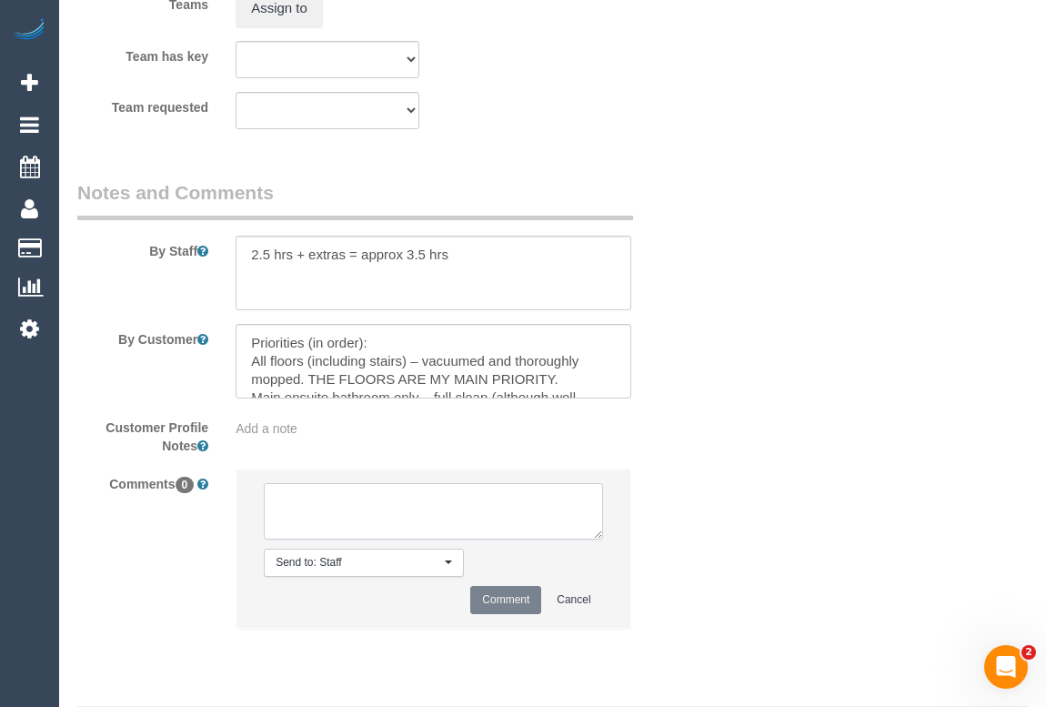
click at [345, 531] on textarea at bounding box center [433, 511] width 338 height 56
type textarea "c"
click at [412, 517] on textarea at bounding box center [433, 511] width 338 height 56
paste textarea "(3) Dasula Bandara (C)"
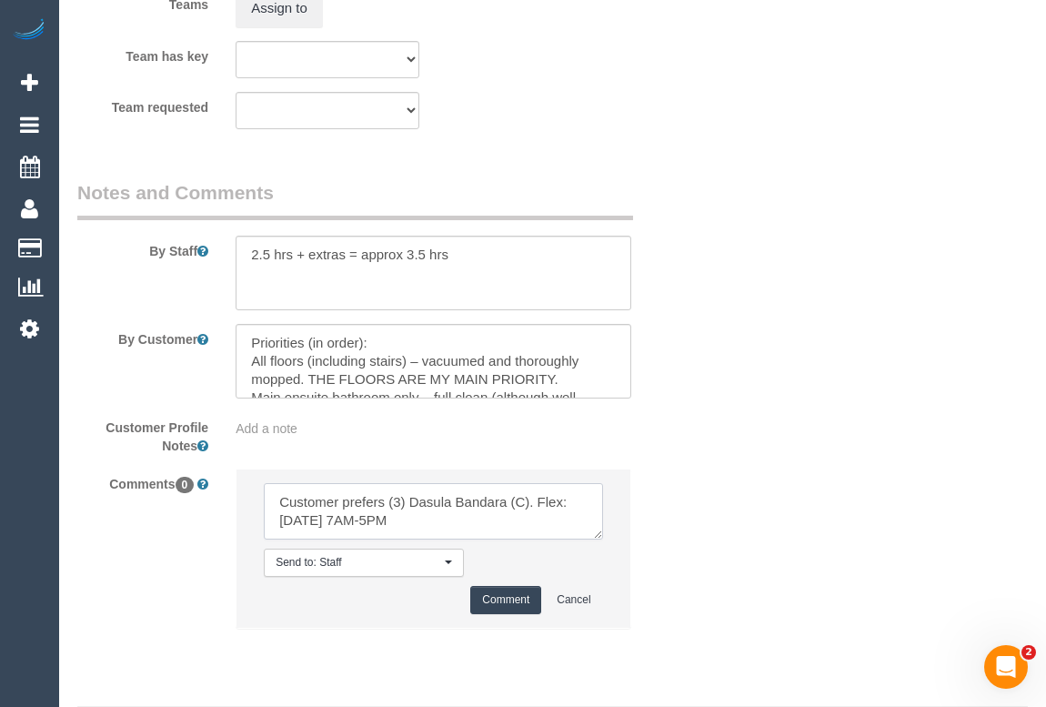
scroll to position [7, 0]
click at [555, 526] on textarea at bounding box center [433, 511] width 338 height 56
click at [551, 517] on textarea at bounding box center [433, 511] width 338 height 56
click at [429, 533] on textarea at bounding box center [433, 511] width 338 height 56
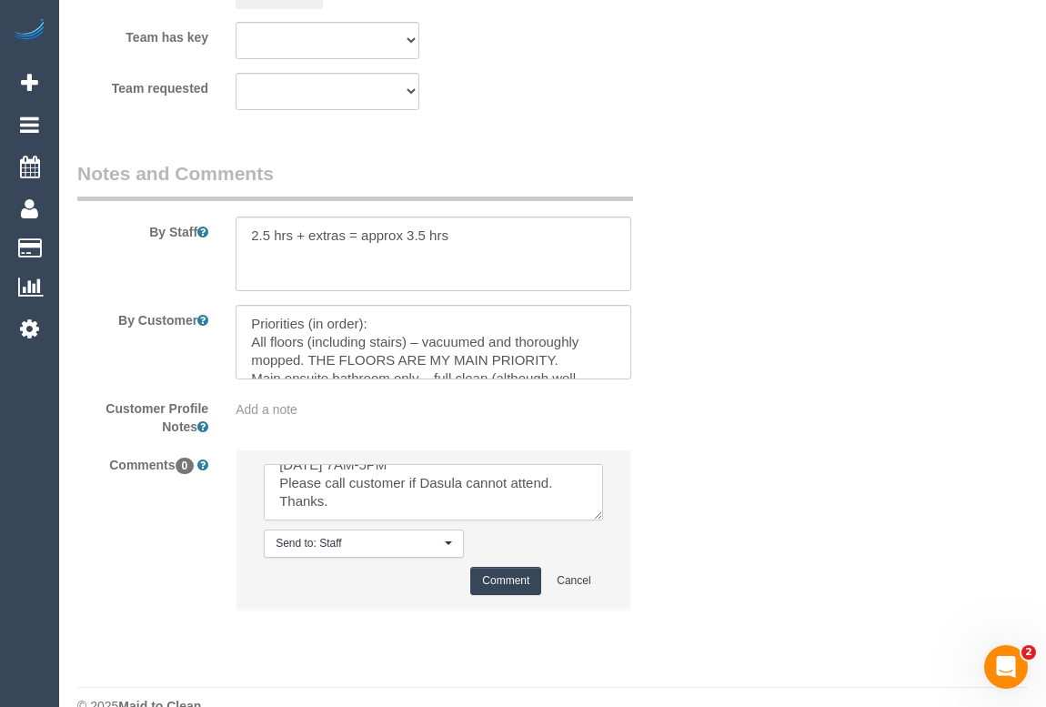
scroll to position [2904, 0]
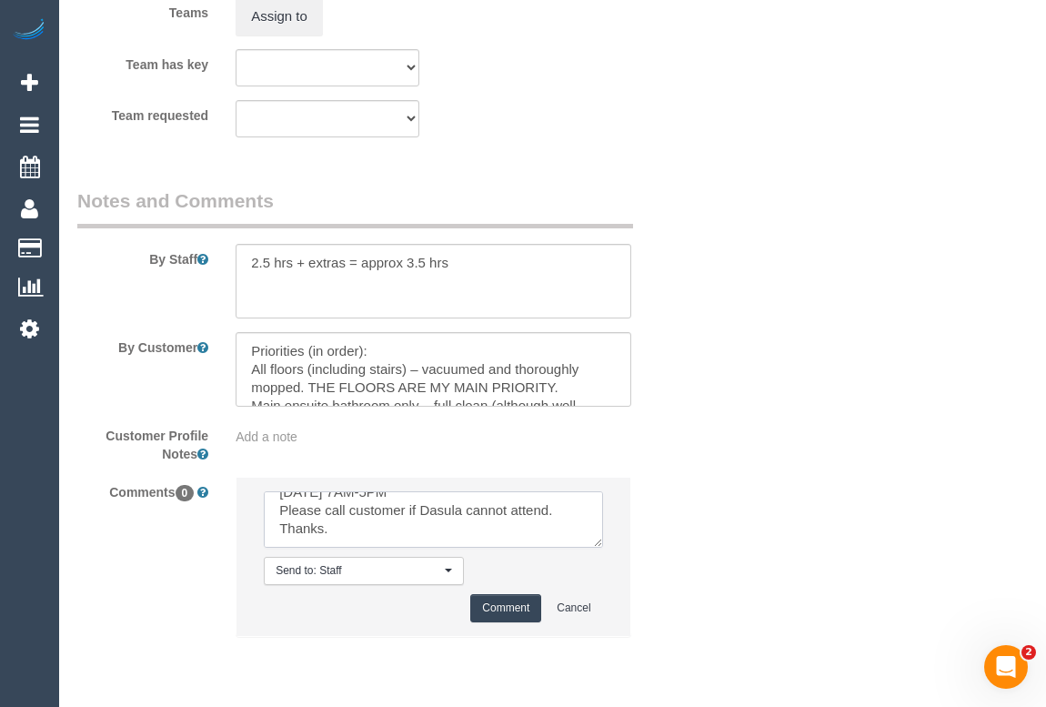
type textarea "Customer prefers (3) Dasula Bandara (C) Flex:Monday 7AM-5PM Please call custome…"
click at [517, 622] on button "Comment" at bounding box center [505, 608] width 71 height 28
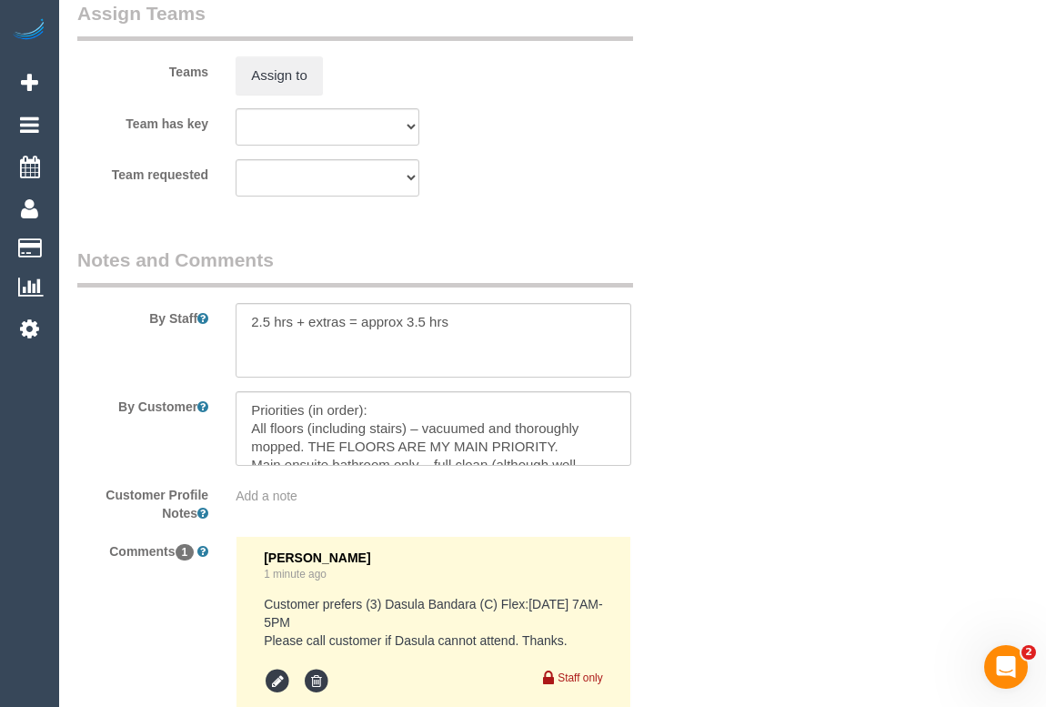
scroll to position [3086, 0]
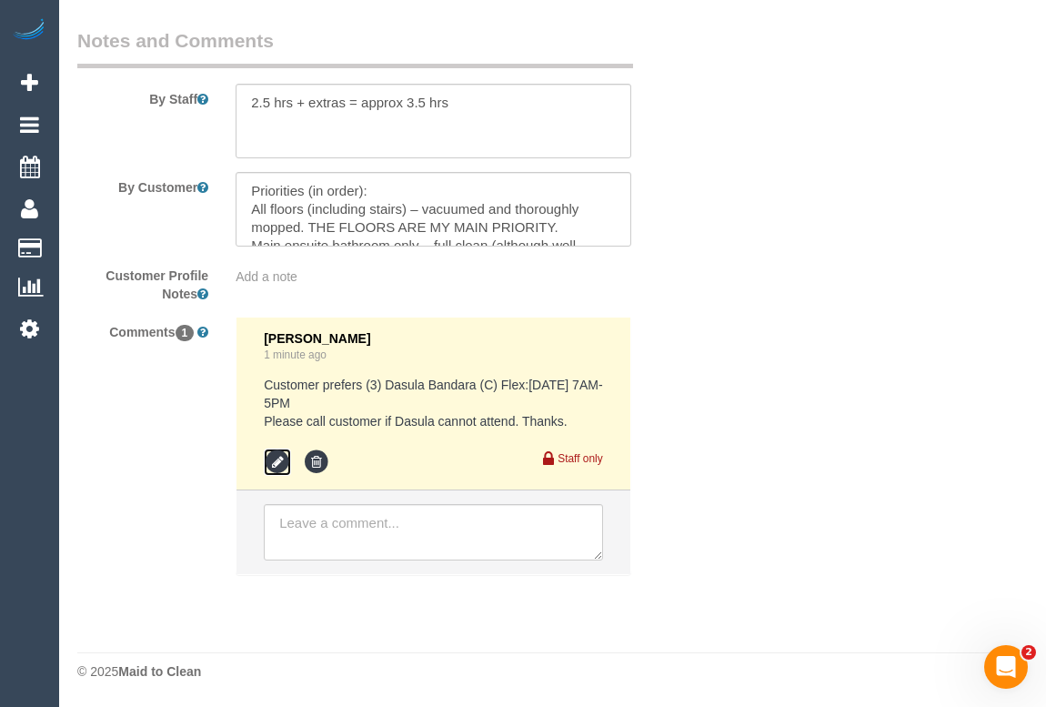
click at [274, 453] on icon at bounding box center [277, 462] width 27 height 27
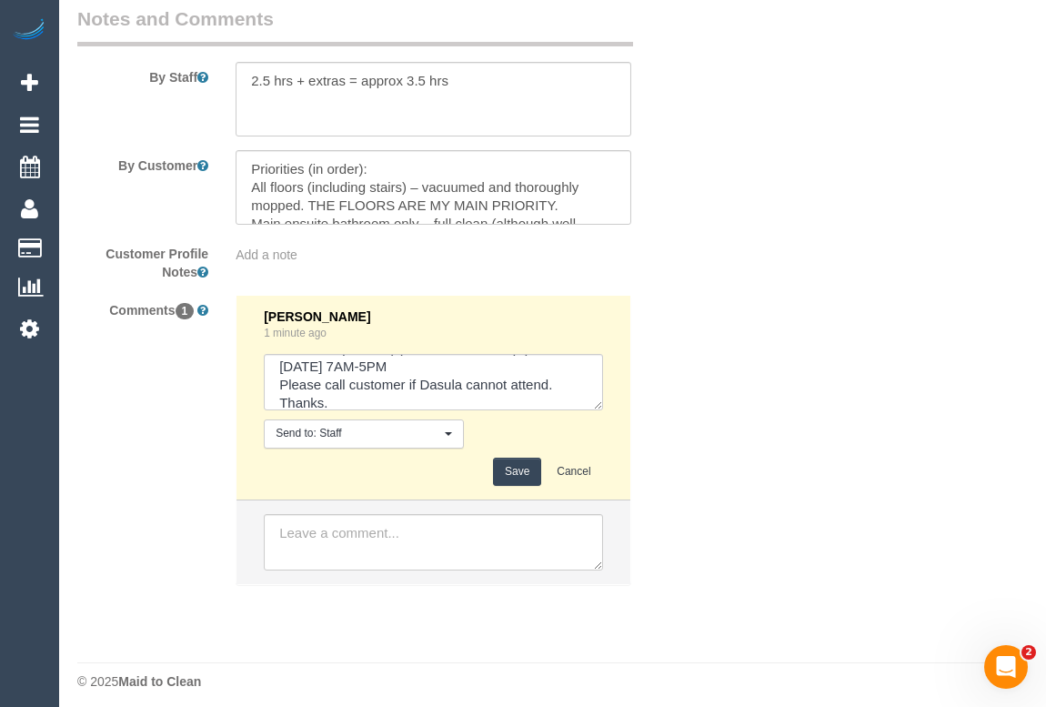
scroll to position [36, 0]
drag, startPoint x: 324, startPoint y: 388, endPoint x: 348, endPoint y: 392, distance: 24.1
click at [348, 392] on textarea at bounding box center [433, 382] width 338 height 56
type textarea "Customer prefers (3) Dasula Bandara (C) Flex:Monday 7AM-5PM Please notify custo…"
click at [520, 486] on button "Save" at bounding box center [517, 472] width 48 height 28
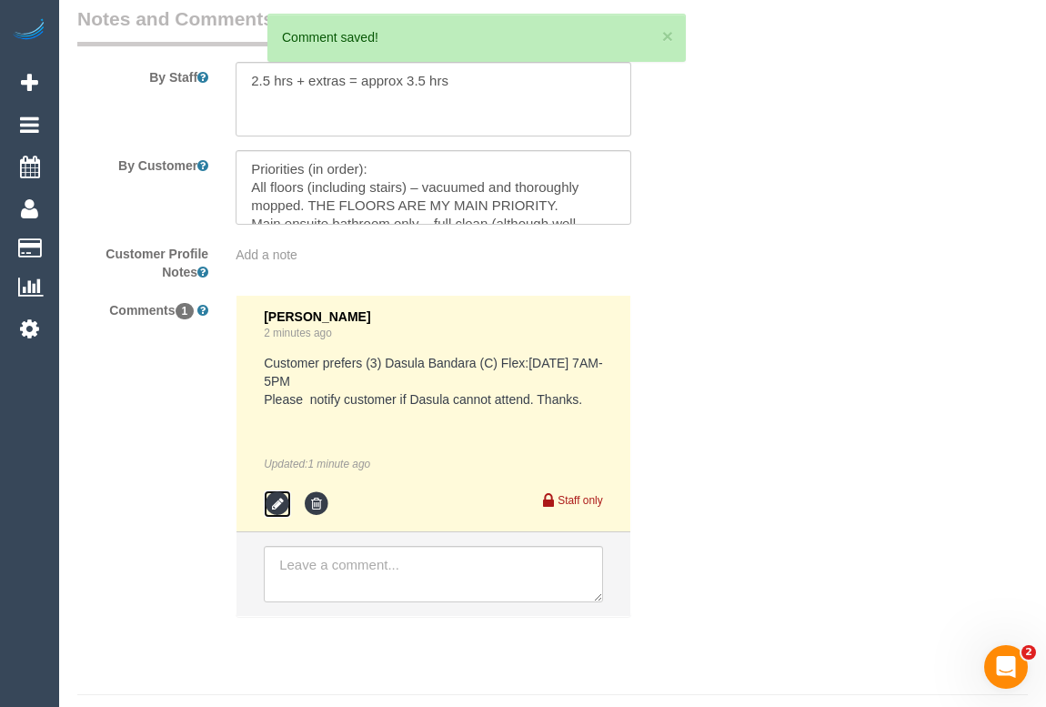
click at [277, 518] on icon at bounding box center [277, 503] width 27 height 27
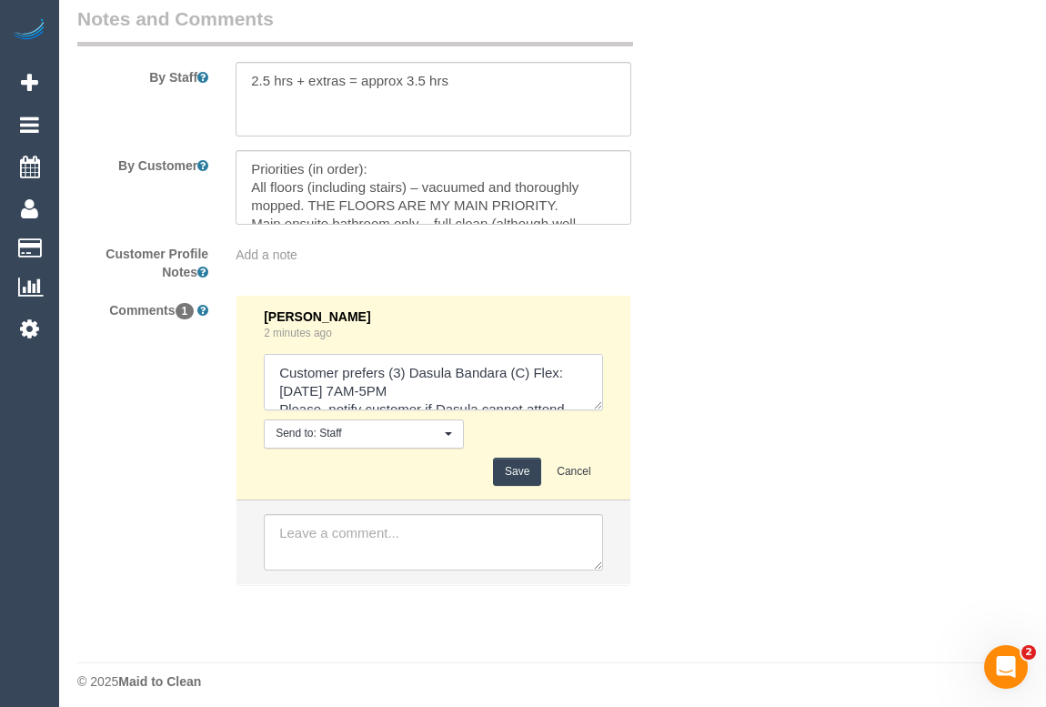
drag, startPoint x: 342, startPoint y: 394, endPoint x: 382, endPoint y: 393, distance: 40.0
click at [382, 393] on textarea at bounding box center [433, 382] width 338 height 56
type textarea "Customer requested for (3) Dasula Bandara (C) to attend Flex:Monday 7AM-5PM Ple…"
click at [515, 486] on button "Save" at bounding box center [517, 472] width 48 height 28
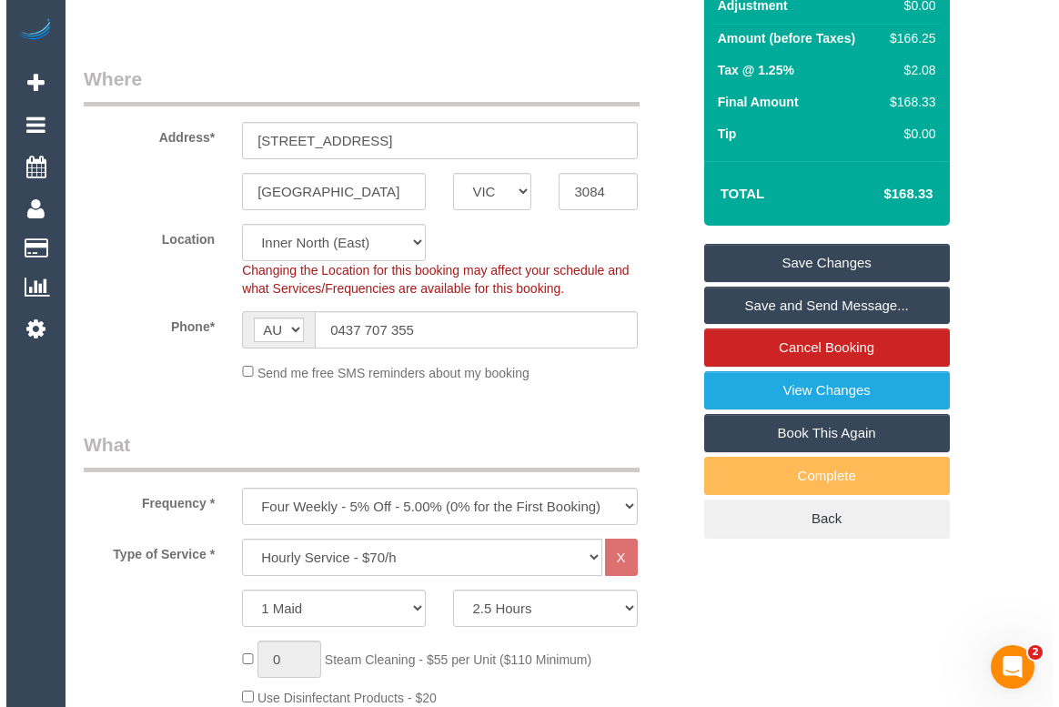
scroll to position [133, 0]
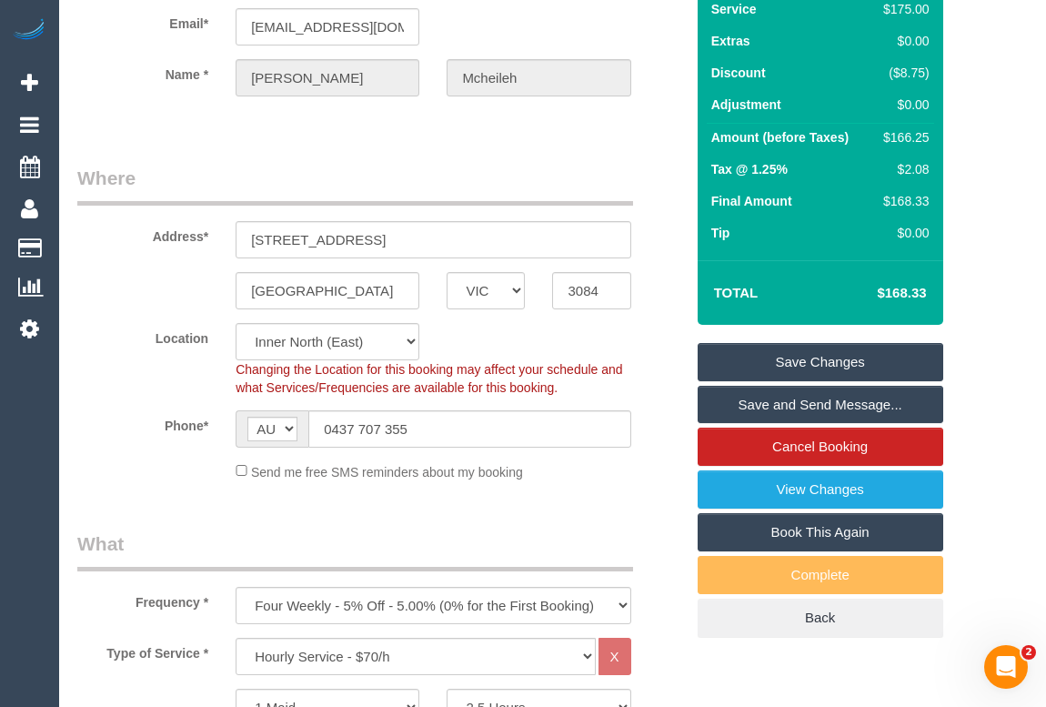
click at [792, 381] on link "Save Changes" at bounding box center [821, 362] width 246 height 38
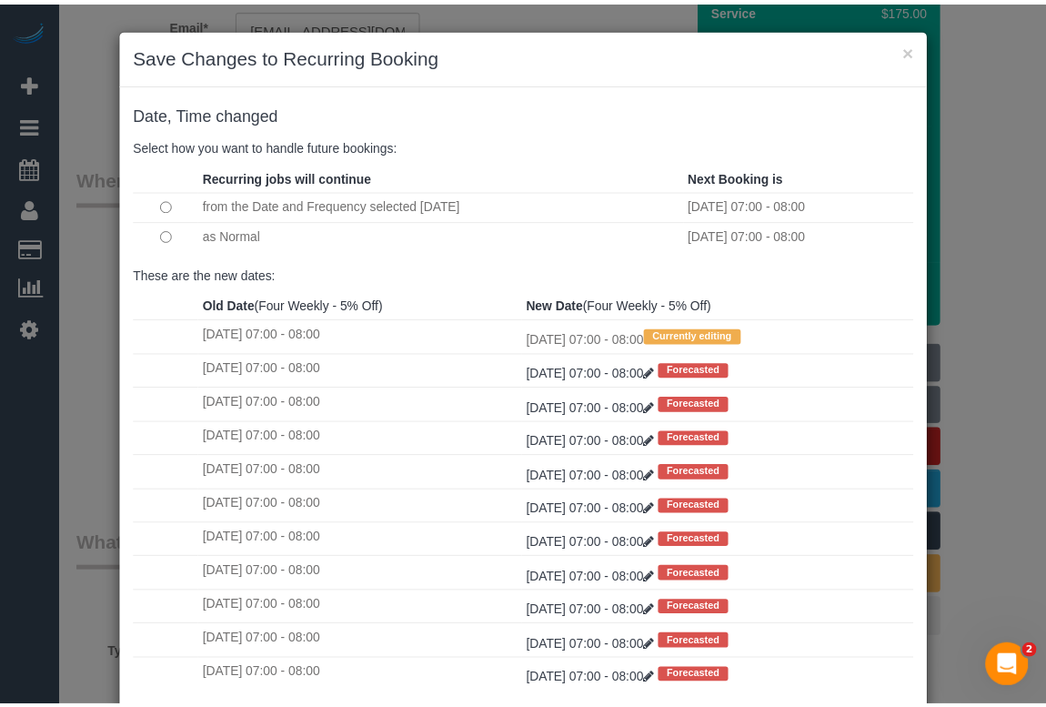
scroll to position [107, 0]
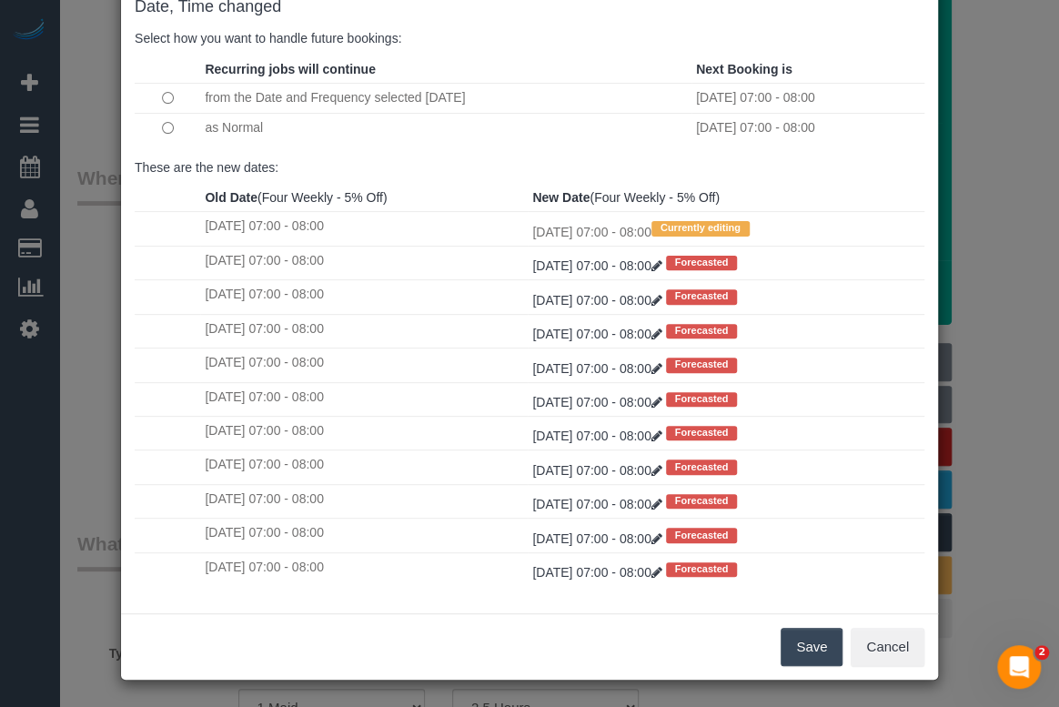
click at [813, 637] on button "Save" at bounding box center [812, 647] width 62 height 38
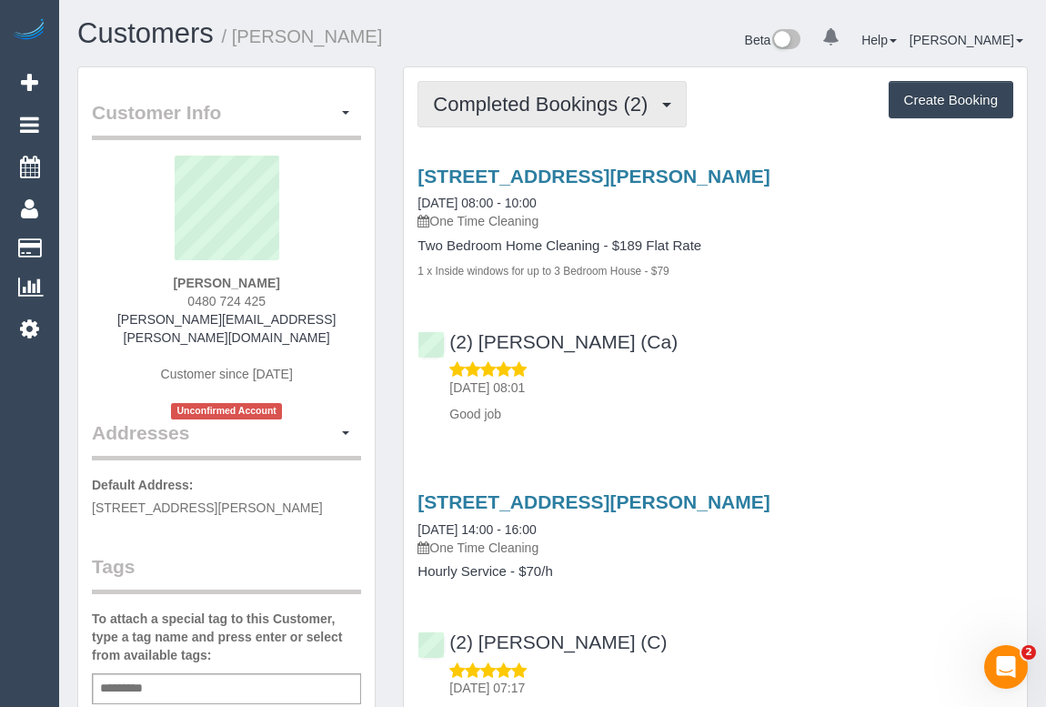
click at [464, 106] on span "Completed Bookings (2)" at bounding box center [545, 104] width 224 height 23
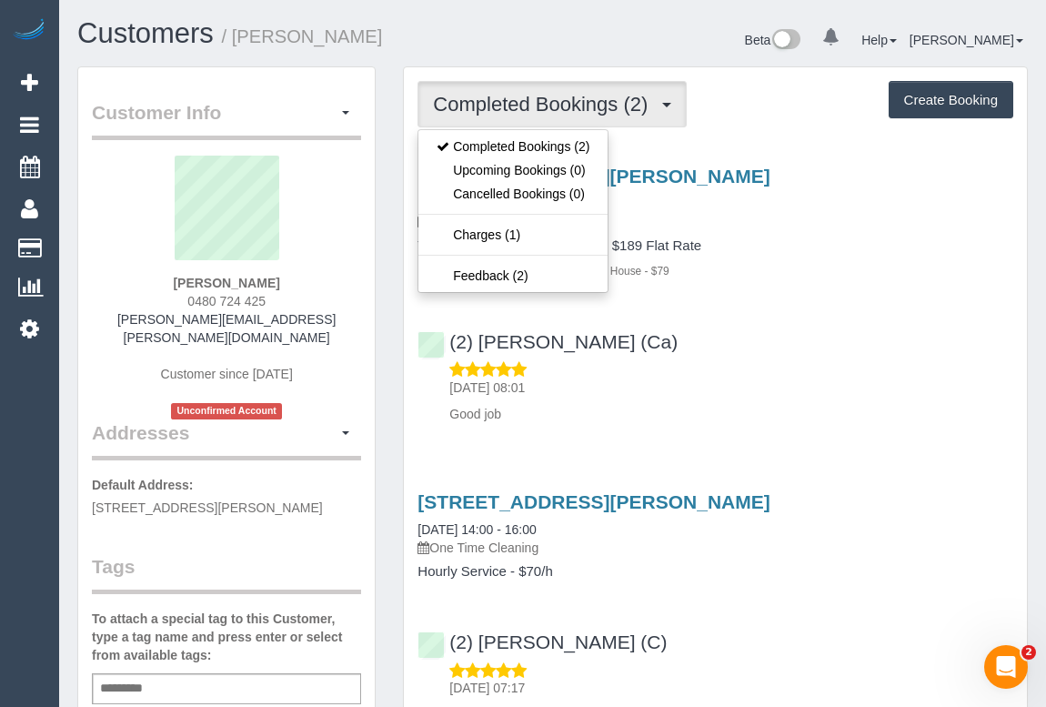
click at [788, 257] on div "Two Bedroom Home Cleaning - $189 Flat Rate 1 x Inside windows for up to 3 Bedro…" at bounding box center [716, 258] width 596 height 41
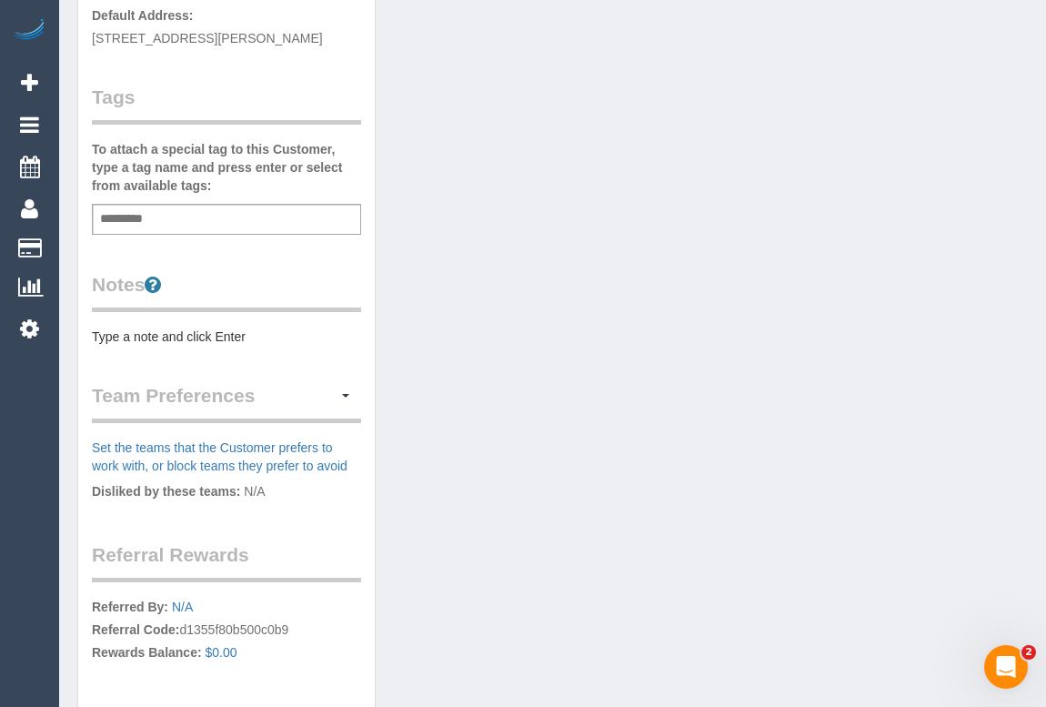
scroll to position [579, 0]
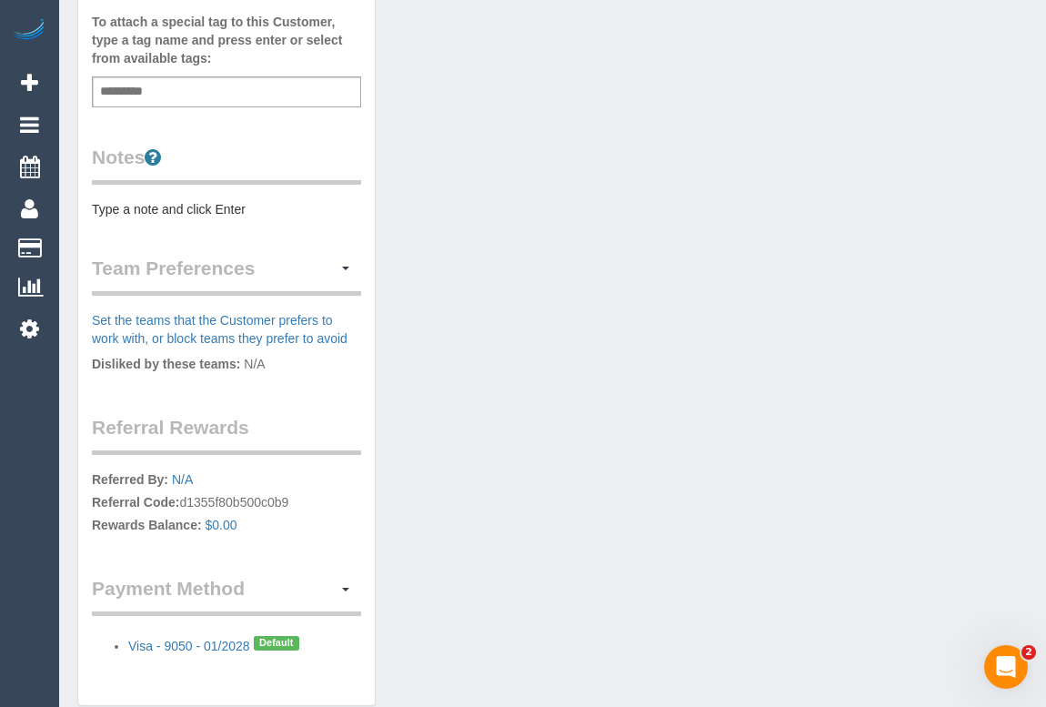
click at [641, 382] on div "Customer Info Edit Contact Info Send Message Email Preferences Special Sales Ta…" at bounding box center [553, 106] width 978 height 1237
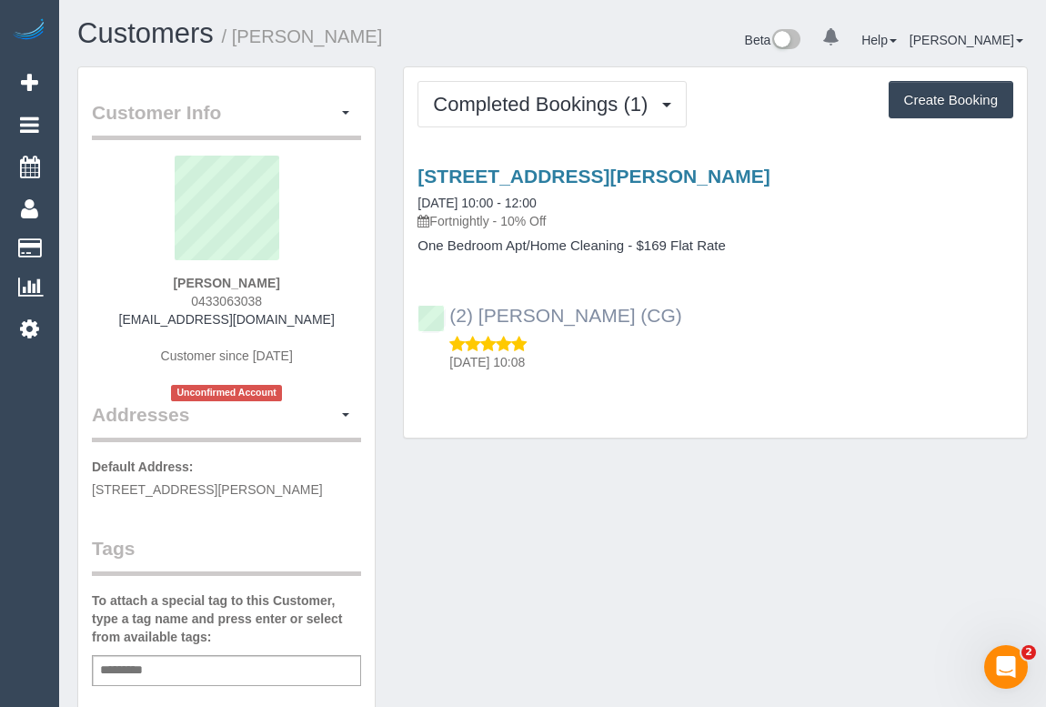
scroll to position [0, 0]
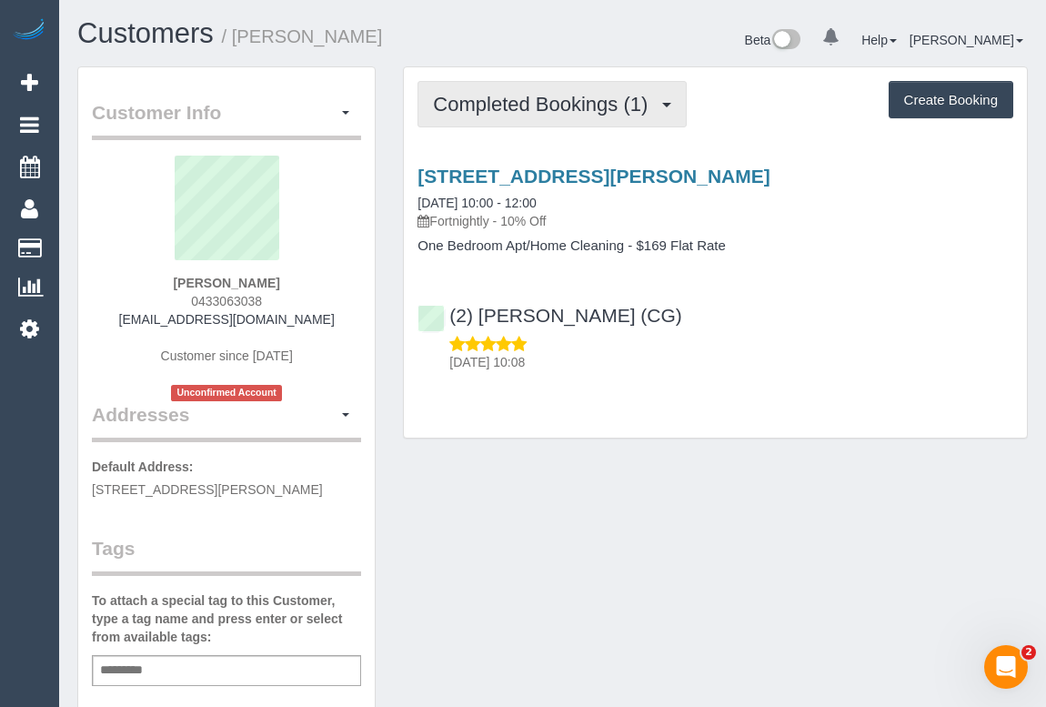
click at [566, 109] on span "Completed Bookings (1)" at bounding box center [545, 104] width 224 height 23
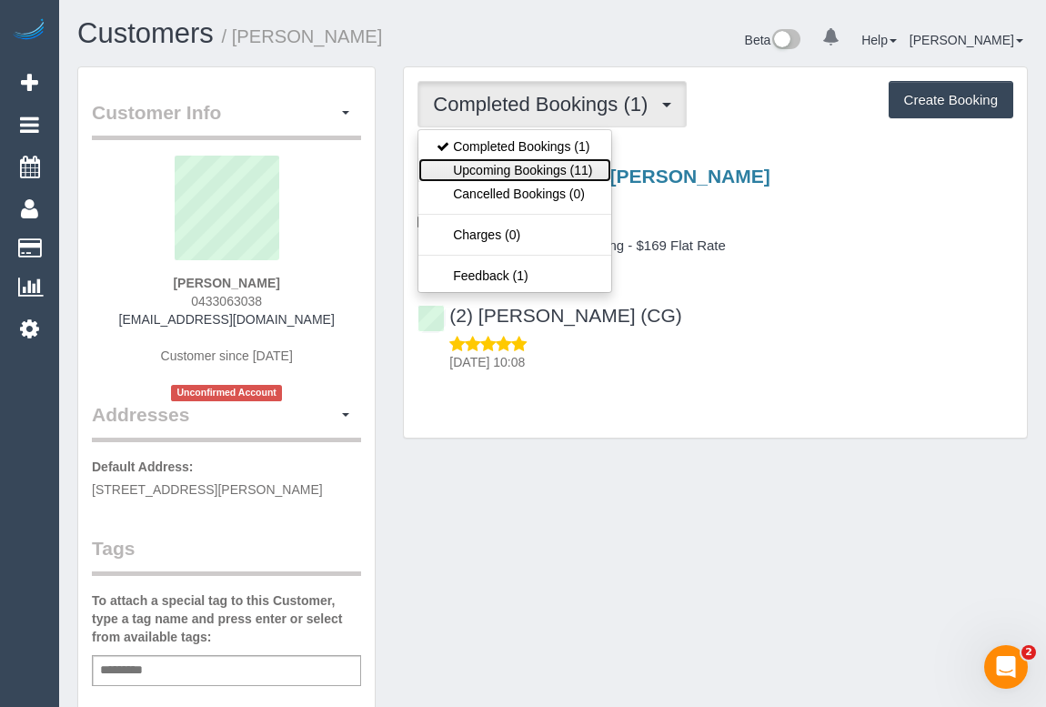
click at [551, 168] on link "Upcoming Bookings (11)" at bounding box center [515, 170] width 192 height 24
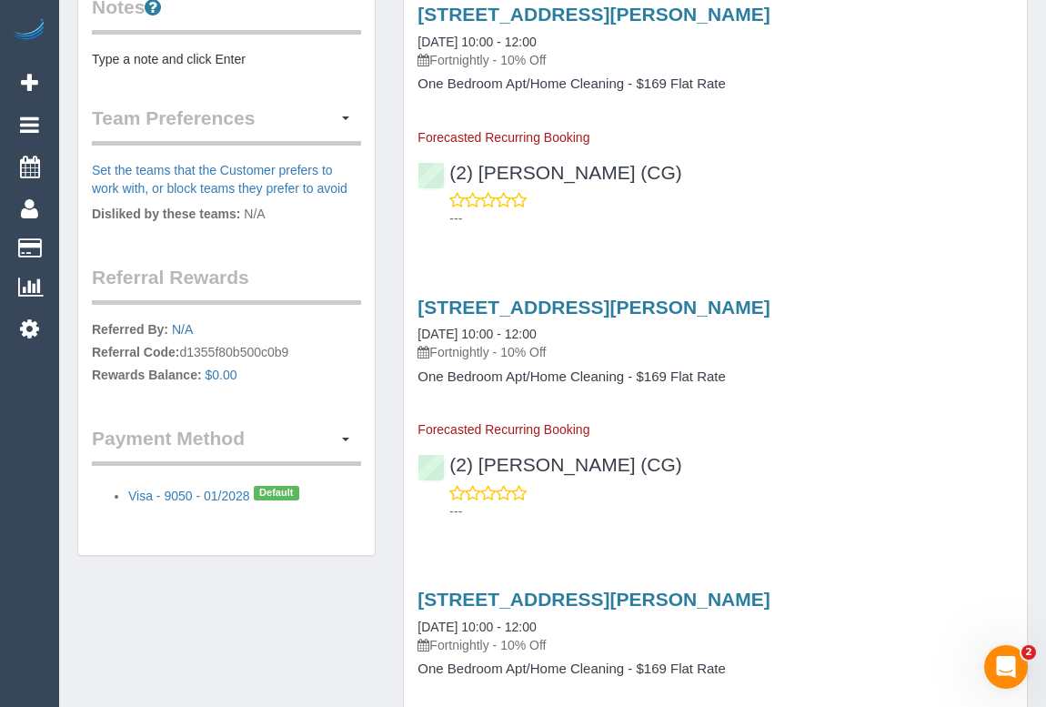
scroll to position [247, 0]
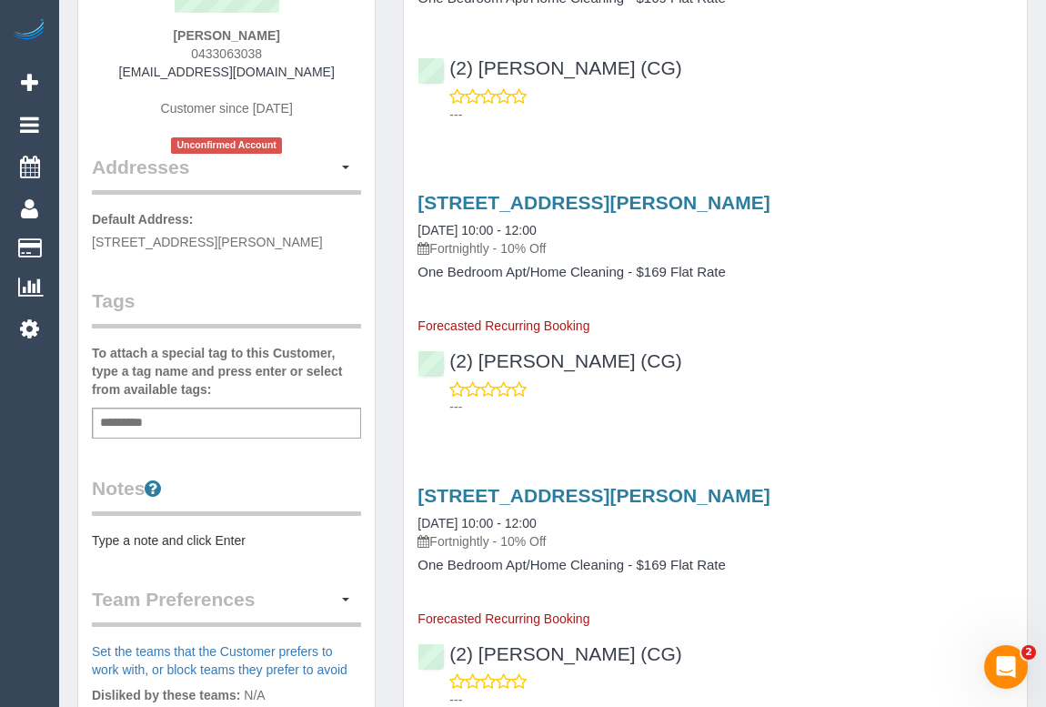
click at [159, 550] on pre "Type a note and click Enter" at bounding box center [226, 540] width 269 height 18
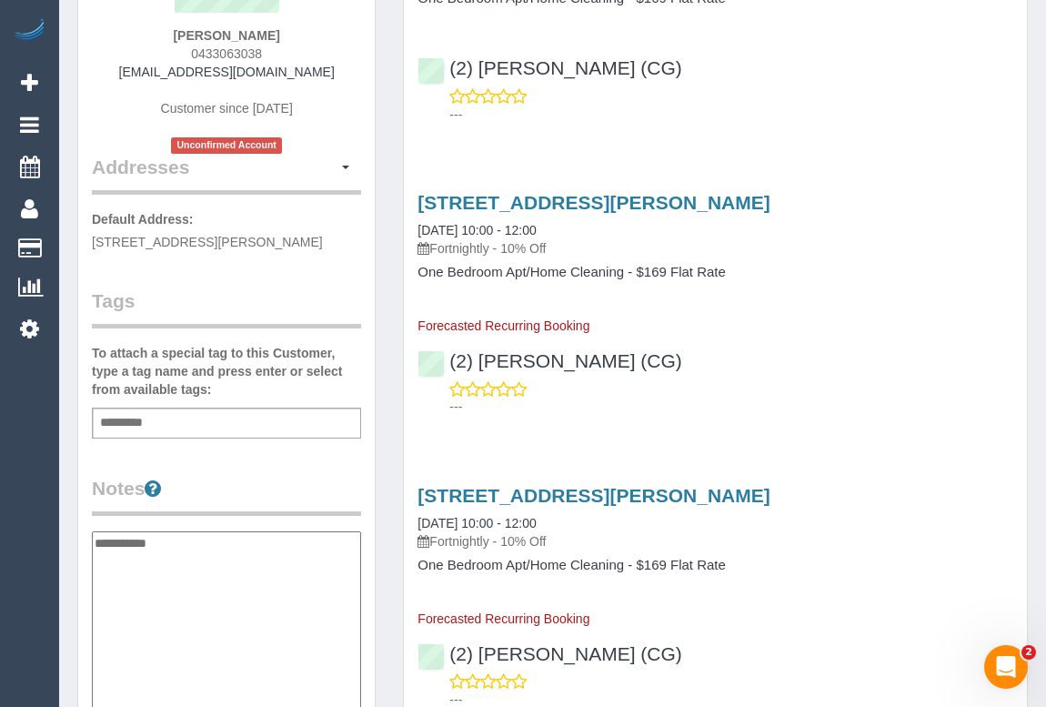
click at [120, 586] on textarea "**********" at bounding box center [226, 624] width 269 height 187
click at [180, 560] on textarea "**********" at bounding box center [226, 624] width 269 height 187
paste textarea "**********"
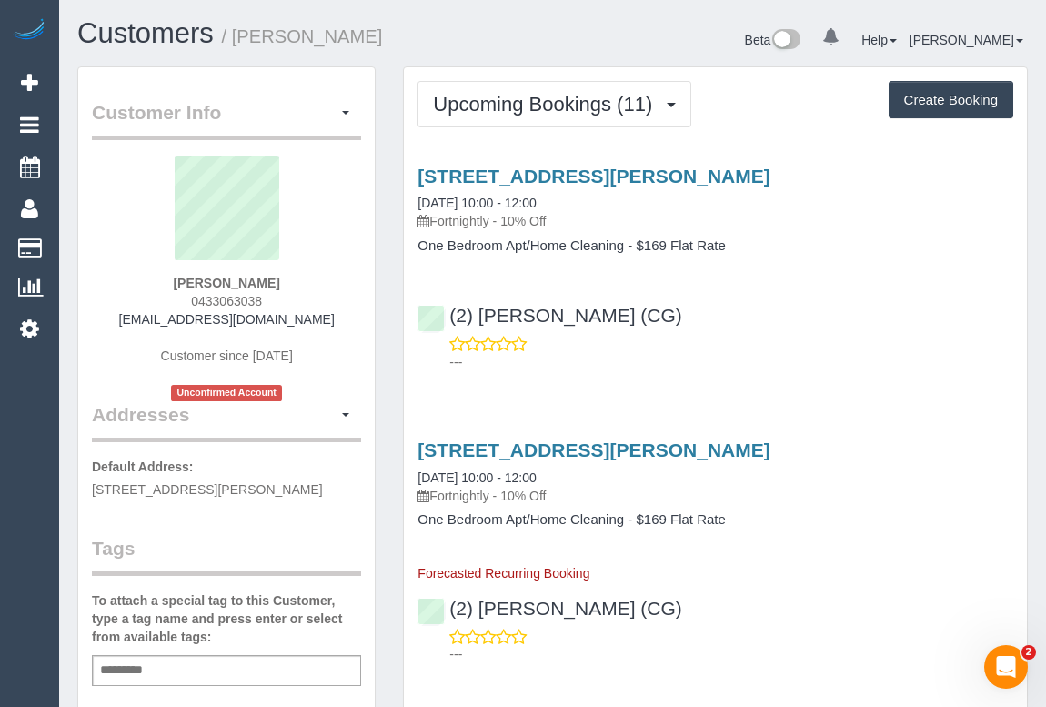
scroll to position [413, 0]
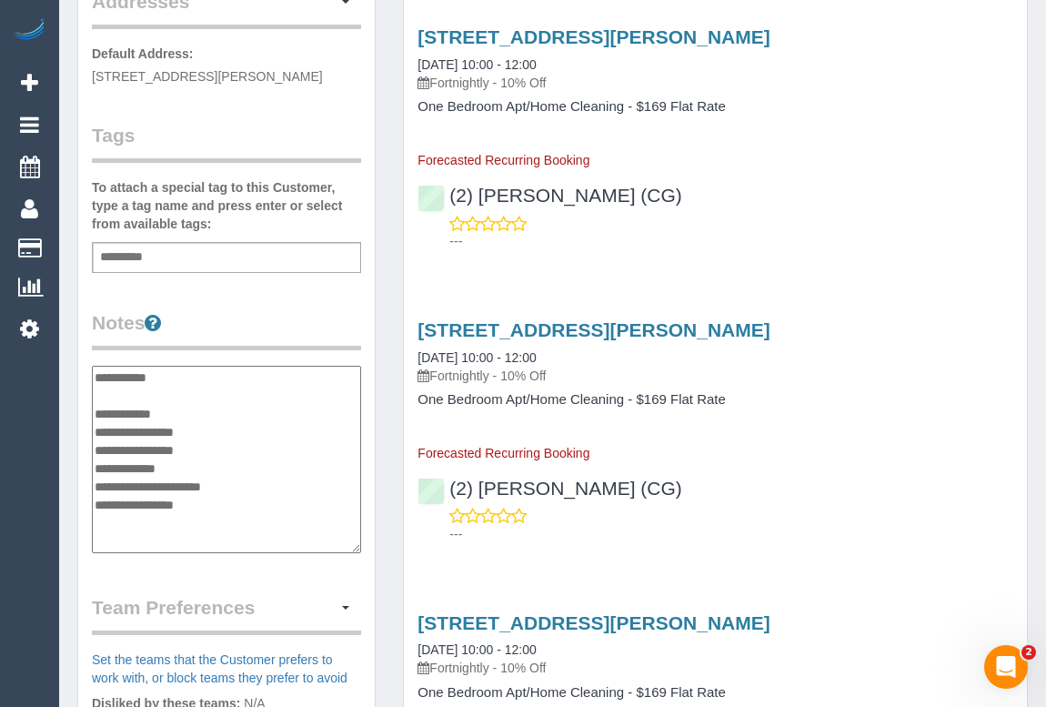
click at [199, 484] on textarea "**********" at bounding box center [226, 459] width 269 height 187
type textarea "**********"
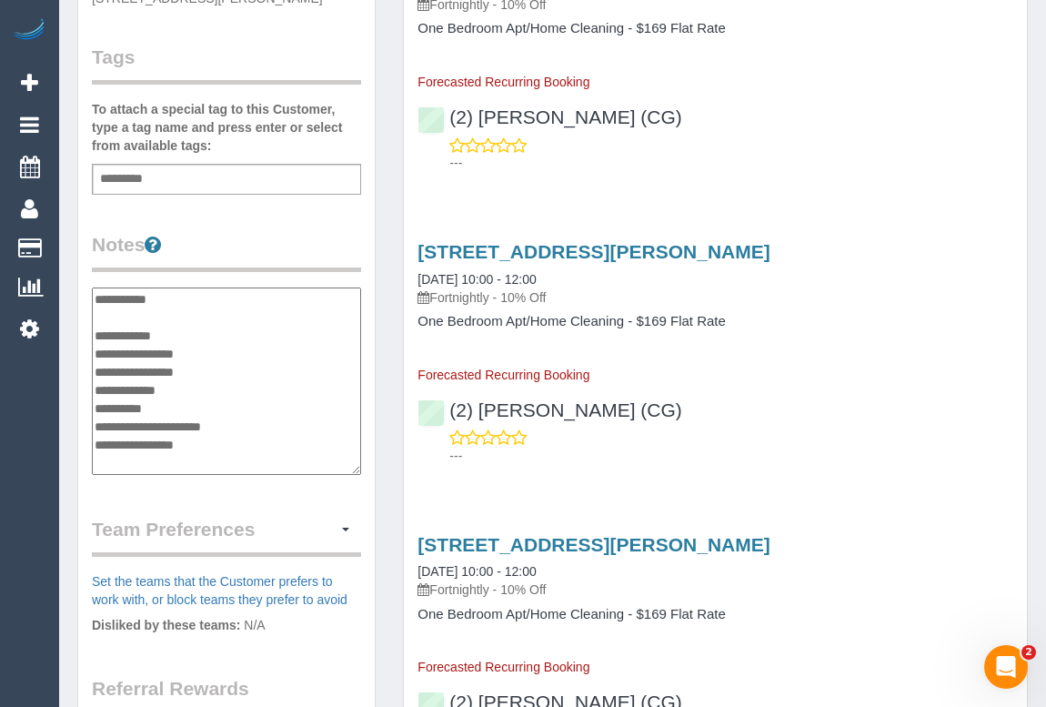
scroll to position [496, 0]
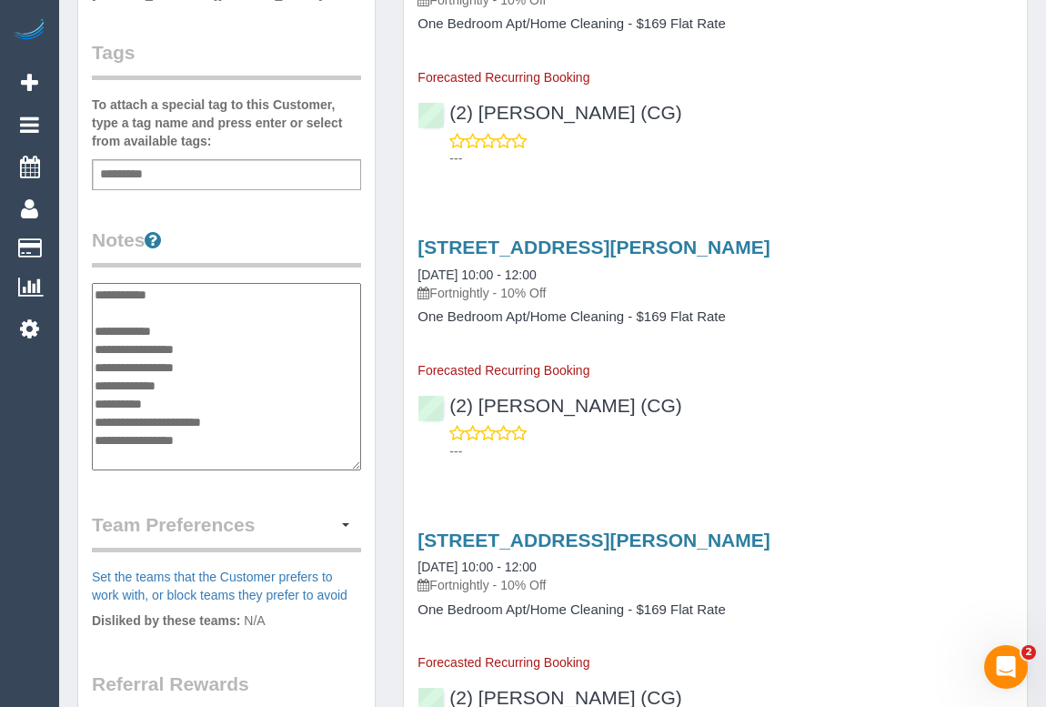
drag, startPoint x: 182, startPoint y: 311, endPoint x: 65, endPoint y: 304, distance: 117.6
click at [65, 304] on div "Customer Info Edit Contact Info Send Message Email Preferences Special Sales Ta…" at bounding box center [227, 276] width 326 height 1411
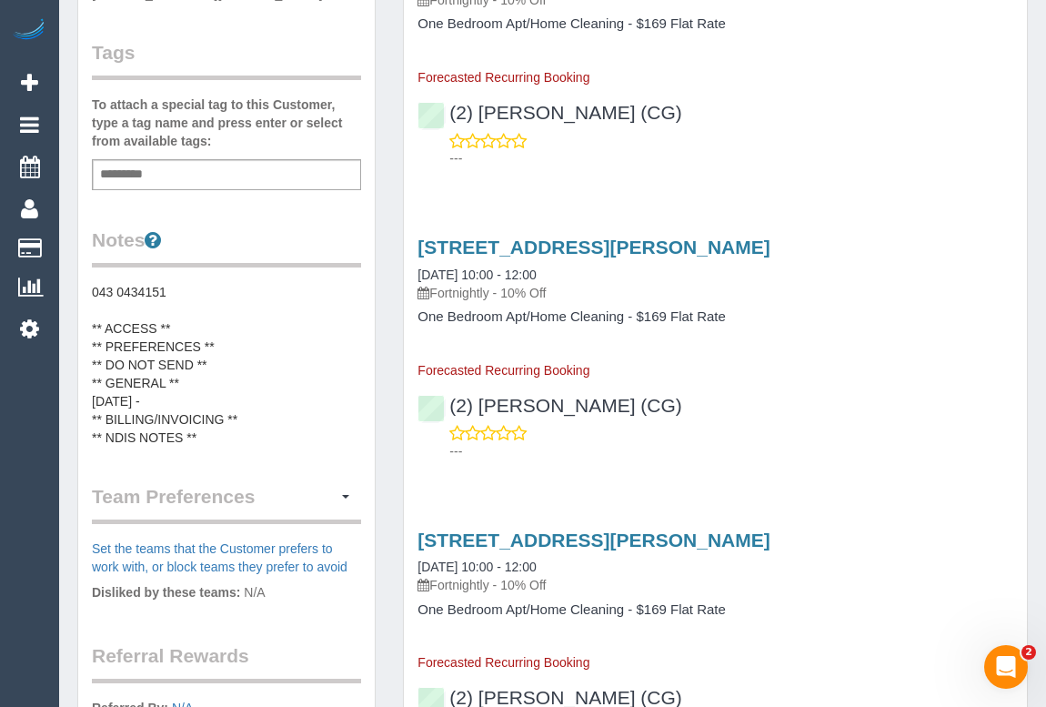
click at [174, 404] on pre "043 0434151 ** ACCESS ** ** PREFERENCES ** ** DO NOT SEND ** ** GENERAL ** [DAT…" at bounding box center [226, 365] width 269 height 164
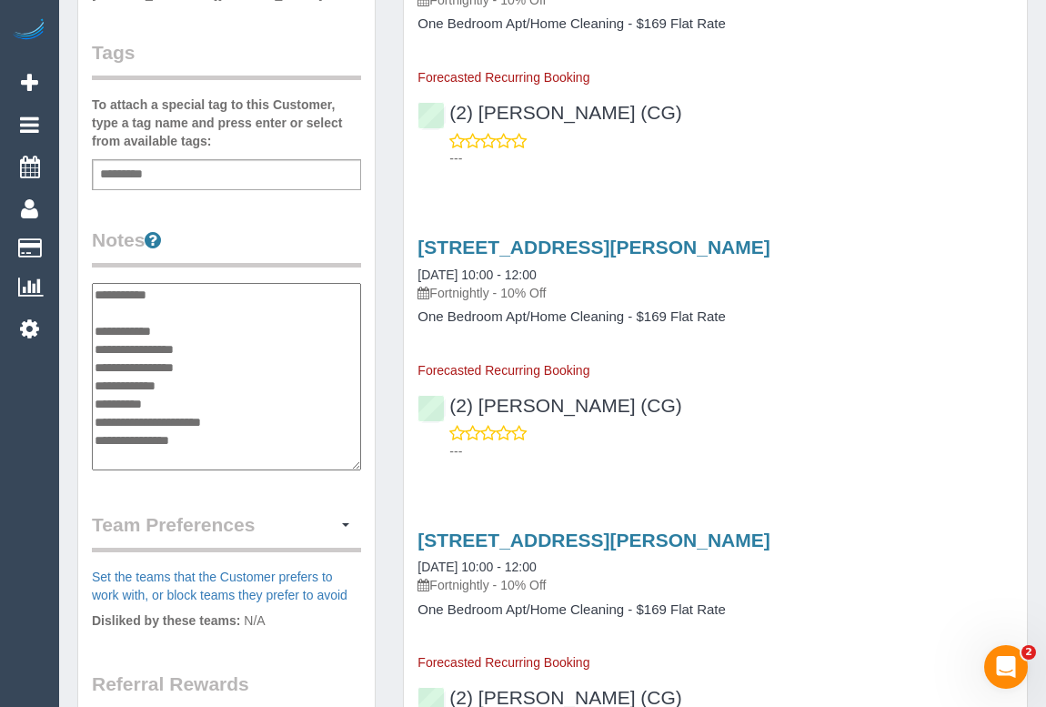
click at [168, 410] on textarea "**********" at bounding box center [226, 376] width 269 height 187
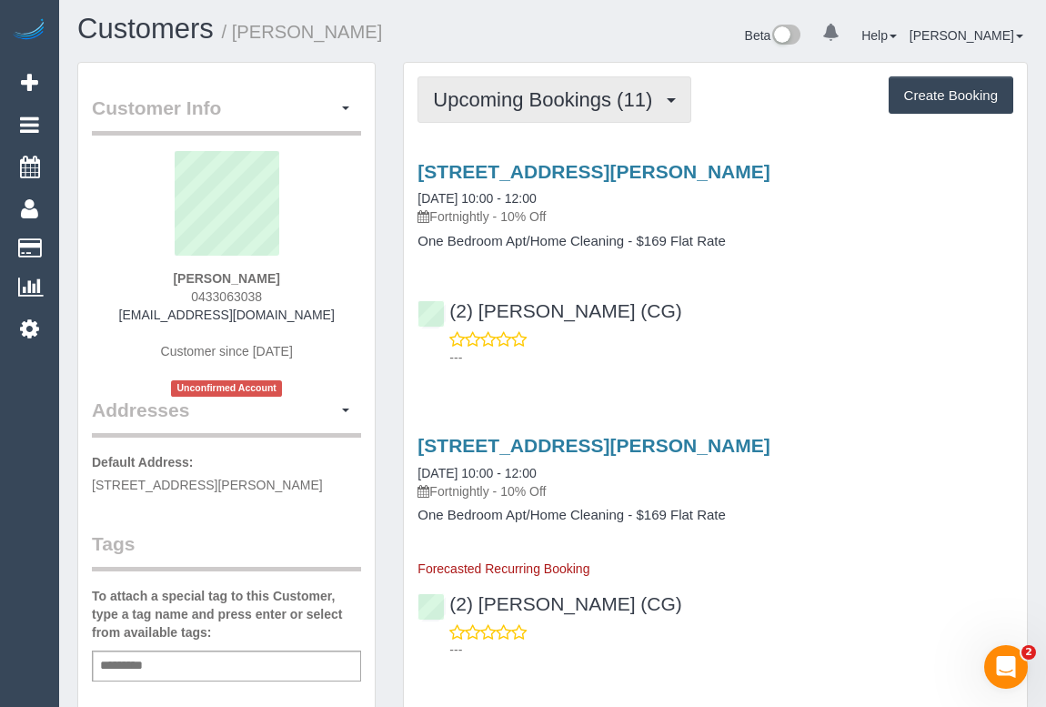
scroll to position [0, 0]
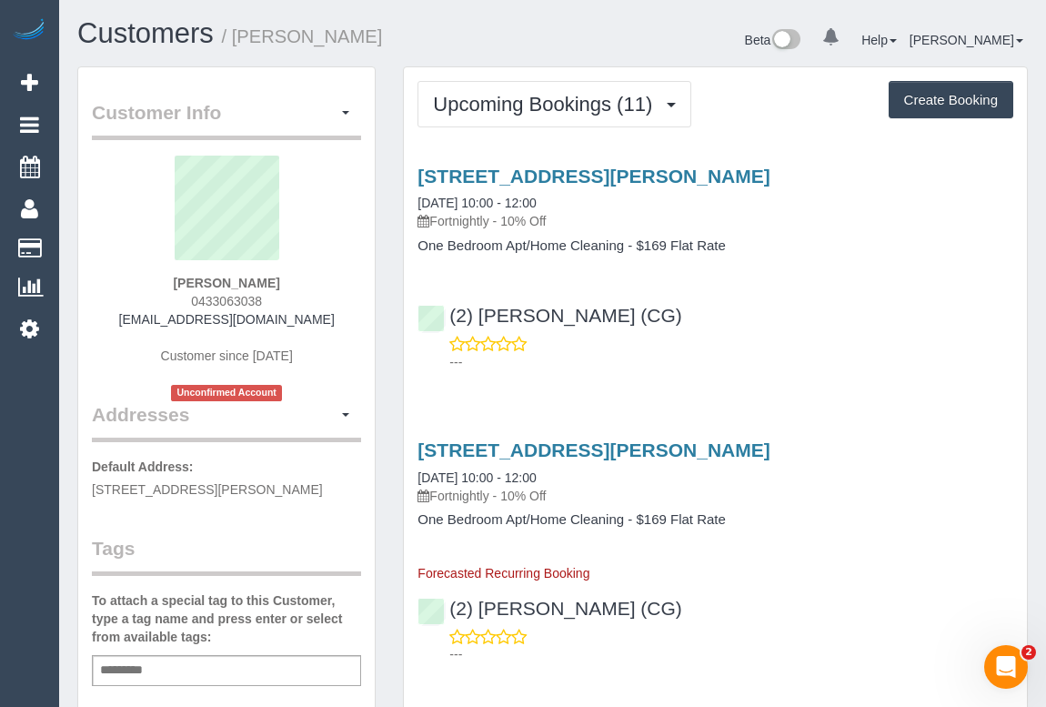
type textarea "**********"
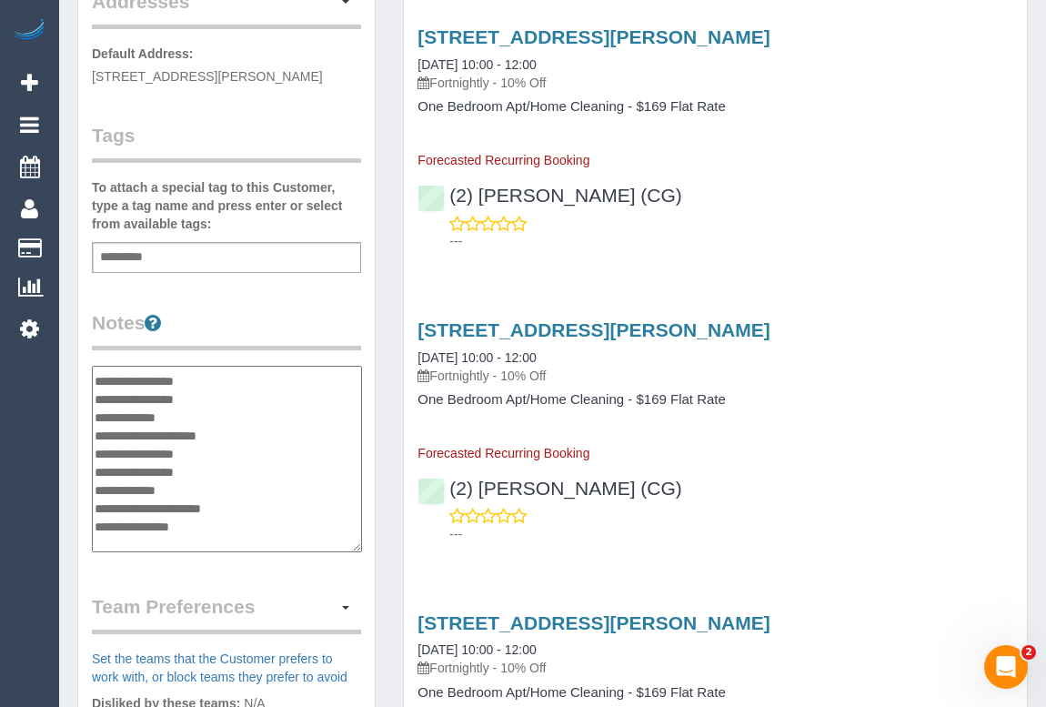
click at [151, 447] on textarea "**********" at bounding box center [227, 459] width 270 height 187
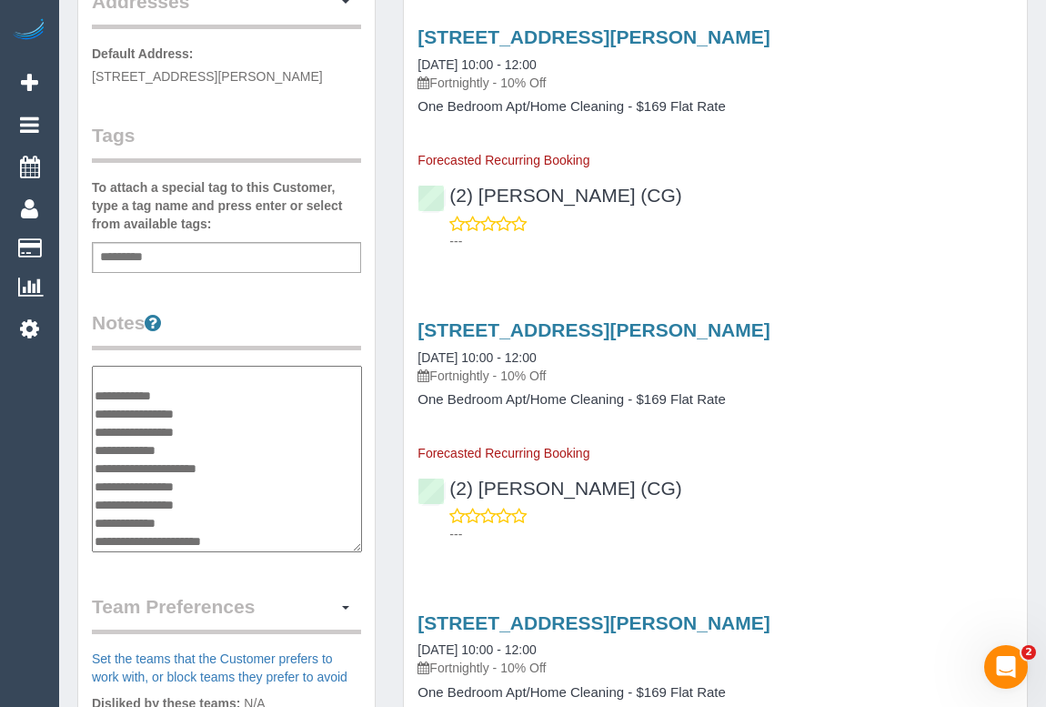
scroll to position [0, 0]
drag, startPoint x: 174, startPoint y: 392, endPoint x: 90, endPoint y: 390, distance: 83.7
click at [90, 390] on div "Customer Info Edit Contact Info Send Message Email Preferences Special Sales Ta…" at bounding box center [226, 349] width 297 height 1391
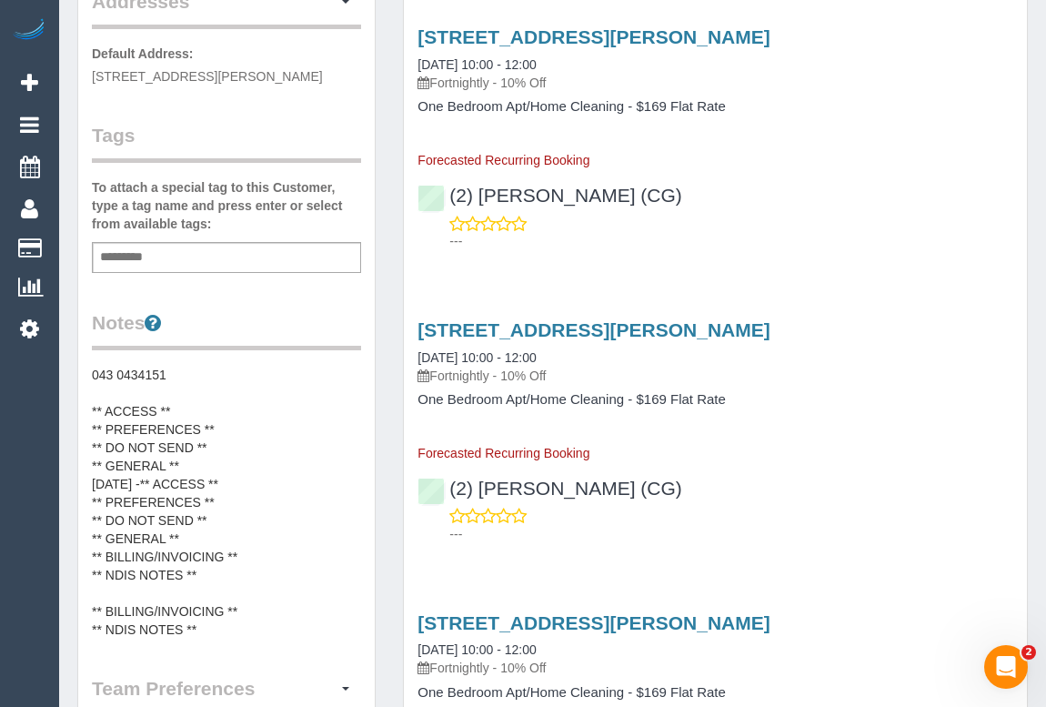
click at [148, 497] on pre "043 0434151 ** ACCESS ** ** PREFERENCES ** ** DO NOT SEND ** ** GENERAL ** [DAT…" at bounding box center [226, 502] width 269 height 273
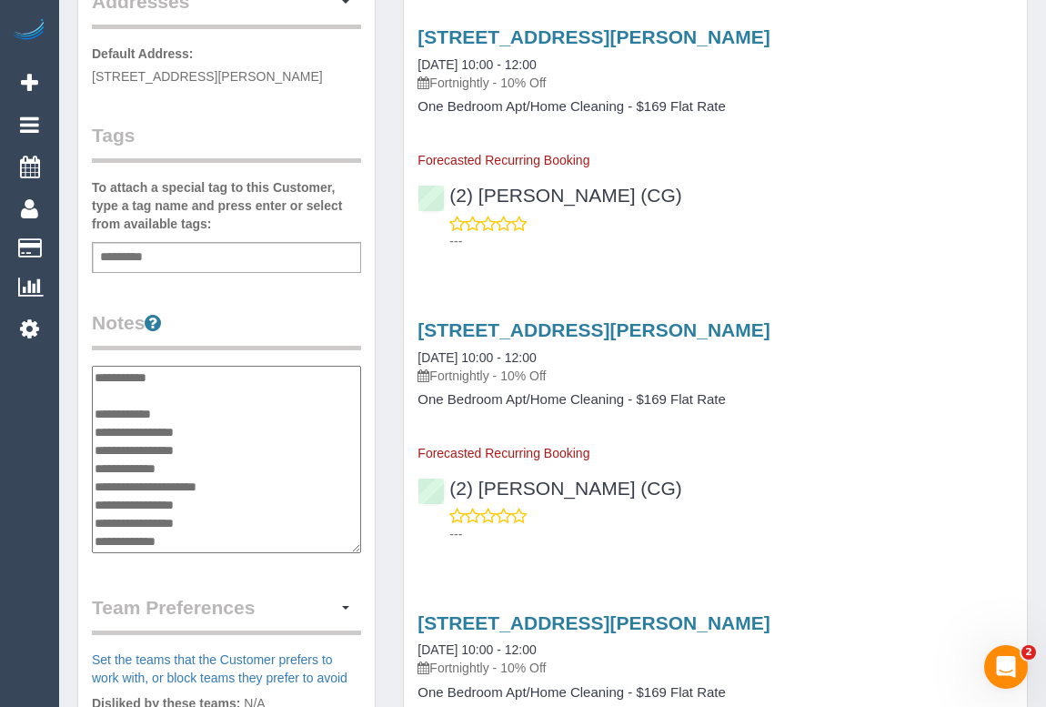
scroll to position [91, 0]
click at [151, 406] on textarea "**********" at bounding box center [227, 459] width 270 height 187
drag, startPoint x: 217, startPoint y: 556, endPoint x: 96, endPoint y: 540, distance: 122.1
click at [96, 540] on textarea "**********" at bounding box center [227, 459] width 270 height 187
type textarea "**********"
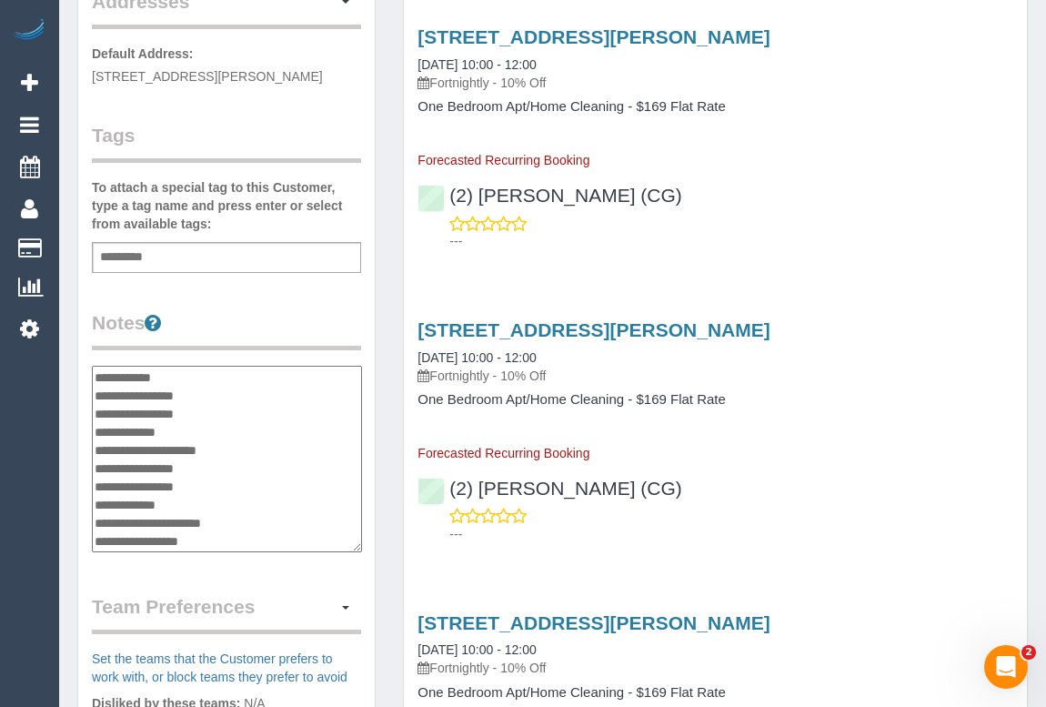
scroll to position [73, 0]
click at [152, 425] on textarea "**********" at bounding box center [227, 459] width 270 height 187
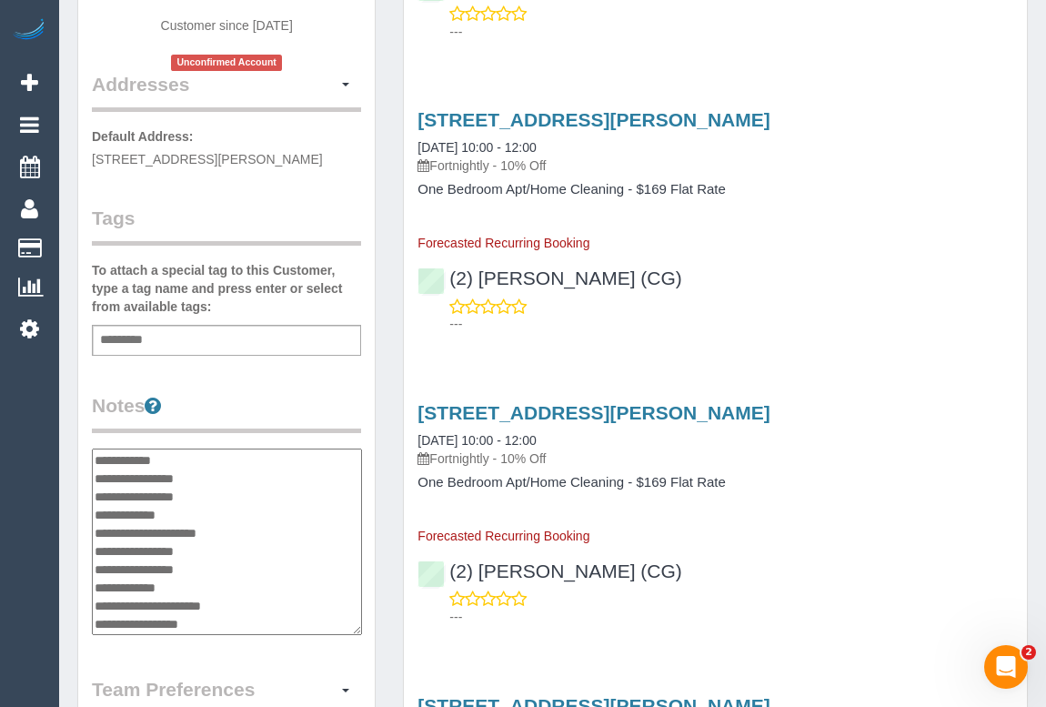
drag, startPoint x: 148, startPoint y: 507, endPoint x: 82, endPoint y: 513, distance: 66.7
click at [82, 513] on div "Customer Info Edit Contact Info Send Message Email Preferences Special Sales Ta…" at bounding box center [226, 432] width 297 height 1391
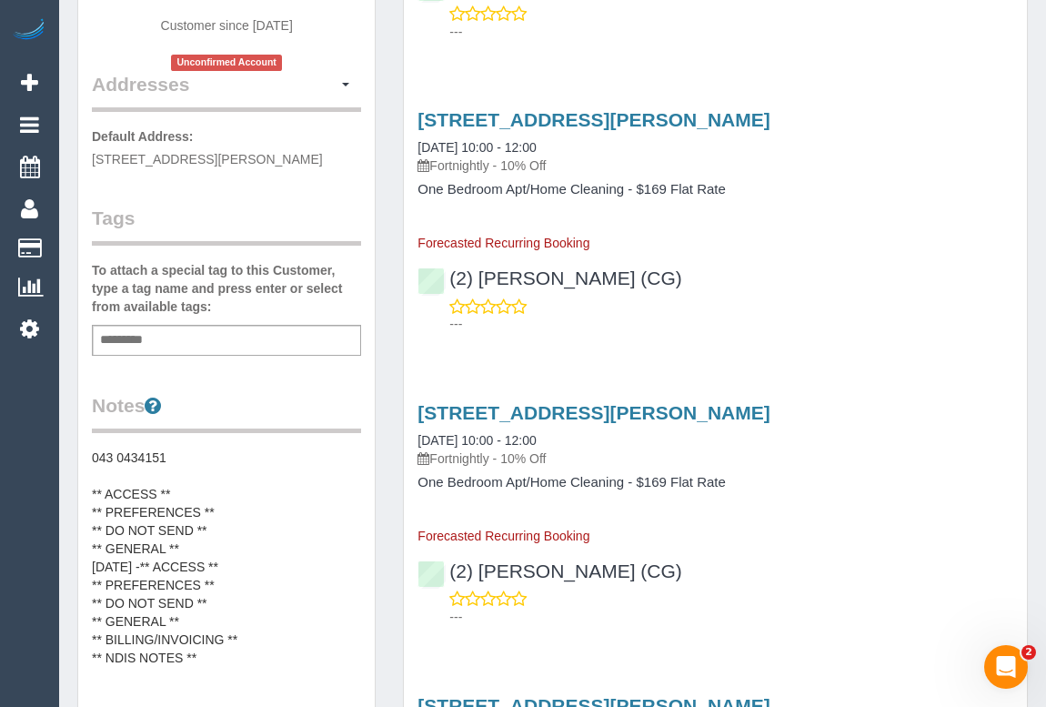
click at [231, 575] on pre "043 0434151 ** ACCESS ** ** PREFERENCES ** ** DO NOT SEND ** ** GENERAL ** [DAT…" at bounding box center [226, 558] width 269 height 218
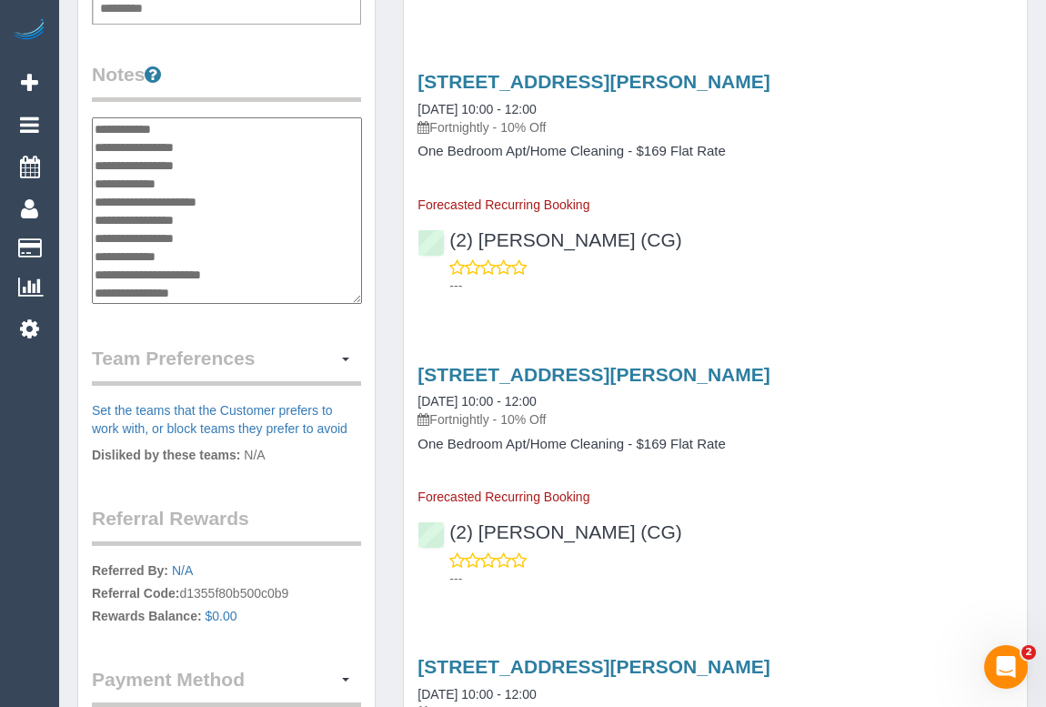
scroll to position [0, 0]
drag, startPoint x: 203, startPoint y: 308, endPoint x: 93, endPoint y: 177, distance: 170.4
click at [93, 177] on textarea "**********" at bounding box center [227, 210] width 270 height 187
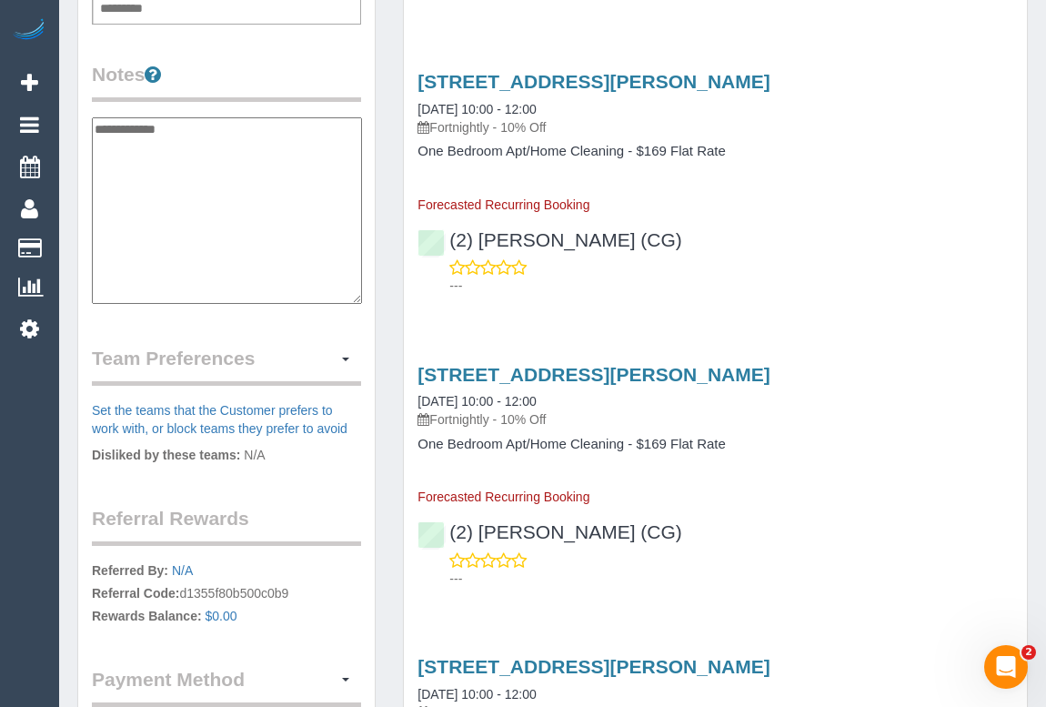
type textarea "**********"
drag, startPoint x: 168, startPoint y: 141, endPoint x: 91, endPoint y: 138, distance: 77.4
click at [91, 138] on div "Customer Info Edit Contact Info Send Message Email Preferences Special Sales Ta…" at bounding box center [226, 101] width 297 height 1391
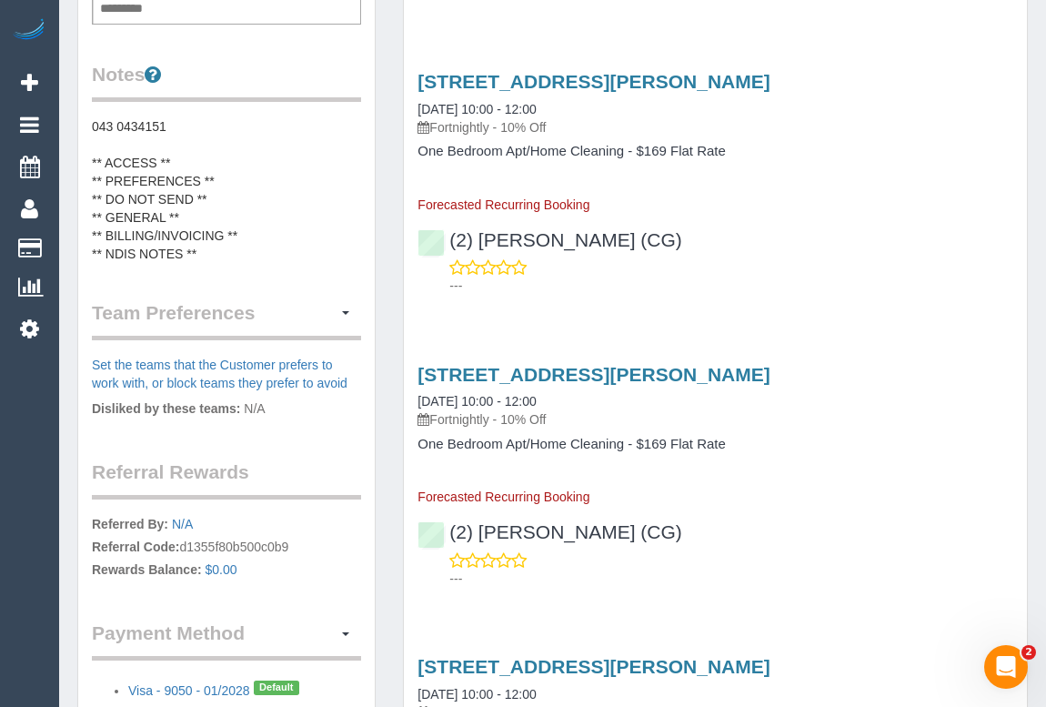
click at [216, 211] on pre "043 0434151 ** ACCESS ** ** PREFERENCES ** ** DO NOT SEND ** ** GENERAL ** ** B…" at bounding box center [226, 190] width 269 height 146
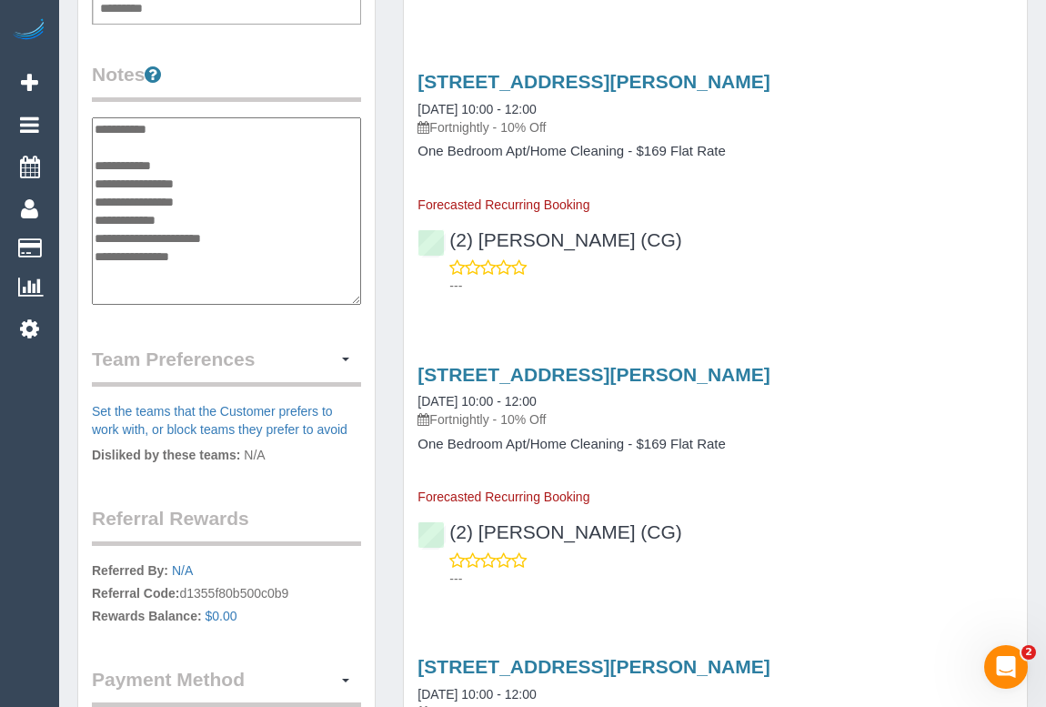
click at [216, 211] on textarea "**********" at bounding box center [226, 210] width 269 height 187
click at [188, 232] on textarea "**********" at bounding box center [226, 210] width 269 height 187
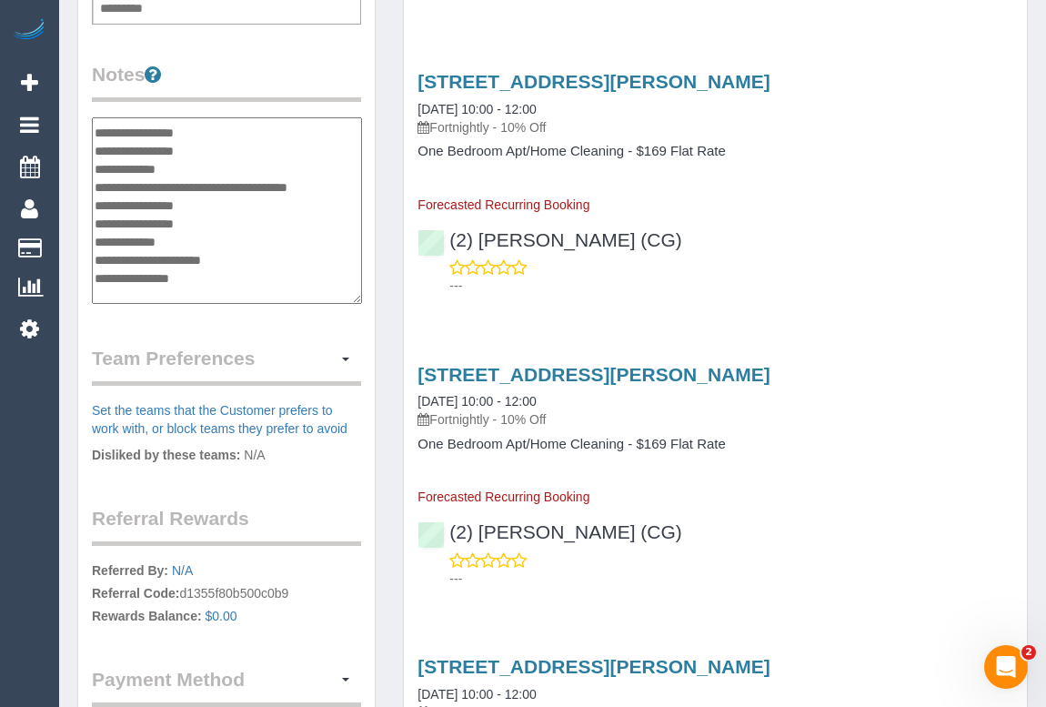
type textarea "**********"
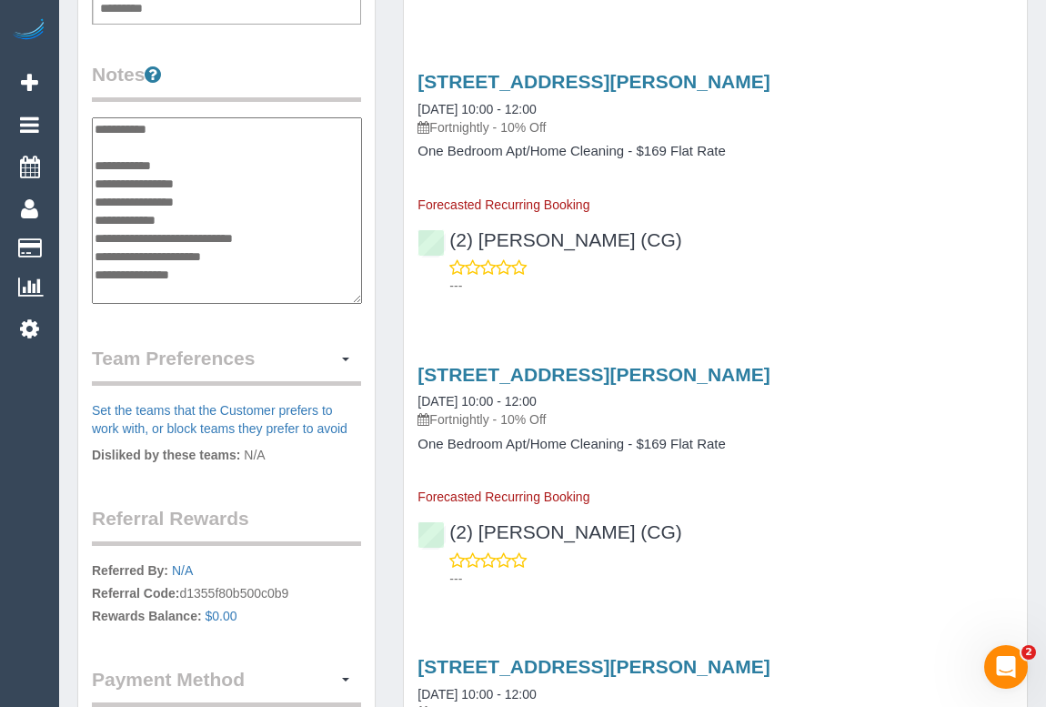
scroll to position [0, 0]
drag, startPoint x: 177, startPoint y: 146, endPoint x: 82, endPoint y: 136, distance: 96.0
click at [82, 136] on div "Customer Info Edit Contact Info Send Message Email Preferences Special Sales Ta…" at bounding box center [226, 101] width 297 height 1391
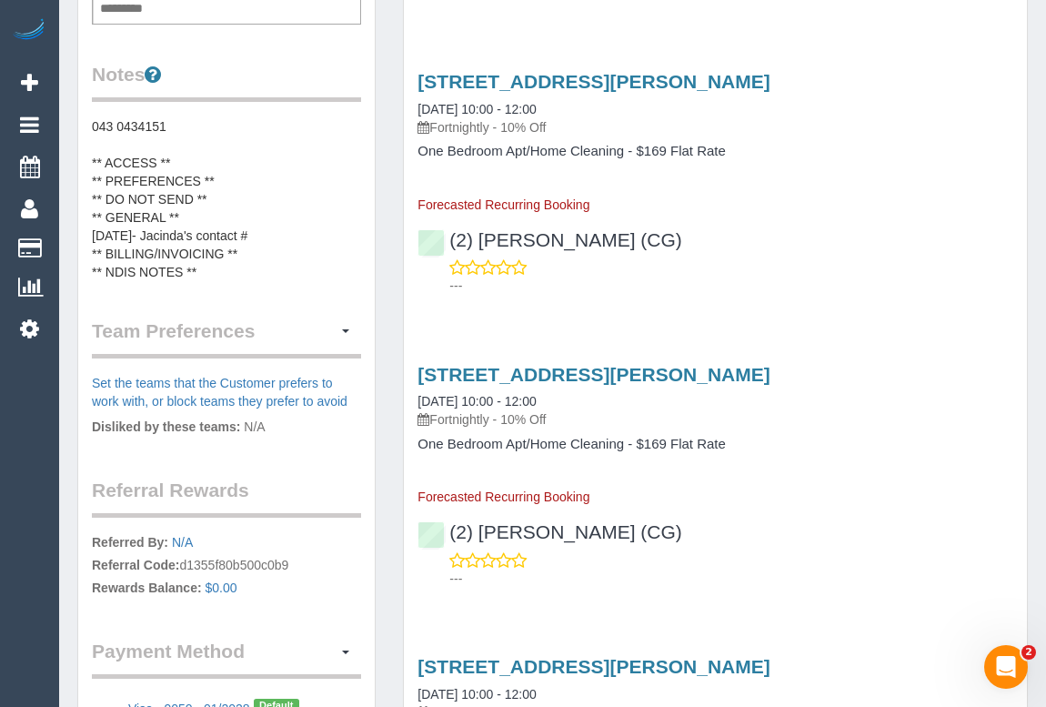
click at [257, 248] on pre "043 0434151 ** ACCESS ** ** PREFERENCES ** ** DO NOT SEND ** ** GENERAL ** 25/0…" at bounding box center [226, 199] width 269 height 164
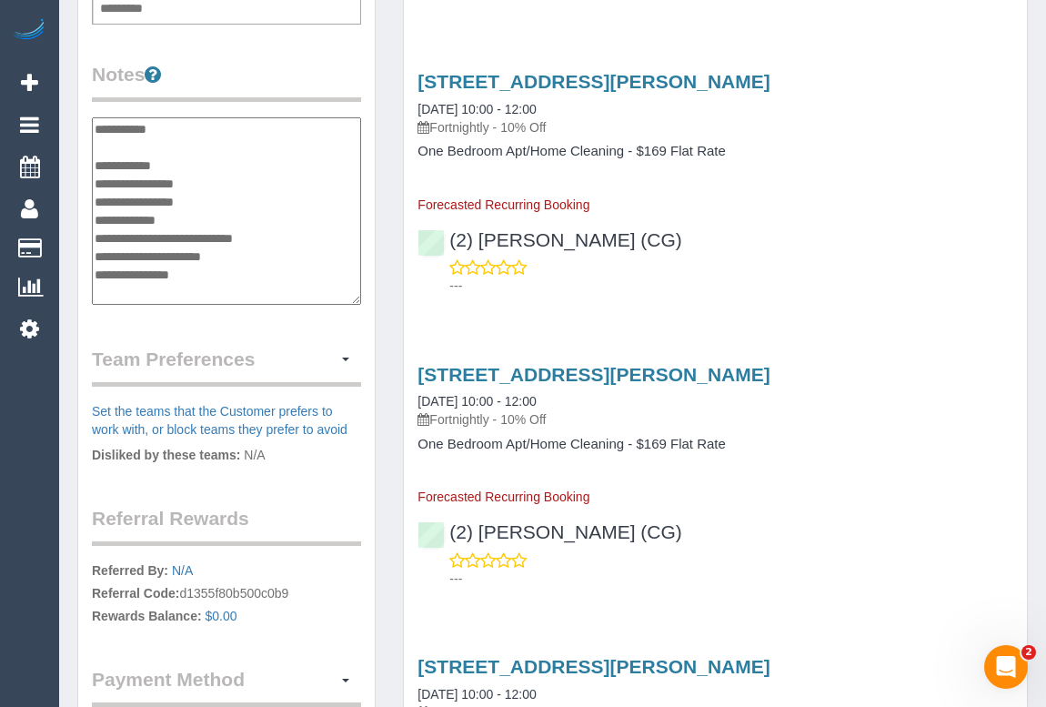
click at [259, 248] on textarea "**********" at bounding box center [226, 210] width 269 height 187
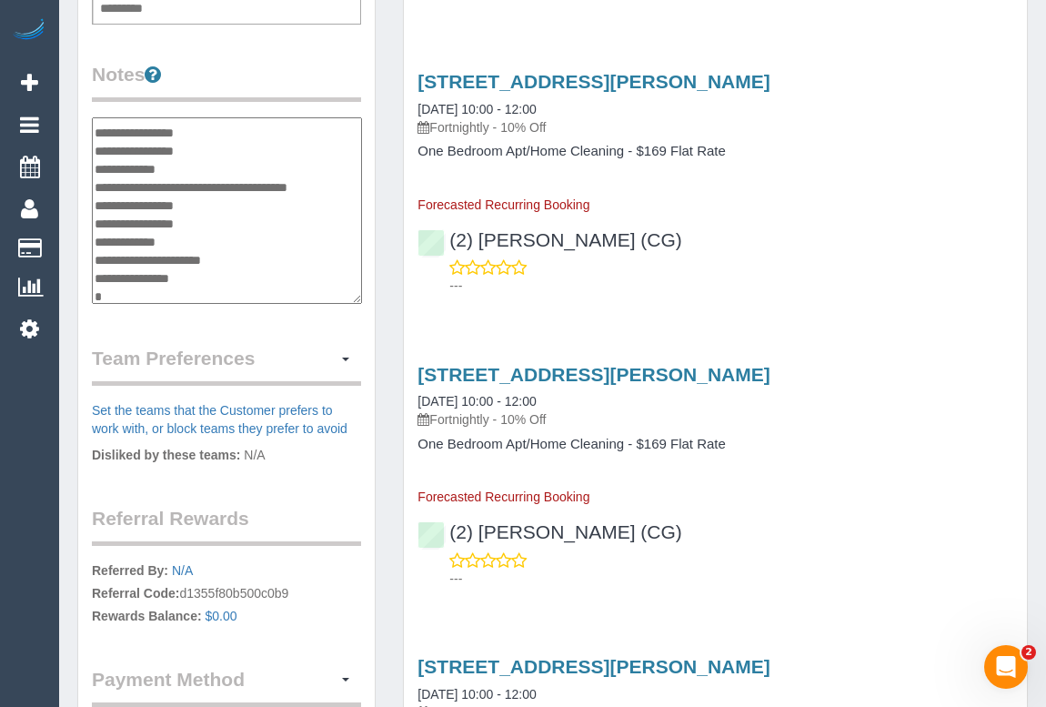
type textarea "**********"
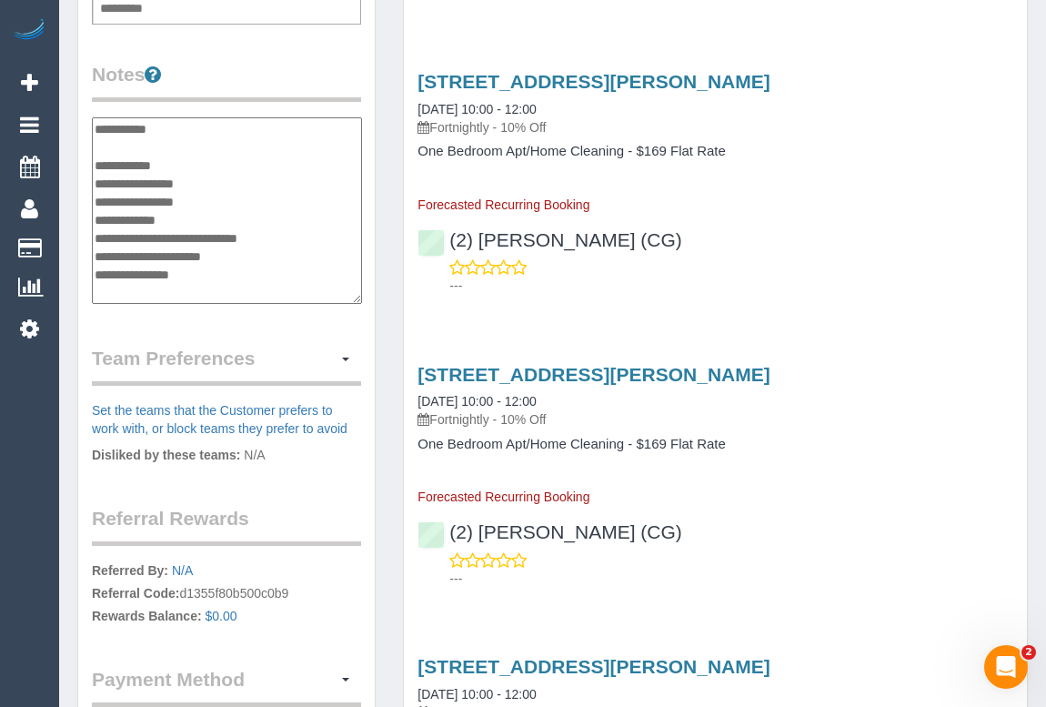
scroll to position [0, 0]
drag, startPoint x: 145, startPoint y: 151, endPoint x: 81, endPoint y: 150, distance: 63.7
click at [81, 150] on div "Customer Info Edit Contact Info Send Message Email Preferences Special Sales Ta…" at bounding box center [226, 101] width 297 height 1391
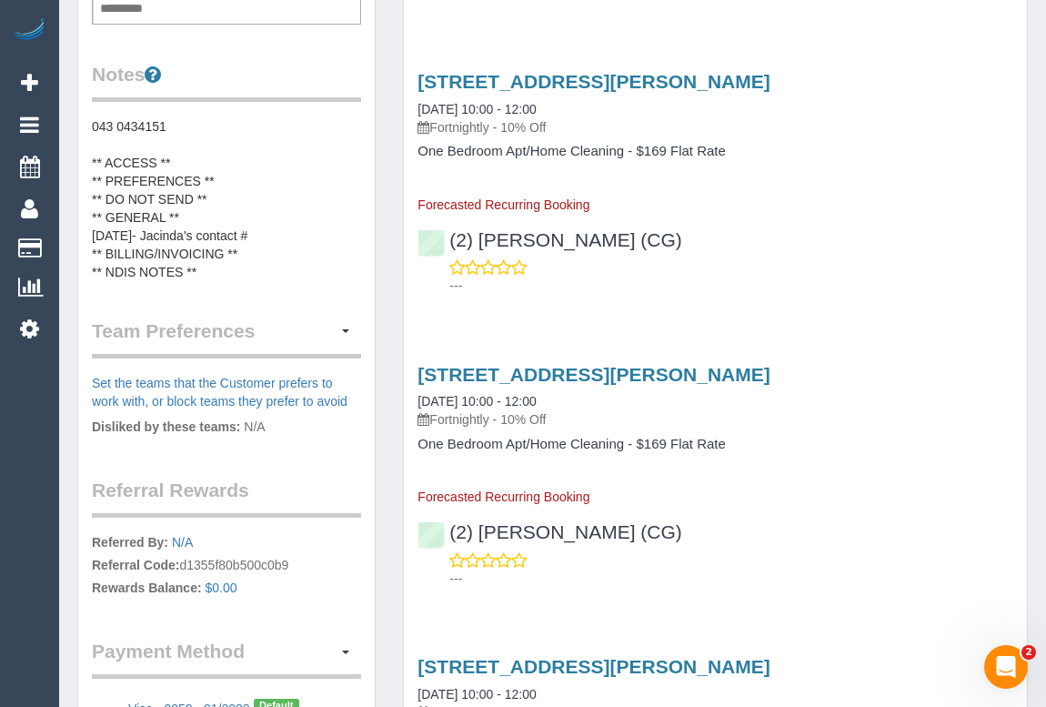
click at [127, 147] on pre "043 0434151 ** ACCESS ** ** PREFERENCES ** ** DO NOT SEND ** ** GENERAL ** 25/0…" at bounding box center [226, 199] width 269 height 164
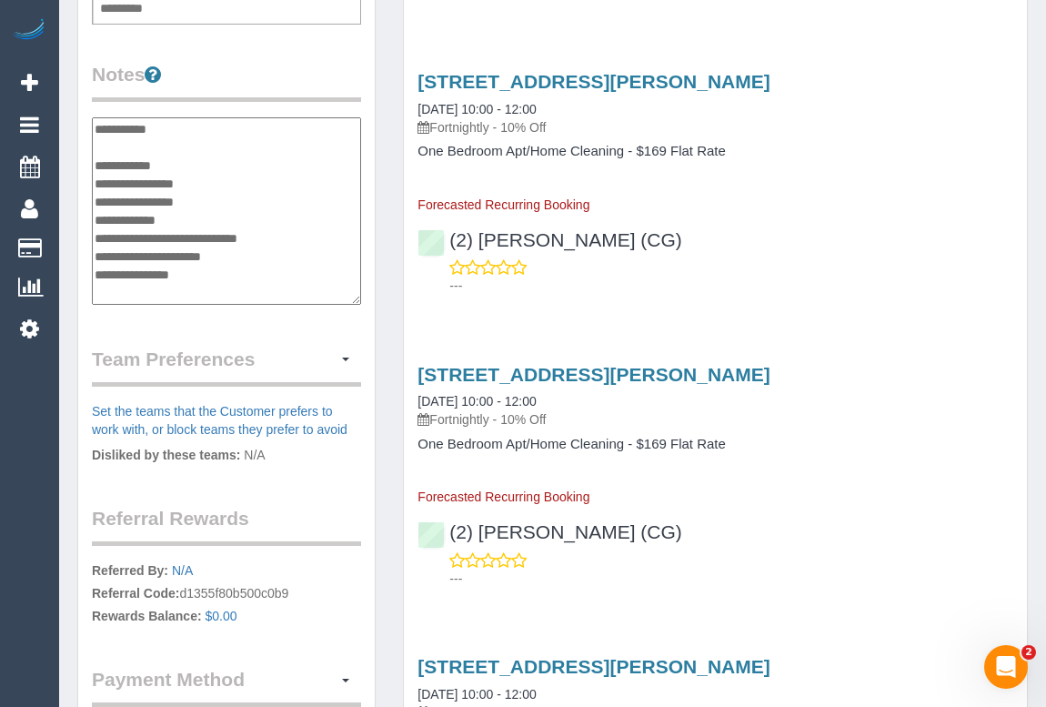
click at [127, 145] on textarea "**********" at bounding box center [226, 210] width 269 height 187
click at [278, 249] on textarea "**********" at bounding box center [226, 210] width 269 height 187
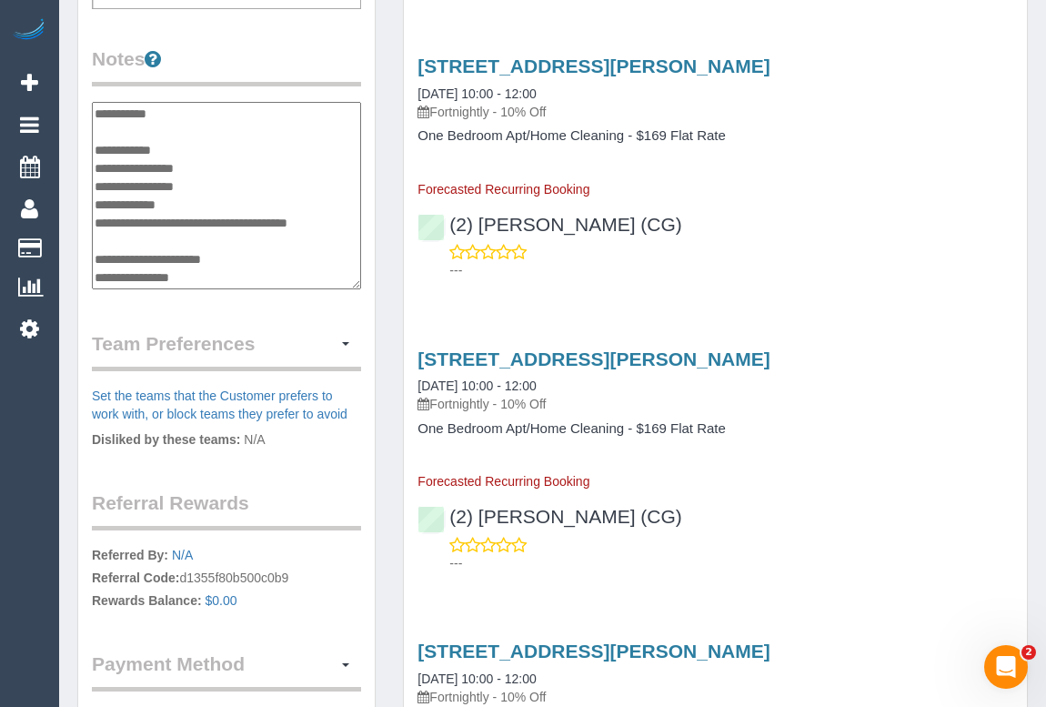
scroll to position [661, 0]
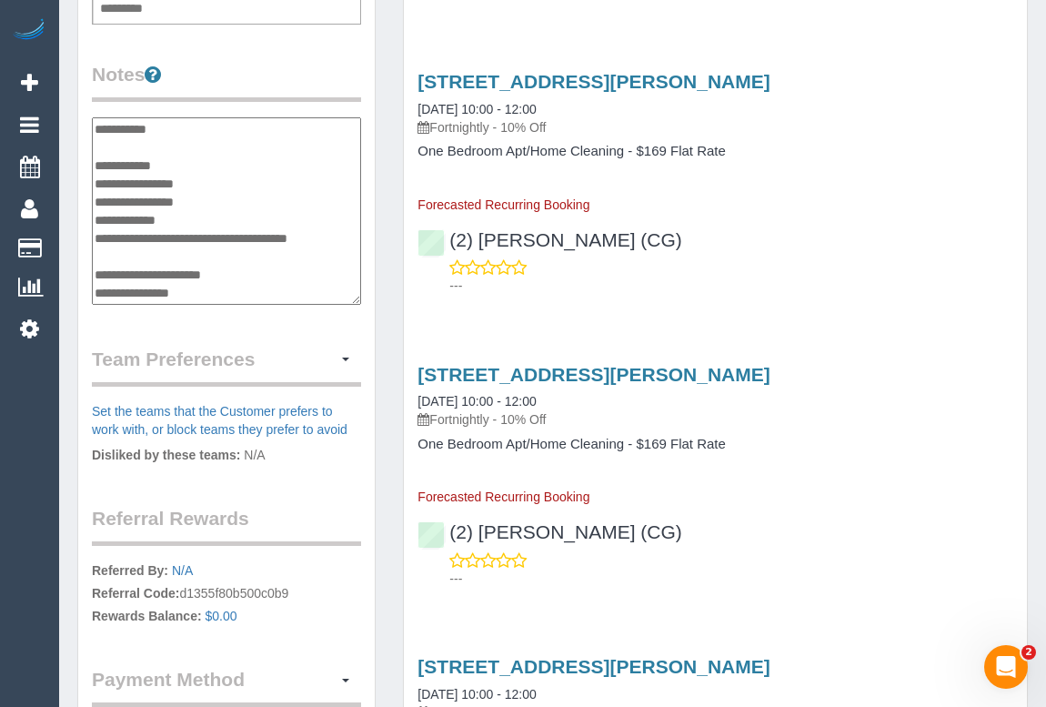
click at [276, 276] on textarea "**********" at bounding box center [226, 210] width 269 height 187
click at [133, 269] on textarea "**********" at bounding box center [226, 210] width 269 height 187
type textarea "**********"
click at [250, 296] on textarea "**********" at bounding box center [226, 210] width 269 height 187
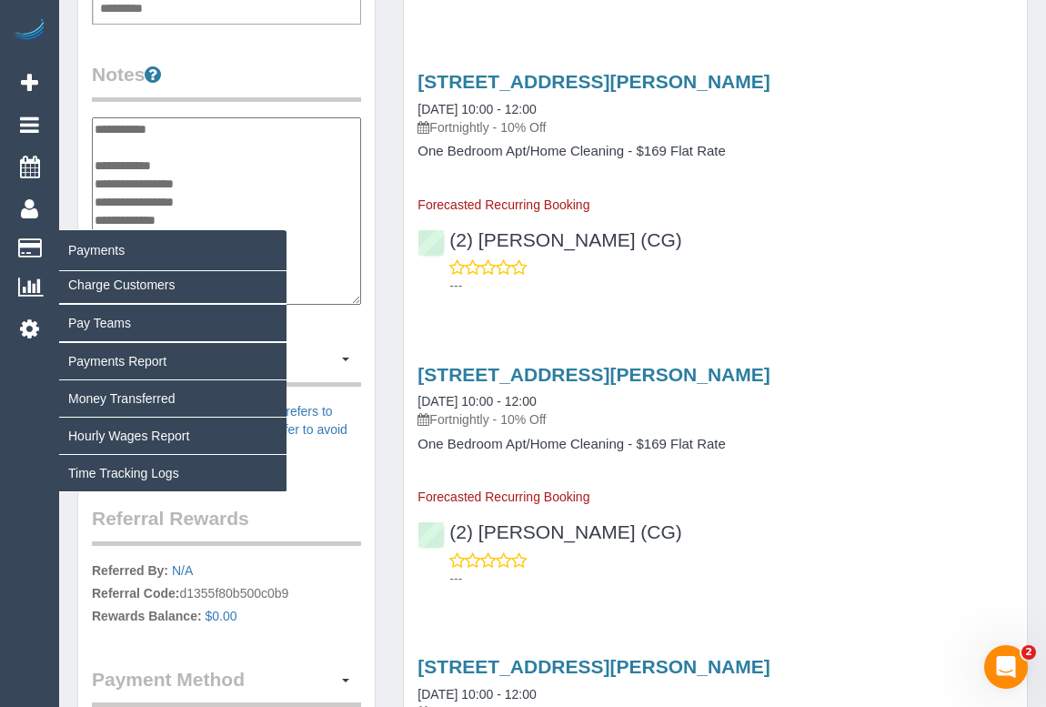
drag, startPoint x: 180, startPoint y: 155, endPoint x: 0, endPoint y: 237, distance: 198.3
click at [75, 151] on div "Customer Info Edit Contact Info Send Message Email Preferences Special Sales Ta…" at bounding box center [227, 110] width 326 height 1411
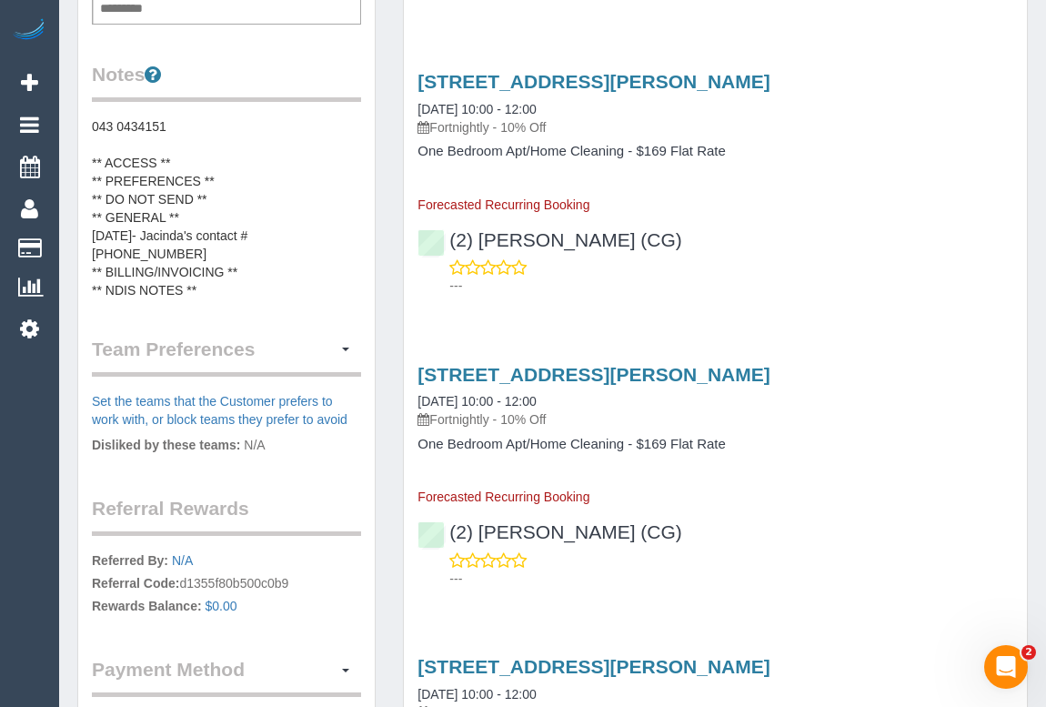
click at [155, 154] on pre "043 0434151 ** ACCESS ** ** PREFERENCES ** ** DO NOT SEND ** ** GENERAL ** 25/0…" at bounding box center [226, 208] width 269 height 182
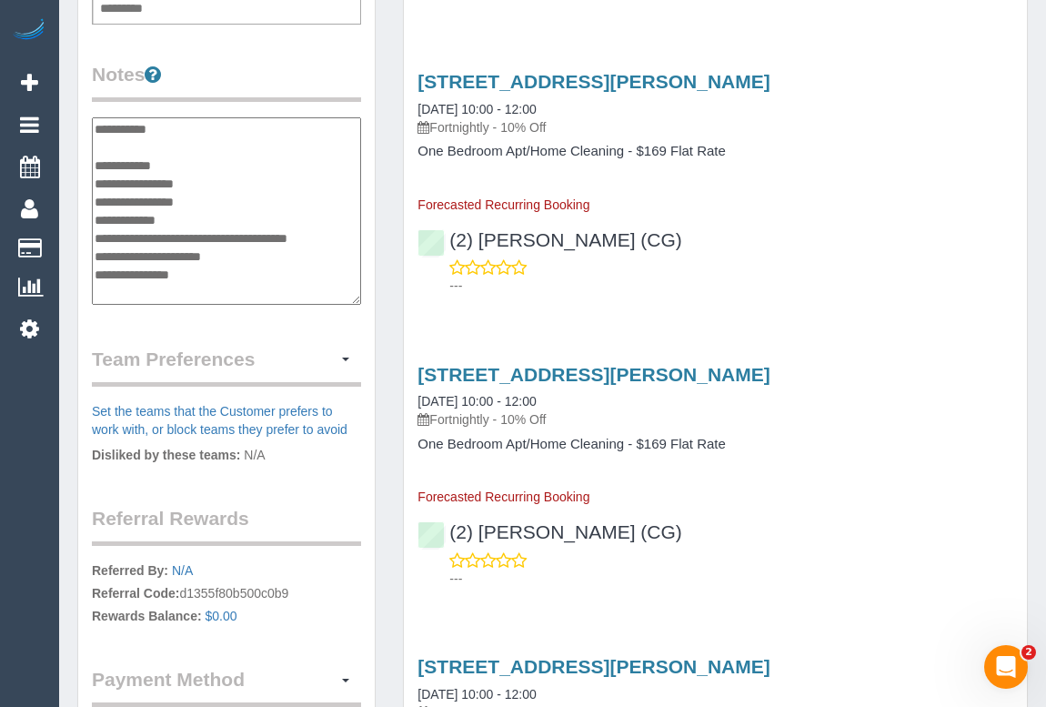
click at [157, 149] on textarea "**********" at bounding box center [226, 210] width 269 height 187
drag, startPoint x: 166, startPoint y: 140, endPoint x: 73, endPoint y: 136, distance: 93.8
click at [73, 136] on div "Customer Info Edit Contact Info Send Message Email Preferences Special Sales Ta…" at bounding box center [227, 110] width 326 height 1411
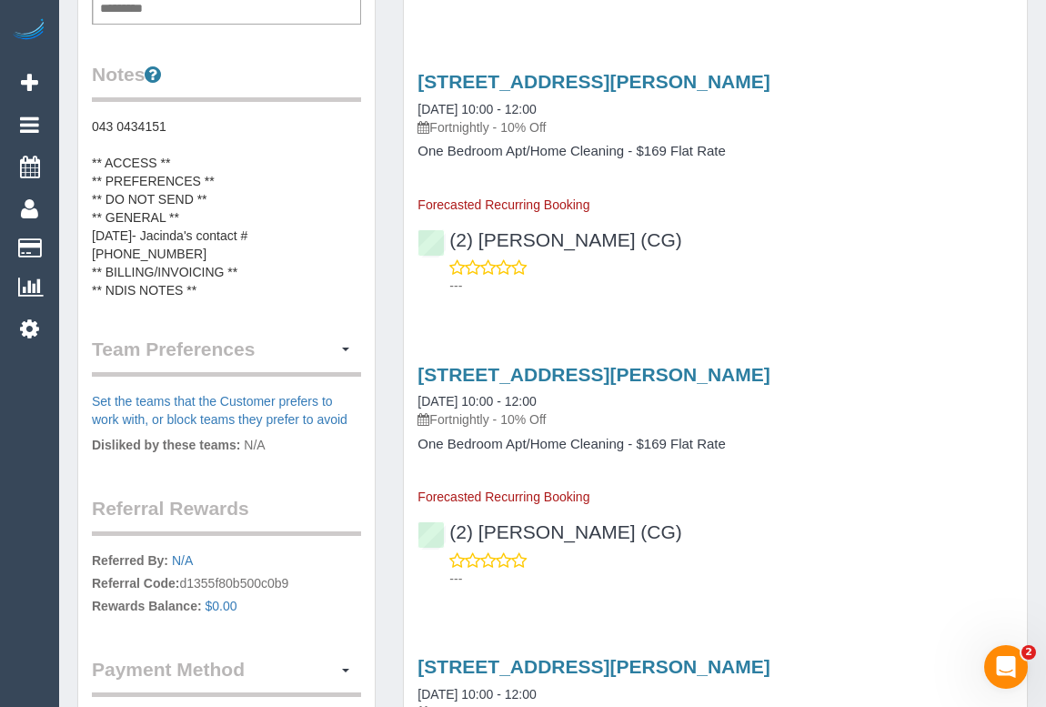
click at [164, 151] on pre "043 0434151 ** ACCESS ** ** PREFERENCES ** ** DO NOT SEND ** ** GENERAL ** 25/0…" at bounding box center [226, 208] width 269 height 182
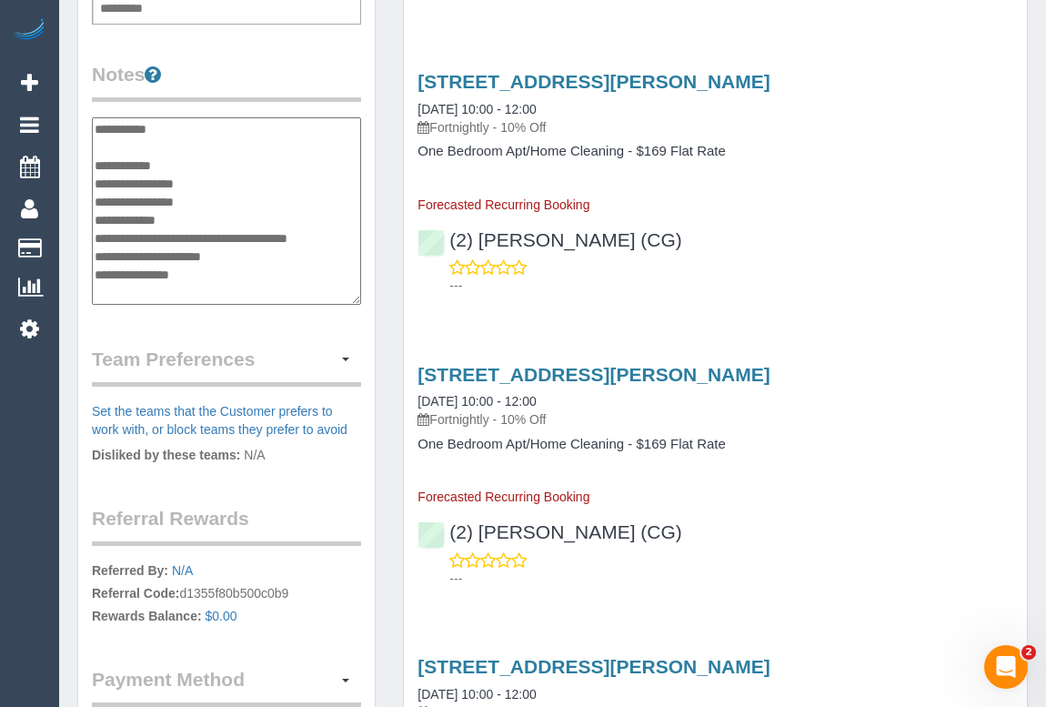
drag, startPoint x: 177, startPoint y: 142, endPoint x: 96, endPoint y: 140, distance: 80.1
click at [96, 140] on textarea "**********" at bounding box center [226, 210] width 269 height 187
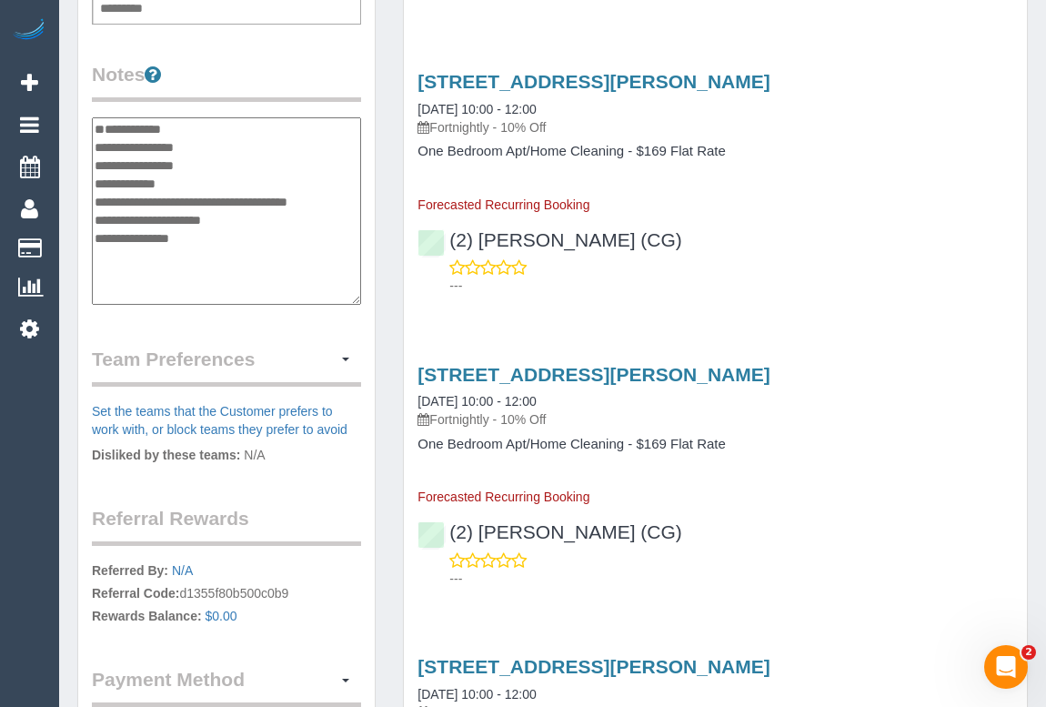
drag, startPoint x: 108, startPoint y: 163, endPoint x: 92, endPoint y: 134, distance: 33.4
click at [92, 134] on textarea "**********" at bounding box center [226, 210] width 269 height 187
click at [255, 289] on textarea "**********" at bounding box center [226, 210] width 269 height 187
click at [344, 236] on textarea "**********" at bounding box center [226, 210] width 269 height 187
type textarea "**********"
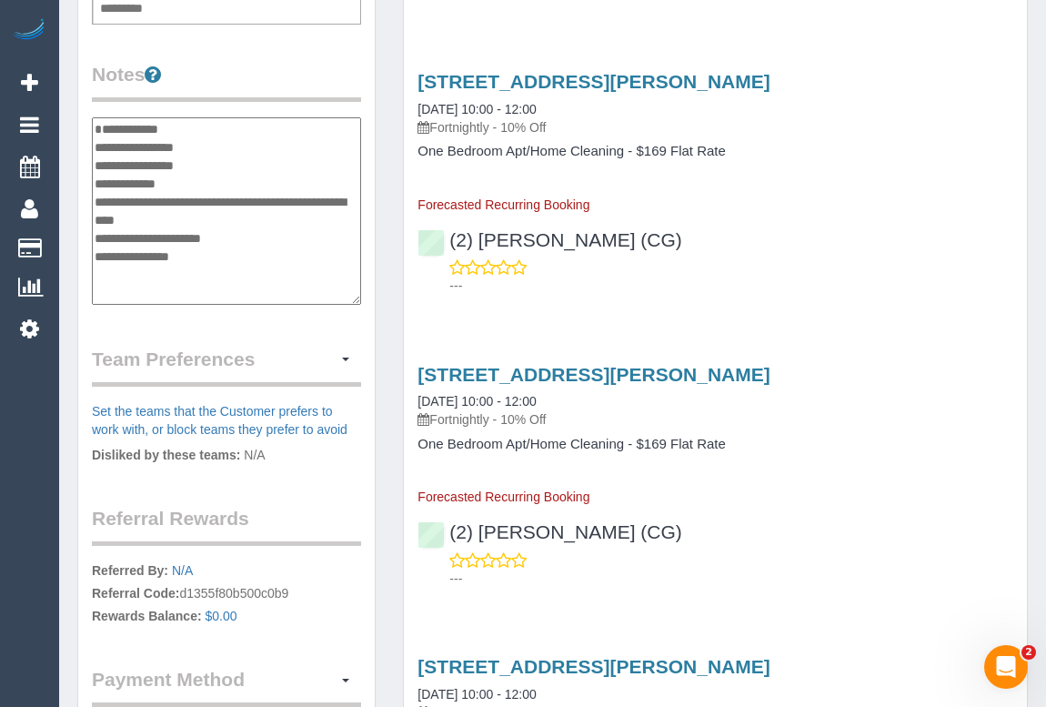
click at [333, 339] on div "Customer Info Edit Contact Info Send Message Email Preferences Special Sales Ta…" at bounding box center [226, 101] width 297 height 1391
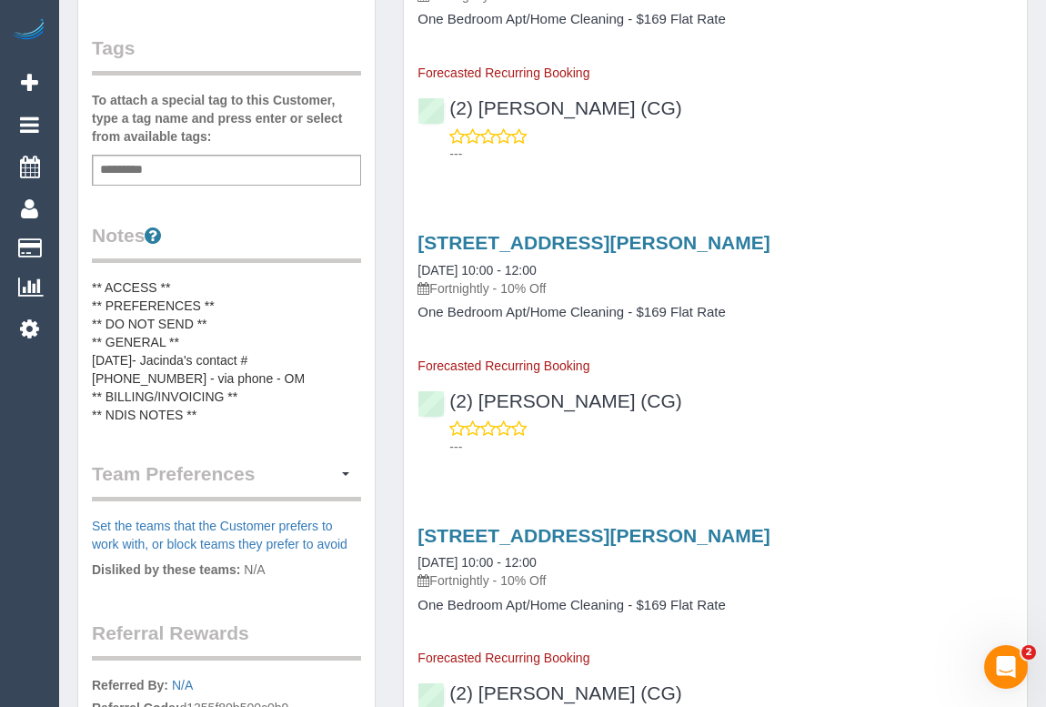
scroll to position [744, 0]
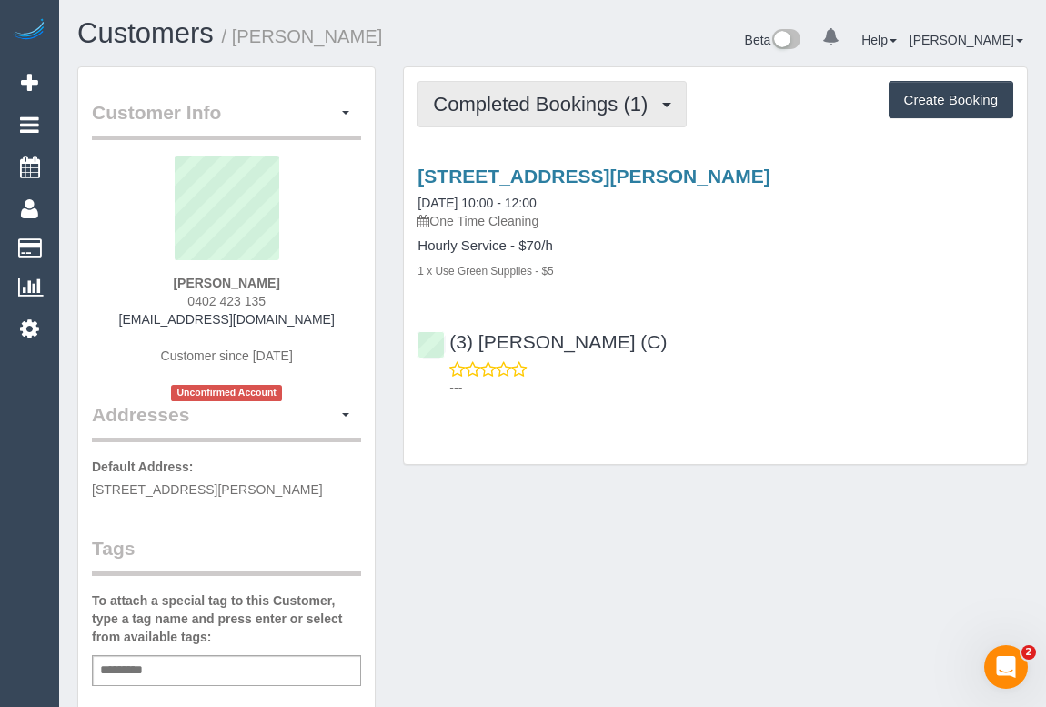
click at [555, 113] on button "Completed Bookings (1)" at bounding box center [552, 104] width 269 height 46
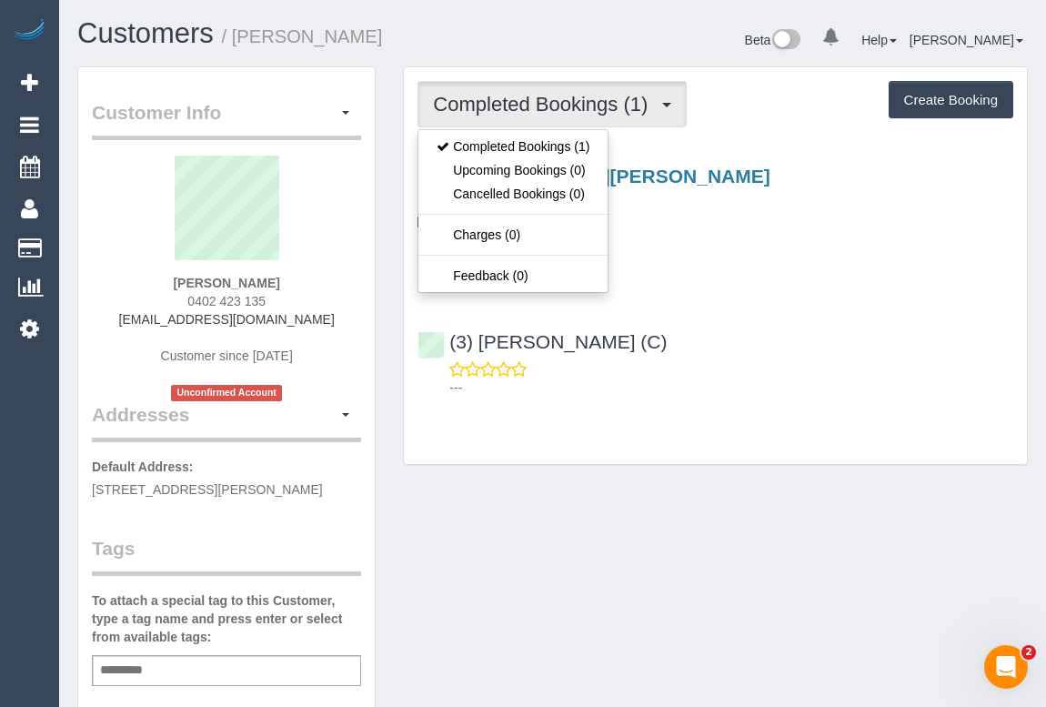
click at [701, 227] on p "One Time Cleaning" at bounding box center [716, 221] width 596 height 18
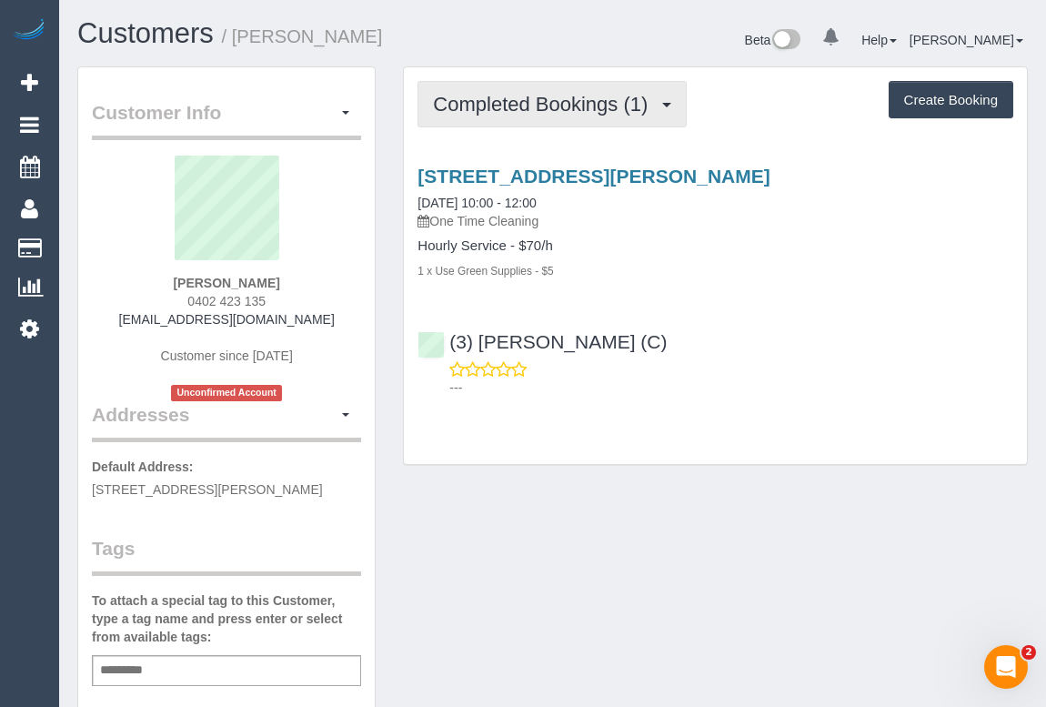
click at [468, 96] on span "Completed Bookings (1)" at bounding box center [545, 104] width 224 height 23
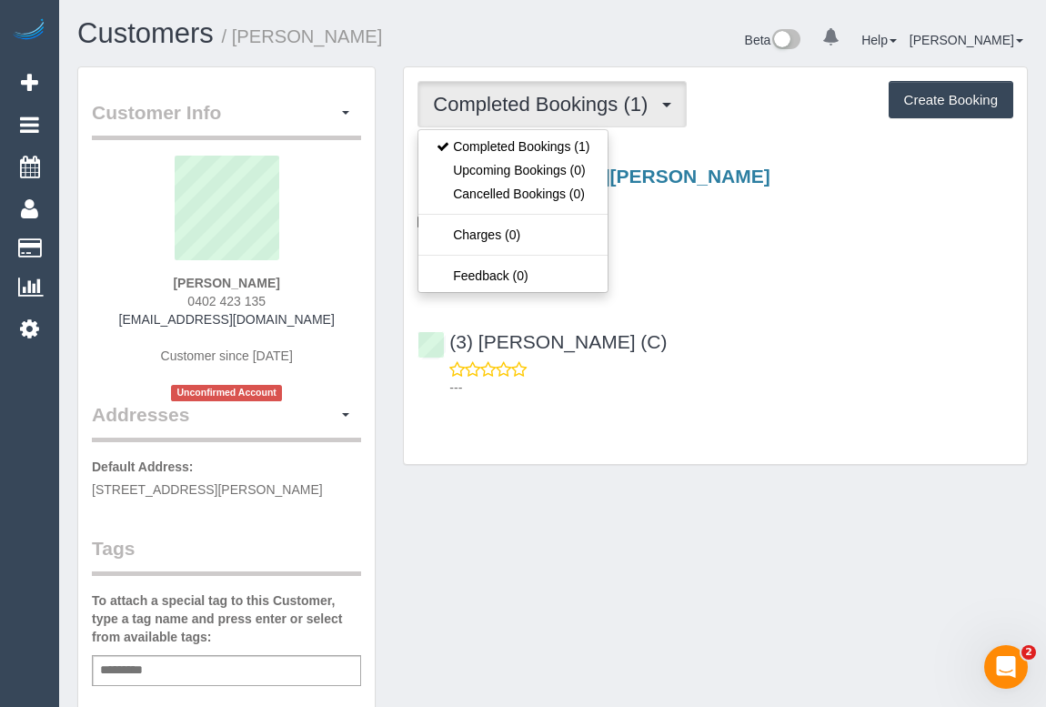
drag, startPoint x: 802, startPoint y: 333, endPoint x: 815, endPoint y: 348, distance: 20.6
click at [802, 333] on div "(3) [PERSON_NAME] (C) ---" at bounding box center [715, 357] width 623 height 82
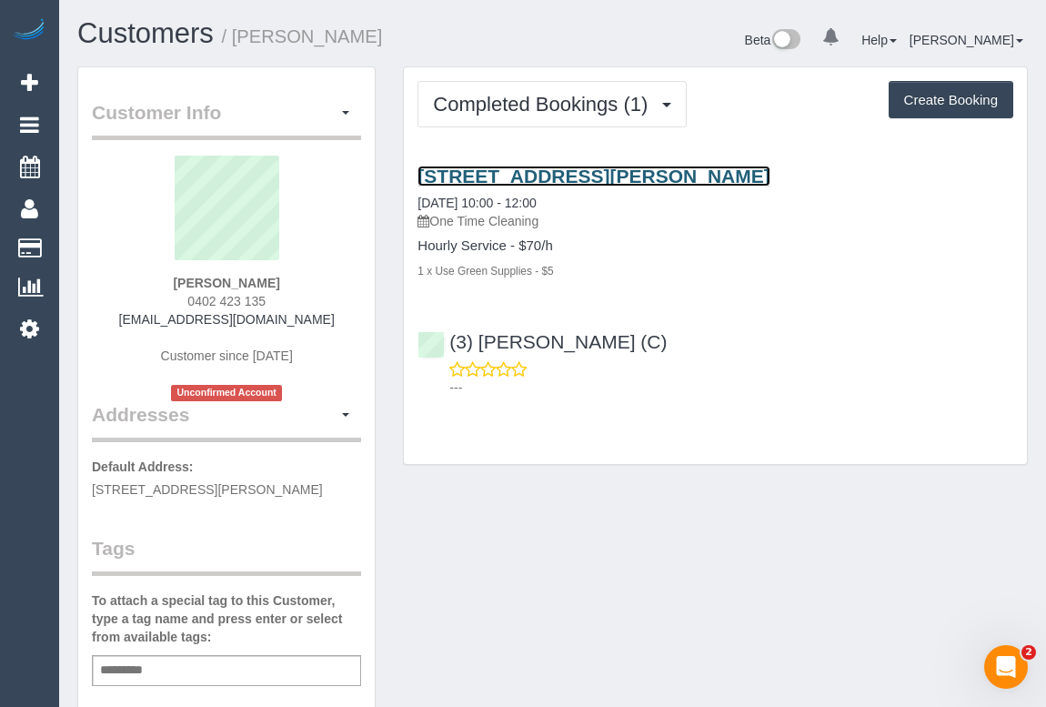
click at [561, 169] on link "[STREET_ADDRESS][PERSON_NAME]" at bounding box center [594, 176] width 352 height 21
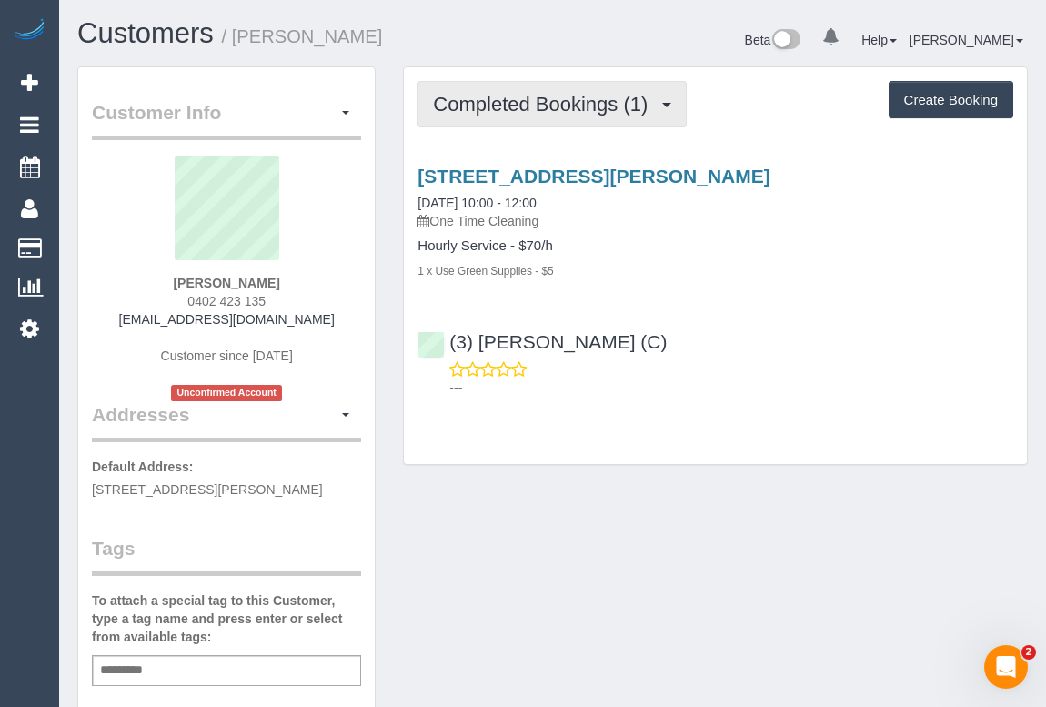
click at [567, 105] on span "Completed Bookings (1)" at bounding box center [545, 104] width 224 height 23
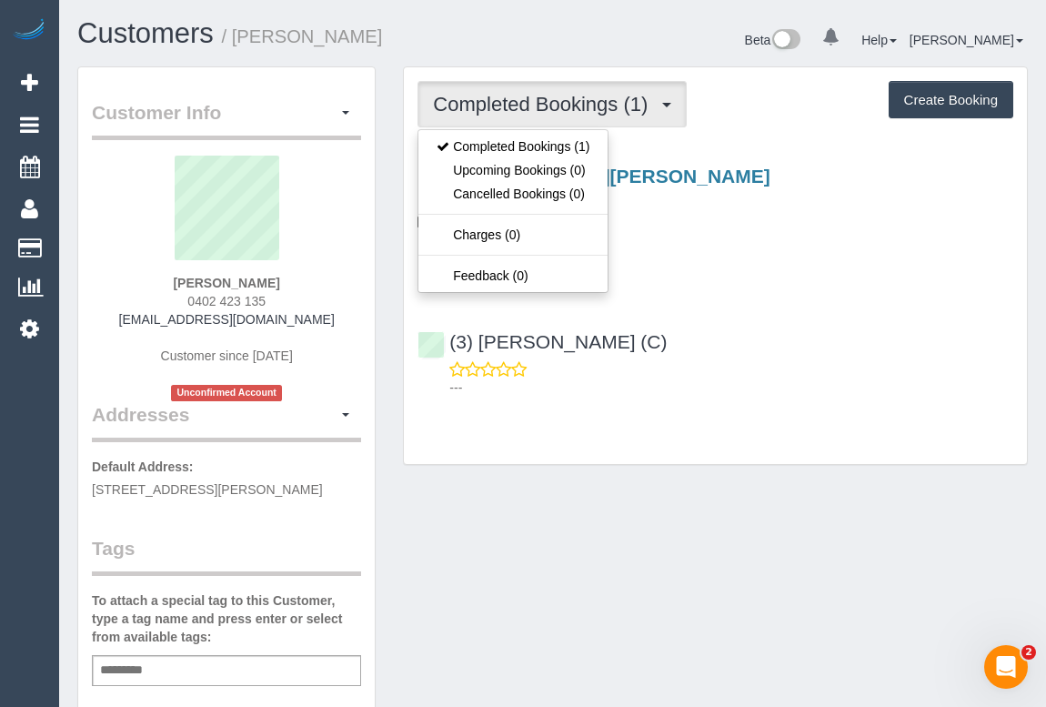
click at [657, 537] on div "Customer Info Edit Contact Info Send Message Email Preferences Special Sales Ta…" at bounding box center [553, 684] width 978 height 1237
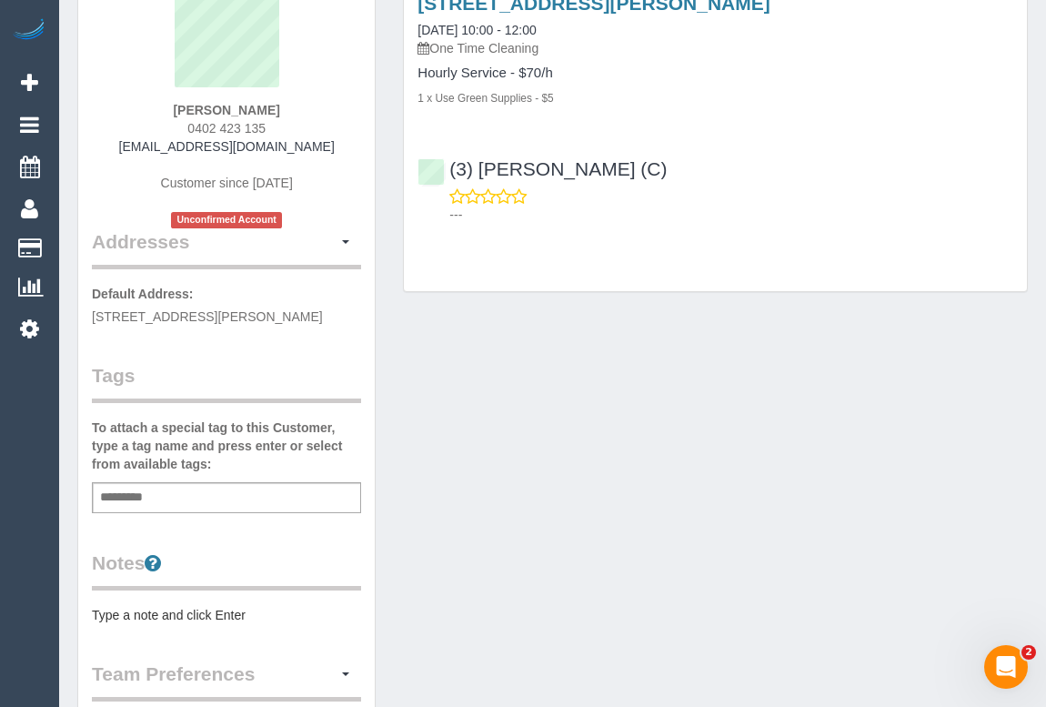
scroll to position [413, 0]
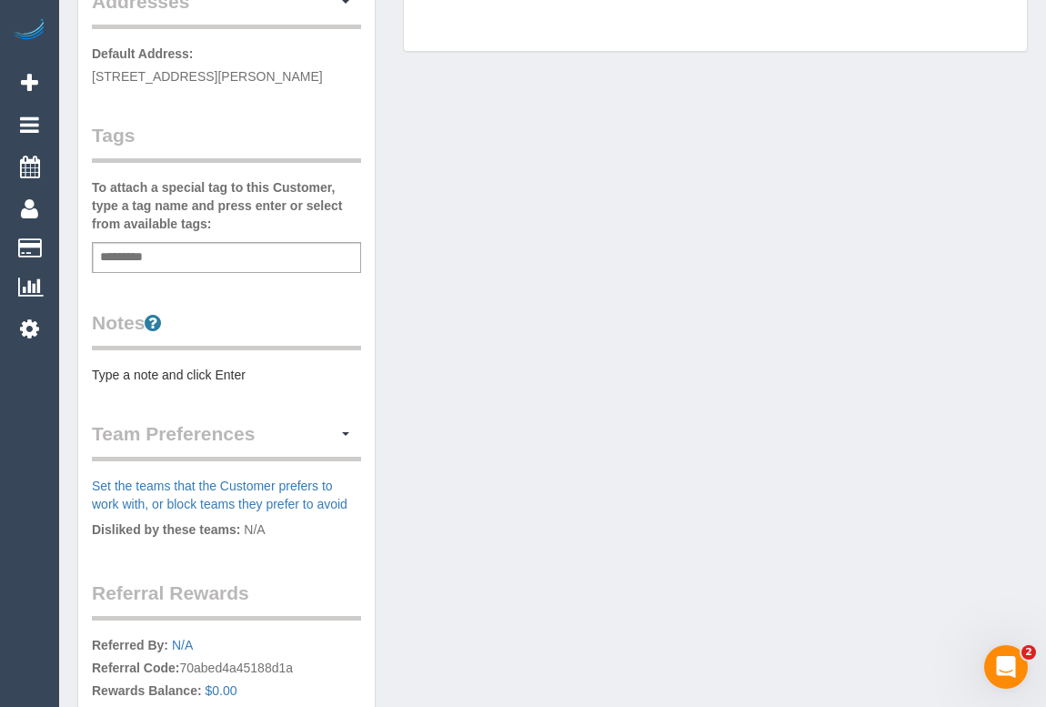
click at [180, 373] on pre "Type a note and click Enter" at bounding box center [226, 375] width 269 height 18
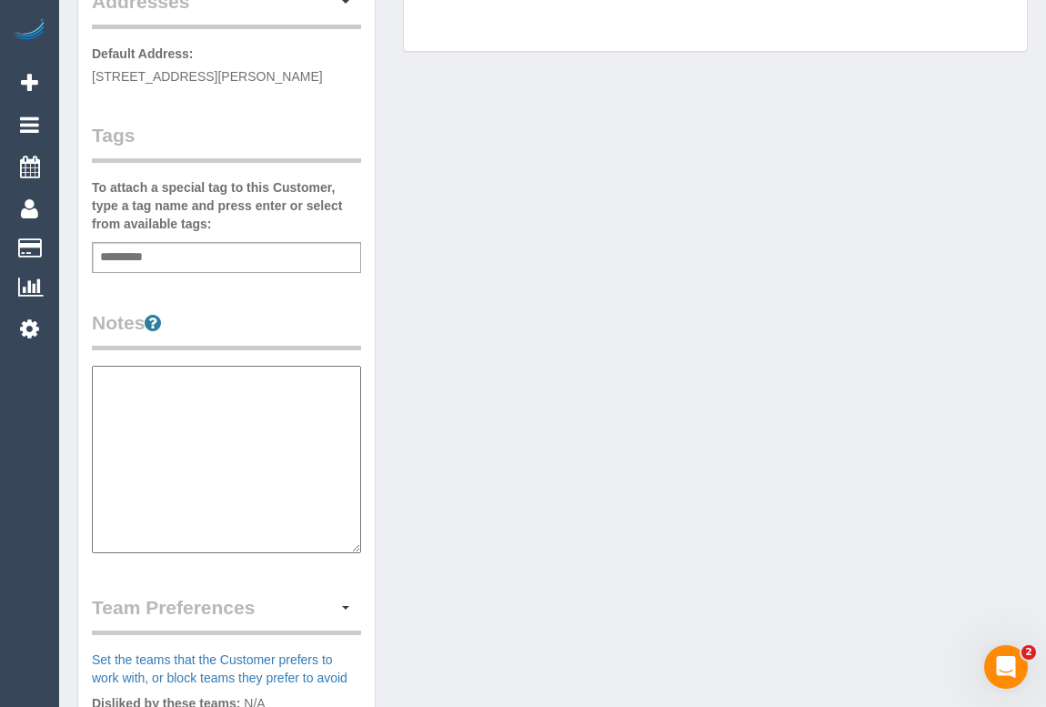
click at [671, 485] on div "Customer Info Edit Contact Info Send Message Email Preferences Special Sales Ta…" at bounding box center [553, 358] width 978 height 1411
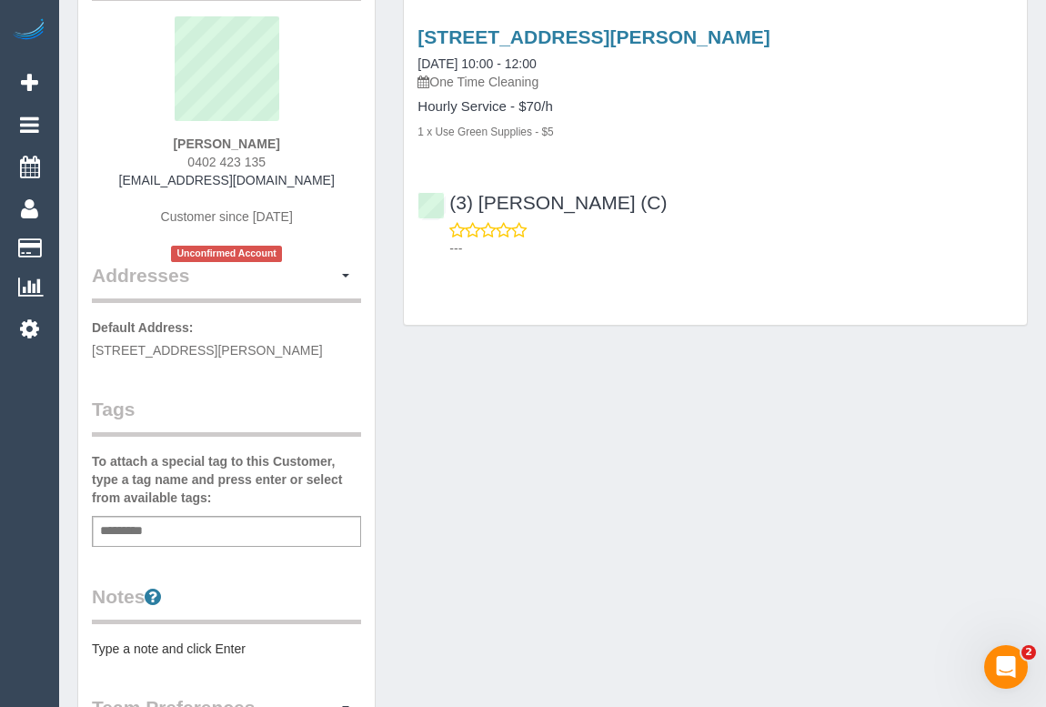
scroll to position [0, 0]
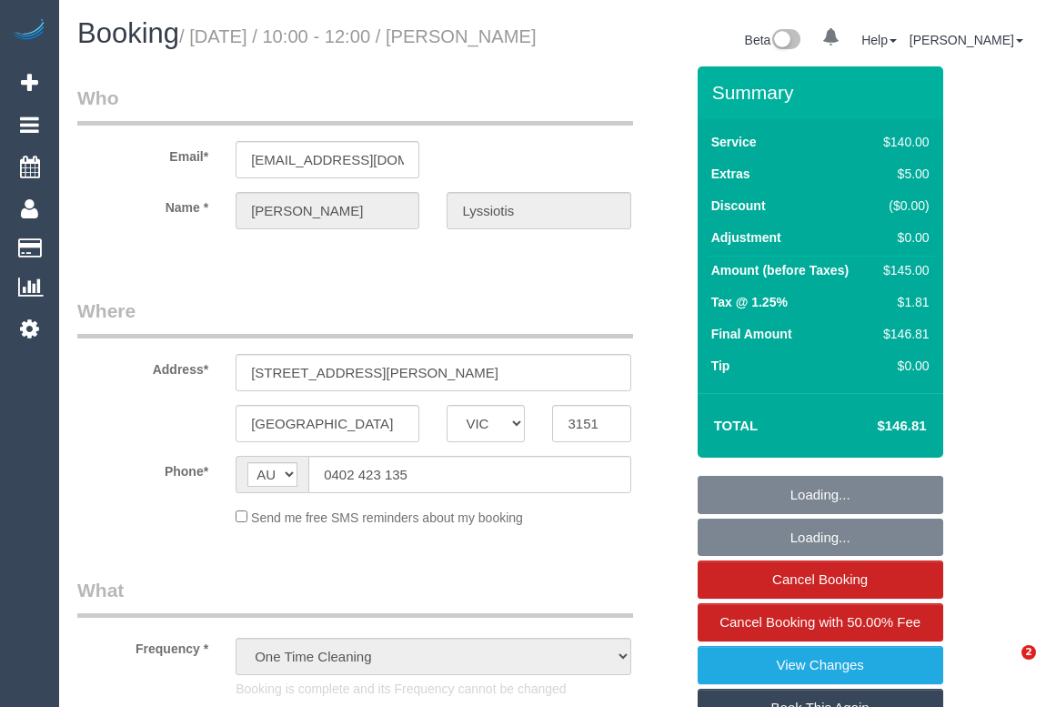
select select "VIC"
select select "string:stripe-pm_1RxGCT2GScqysDRV8yjdBuY7"
select select "number:29"
select select "number:14"
select select "number:19"
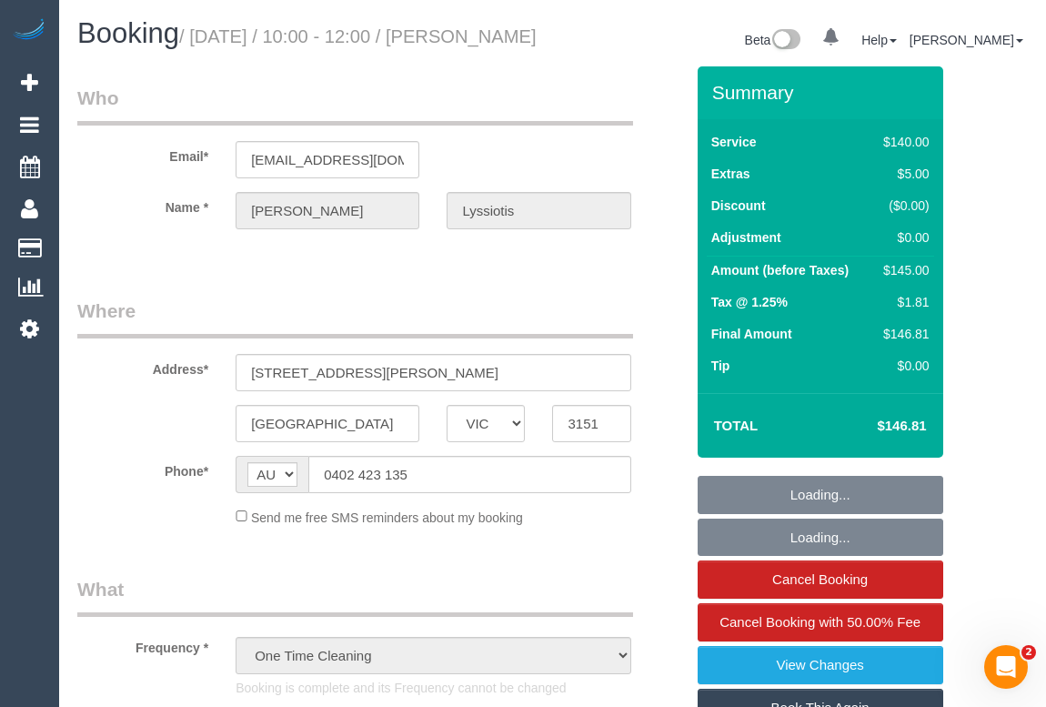
select select "number:22"
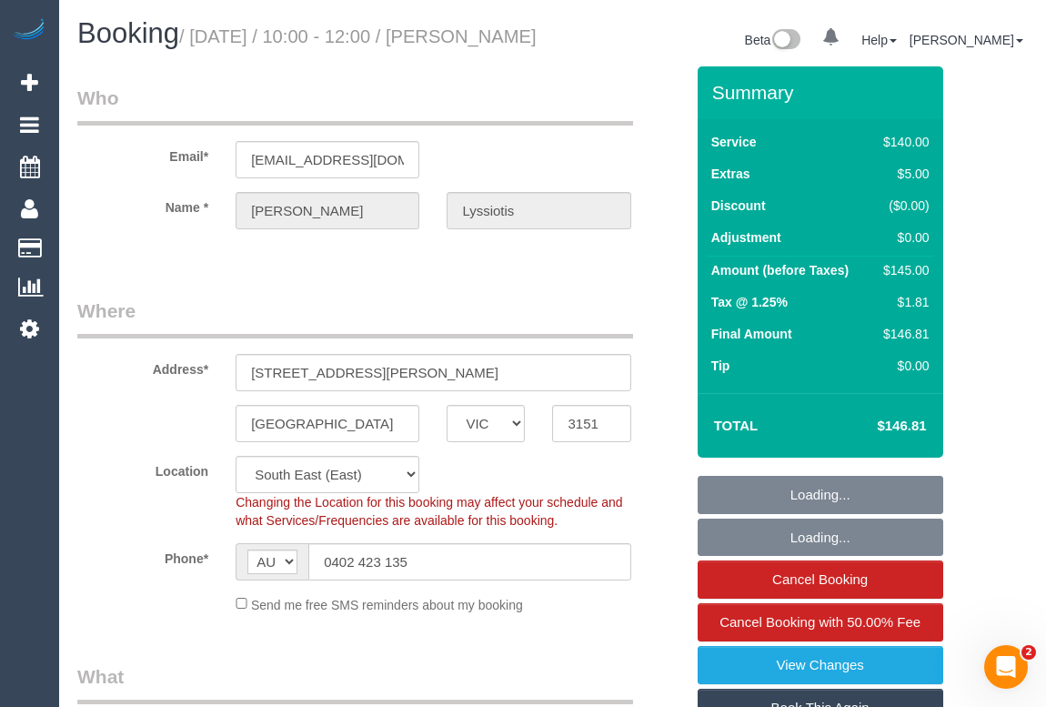
select select "object:893"
select select "spot1"
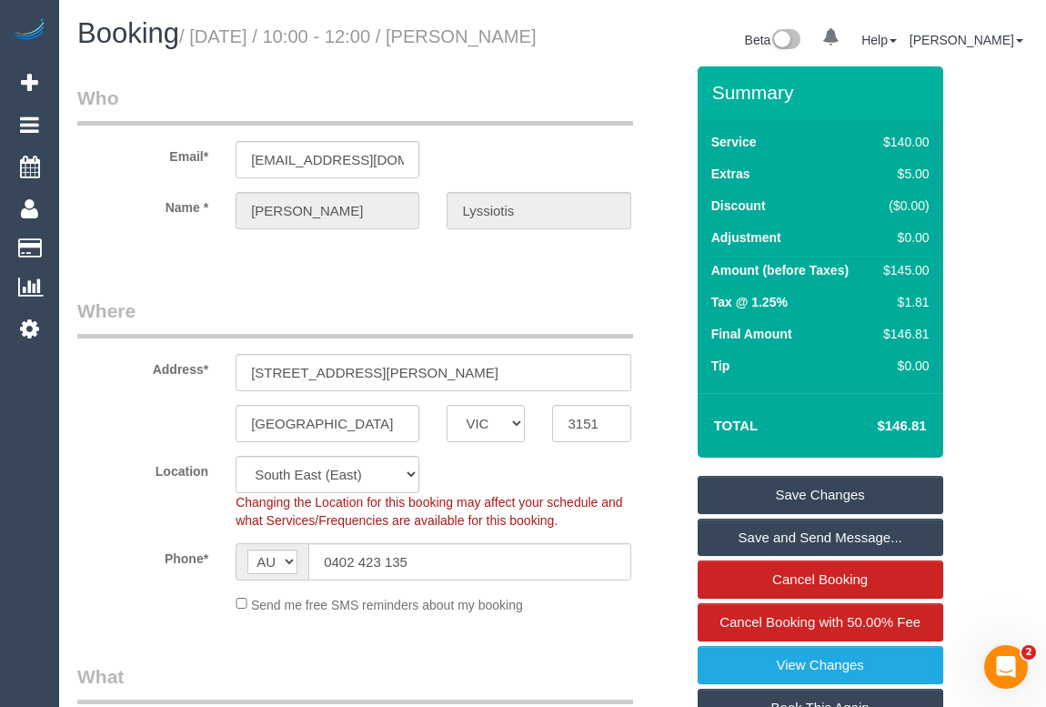
click at [647, 424] on sui-booking-address "Address* 5 Davis St Burwood East ACT NSW NT QLD SA TAS VIC WA 3151" at bounding box center [380, 370] width 607 height 145
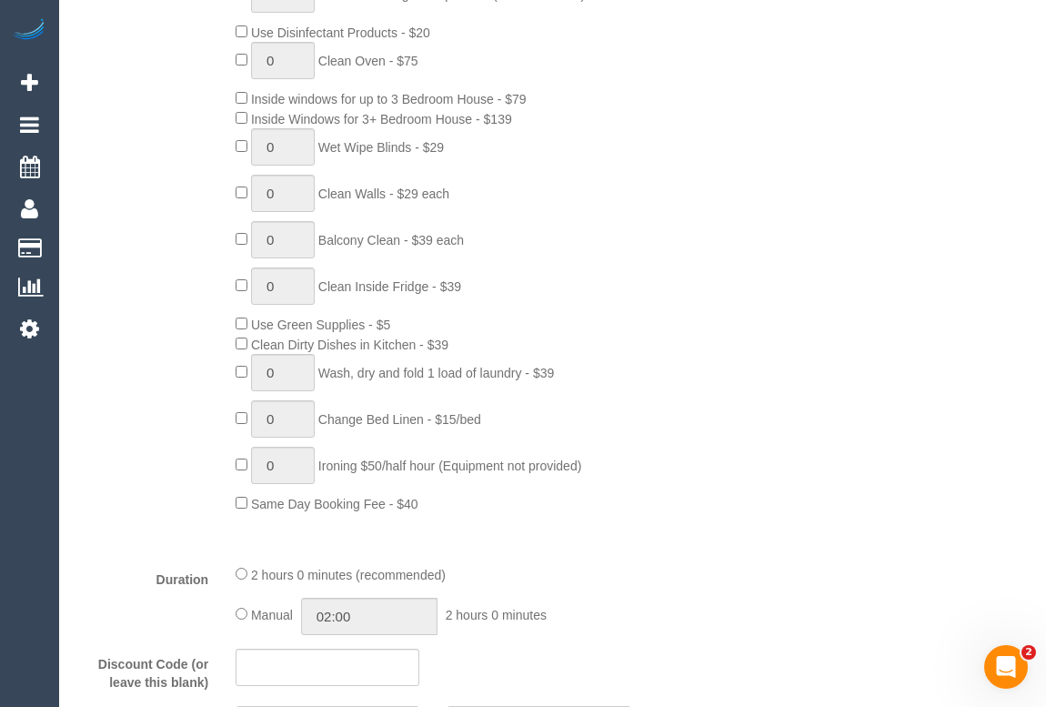
scroll to position [827, 0]
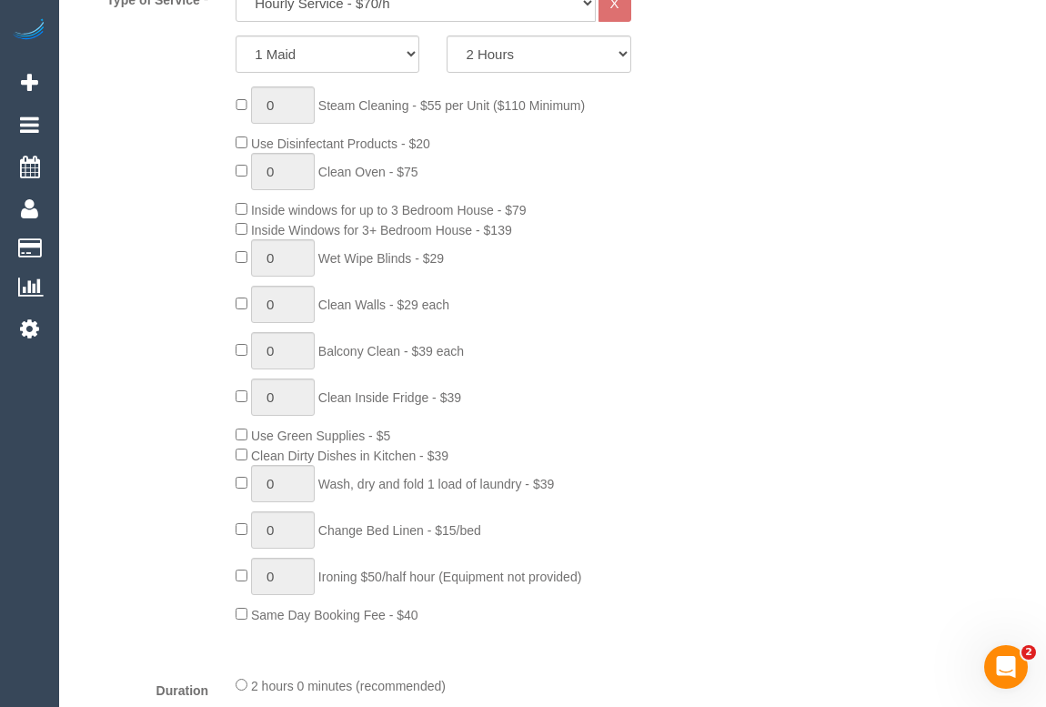
click at [587, 330] on div "0 Steam Cleaning - $55 per Unit ($110 Minimum) Use Disinfectant Products - $20 …" at bounding box center [459, 354] width 475 height 537
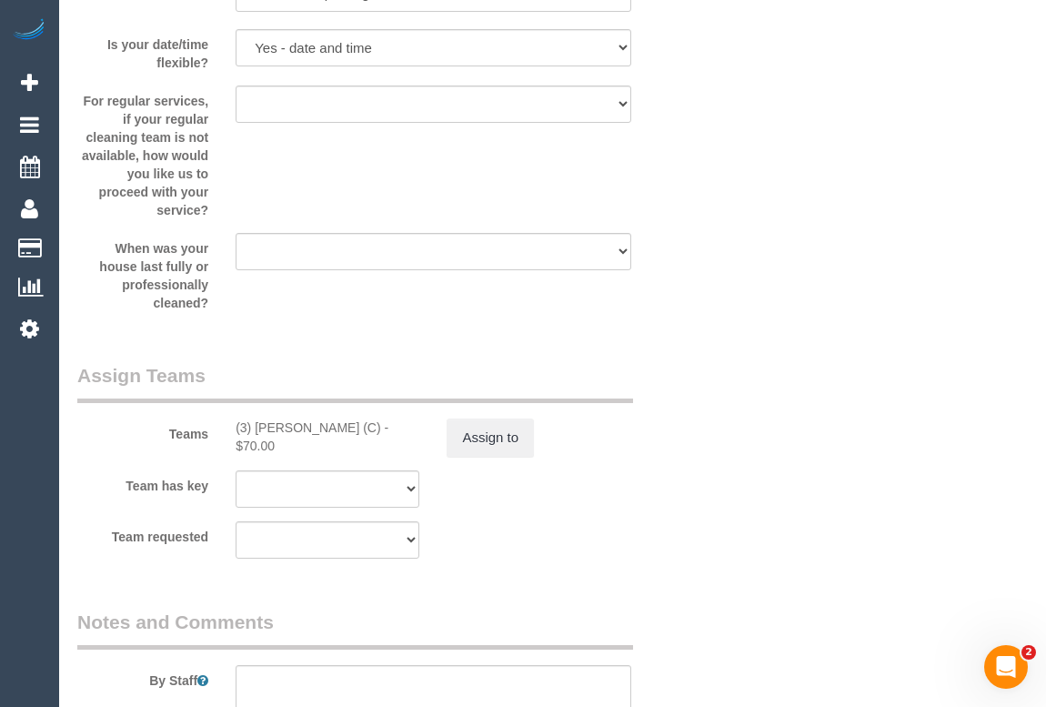
scroll to position [2729, 0]
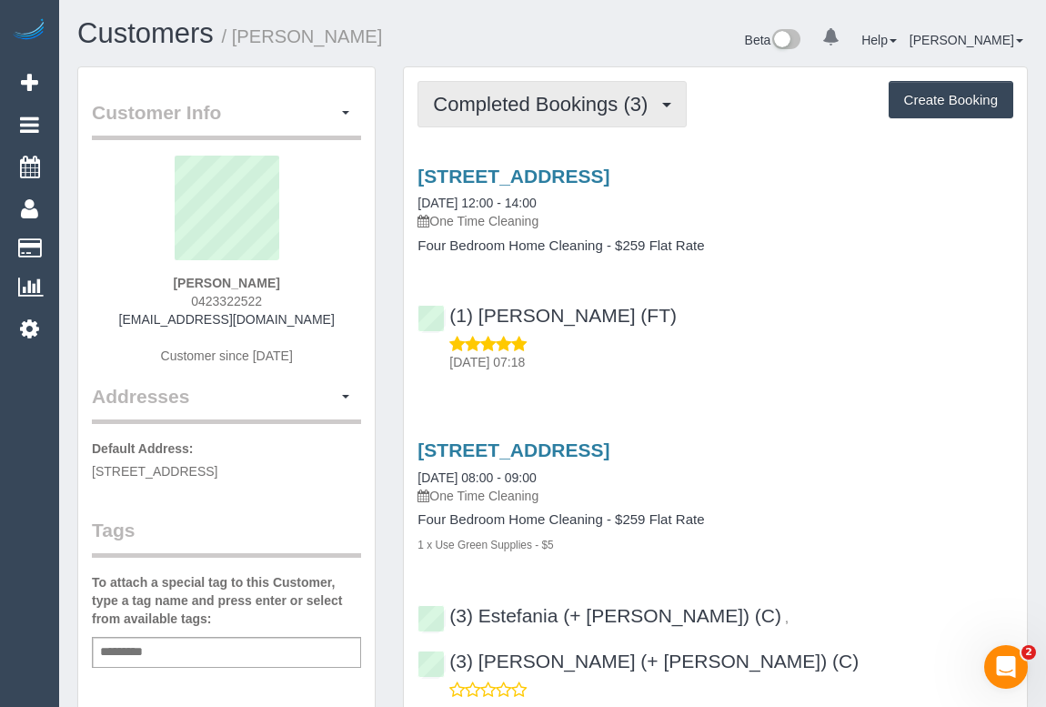
click at [630, 110] on span "Completed Bookings (3)" at bounding box center [545, 104] width 224 height 23
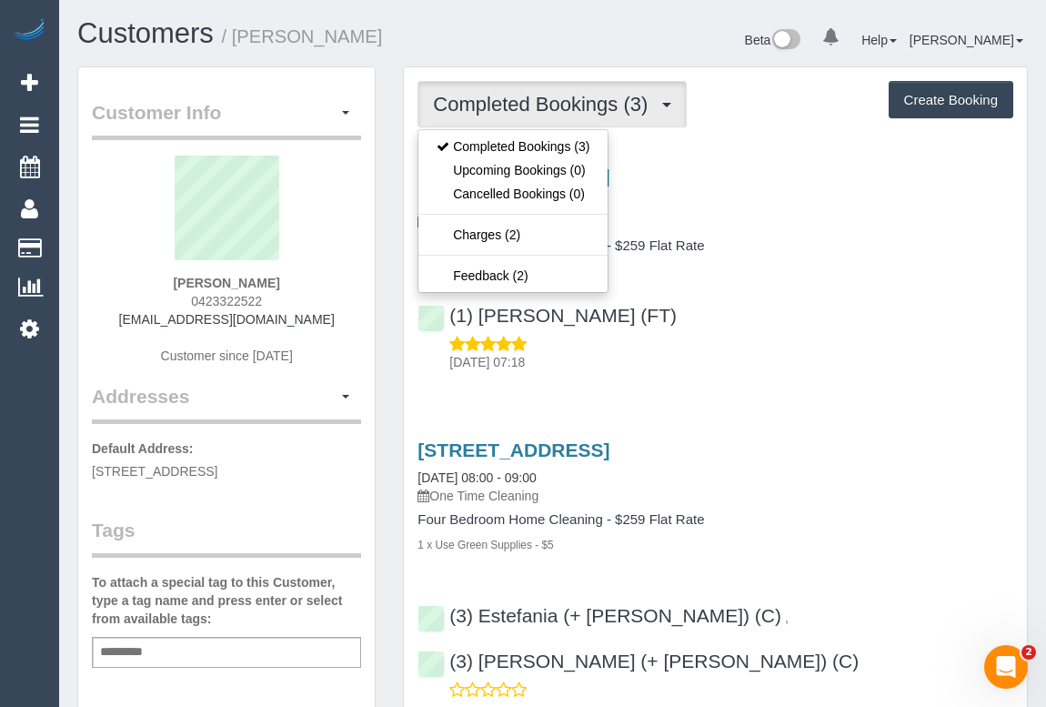
click at [786, 345] on div "22/08/2025 07:18" at bounding box center [716, 353] width 596 height 36
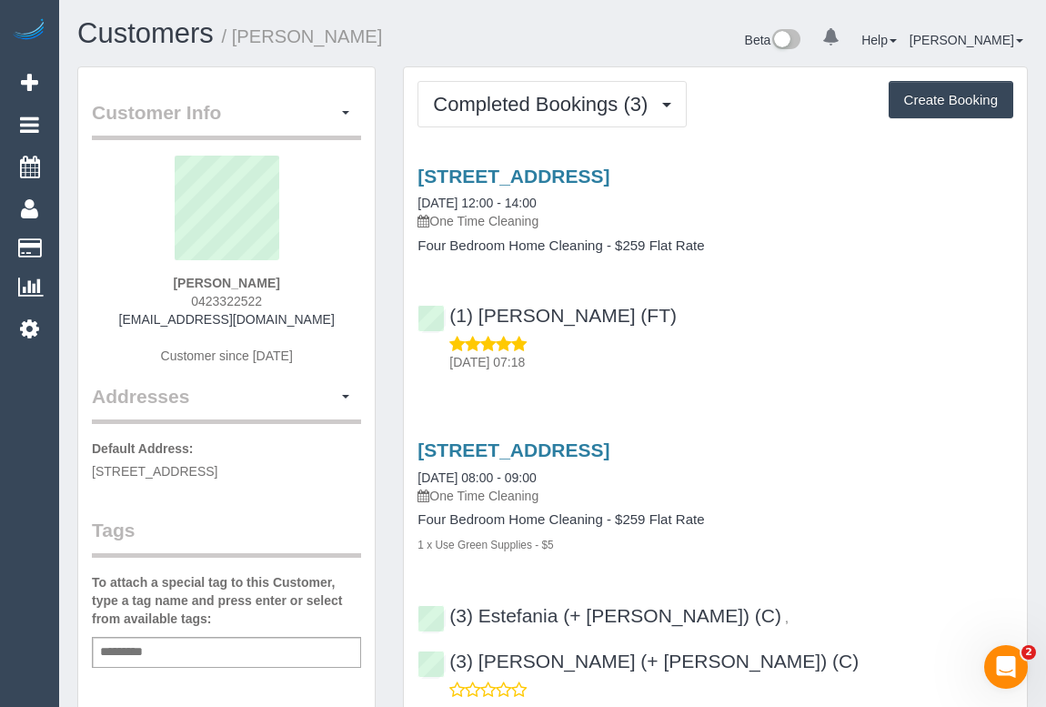
drag, startPoint x: 165, startPoint y: 323, endPoint x: 354, endPoint y: 323, distance: 189.2
click at [354, 323] on div "Justine Whatmore 0423322522 jswhatmore@gmail.com Customer since 2023" at bounding box center [226, 269] width 269 height 227
copy link "jswhatmore@gmail.com"
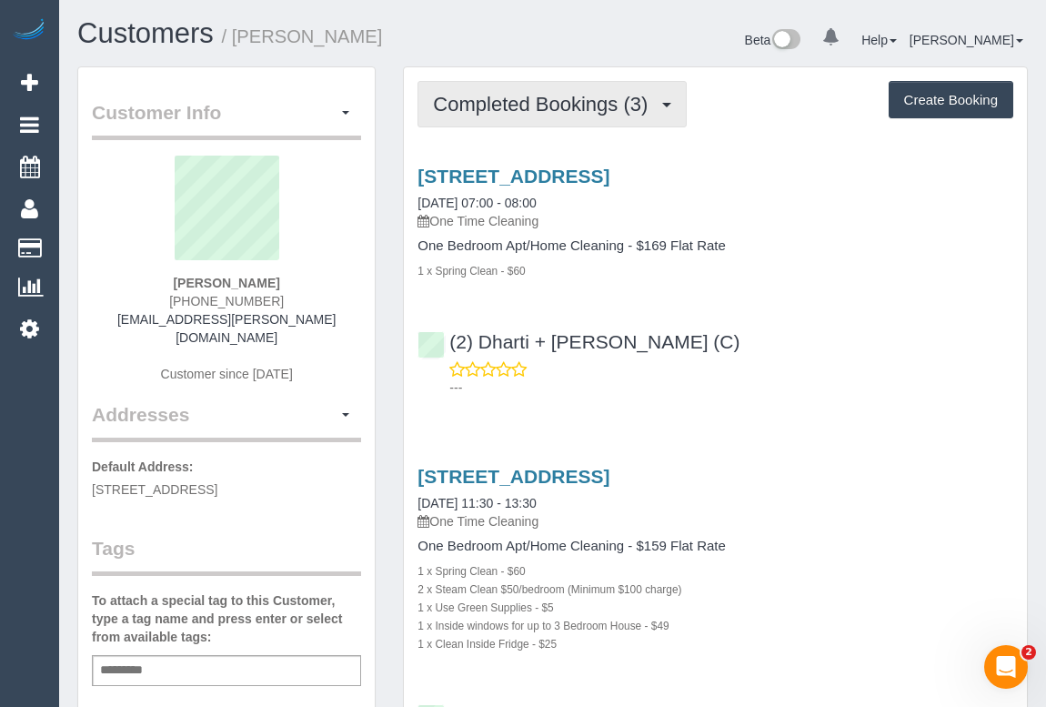
click at [540, 122] on button "Completed Bookings (3)" at bounding box center [552, 104] width 269 height 46
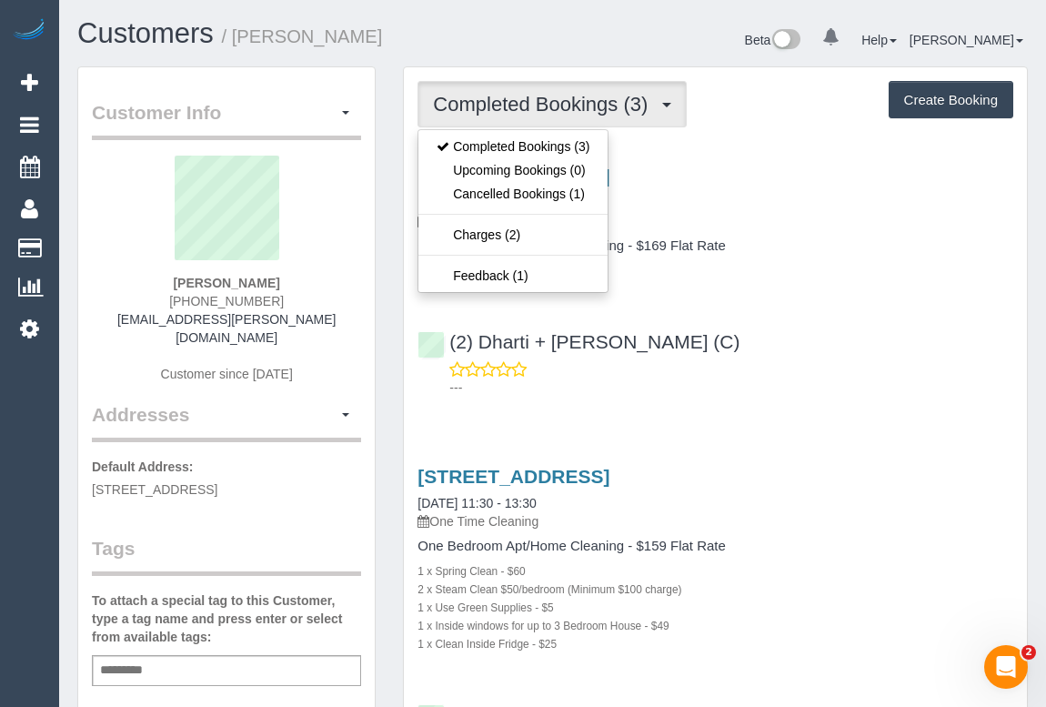
click at [809, 368] on div "---" at bounding box center [716, 378] width 596 height 36
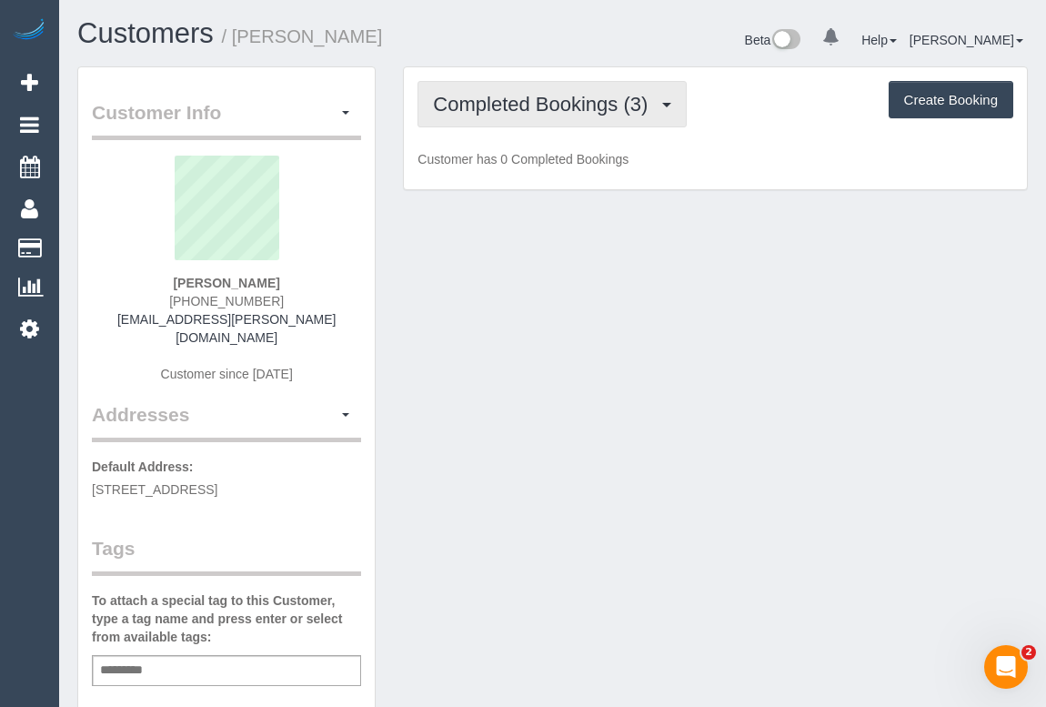
click at [577, 106] on span "Completed Bookings (3)" at bounding box center [545, 104] width 224 height 23
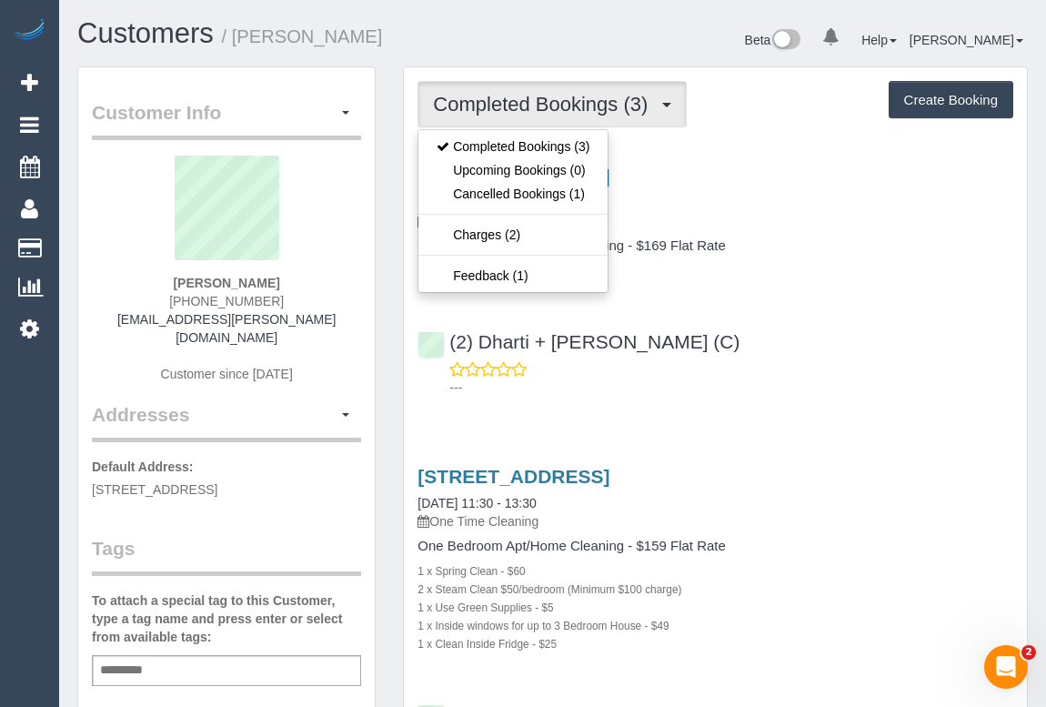
drag, startPoint x: 916, startPoint y: 375, endPoint x: 900, endPoint y: 383, distance: 18.3
click at [917, 374] on div "---" at bounding box center [716, 378] width 596 height 36
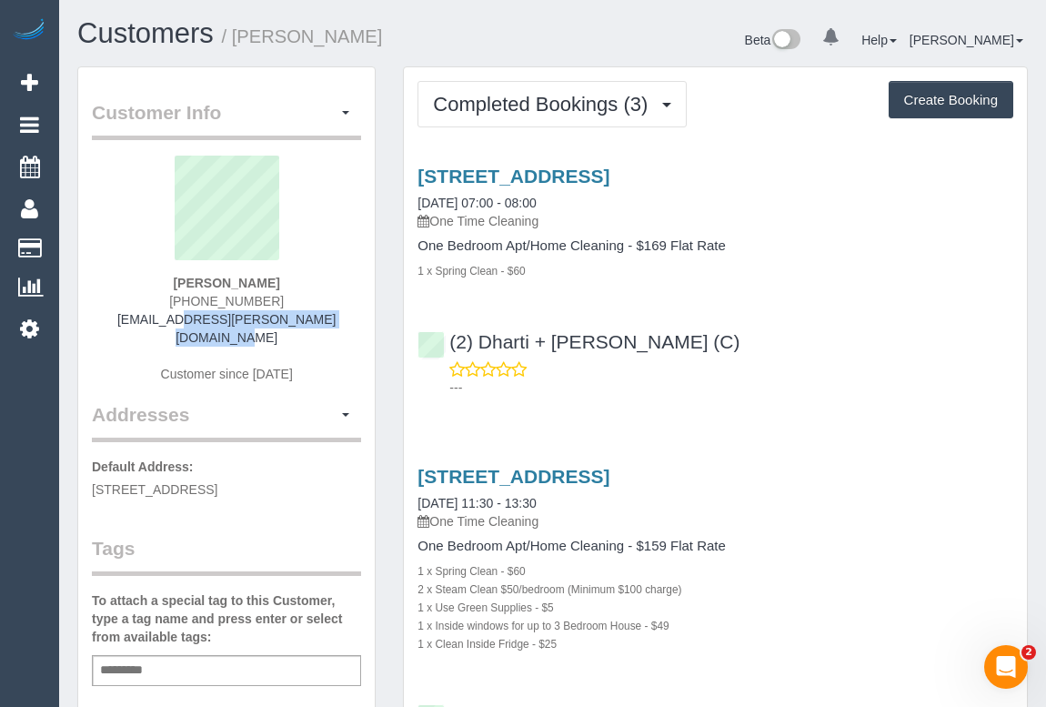
copy link "[EMAIL_ADDRESS][PERSON_NAME][DOMAIN_NAME]"
drag, startPoint x: 132, startPoint y: 317, endPoint x: 353, endPoint y: 316, distance: 221.1
click at [353, 316] on div "[PERSON_NAME] [PHONE_NUMBER] [PERSON_NAME][EMAIL_ADDRESS][PERSON_NAME][DOMAIN_N…" at bounding box center [226, 279] width 269 height 246
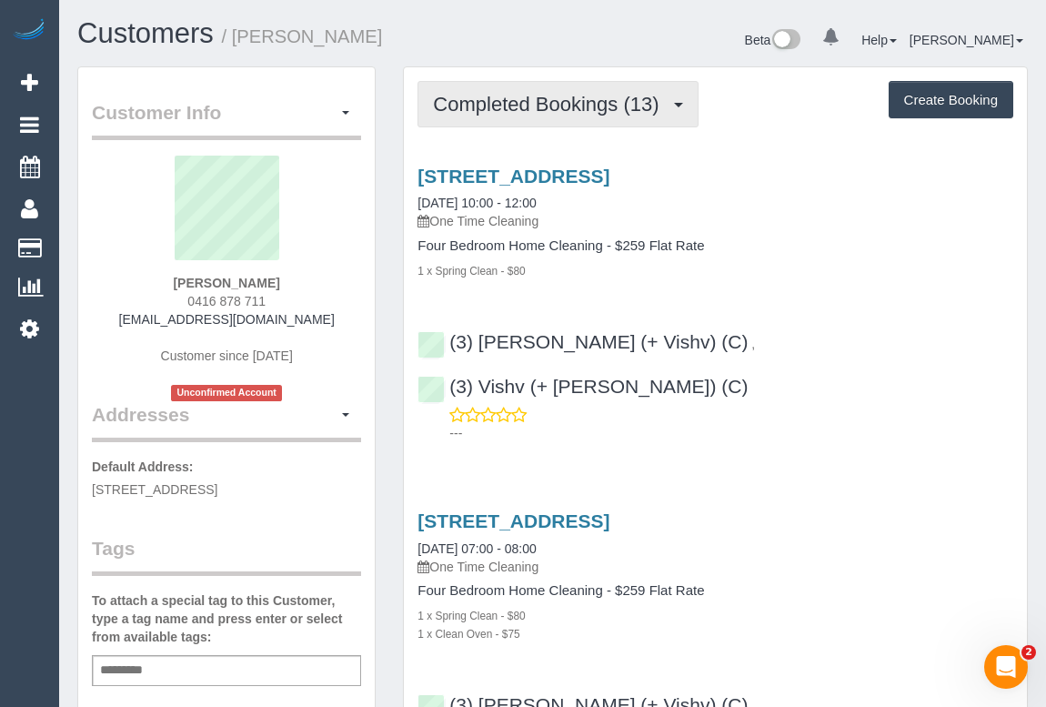
click at [550, 126] on button "Completed Bookings (13)" at bounding box center [558, 104] width 280 height 46
